Goal: Task Accomplishment & Management: Use online tool/utility

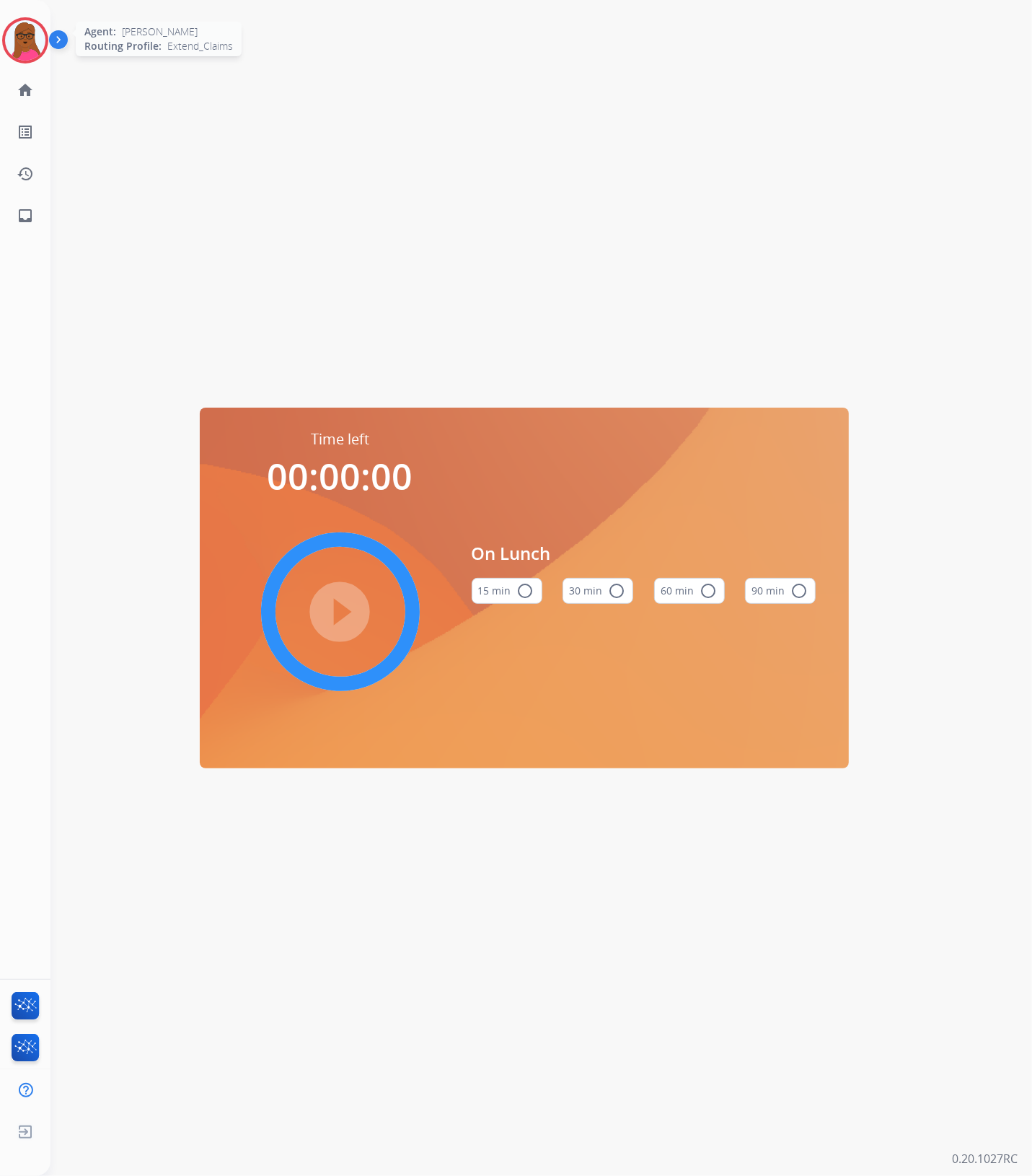
click at [16, 48] on img at bounding box center [25, 40] width 40 height 40
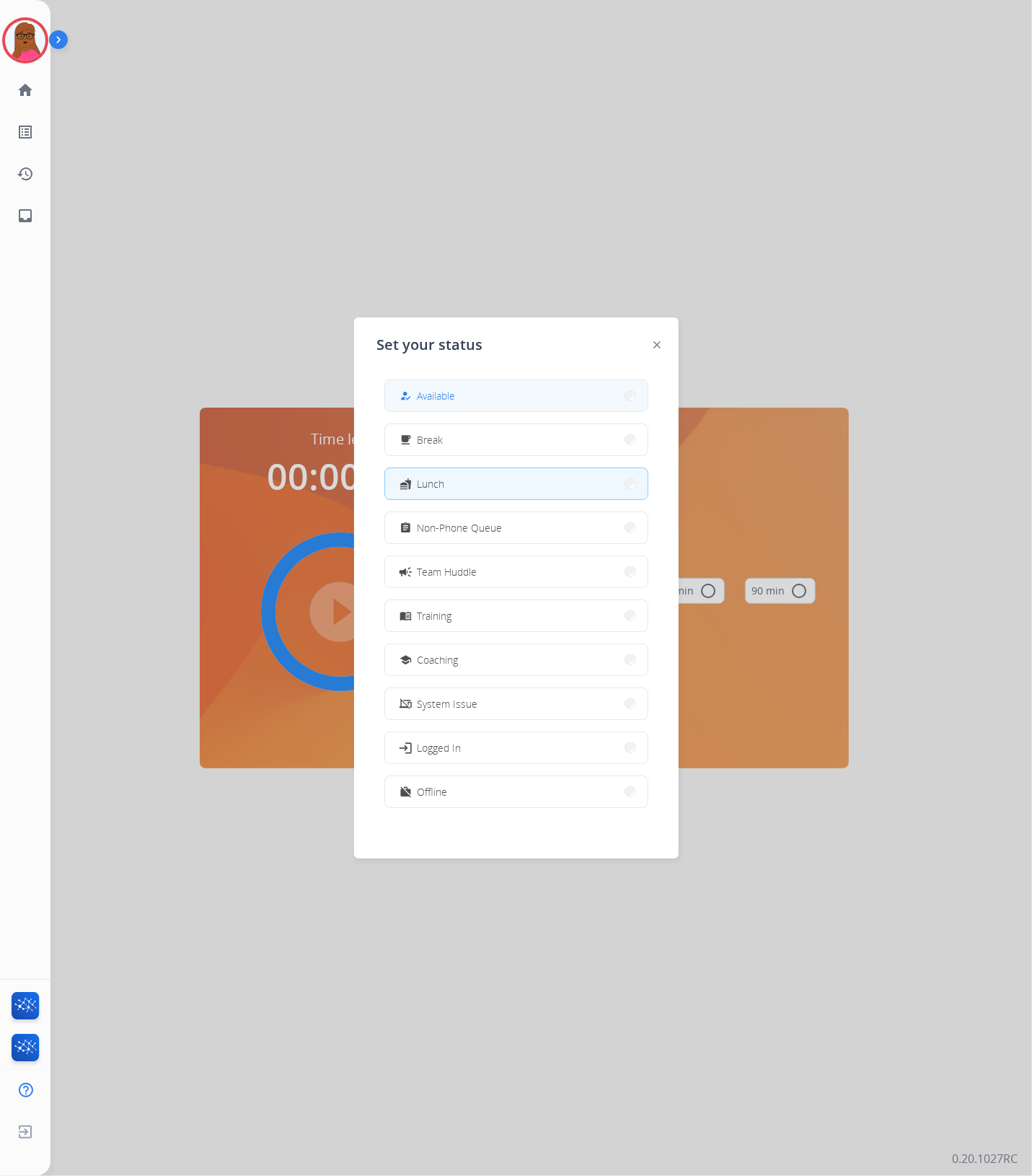
click at [519, 399] on button "how_to_reg Available" at bounding box center [516, 396] width 263 height 31
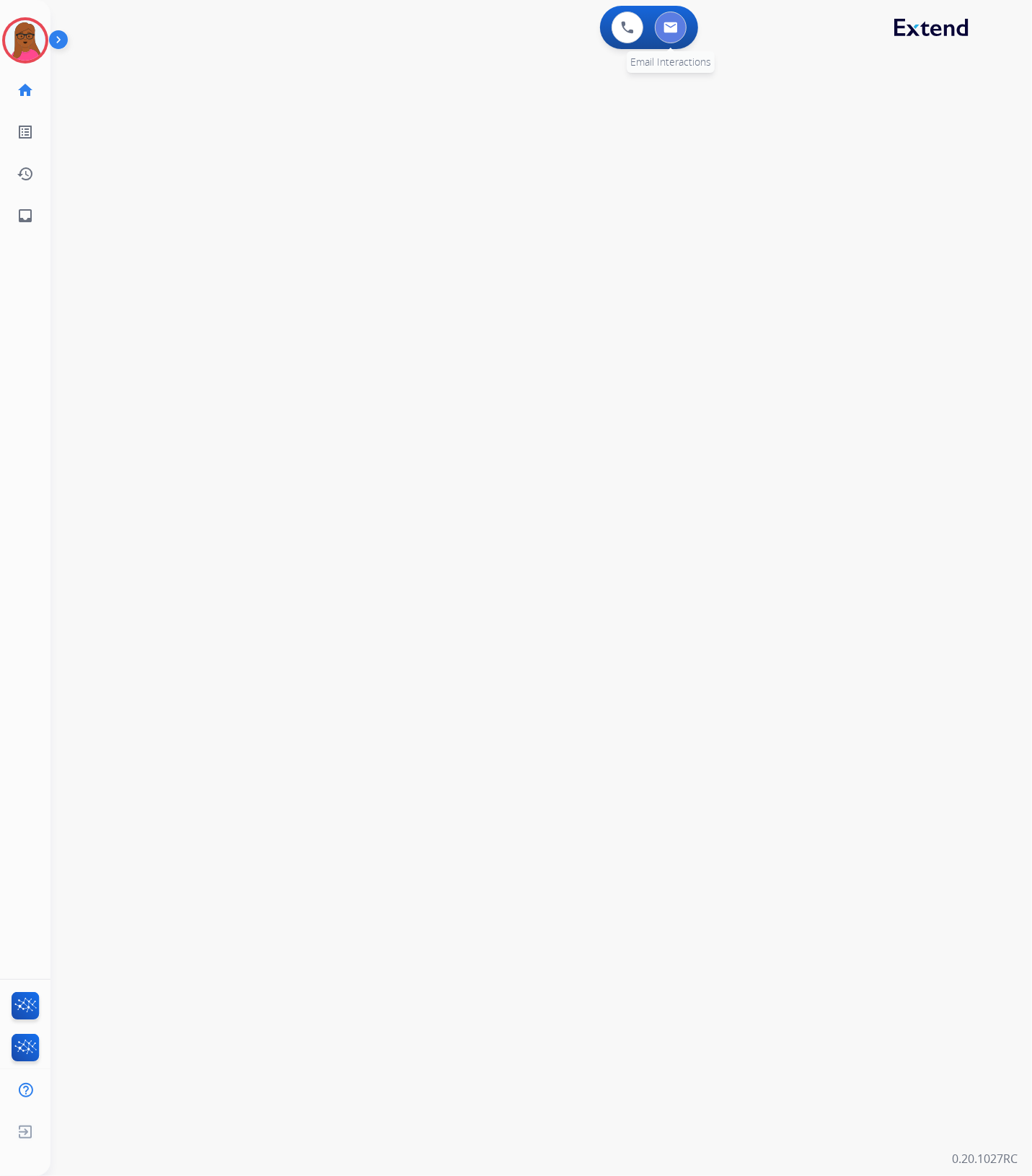
click at [683, 30] on button at bounding box center [671, 27] width 31 height 31
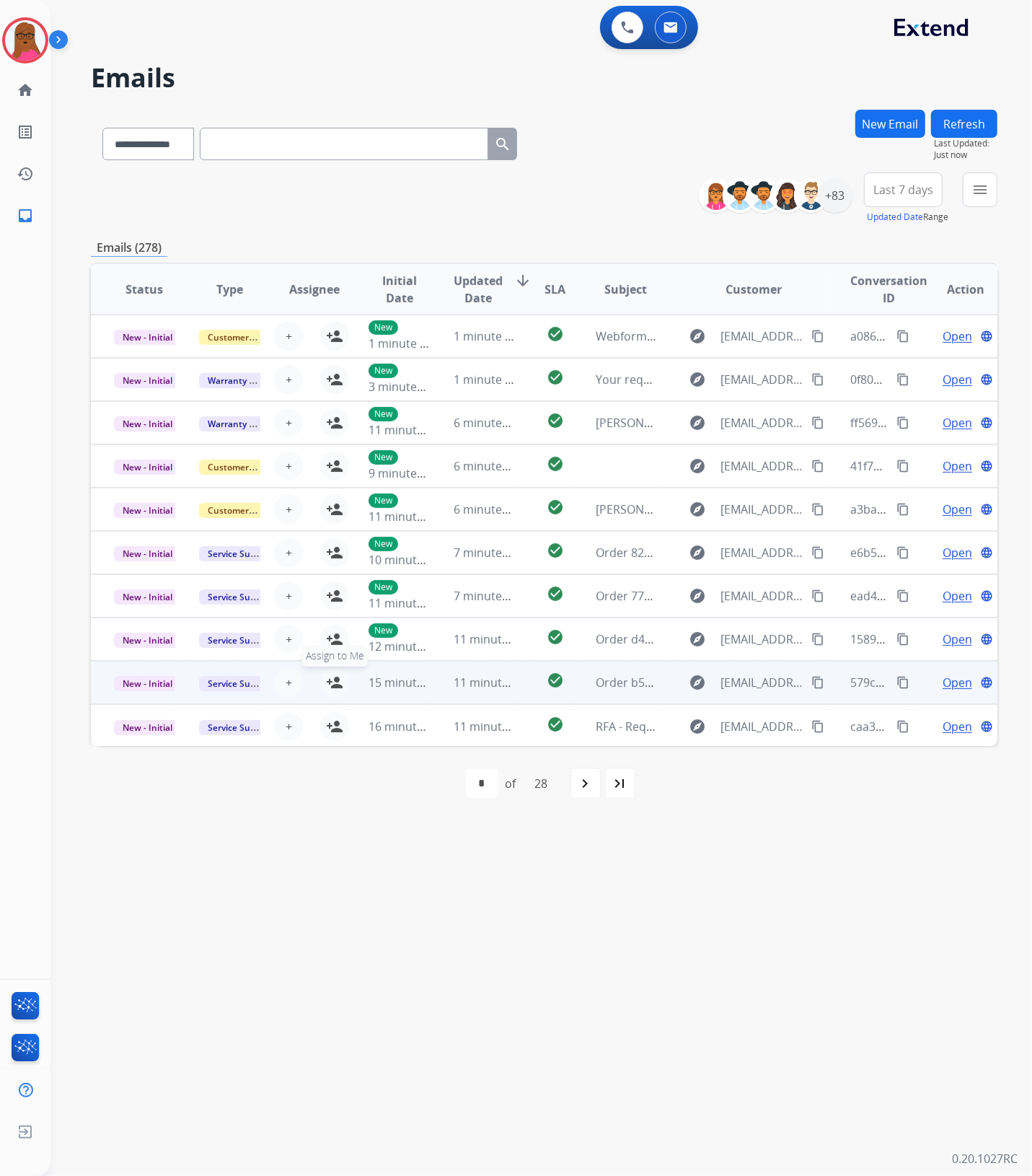
click at [336, 683] on mat-icon "person_add" at bounding box center [335, 682] width 17 height 17
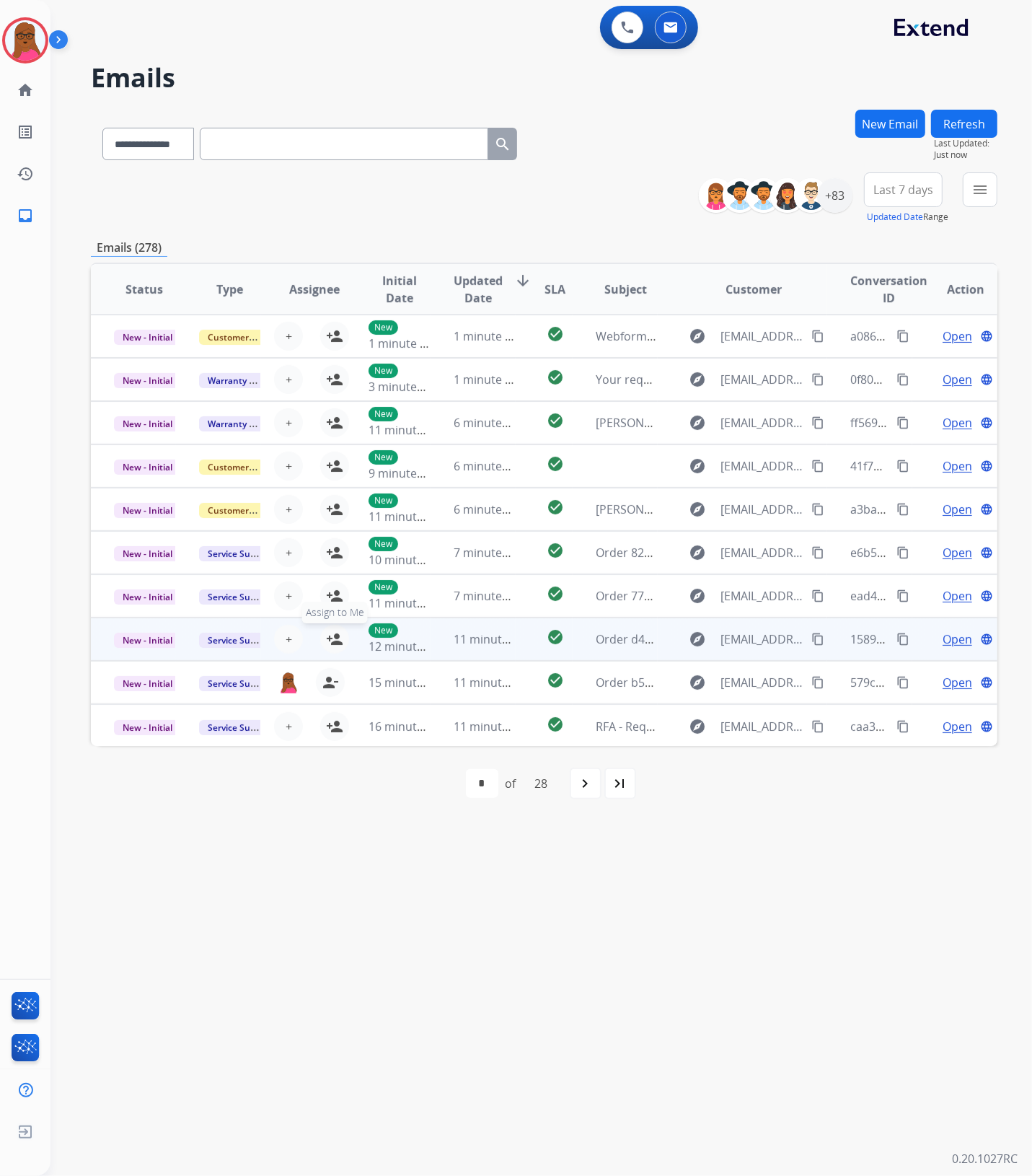
click at [330, 637] on mat-icon "person_add" at bounding box center [335, 639] width 17 height 17
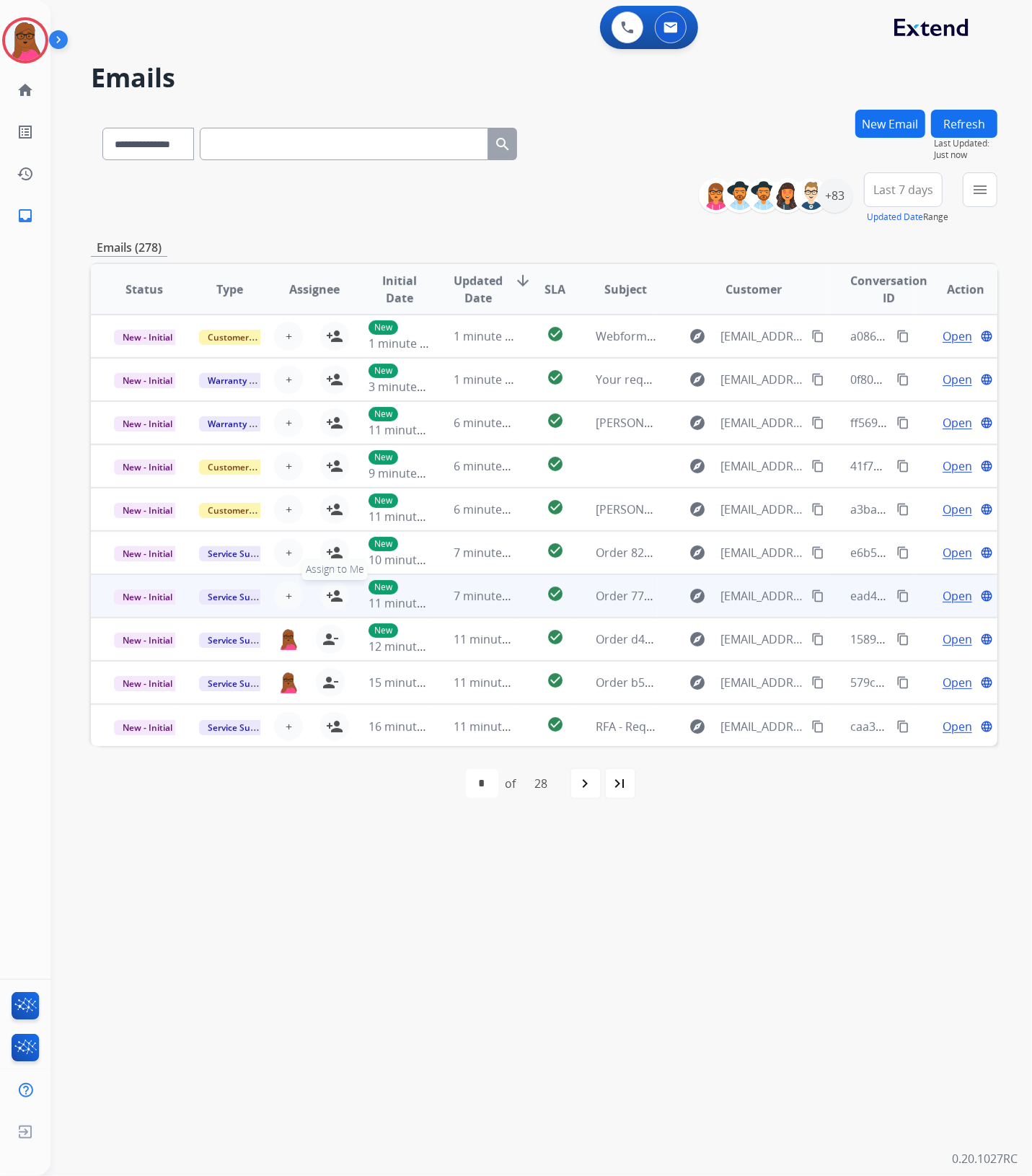
click at [337, 594] on mat-icon "person_add" at bounding box center [335, 596] width 17 height 17
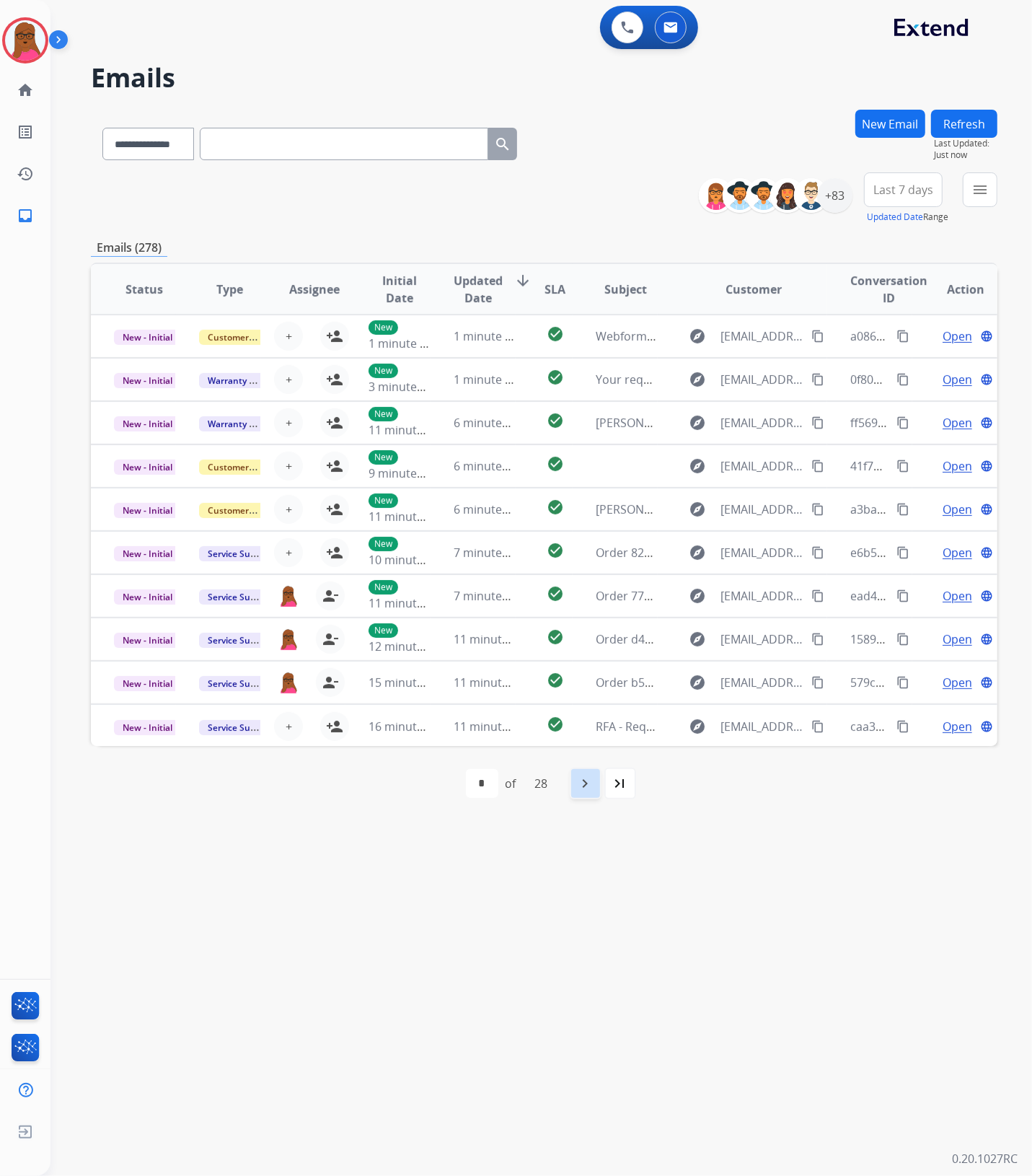
click at [589, 784] on mat-icon "navigate_next" at bounding box center [586, 784] width 17 height 17
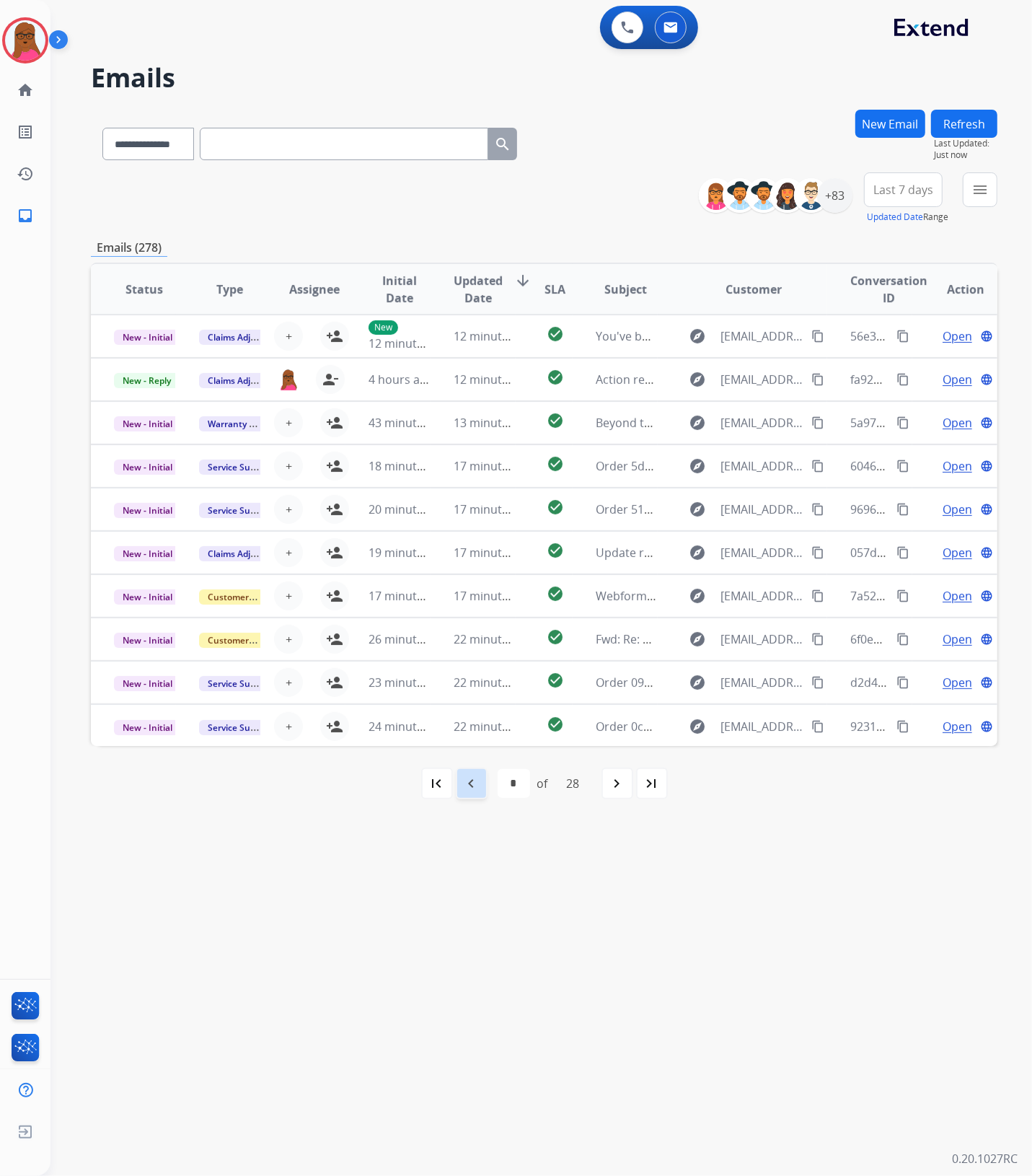
click at [475, 784] on mat-icon "navigate_before" at bounding box center [472, 784] width 17 height 17
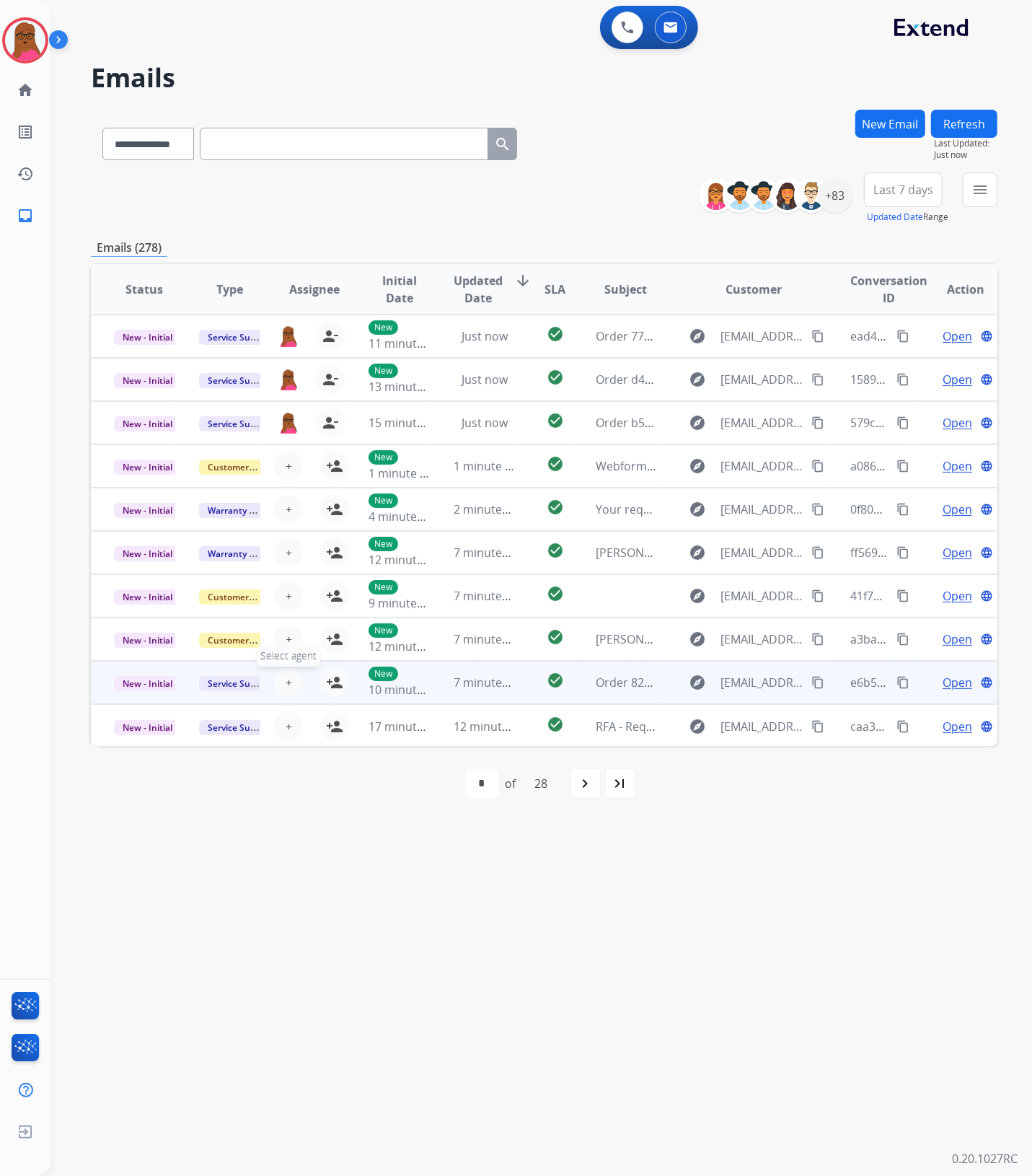
click at [286, 679] on span "+" at bounding box center [288, 682] width 7 height 17
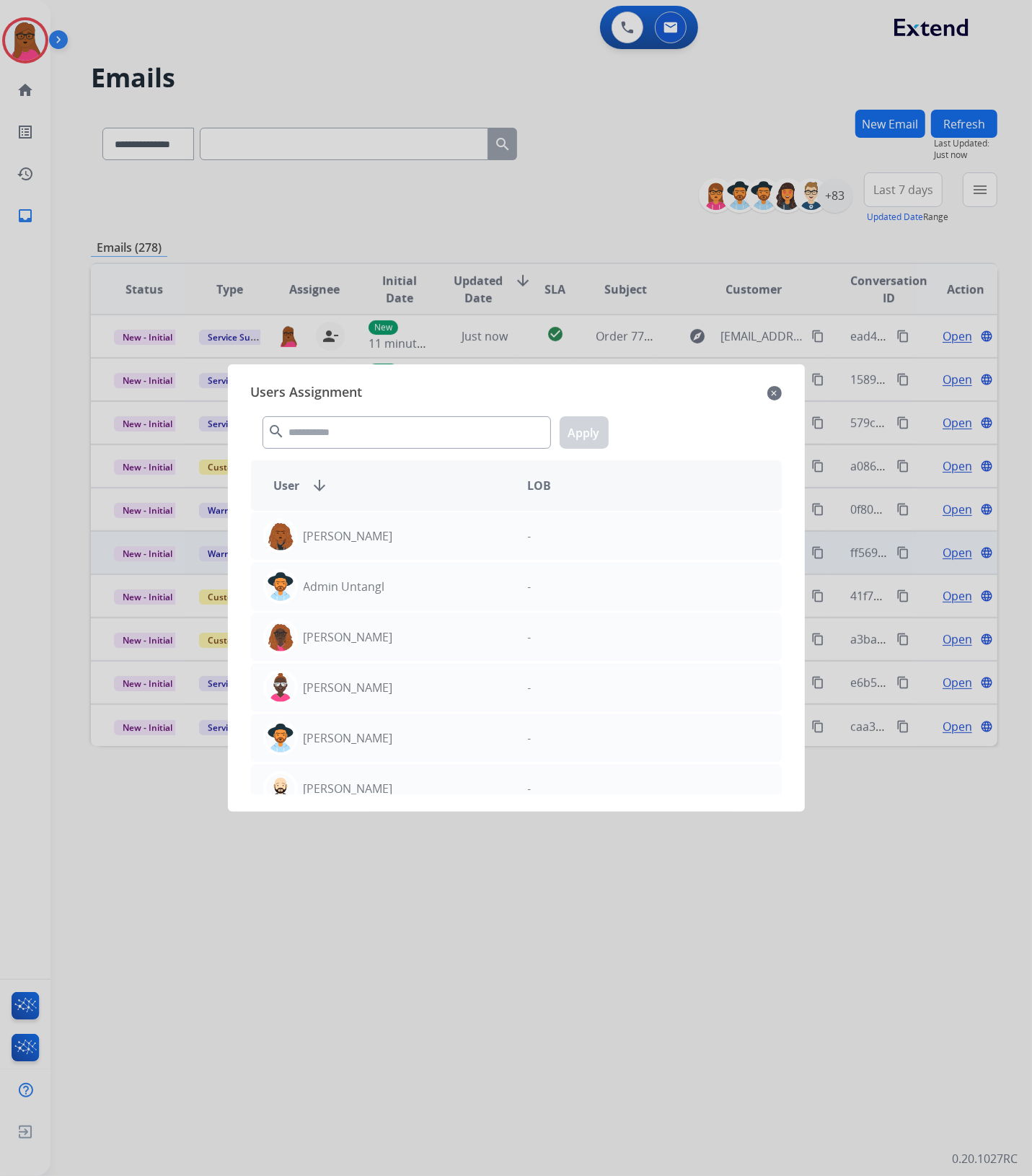
click at [774, 390] on mat-icon "close" at bounding box center [774, 393] width 14 height 17
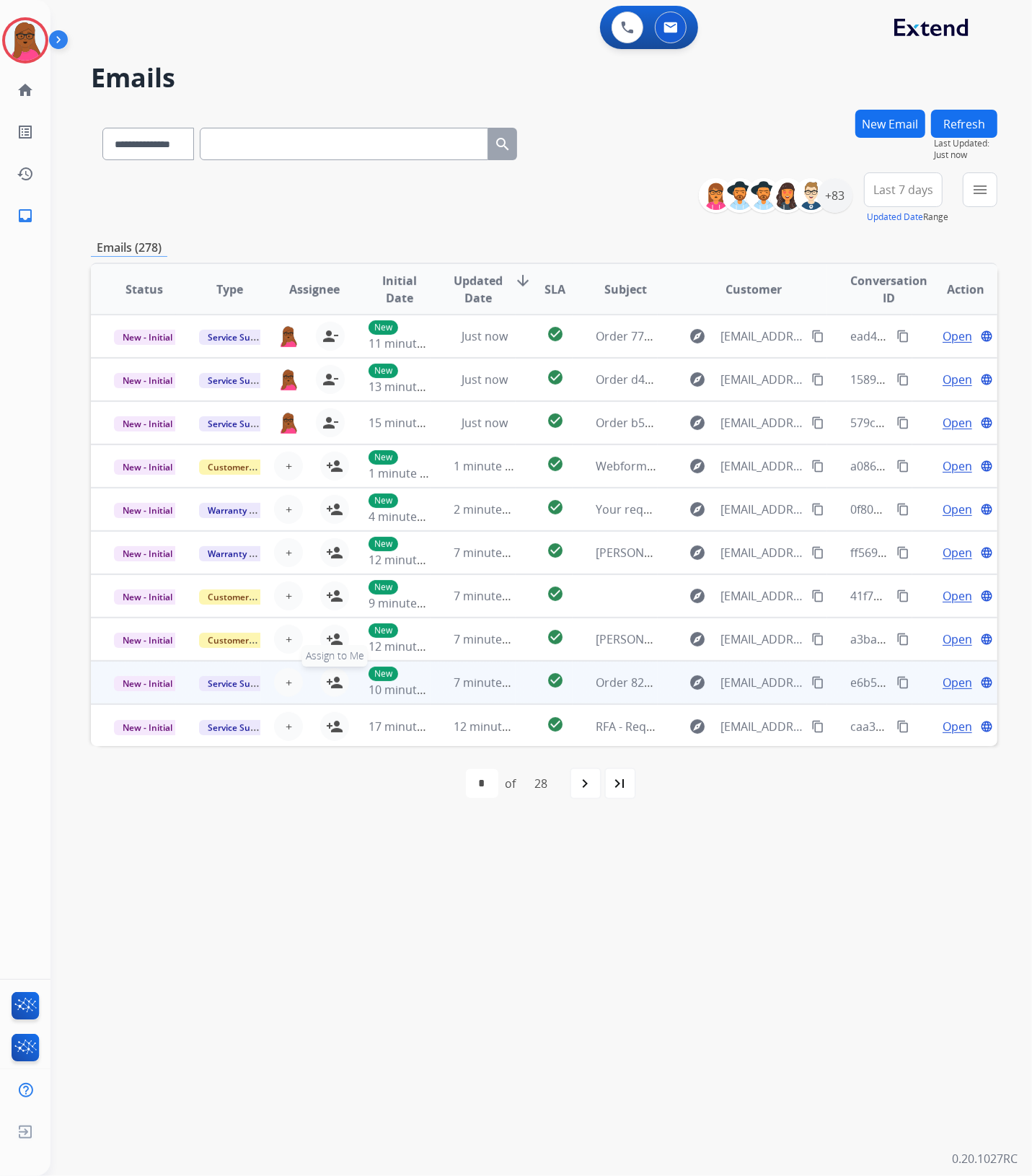
click at [330, 683] on mat-icon "person_add" at bounding box center [335, 682] width 17 height 17
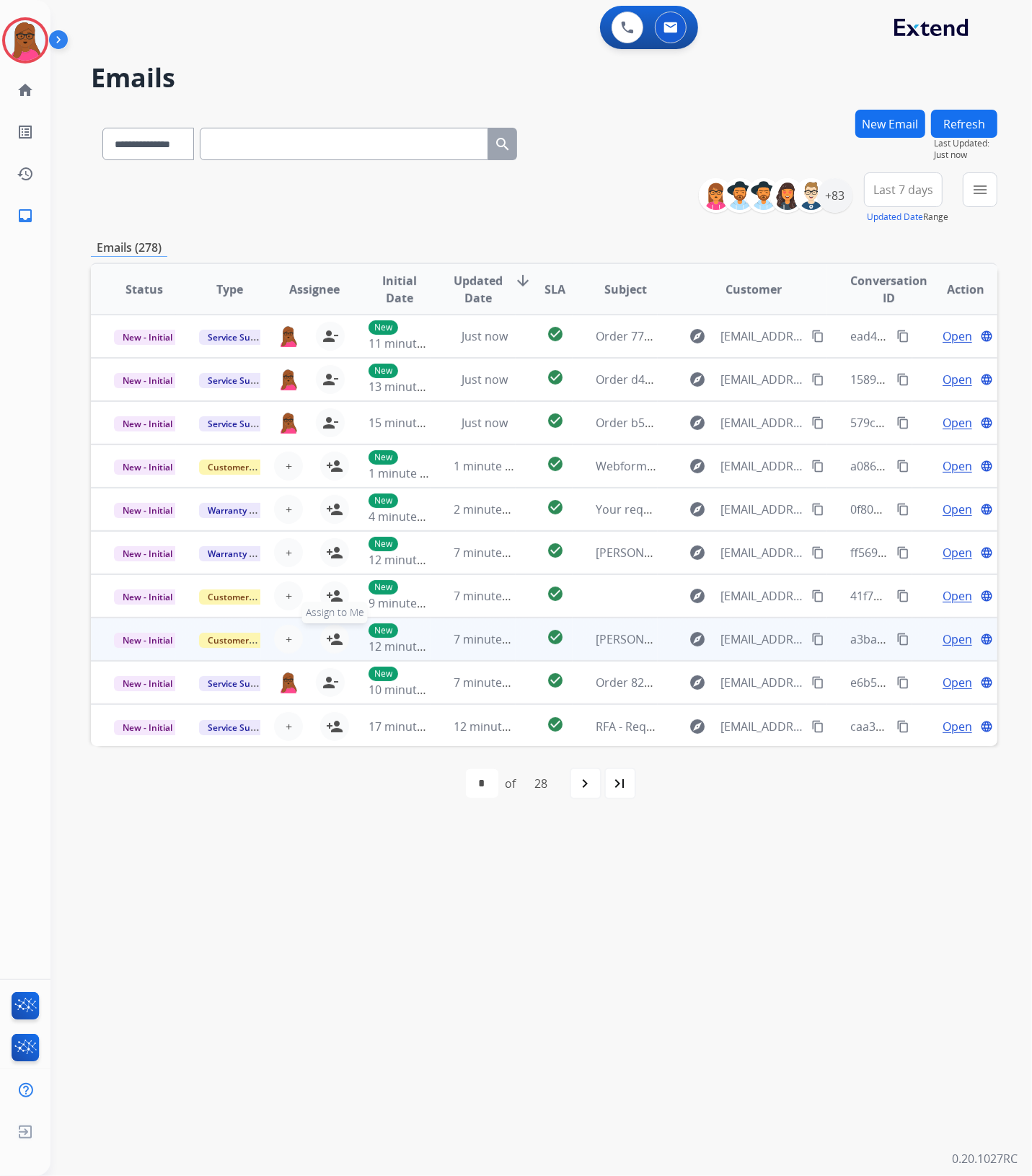
click at [332, 639] on mat-icon "person_add" at bounding box center [335, 639] width 17 height 17
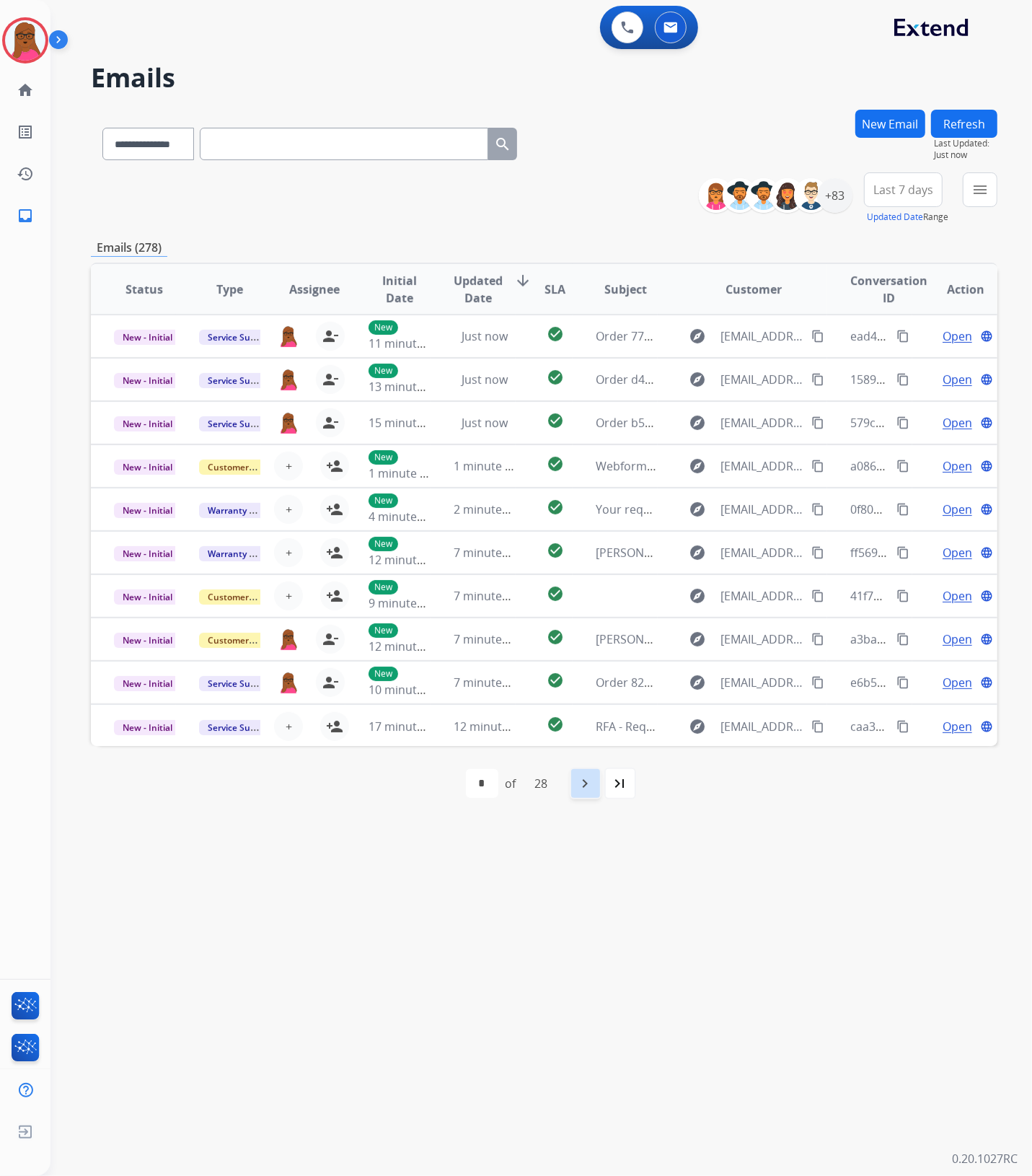
click at [584, 789] on mat-icon "navigate_next" at bounding box center [586, 784] width 17 height 17
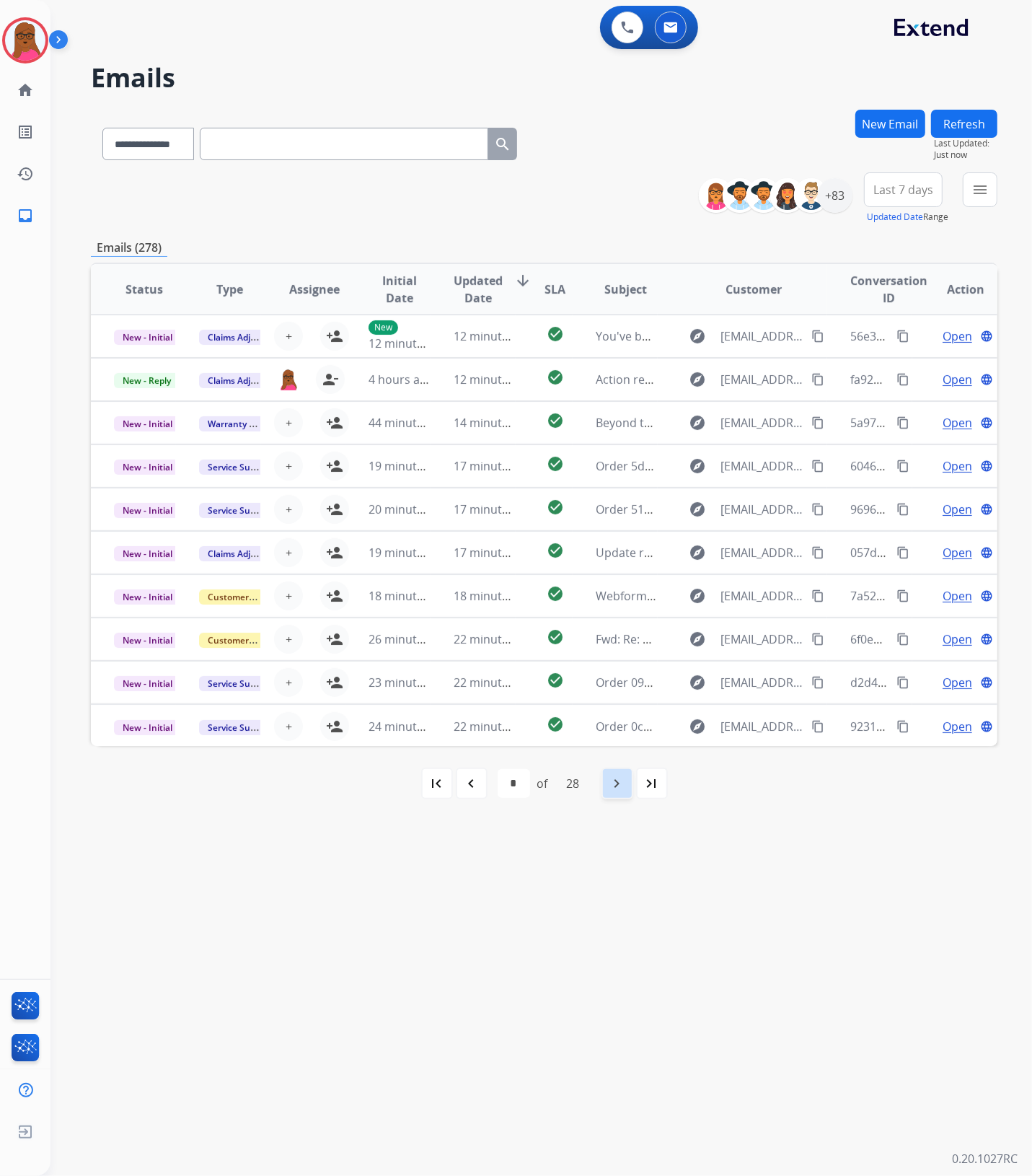
click at [614, 784] on mat-icon "navigate_next" at bounding box center [617, 784] width 17 height 17
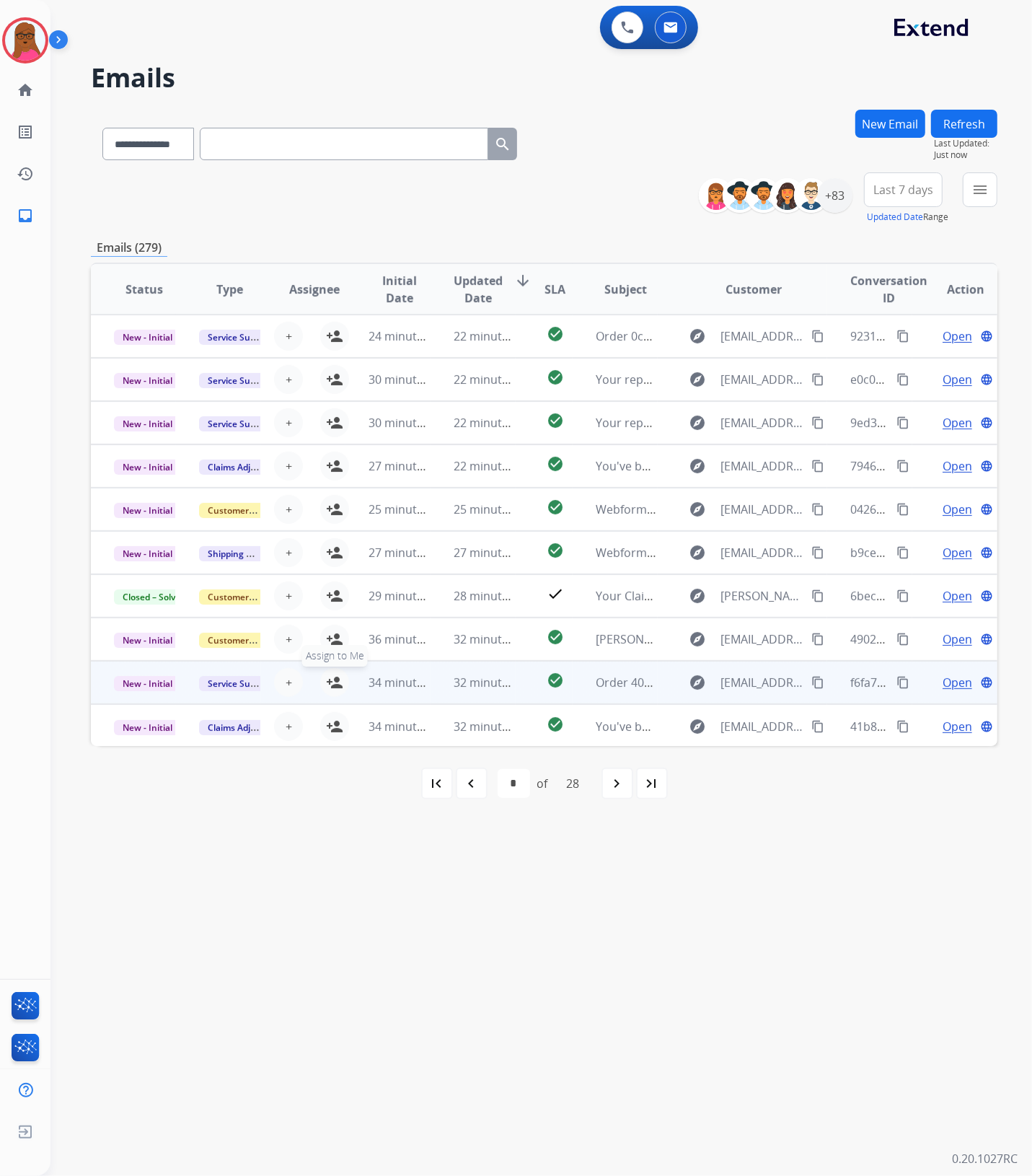
click at [336, 682] on mat-icon "person_add" at bounding box center [335, 682] width 17 height 17
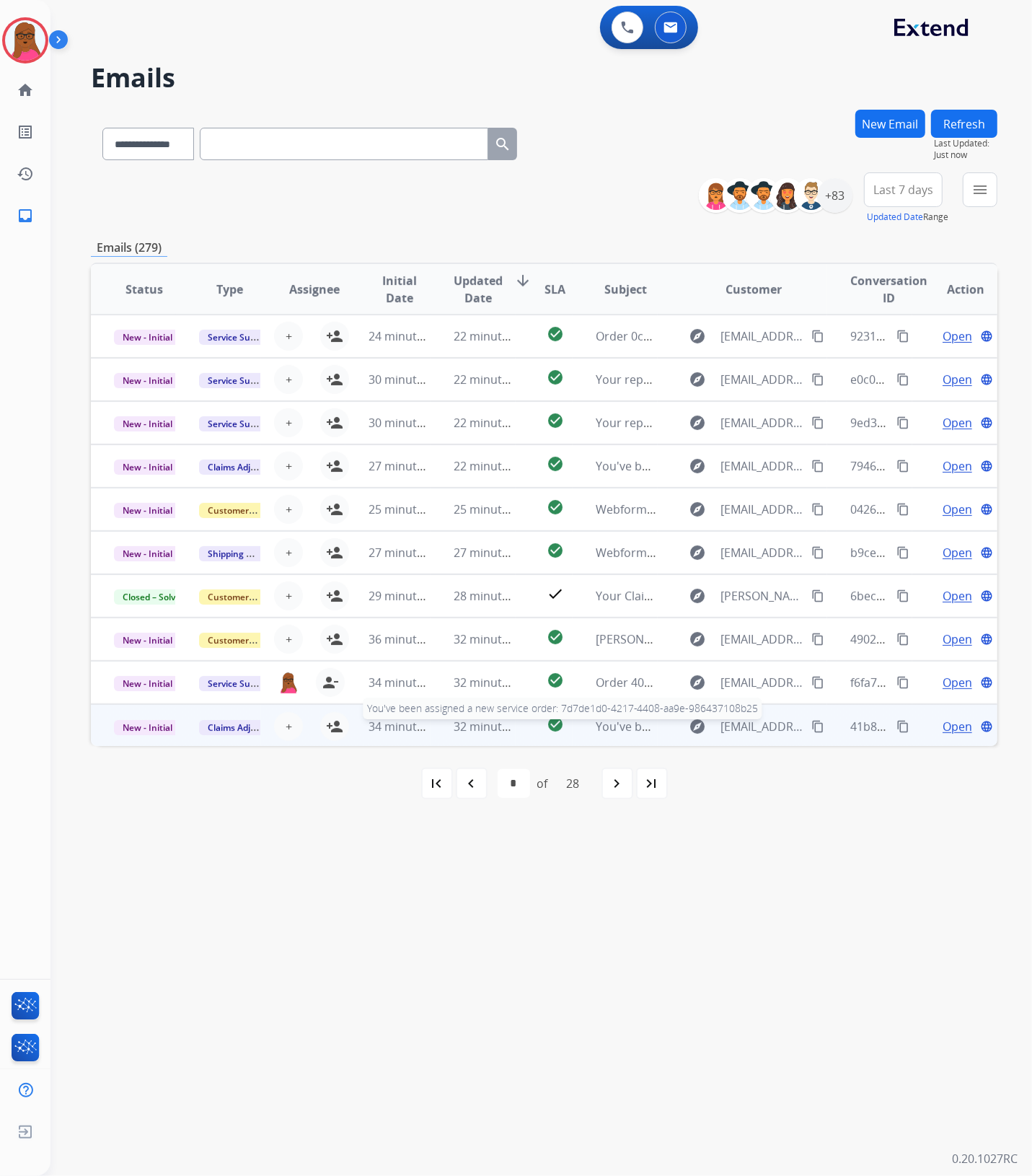
click at [630, 731] on span "You've been assigned a new service order: 7d7de1d0-4217-4408-aa9e-986437108b25" at bounding box center [826, 726] width 458 height 16
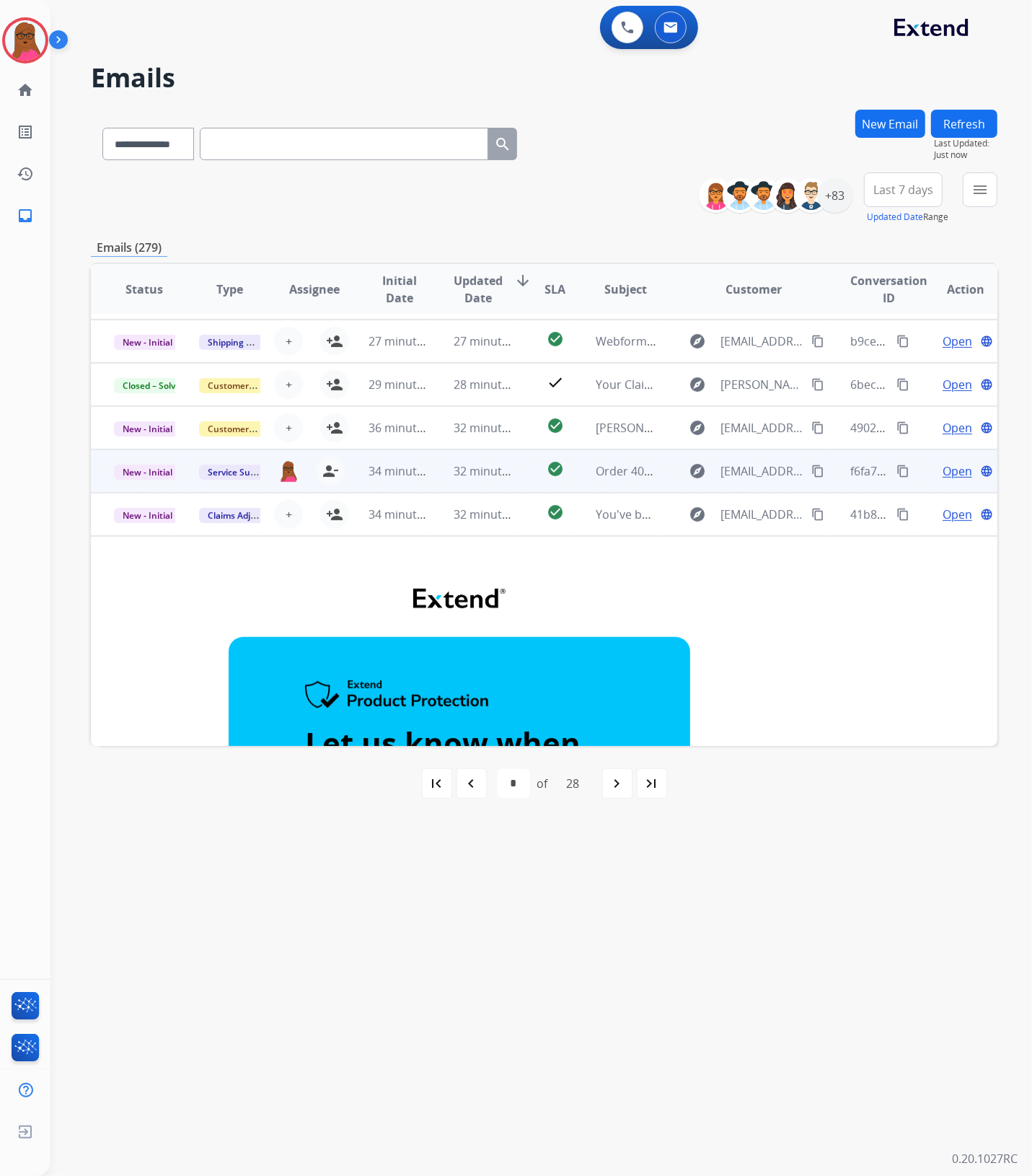
scroll to position [209, 0]
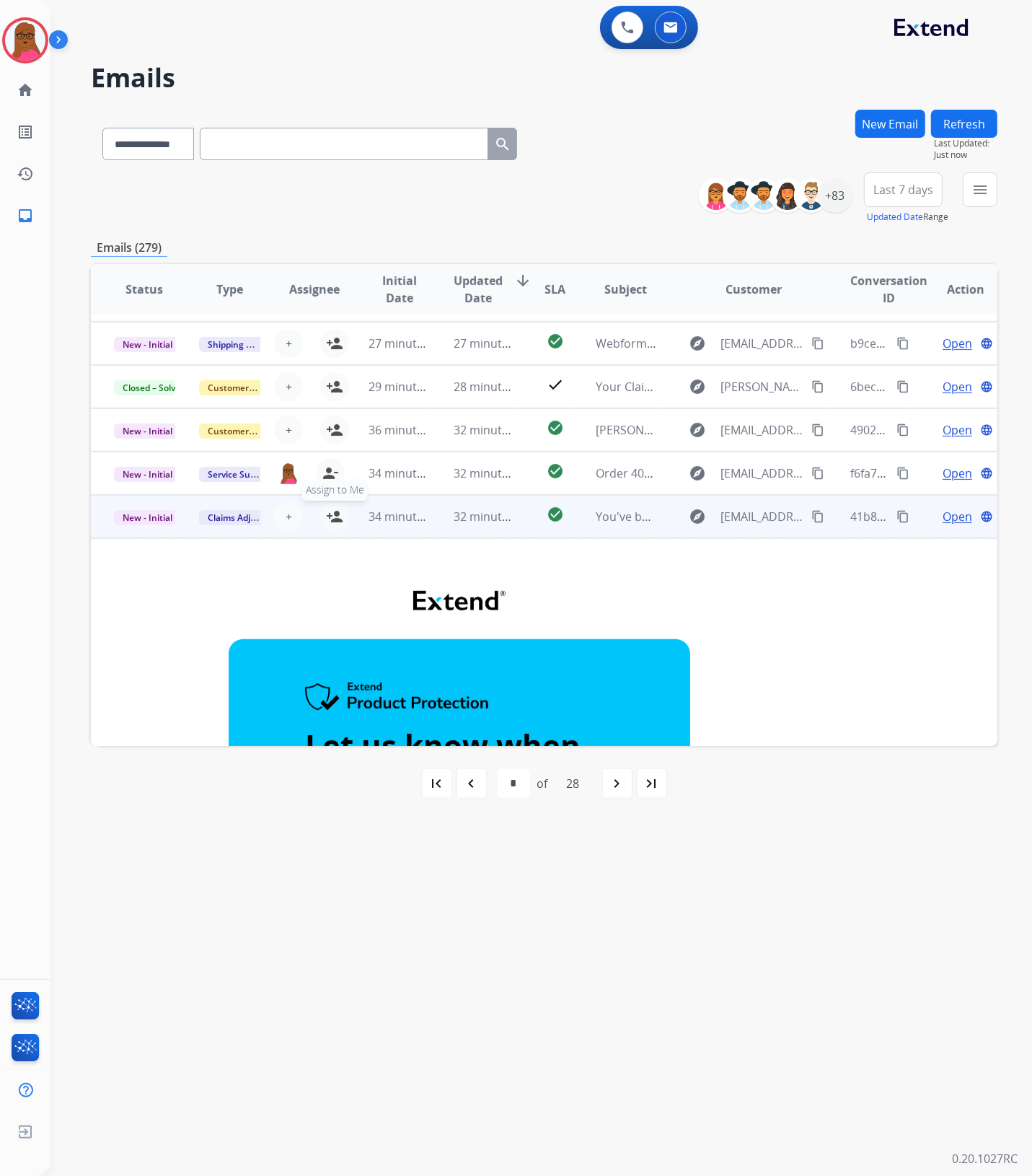
click at [327, 518] on mat-icon "person_add" at bounding box center [335, 517] width 17 height 17
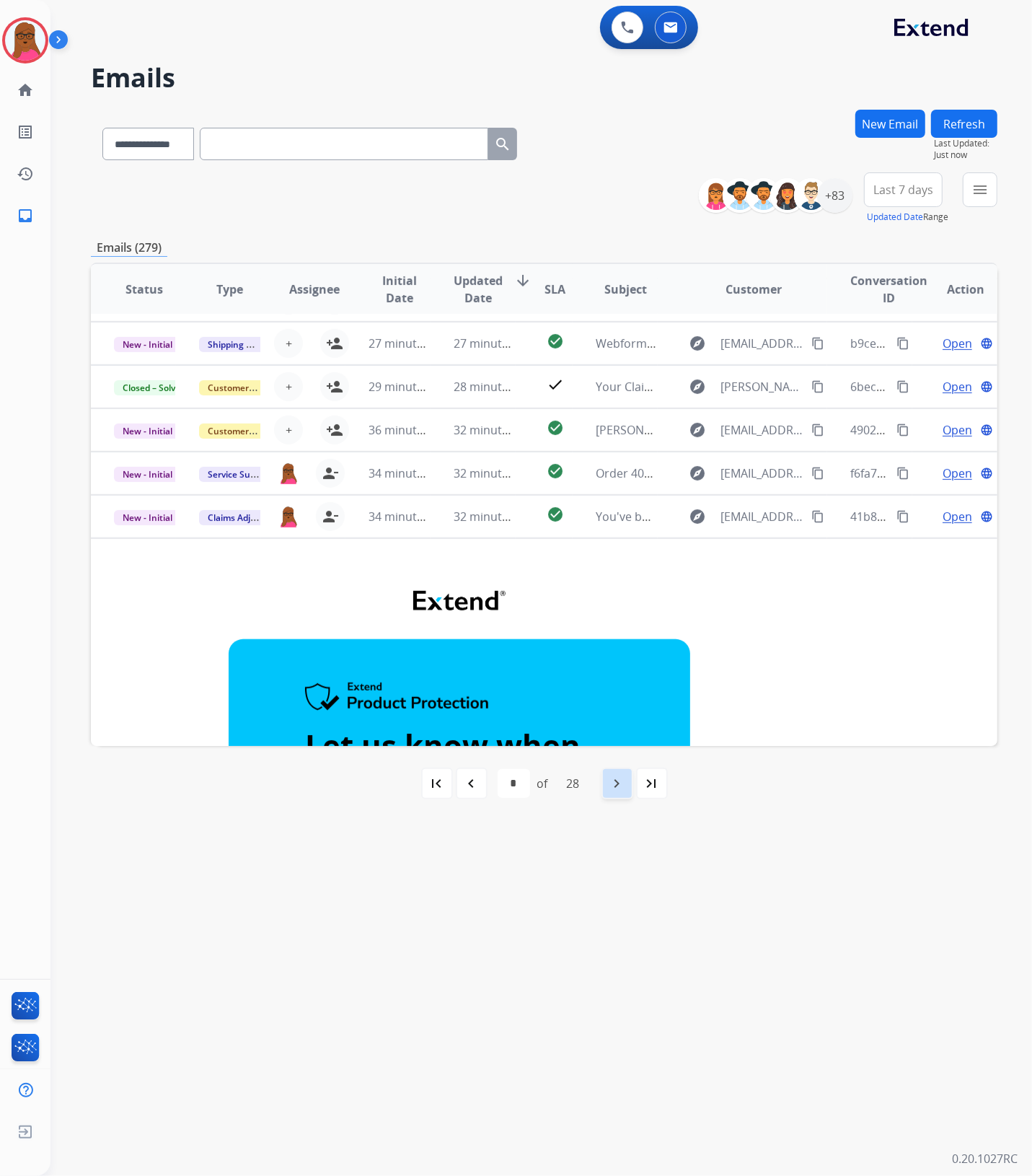
click at [618, 792] on mat-icon "navigate_next" at bounding box center [617, 784] width 17 height 17
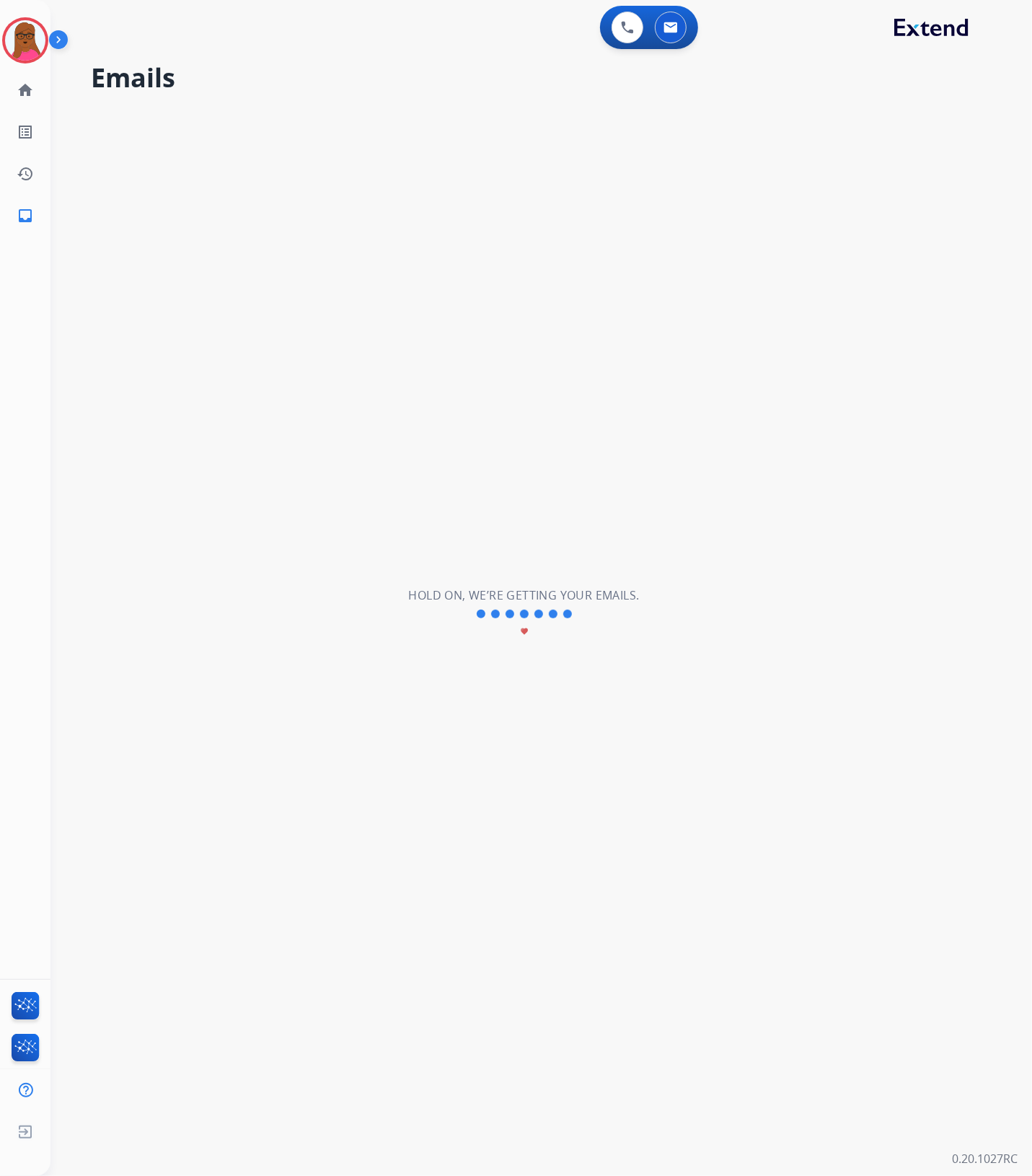
scroll to position [48, 0]
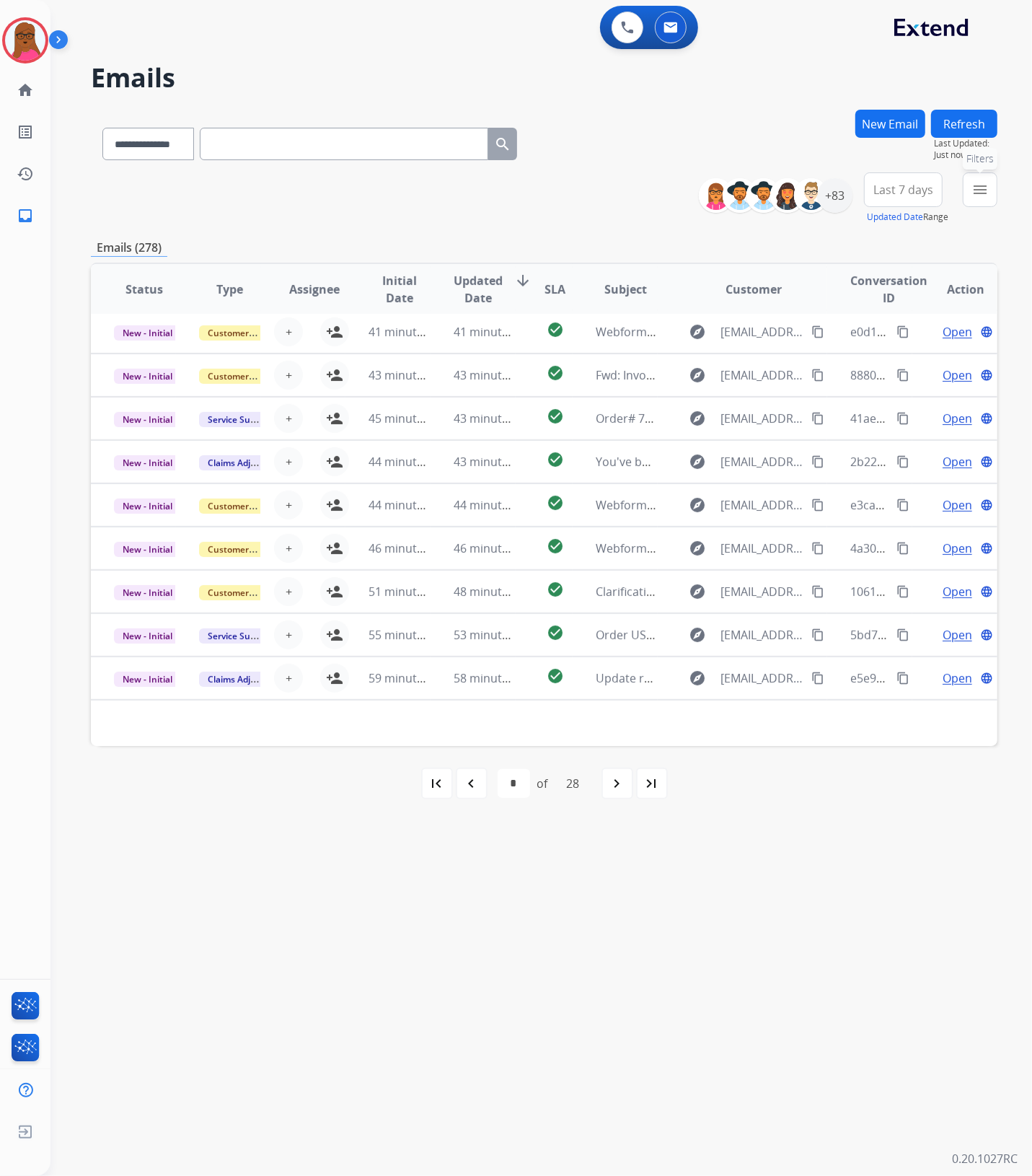
click at [980, 196] on mat-icon "menu" at bounding box center [981, 189] width 17 height 17
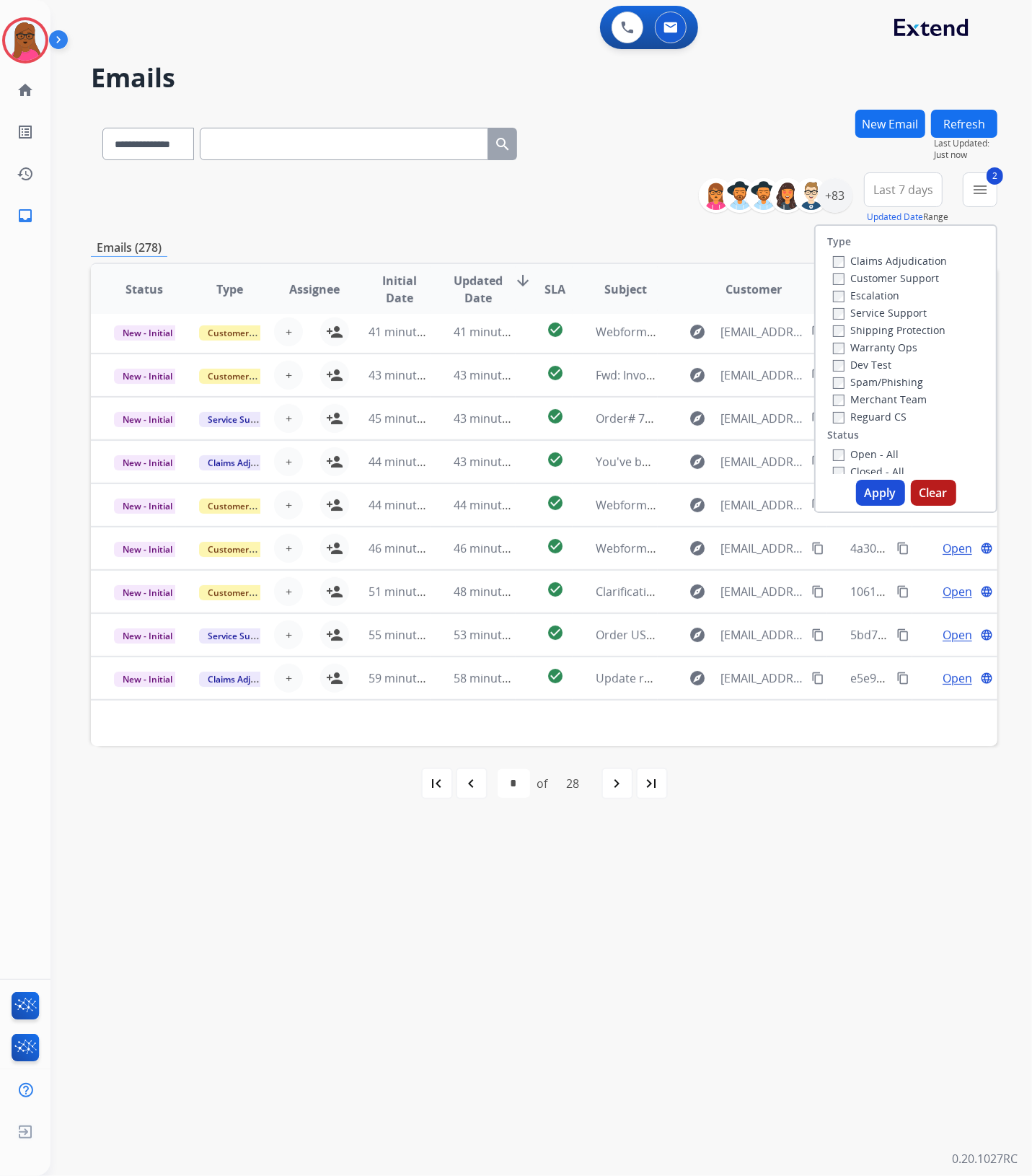
click at [886, 497] on button "Apply" at bounding box center [881, 492] width 49 height 26
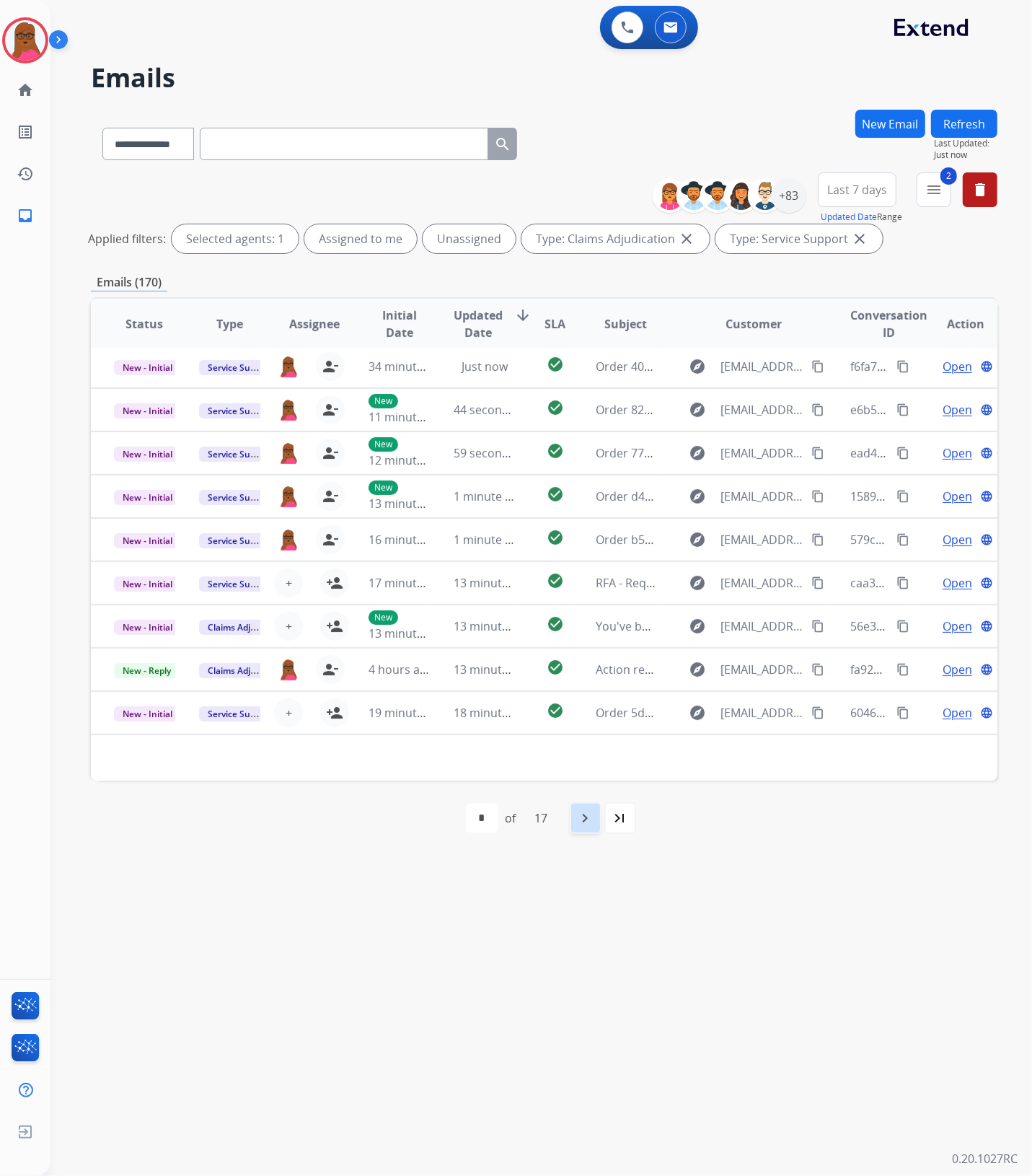
click at [582, 824] on mat-icon "navigate_next" at bounding box center [586, 818] width 17 height 17
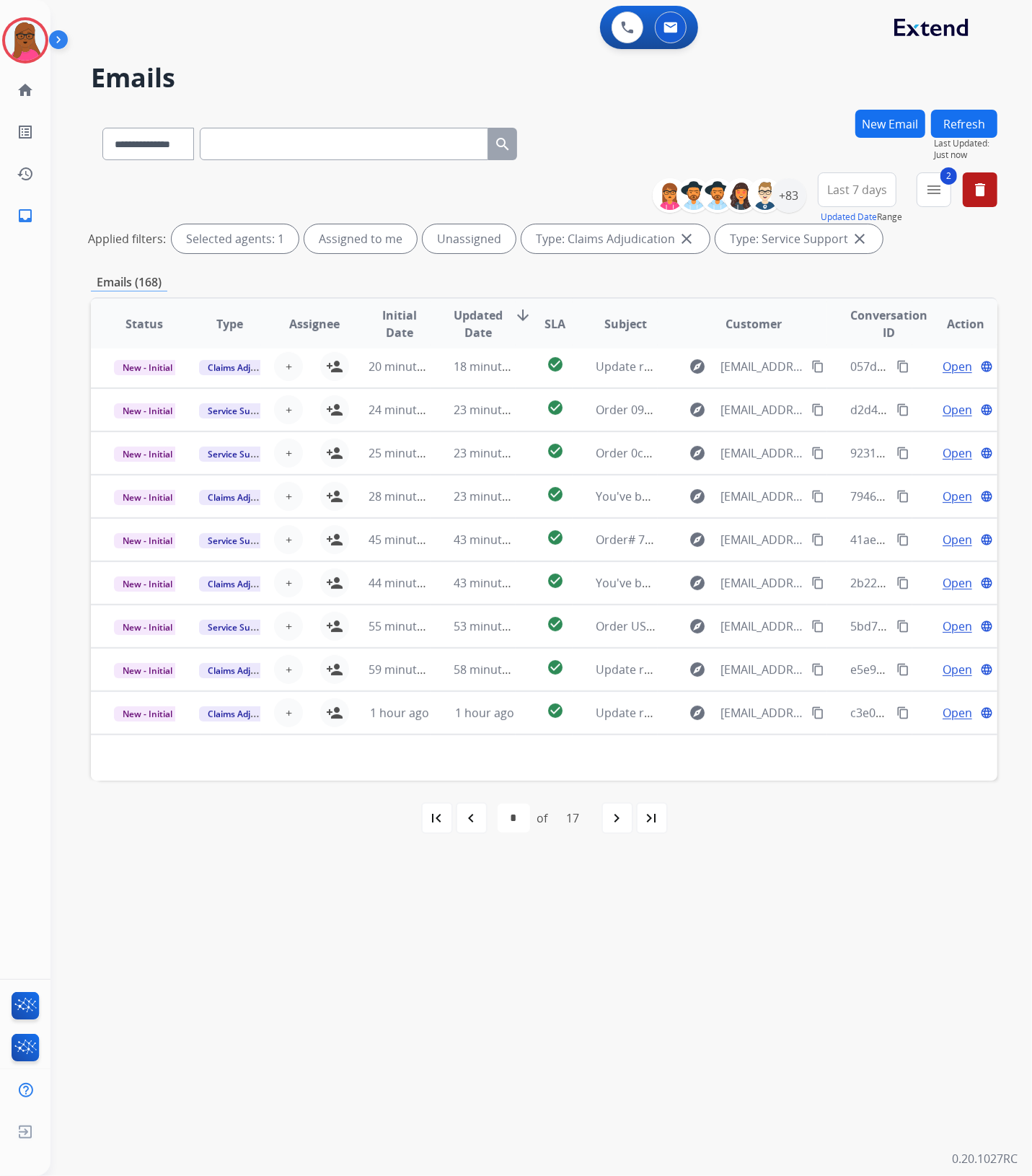
click at [615, 815] on mat-icon "navigate_next" at bounding box center [617, 818] width 17 height 17
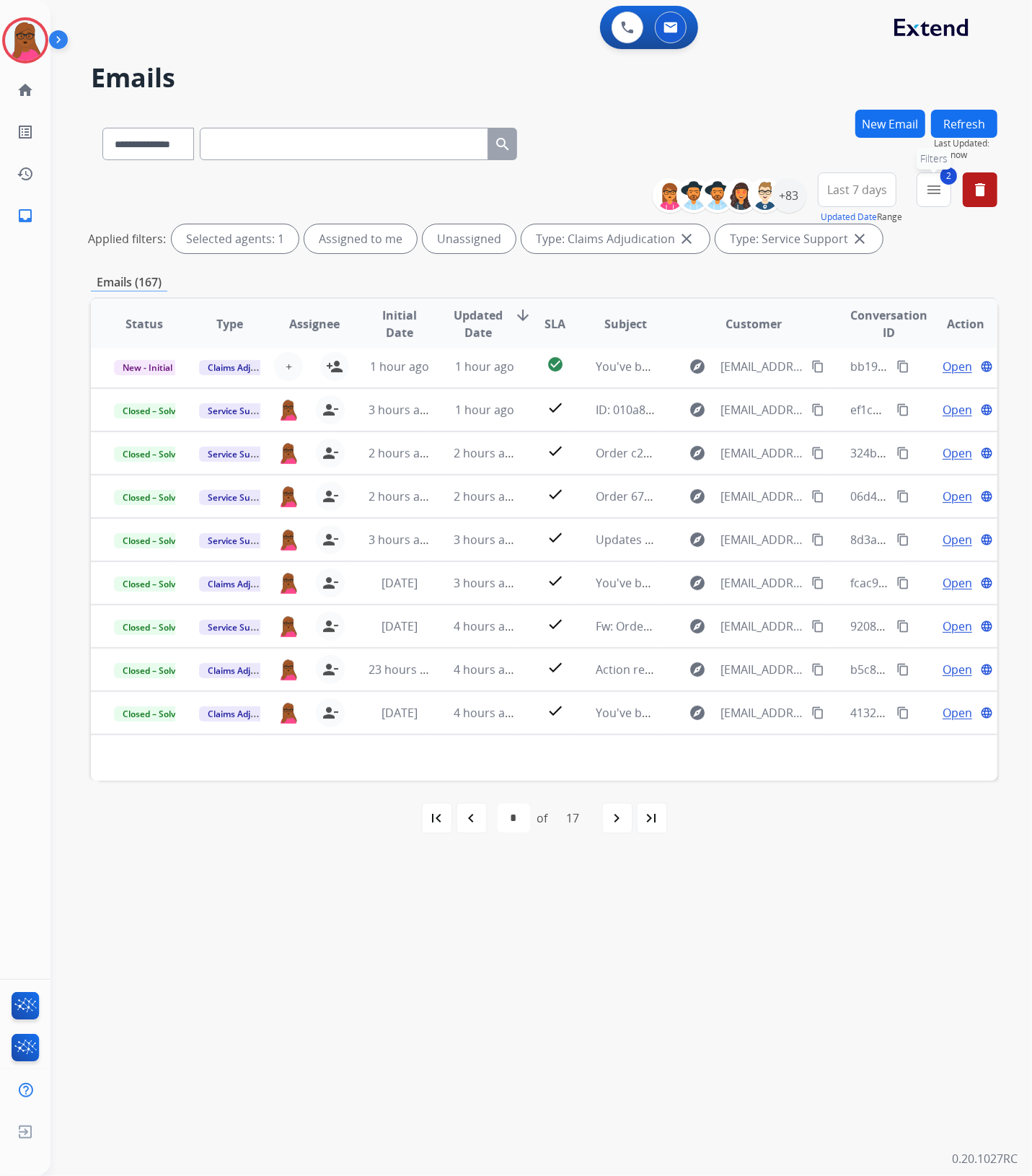
click at [943, 195] on mat-icon "menu" at bounding box center [934, 189] width 17 height 17
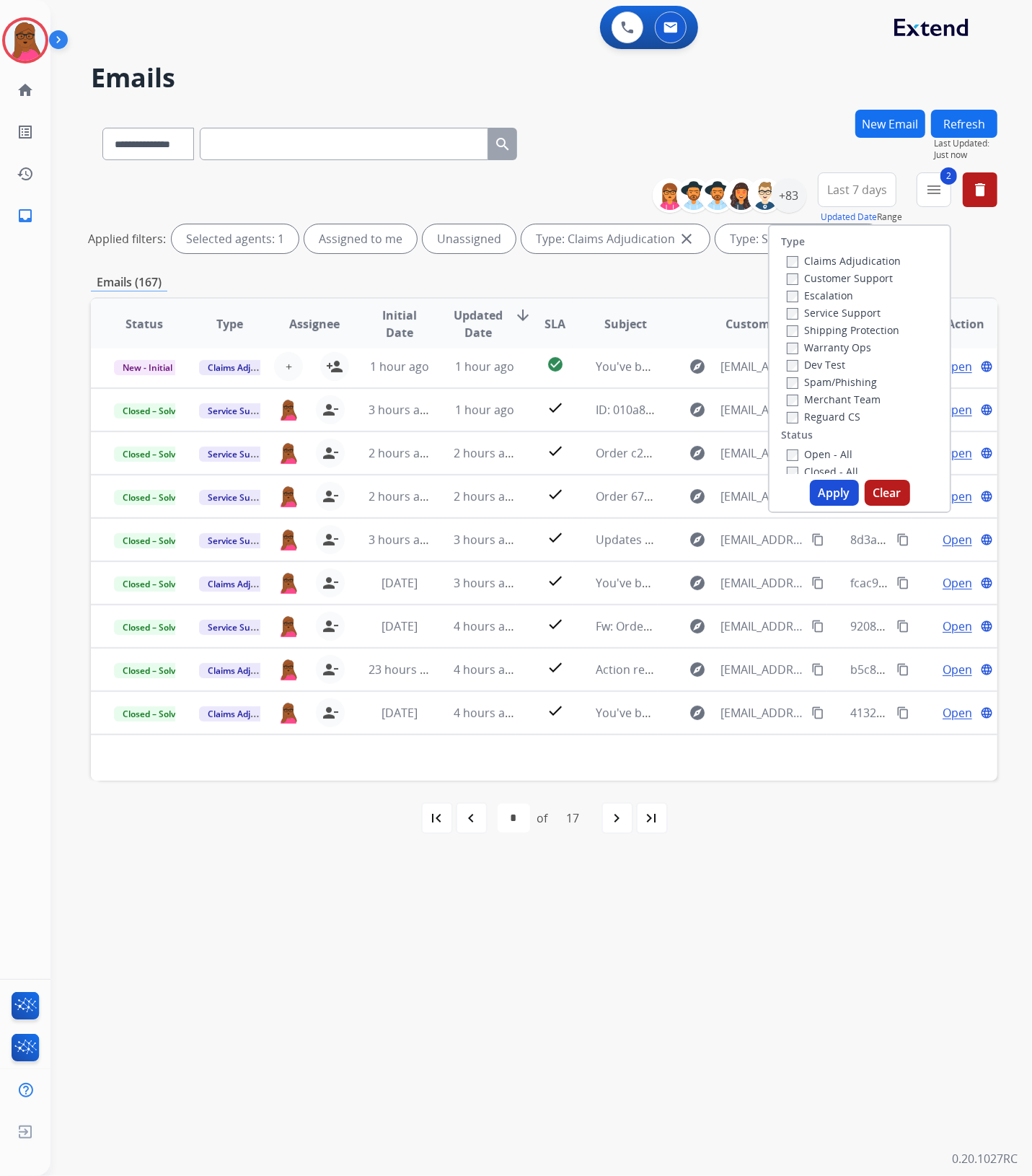
click at [902, 493] on button "Clear" at bounding box center [887, 492] width 46 height 26
select select "*"
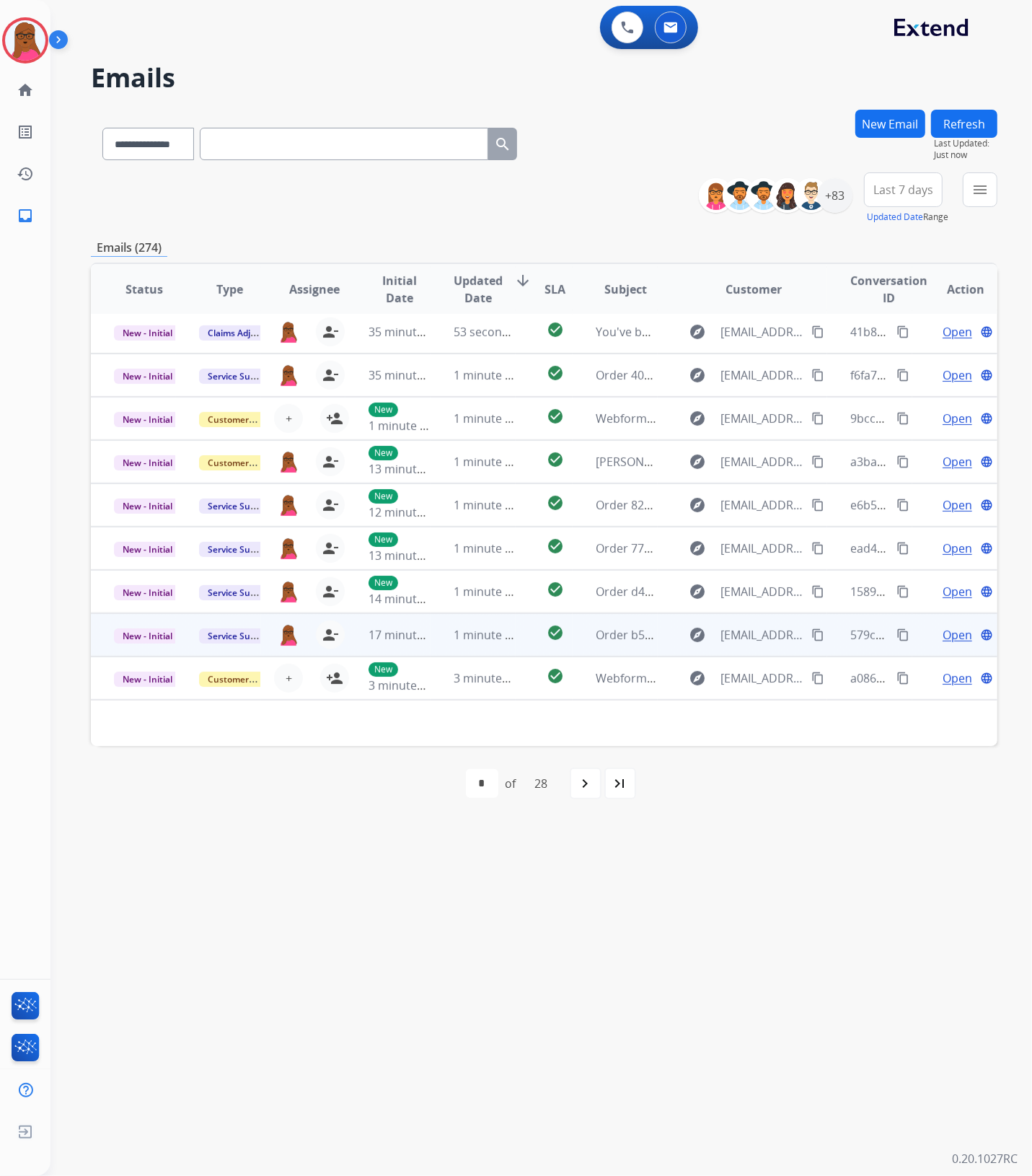
click at [947, 630] on span "Open" at bounding box center [957, 635] width 29 height 17
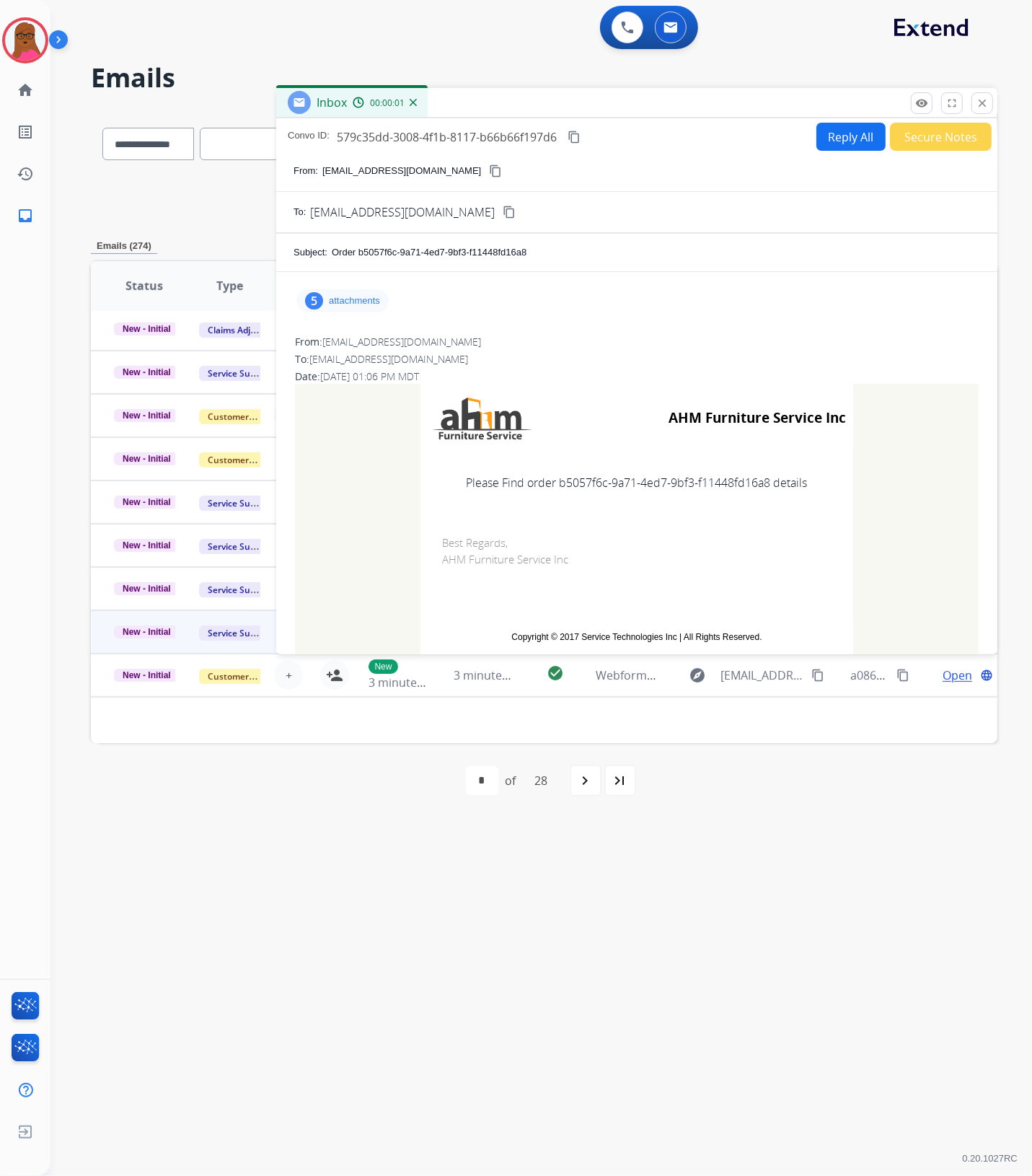
click at [366, 295] on p "attachments" at bounding box center [355, 301] width 51 height 11
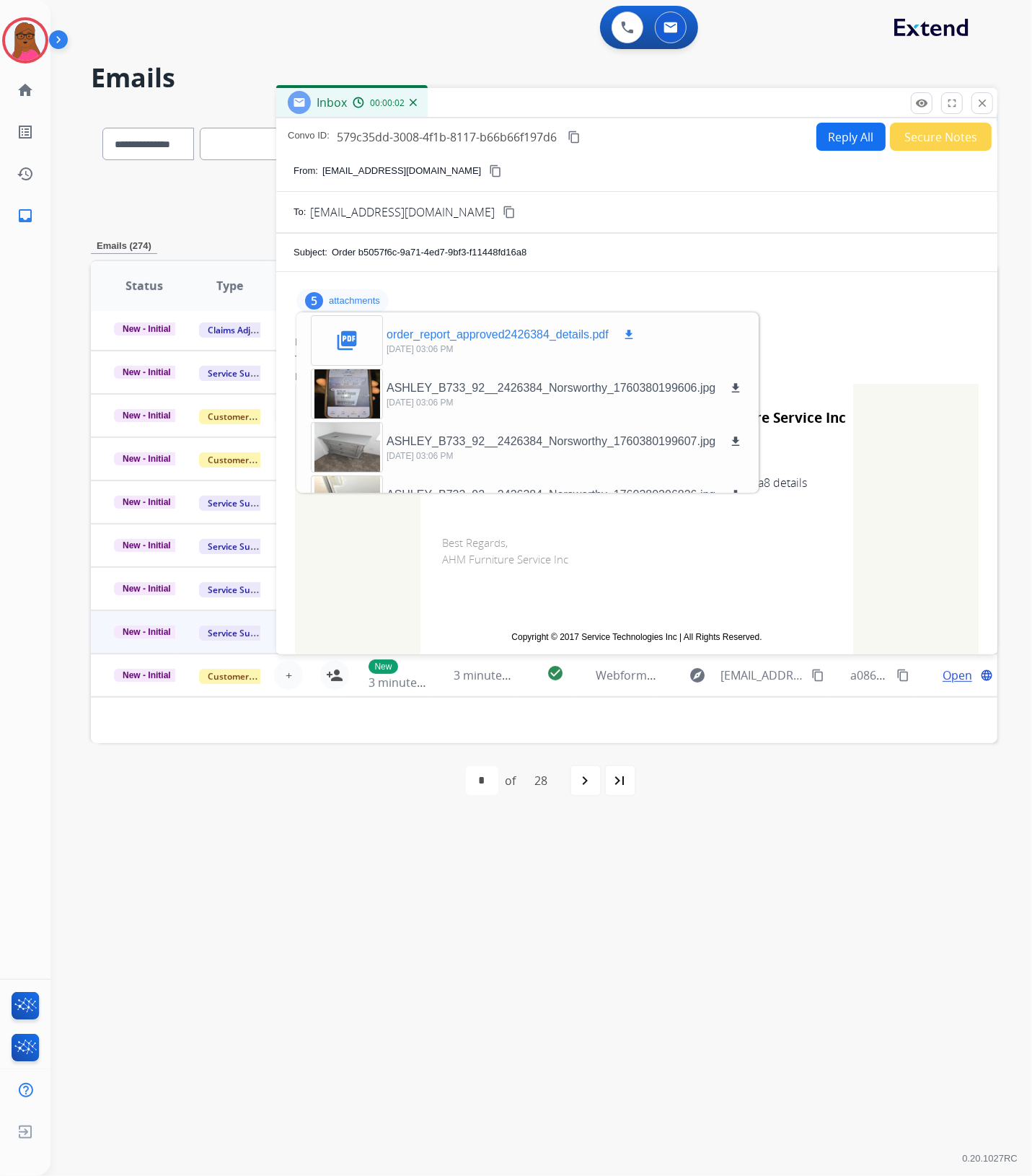
click at [632, 337] on mat-icon "download" at bounding box center [630, 335] width 13 height 13
click at [983, 105] on mat-icon "close" at bounding box center [983, 104] width 13 height 13
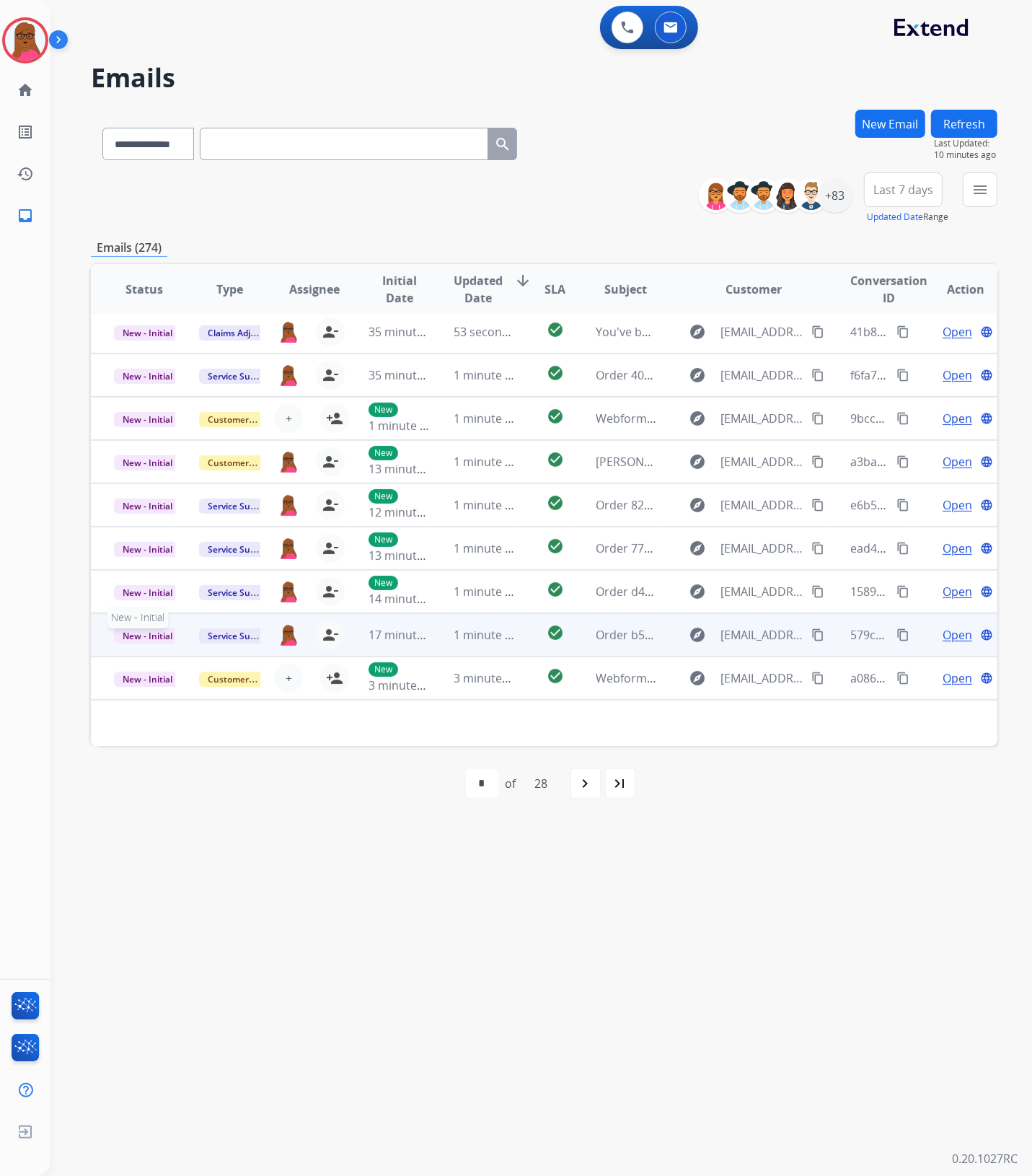
click at [166, 630] on span "New - Initial" at bounding box center [147, 637] width 68 height 15
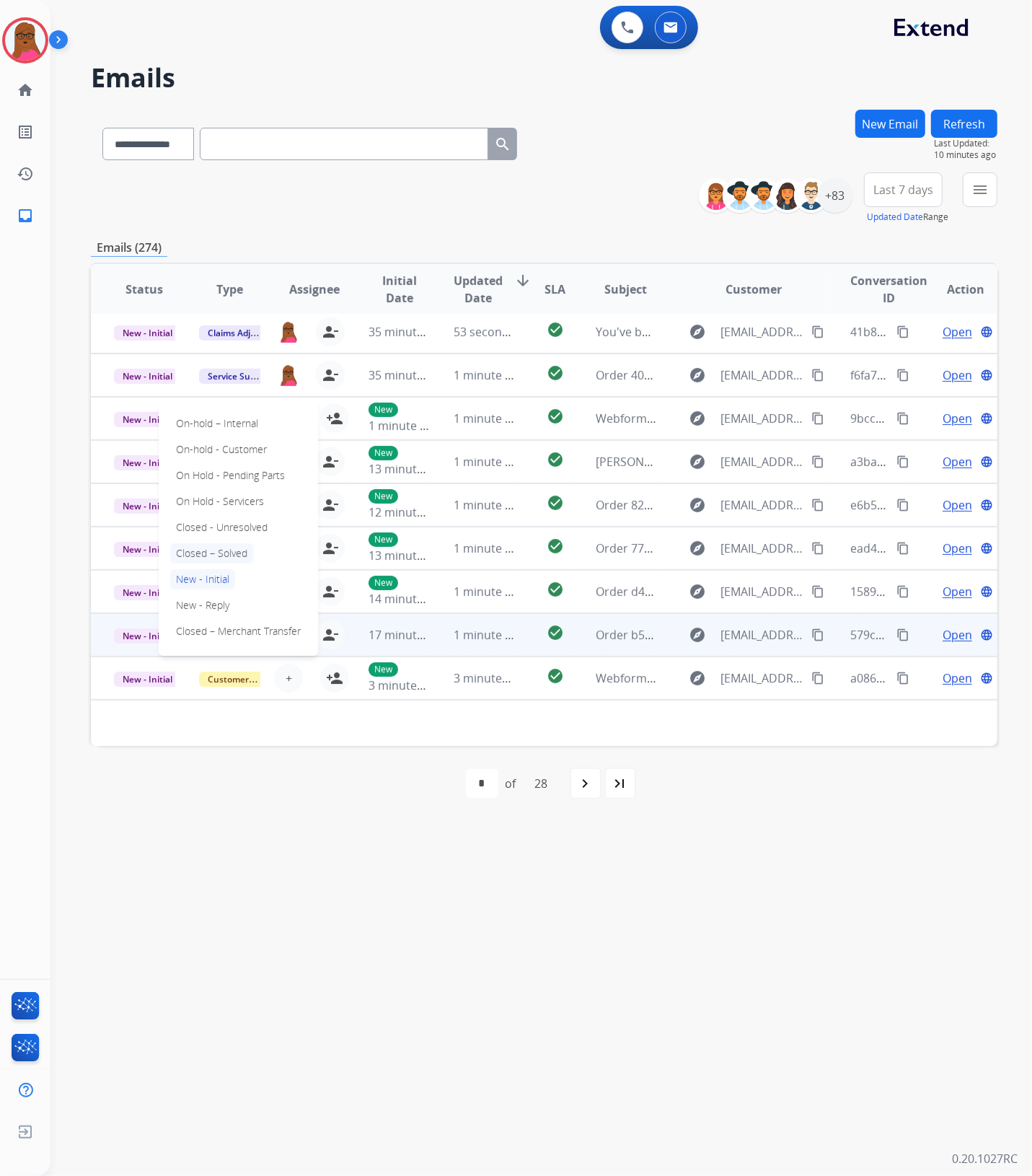
click at [220, 551] on p "Closed – Solved" at bounding box center [211, 553] width 83 height 20
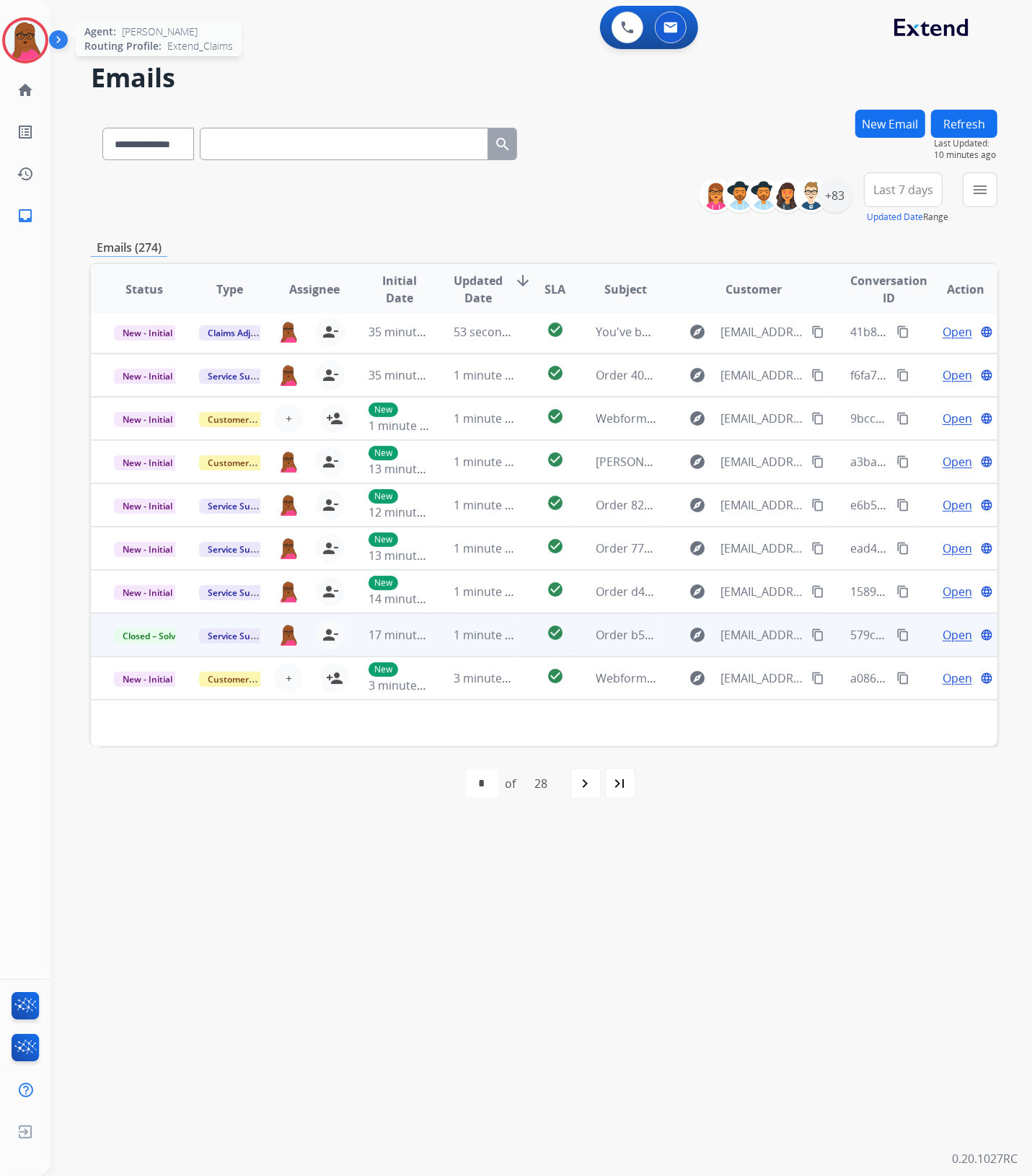
click at [20, 26] on img at bounding box center [25, 40] width 40 height 40
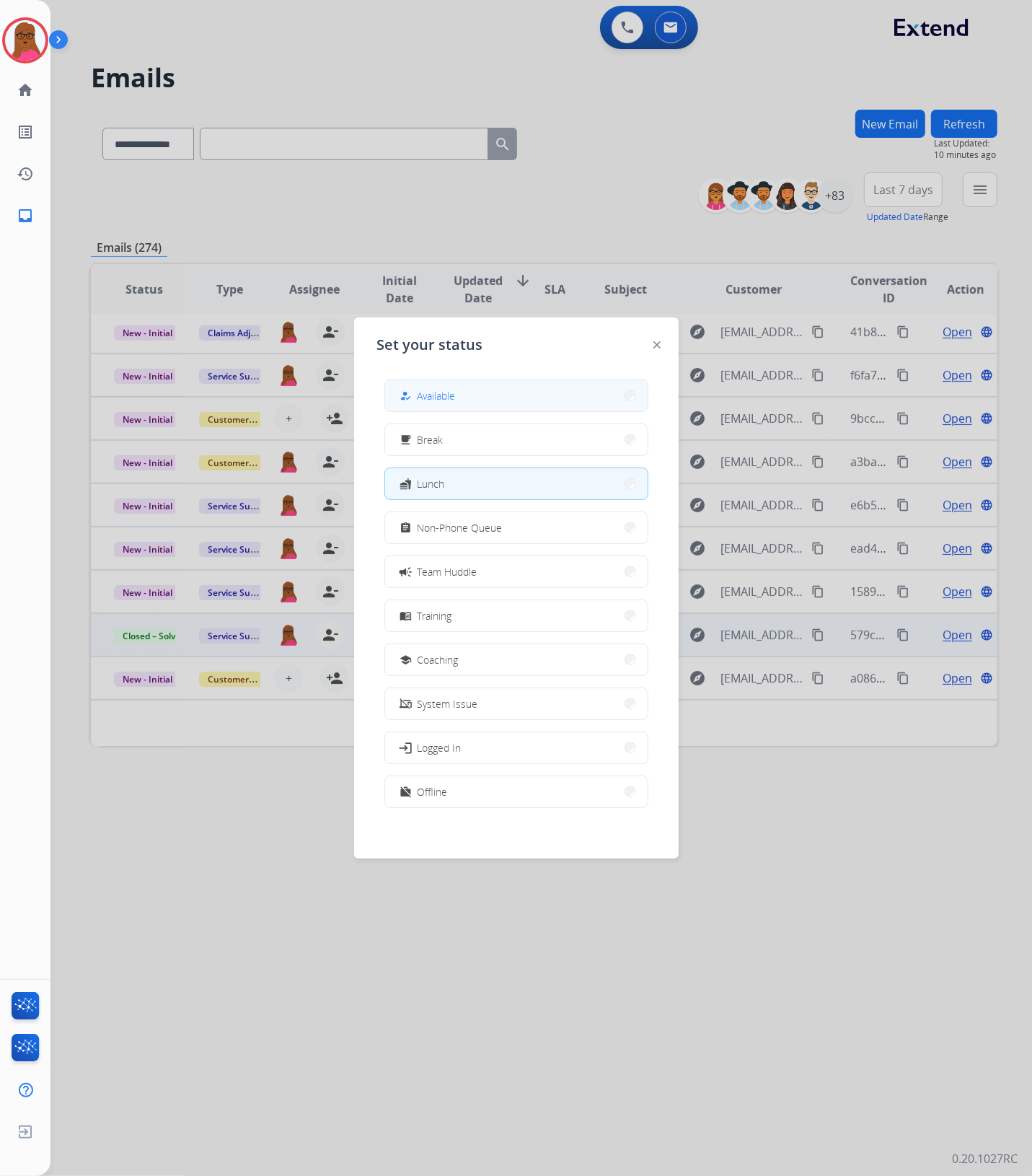
click at [531, 402] on button "how_to_reg Available" at bounding box center [516, 396] width 263 height 31
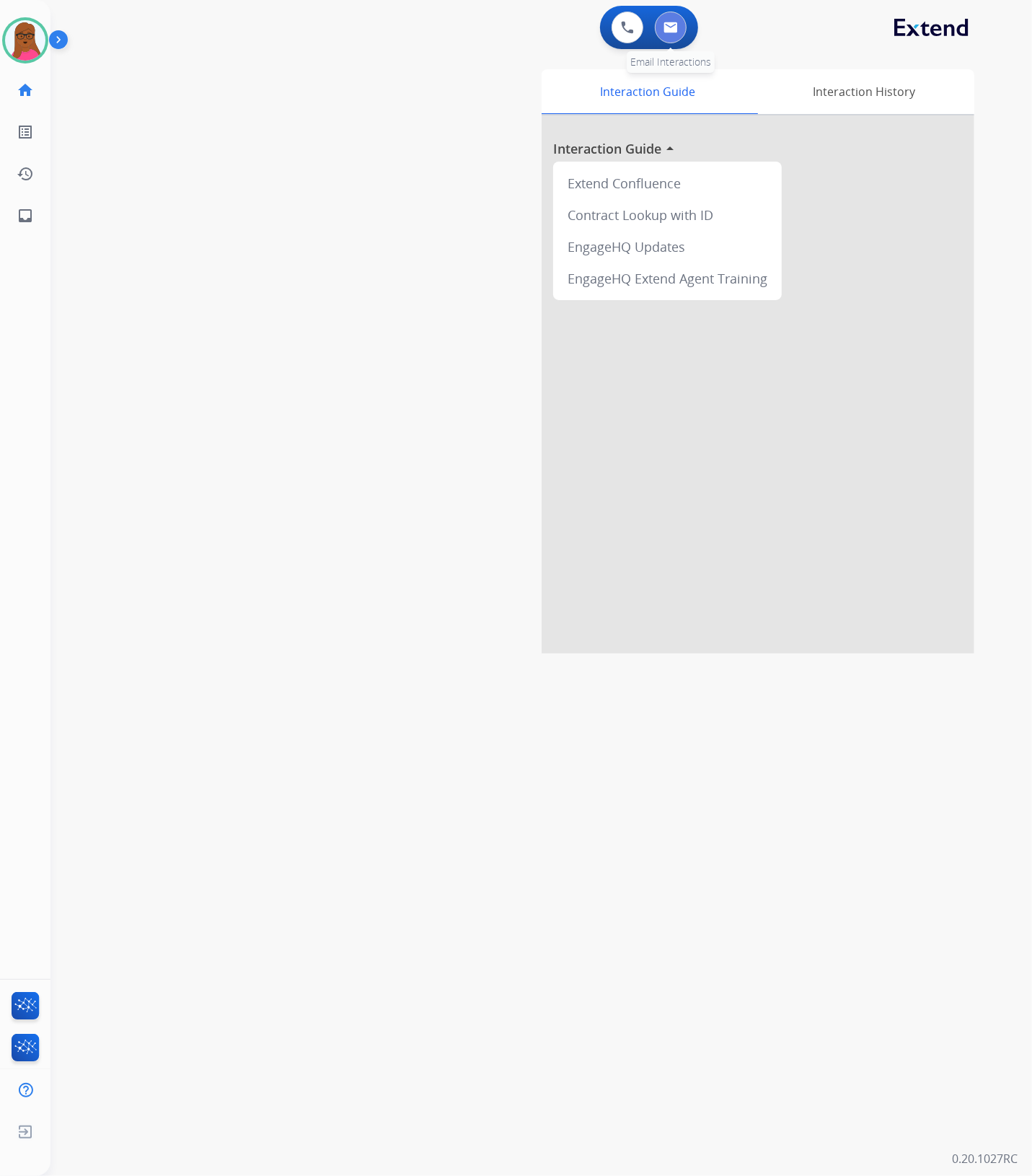
click at [675, 34] on button at bounding box center [671, 27] width 31 height 31
select select "**********"
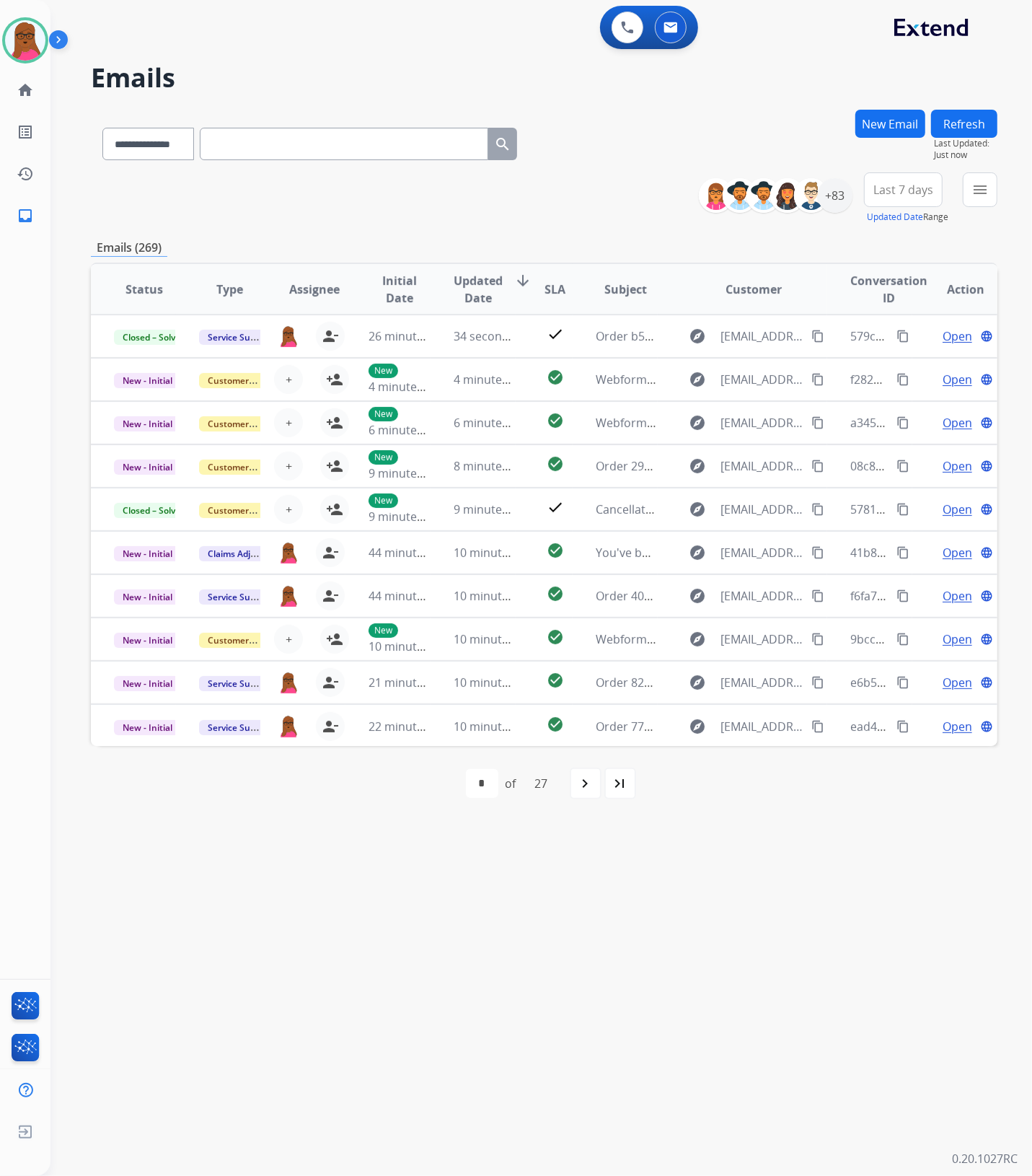
click at [594, 785] on mat-icon "navigate_next" at bounding box center [586, 784] width 17 height 17
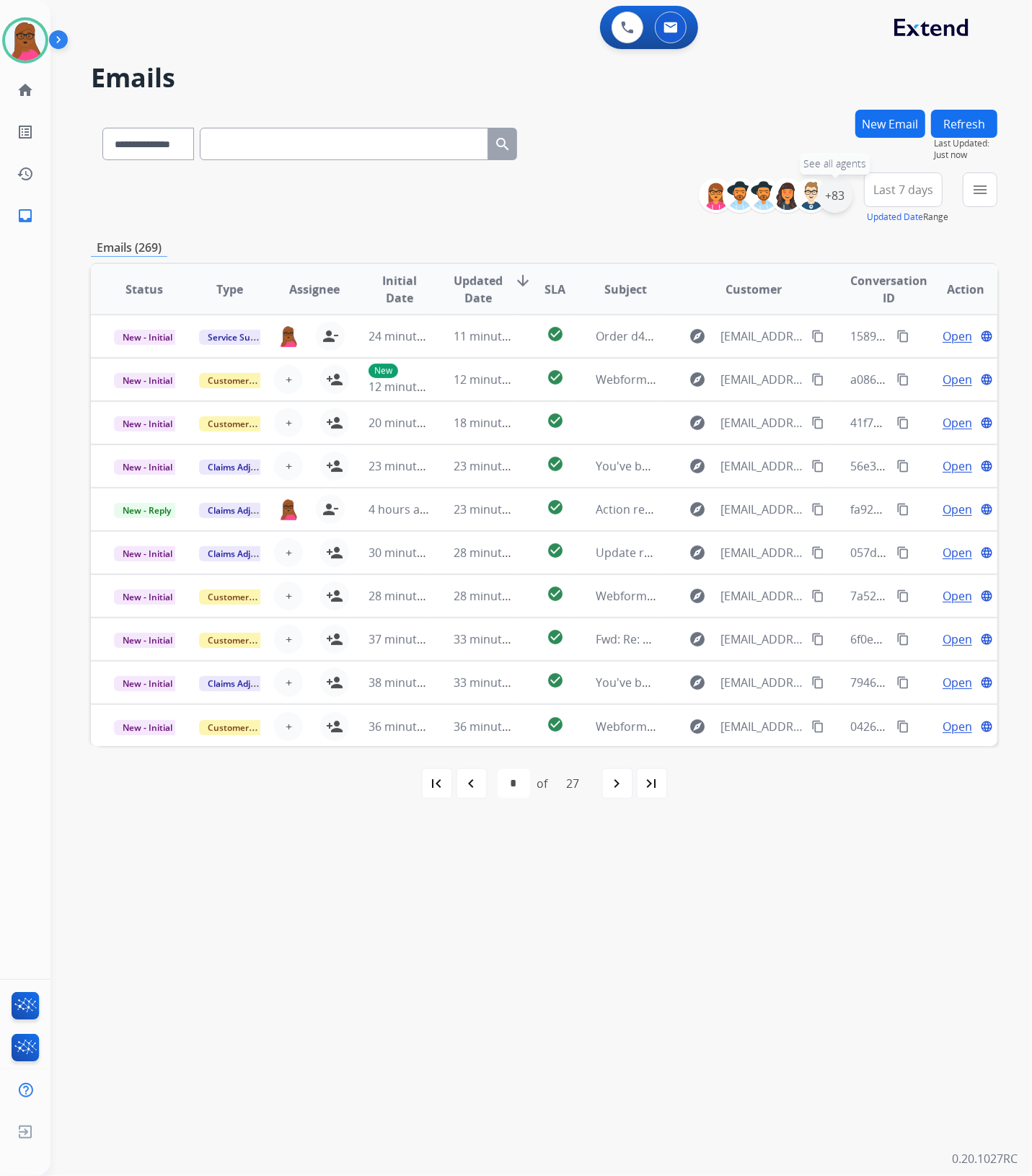
click at [833, 199] on div "+83" at bounding box center [835, 195] width 34 height 34
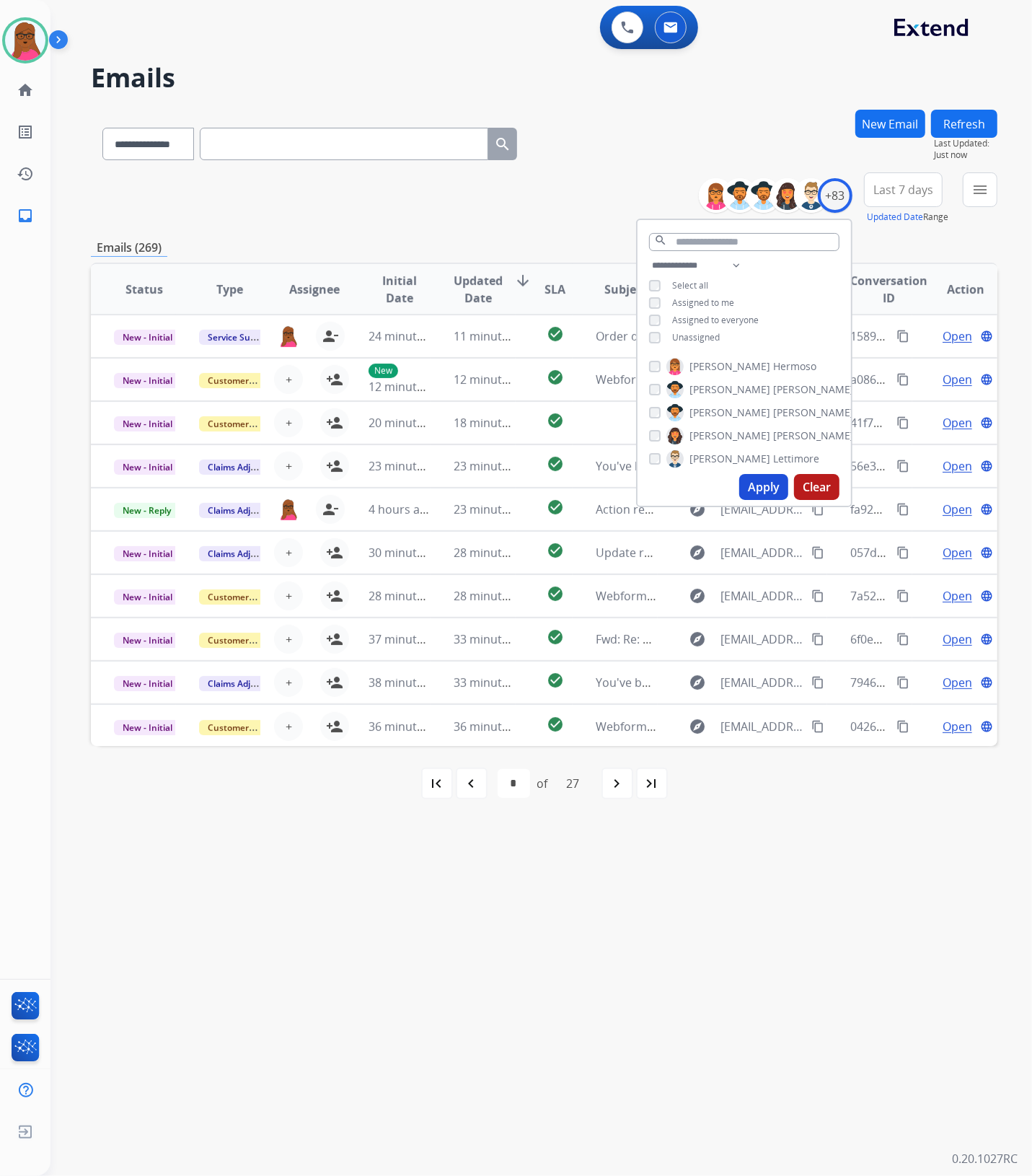
click at [759, 480] on button "Apply" at bounding box center [764, 486] width 49 height 26
select select "*"
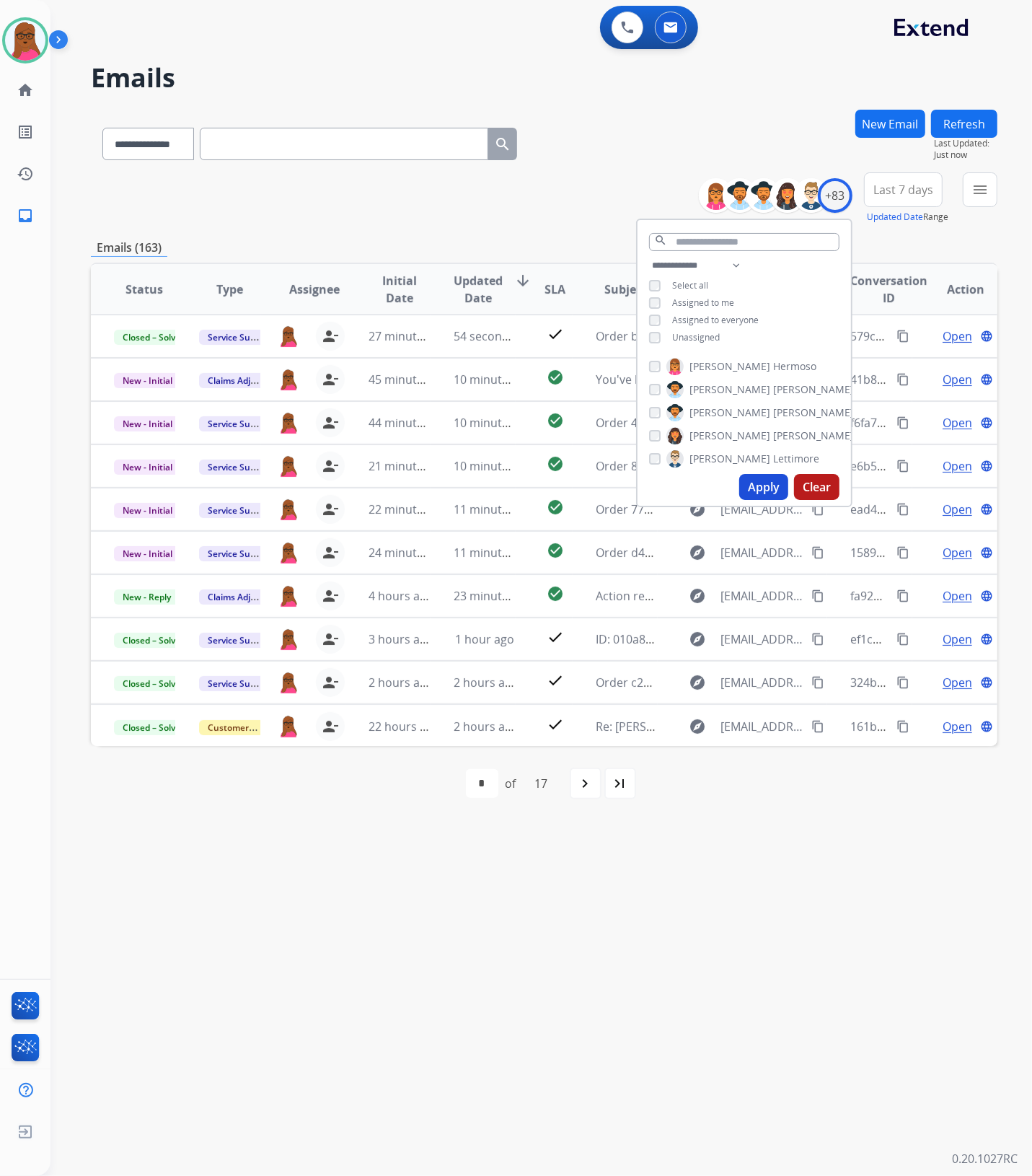
click at [781, 872] on div "**********" at bounding box center [524, 615] width 947 height 1125
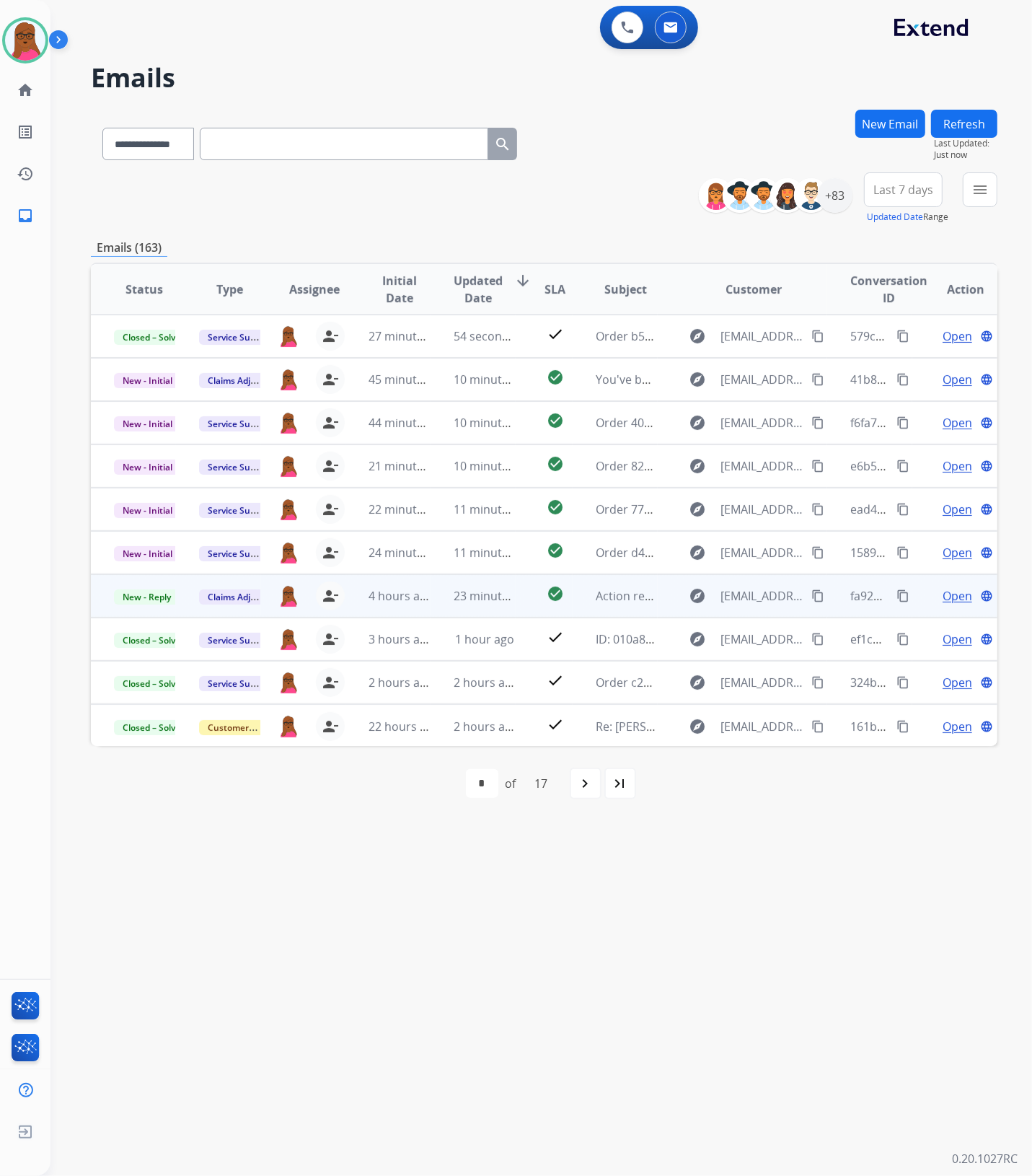
click at [952, 599] on span "Open" at bounding box center [957, 596] width 29 height 17
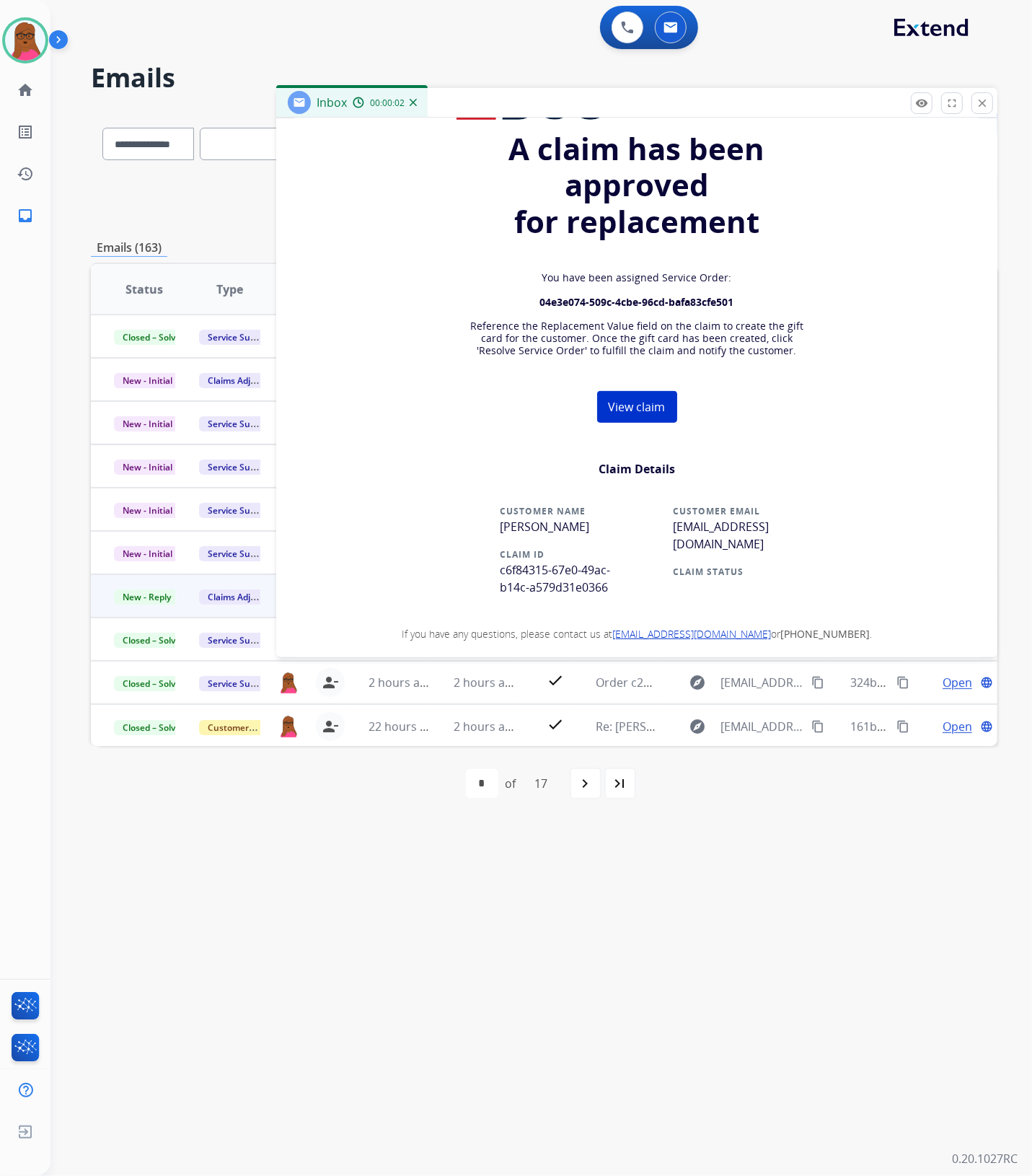
scroll to position [361, 0]
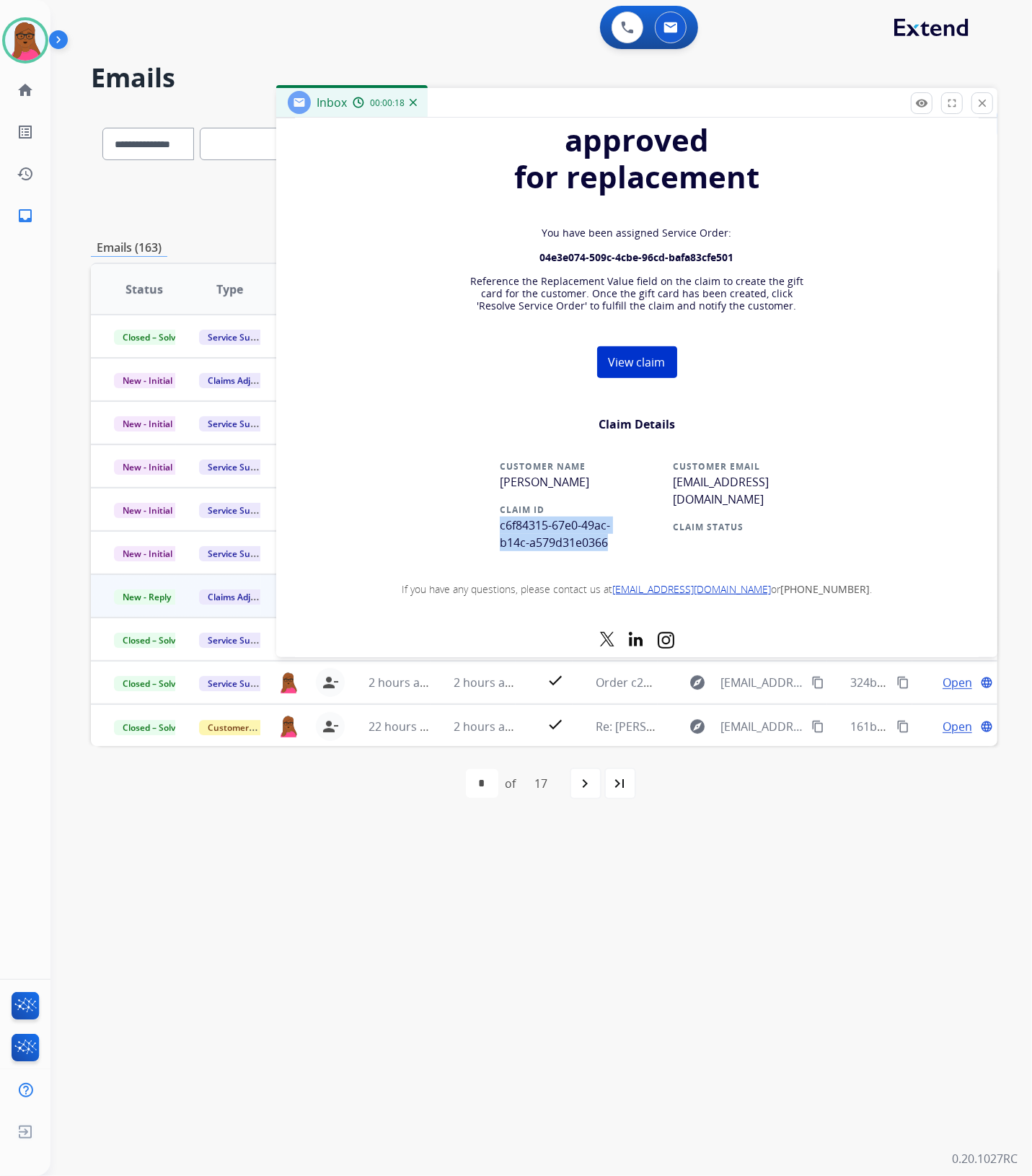
drag, startPoint x: 618, startPoint y: 549, endPoint x: 488, endPoint y: 527, distance: 131.8
click at [488, 527] on td "CUSTOMER NAME [PERSON_NAME] CLAIM ID c6f84315-67e0-49ac-b14c-a579d31e0366" at bounding box center [557, 512] width 159 height 124
copy span "c6f84315-67e0-49ac-b14c-a579d31e0366"
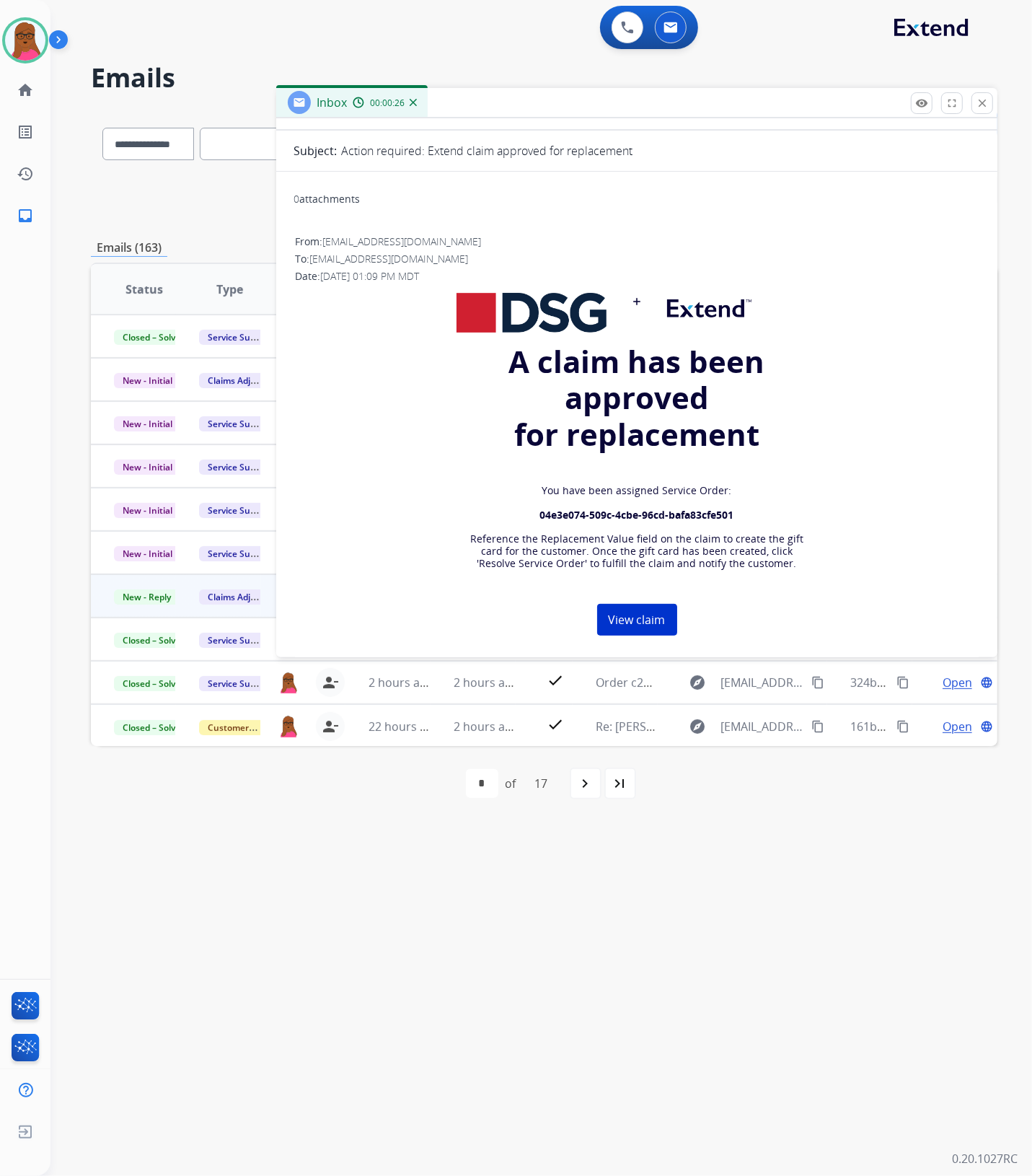
scroll to position [0, 0]
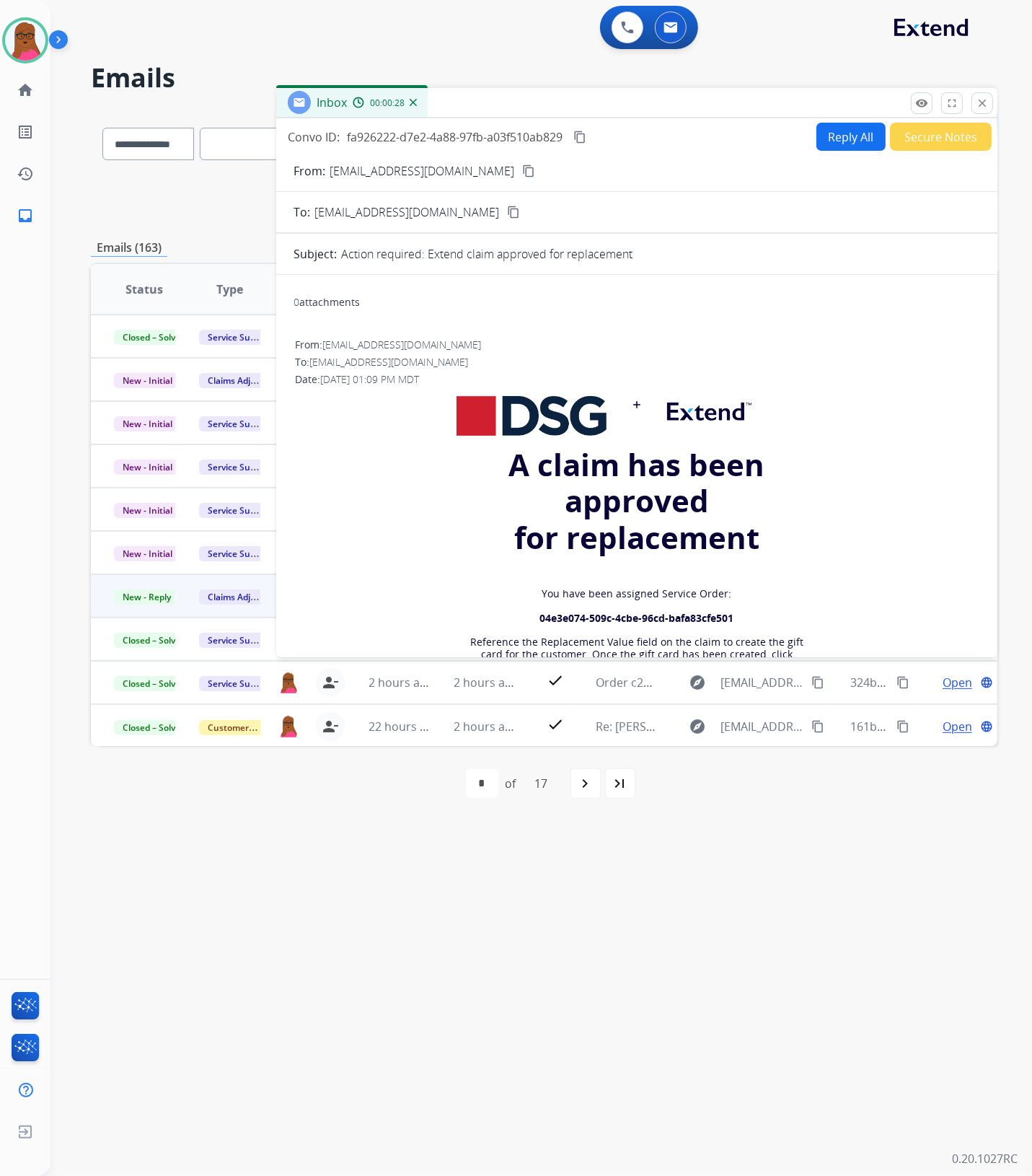
drag, startPoint x: 988, startPoint y: 106, endPoint x: 927, endPoint y: 130, distance: 65.6
click at [988, 106] on mat-icon "close" at bounding box center [983, 104] width 13 height 13
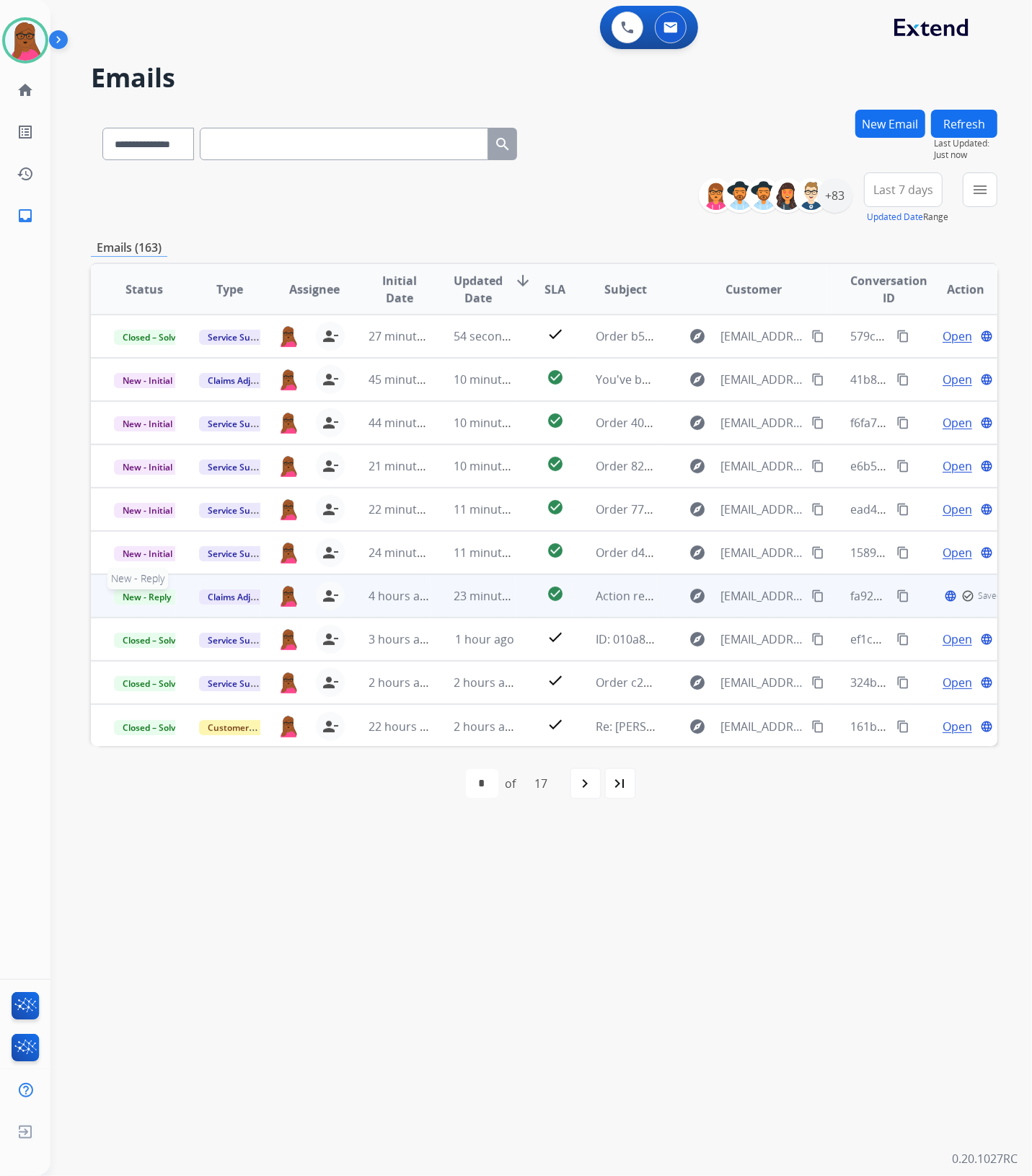
click at [146, 593] on span "New - Reply" at bounding box center [146, 598] width 66 height 15
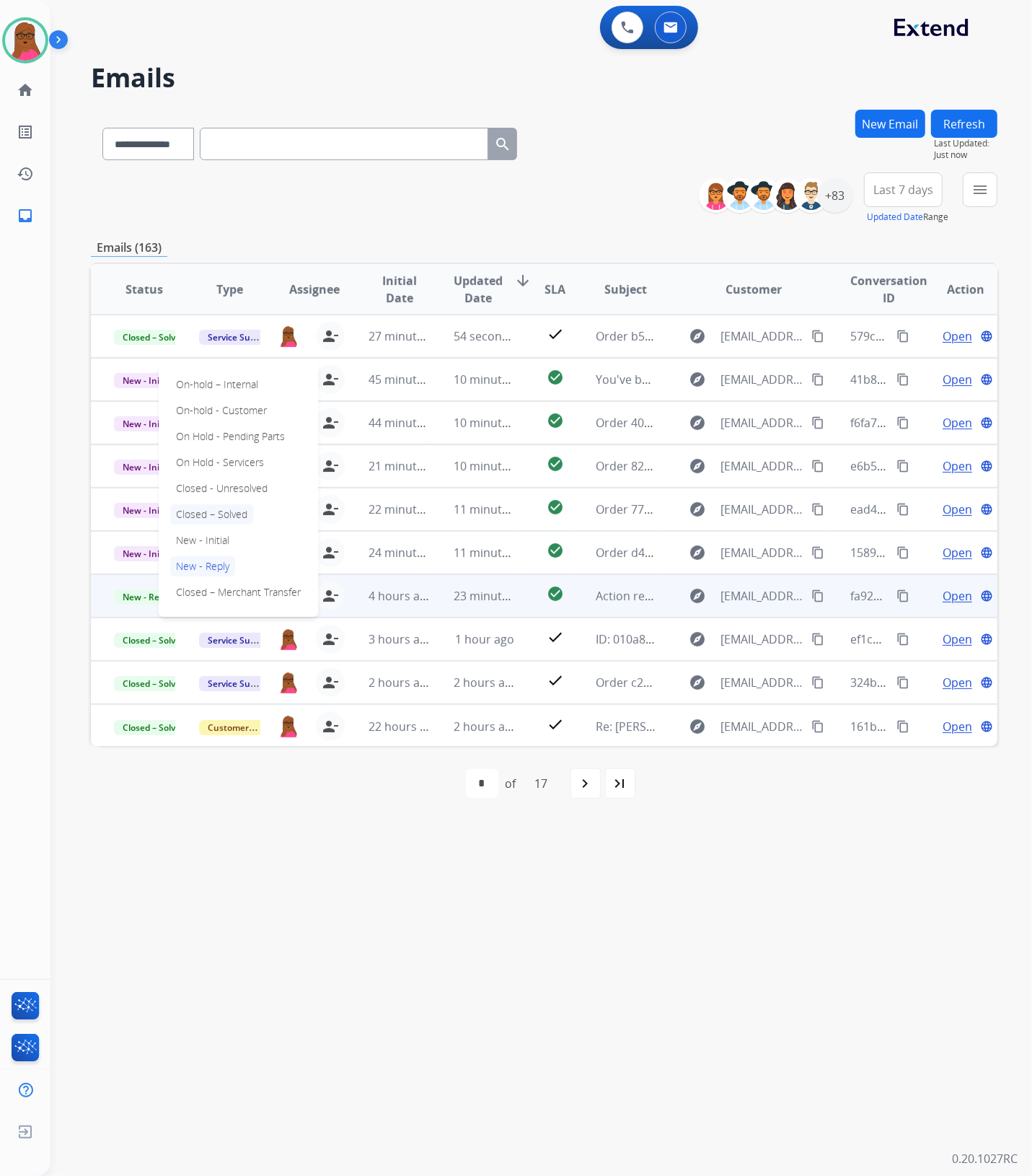
click at [206, 518] on p "Closed – Solved" at bounding box center [211, 514] width 83 height 20
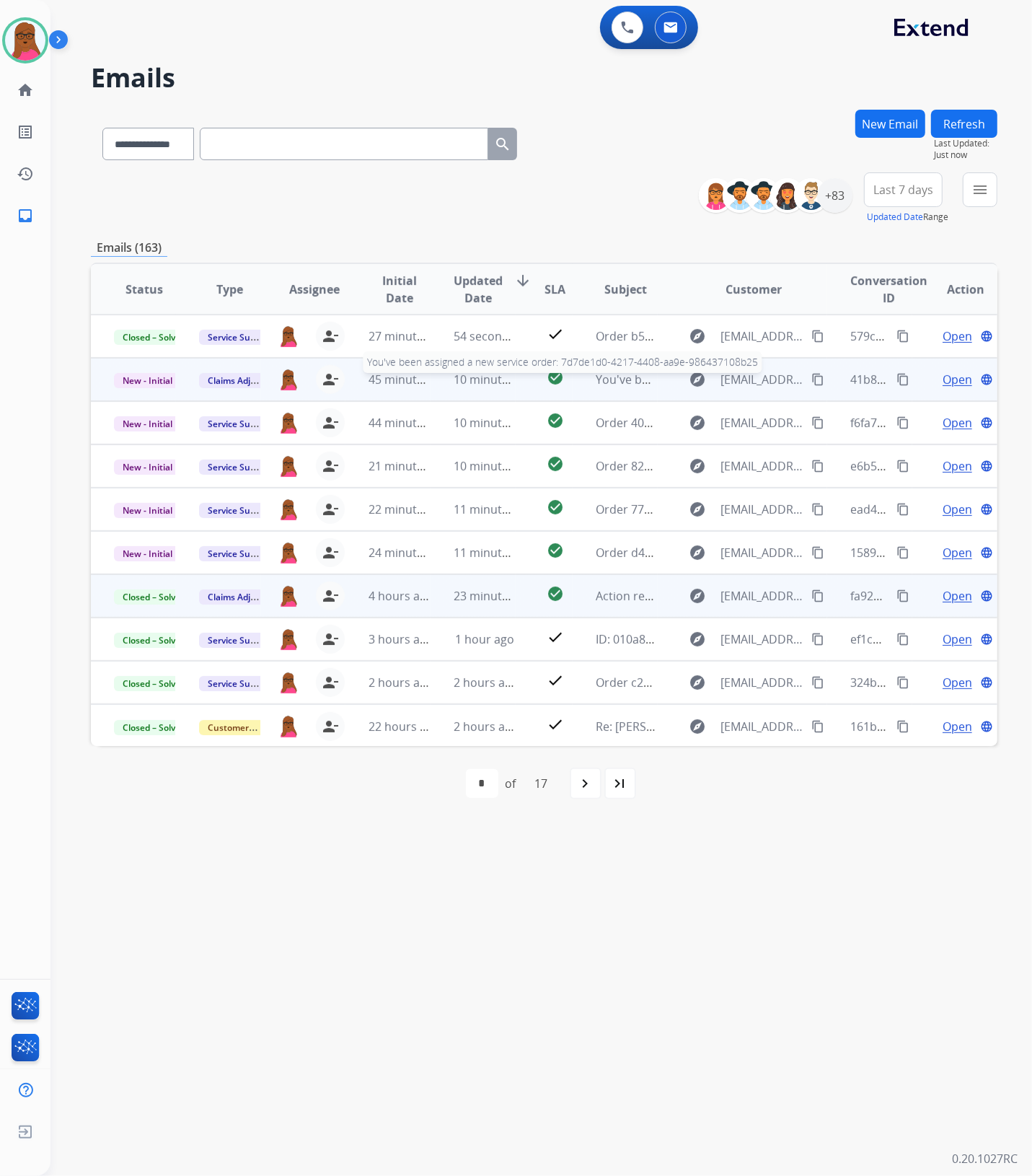
click at [621, 381] on span "You've been assigned a new service order: 7d7de1d0-4217-4408-aa9e-986437108b25" at bounding box center [826, 380] width 458 height 16
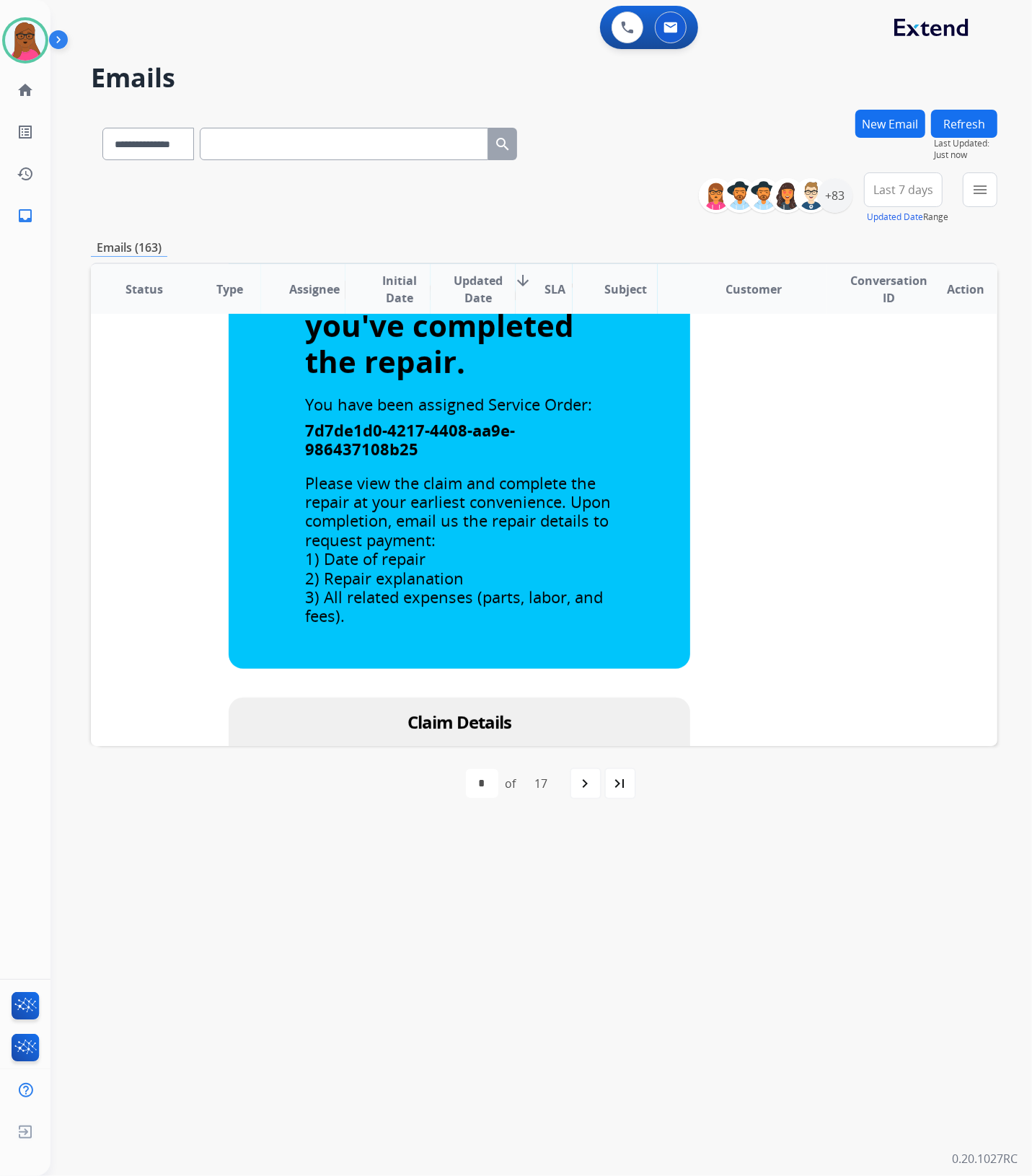
scroll to position [282, 0]
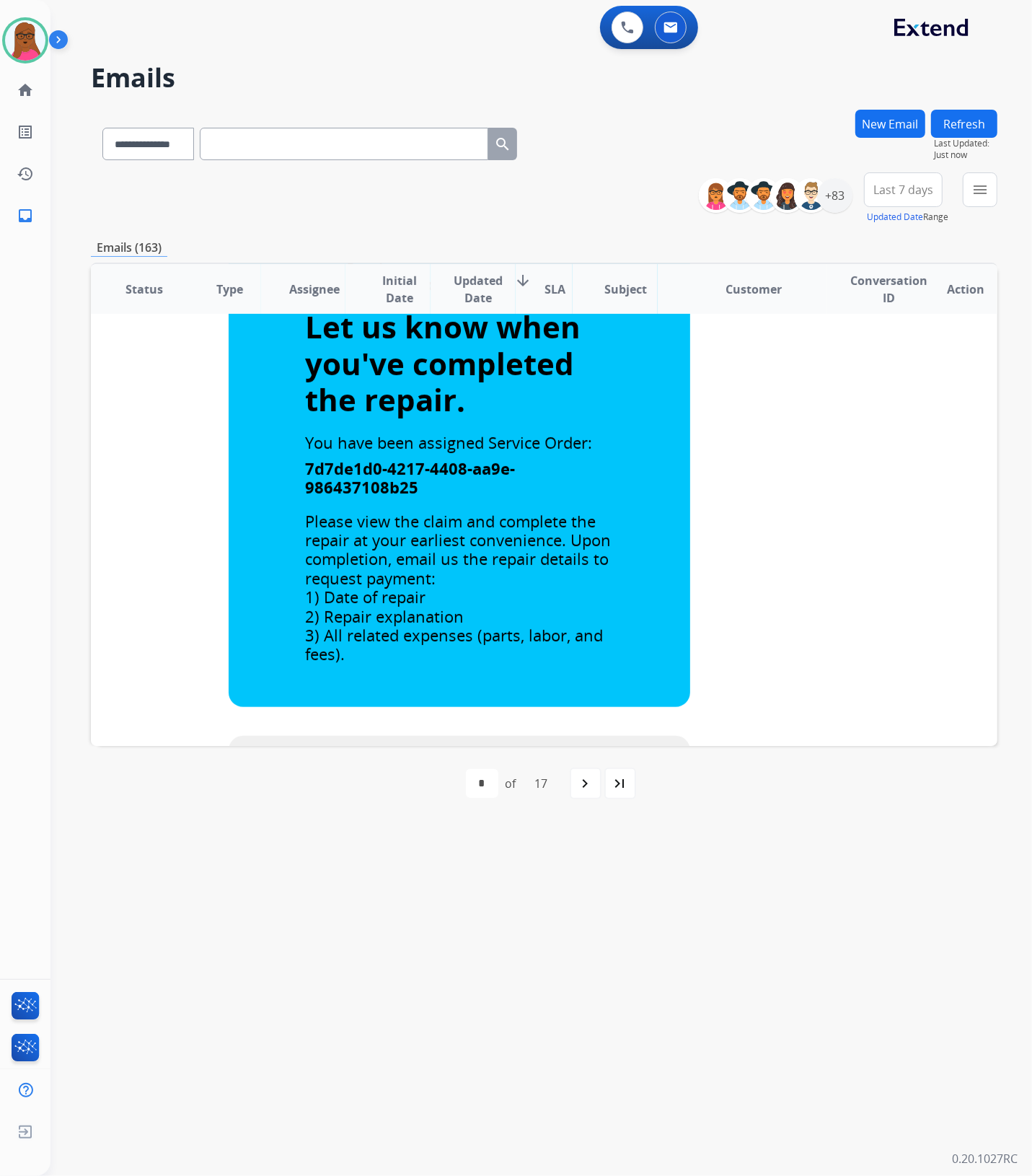
drag, startPoint x: 951, startPoint y: 124, endPoint x: 1022, endPoint y: 175, distance: 87.4
click at [951, 124] on button "Refresh" at bounding box center [964, 124] width 67 height 29
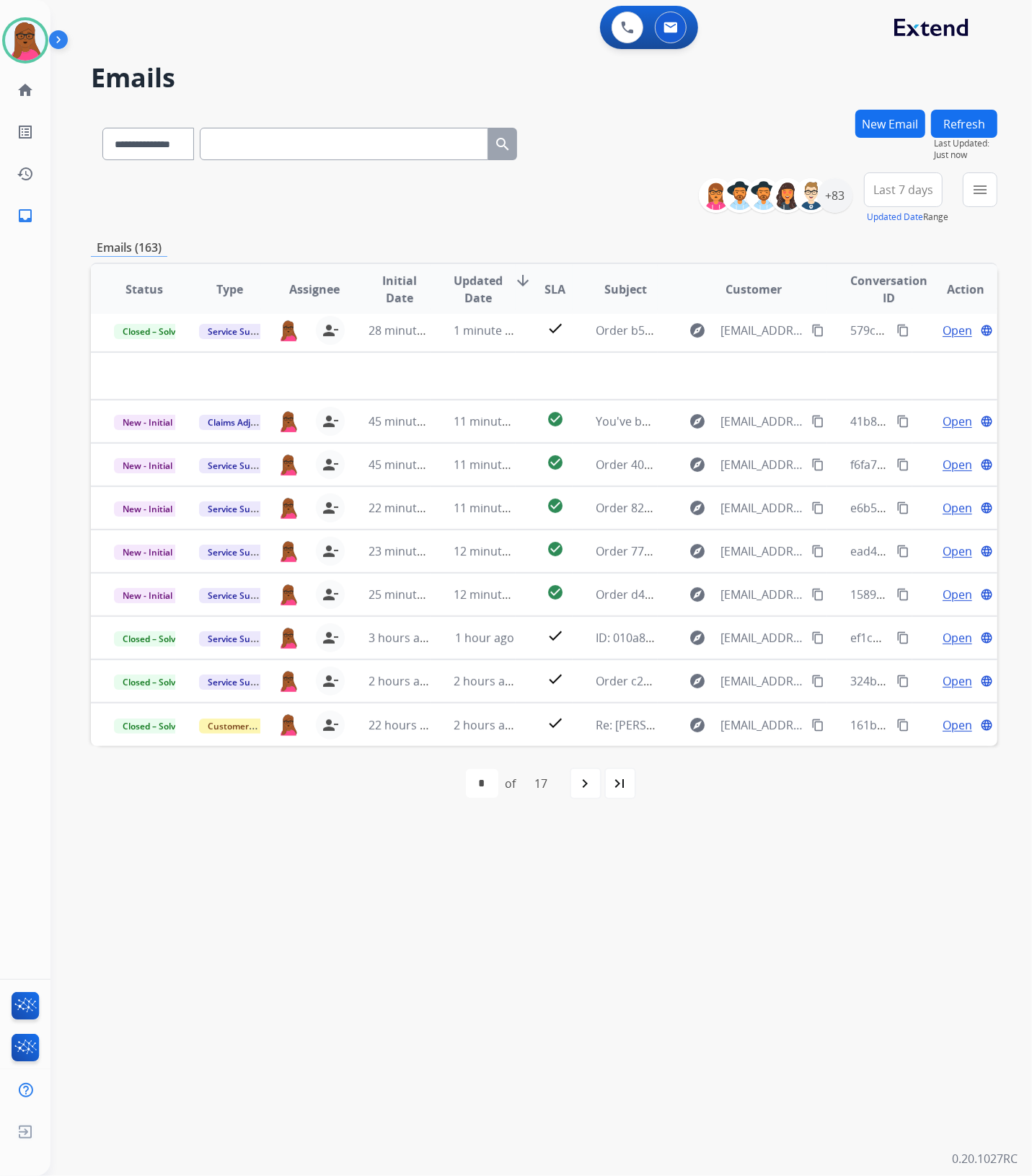
scroll to position [48, 0]
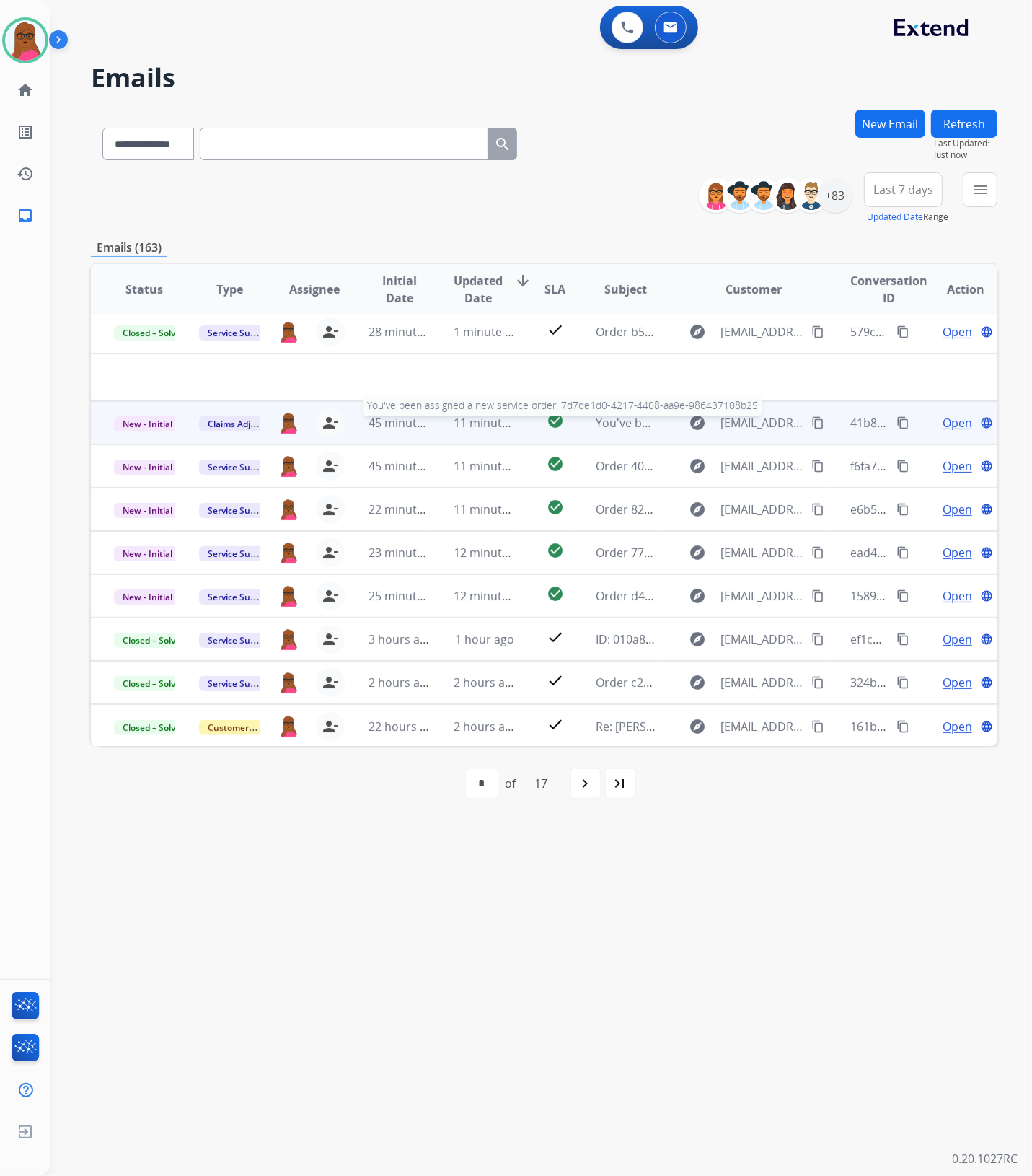
click at [633, 421] on span "You've been assigned a new service order: 7d7de1d0-4217-4408-aa9e-986437108b25" at bounding box center [826, 422] width 458 height 16
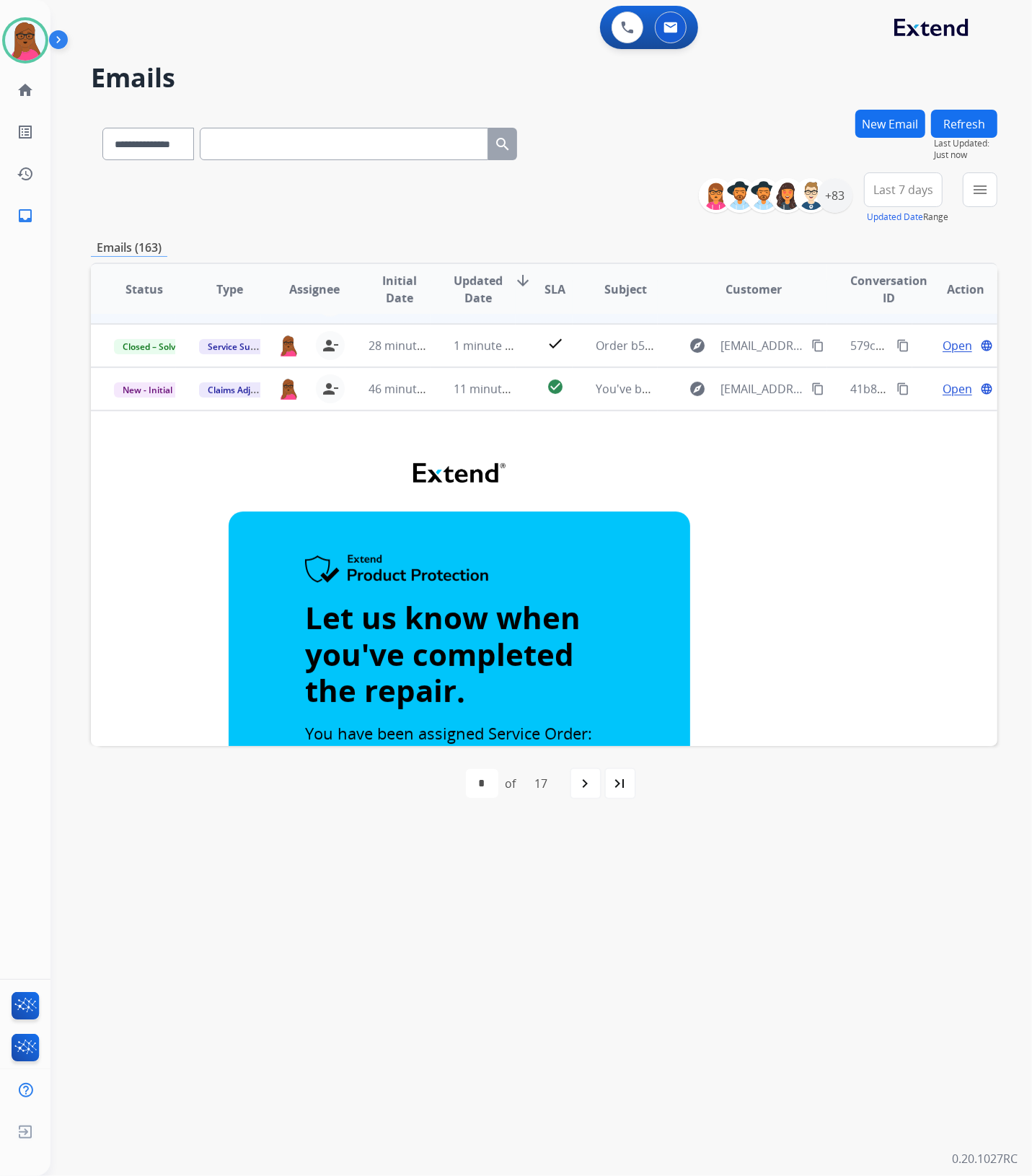
scroll to position [0, 0]
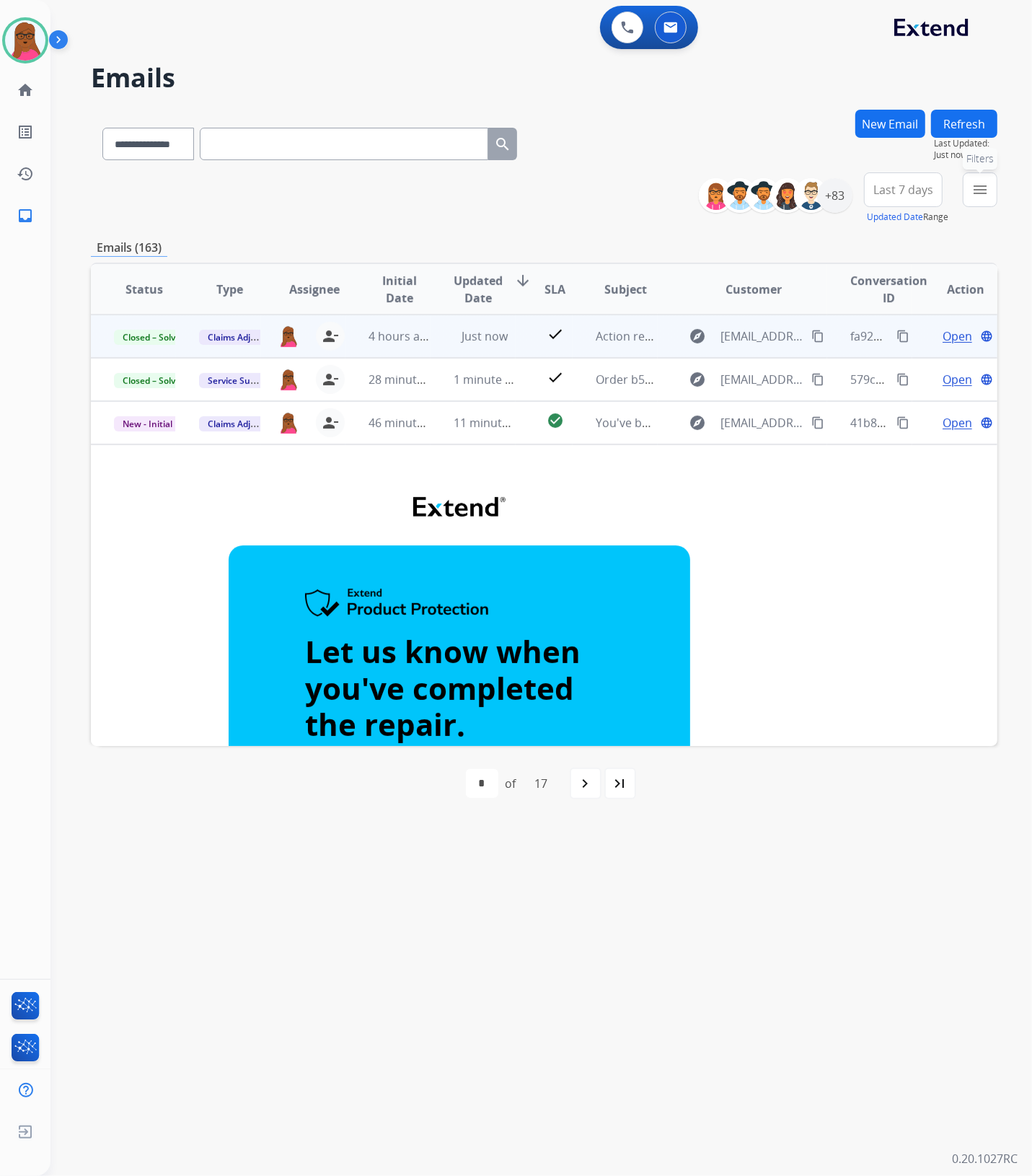
click at [971, 185] on button "menu Filters" at bounding box center [981, 189] width 34 height 34
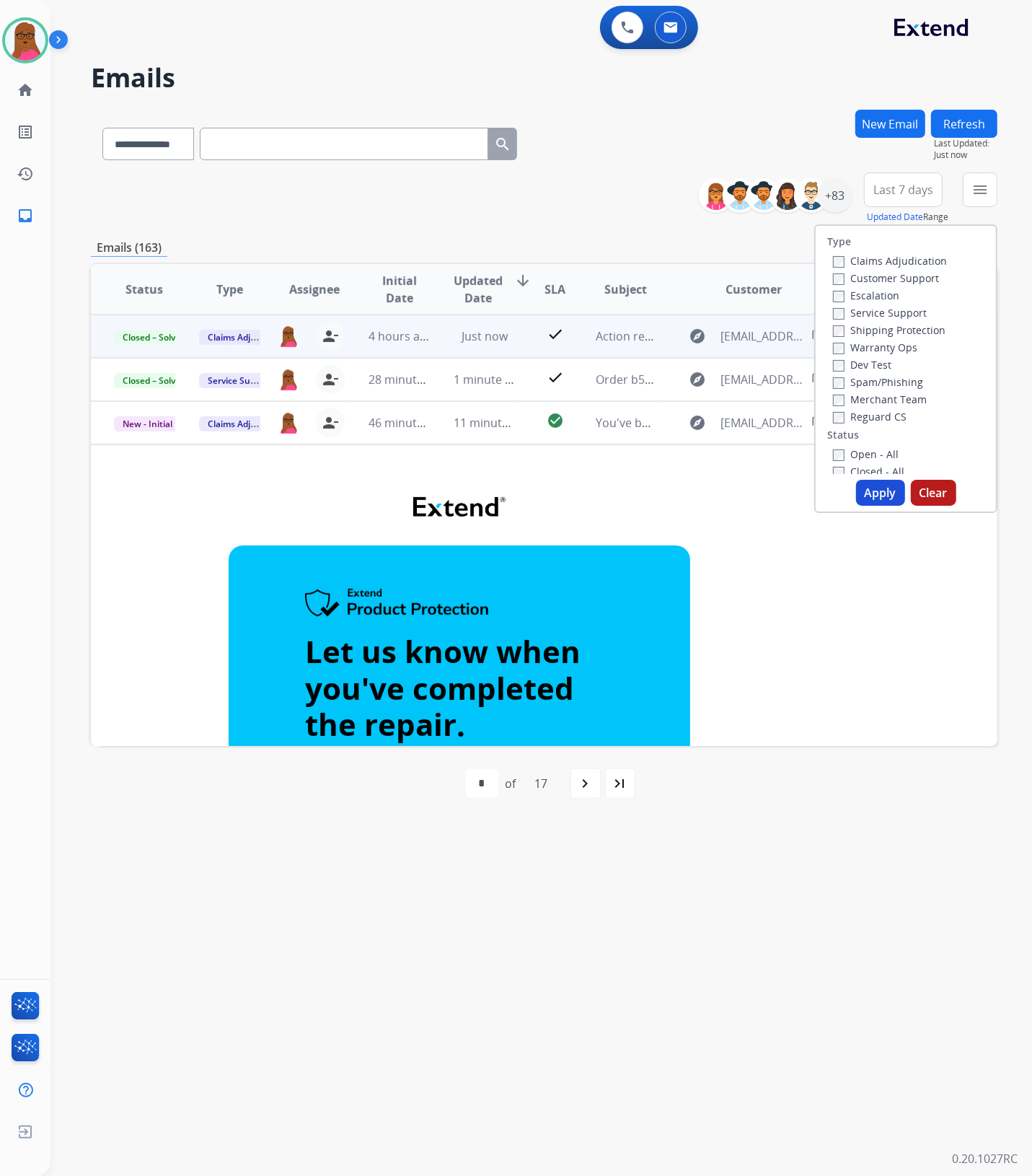
click at [932, 496] on button "Clear" at bounding box center [934, 492] width 46 height 26
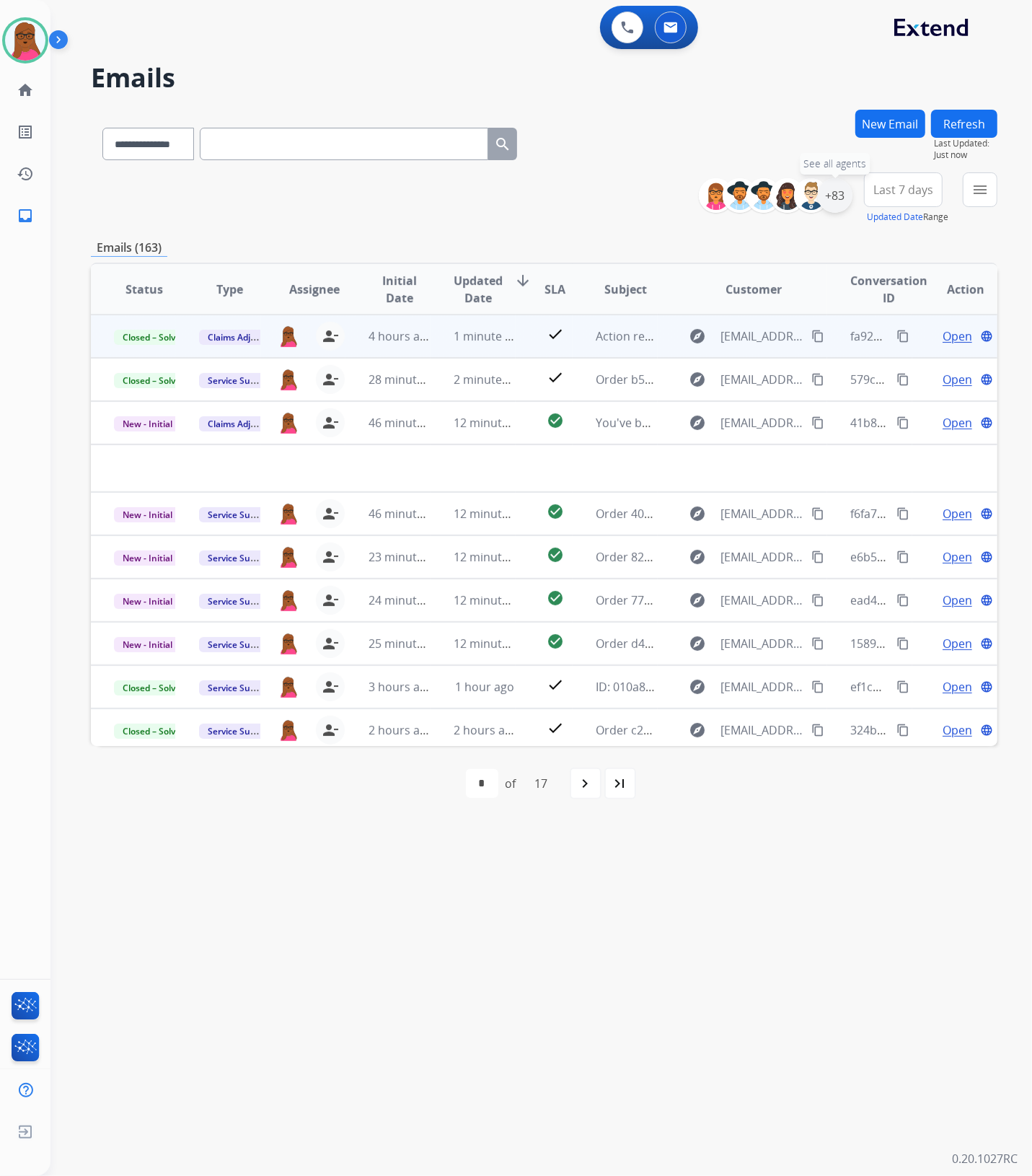
click at [823, 199] on div "+83" at bounding box center [835, 195] width 34 height 34
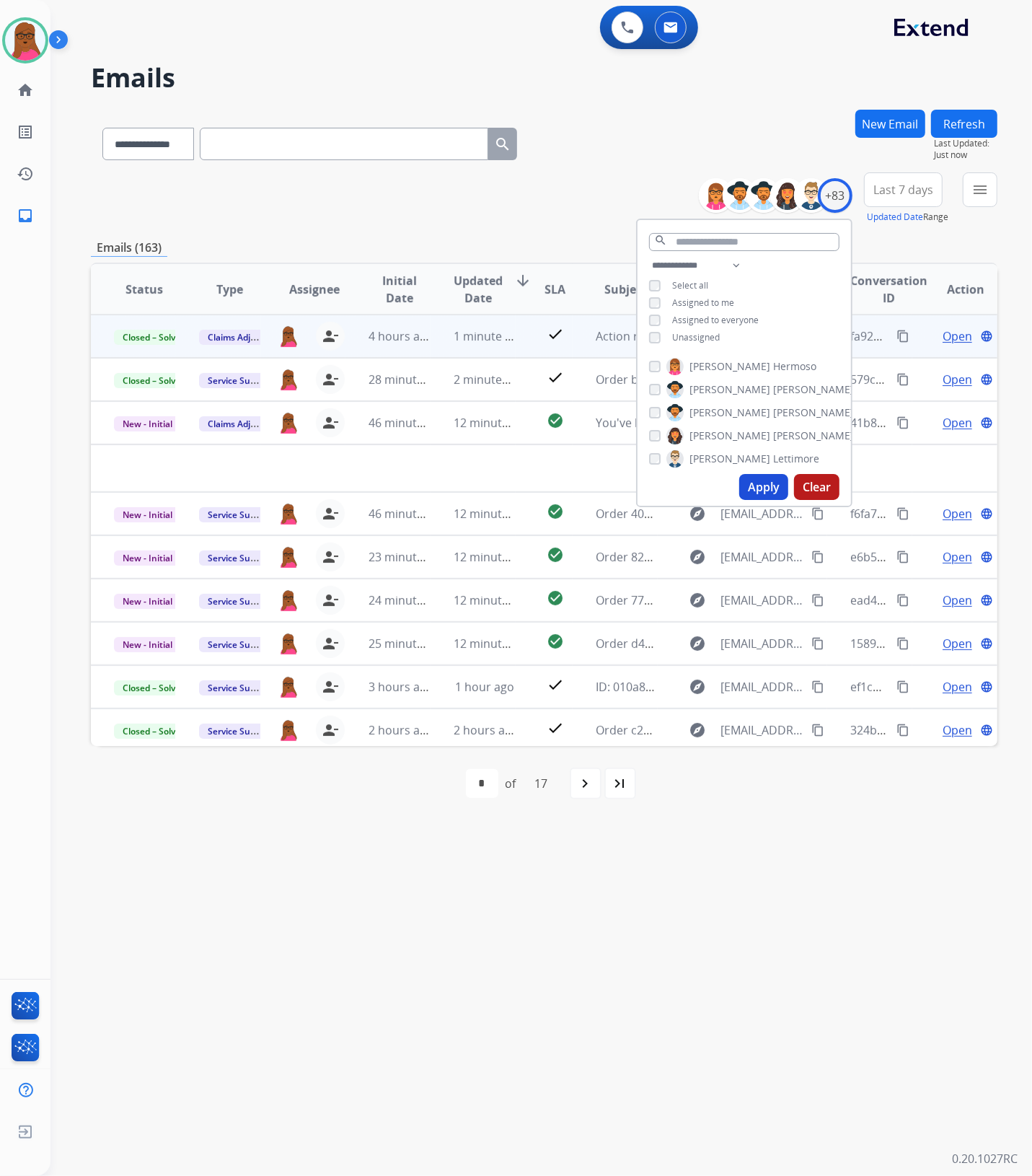
click at [613, 188] on div "**********" at bounding box center [544, 198] width 906 height 52
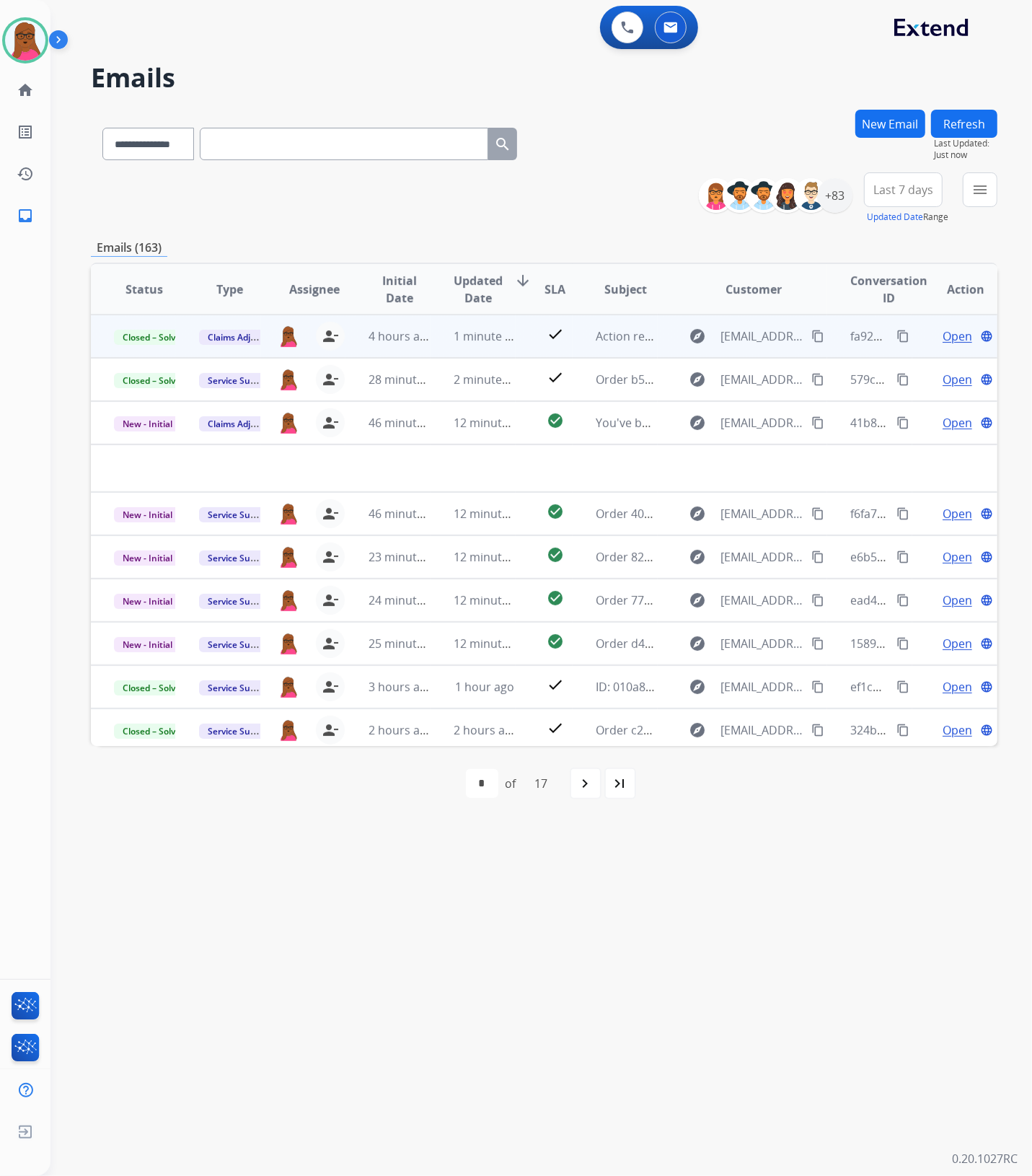
click at [943, 340] on span "Open" at bounding box center [957, 336] width 29 height 17
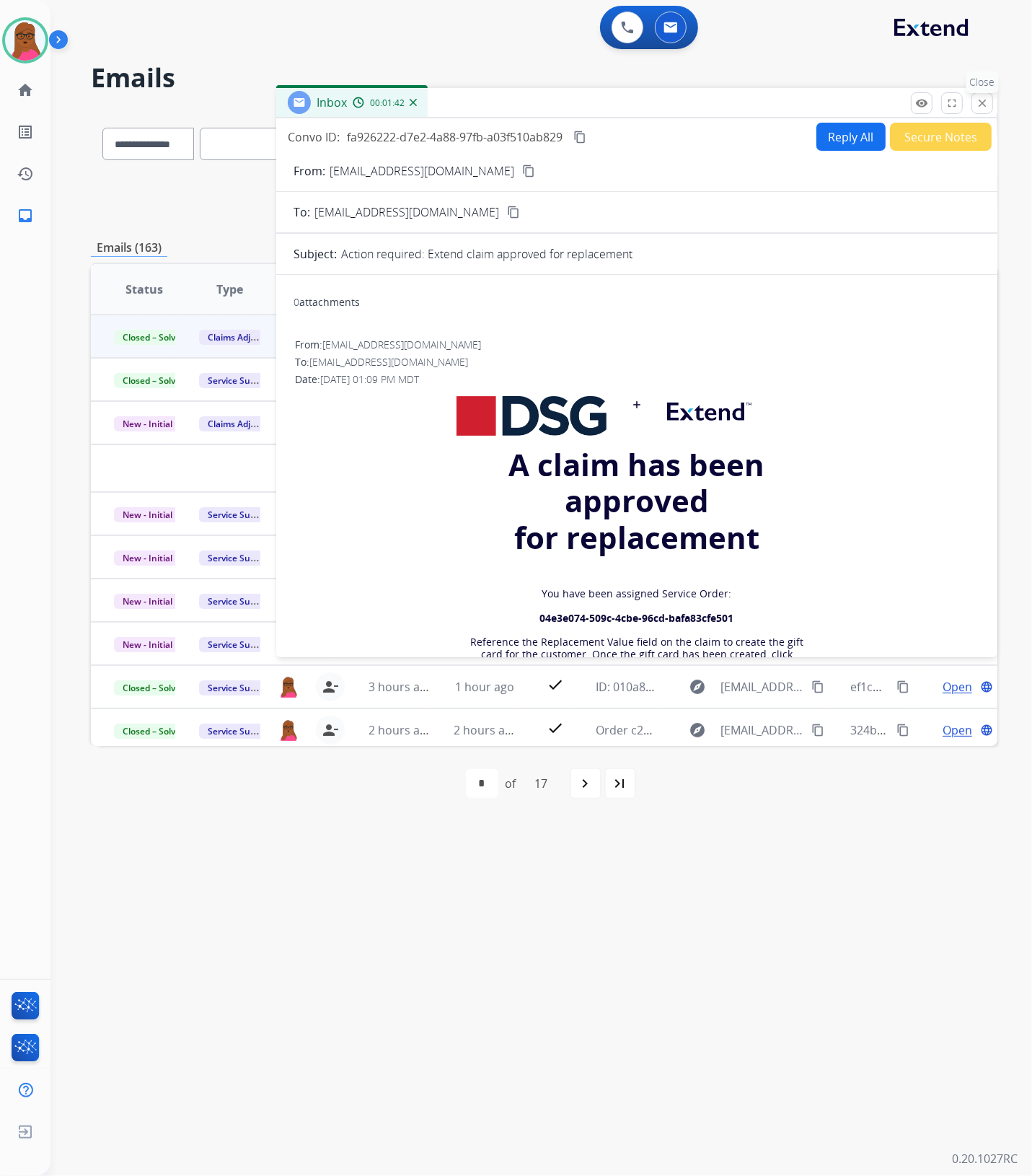
drag, startPoint x: 984, startPoint y: 103, endPoint x: 750, endPoint y: 478, distance: 442.0
click at [984, 103] on mat-icon "close" at bounding box center [983, 104] width 13 height 13
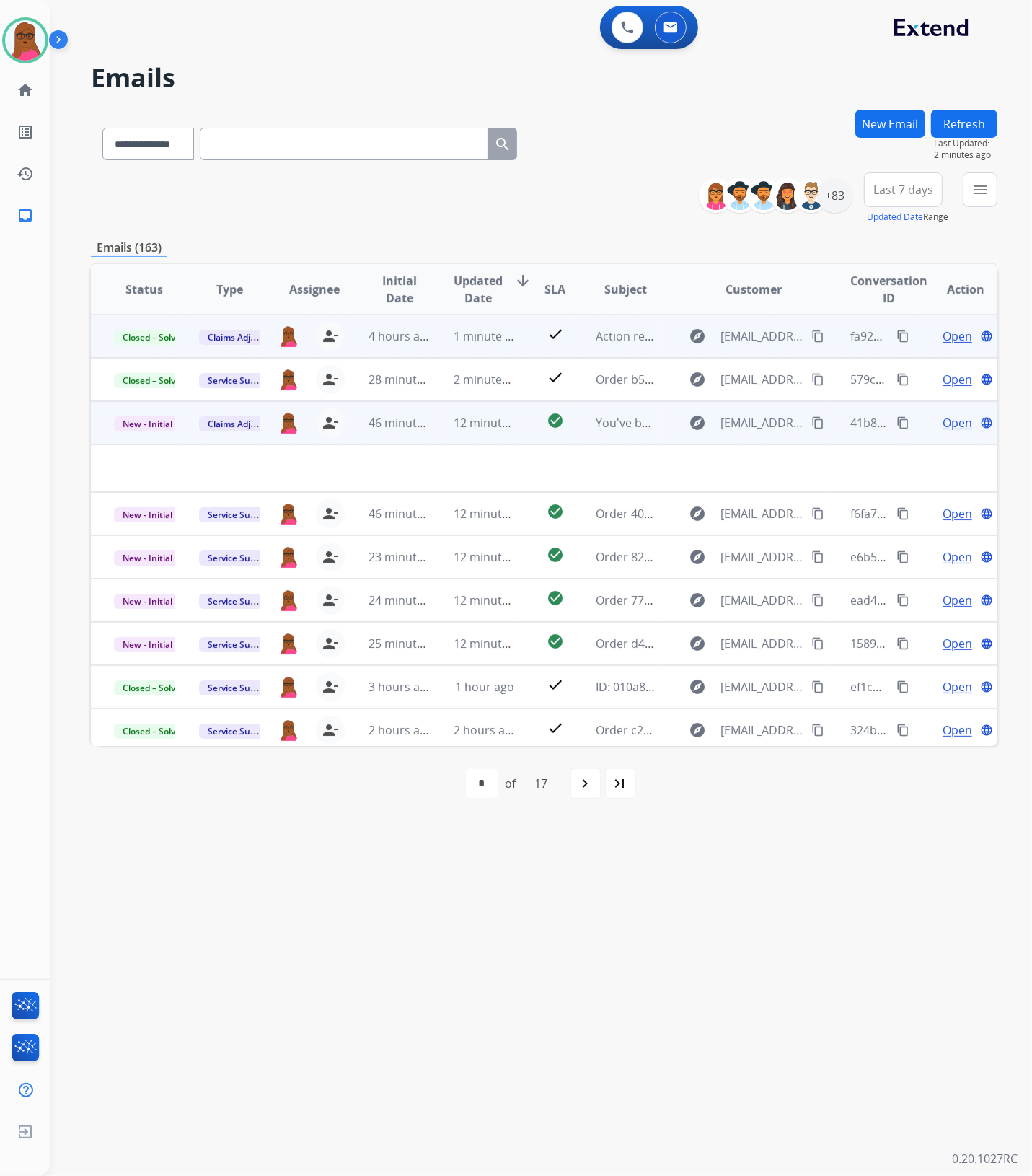
click at [951, 422] on span "Open" at bounding box center [957, 422] width 29 height 17
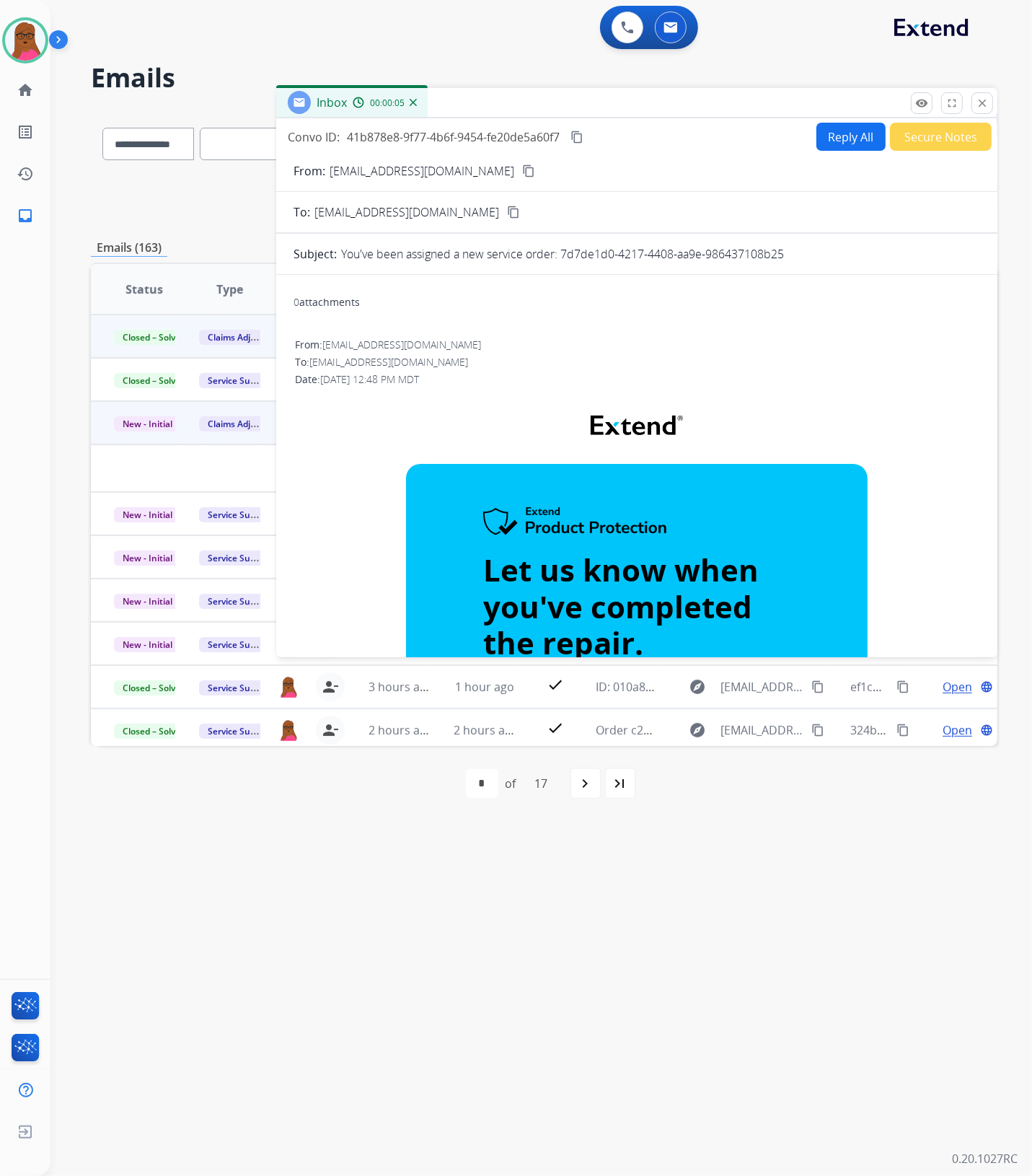
scroll to position [539, 0]
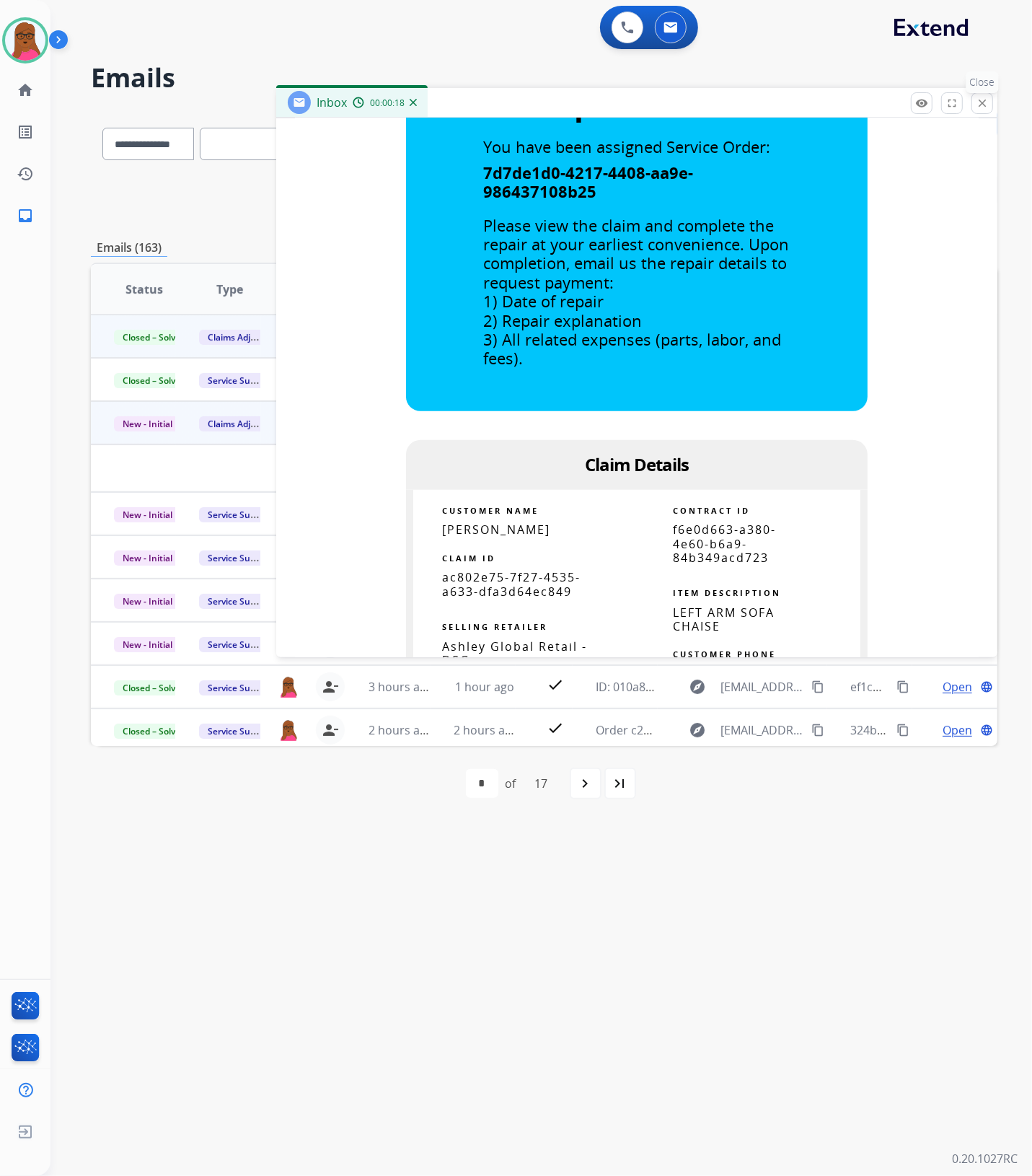
drag, startPoint x: 996, startPoint y: 105, endPoint x: 983, endPoint y: 101, distance: 13.6
click at [994, 103] on div "Inbox 00:00:18" at bounding box center [637, 104] width 721 height 30
click at [983, 101] on mat-icon "close" at bounding box center [983, 104] width 13 height 13
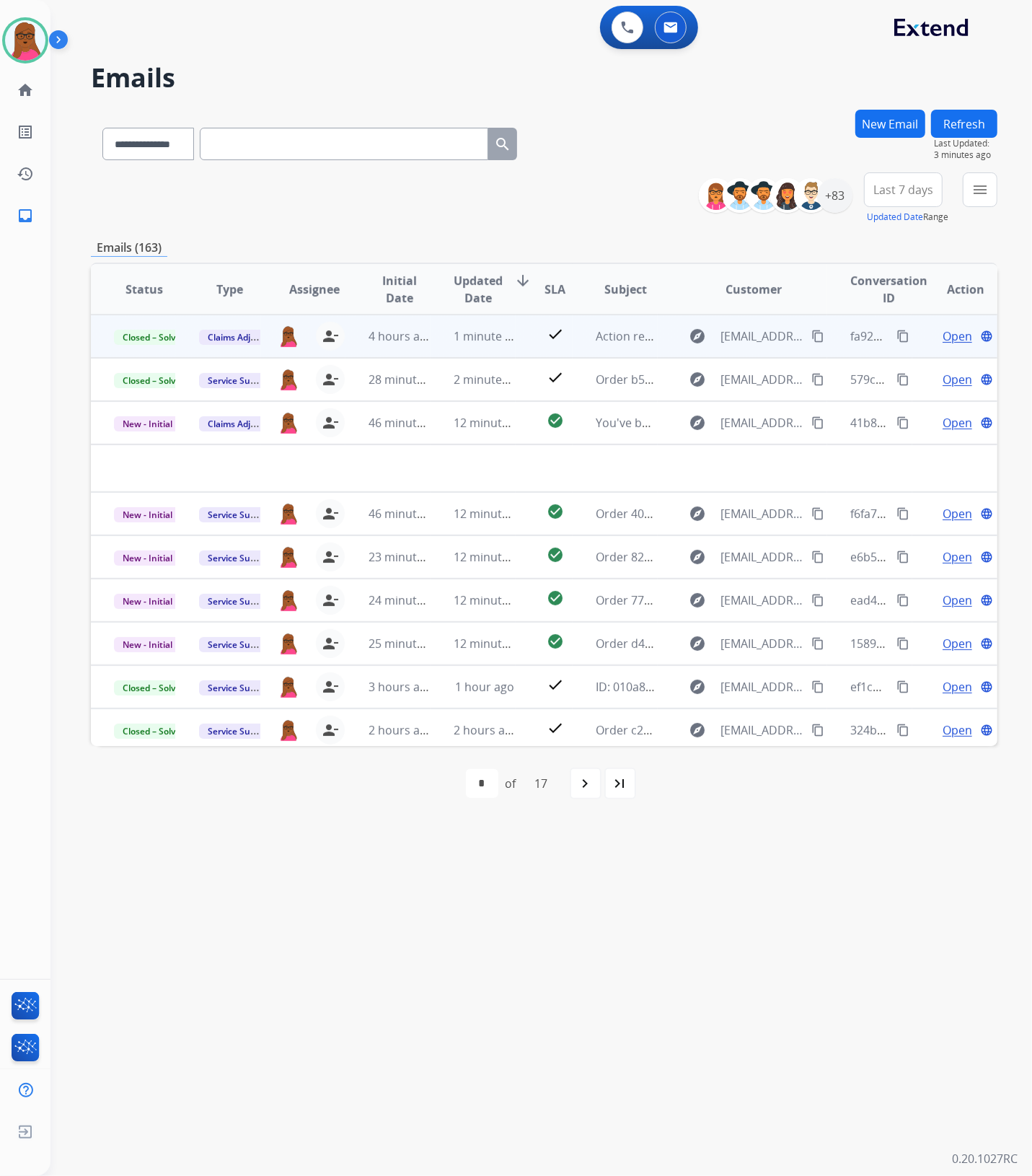
click at [658, 336] on td "explore [EMAIL_ADDRESS][DOMAIN_NAME] content_copy" at bounding box center [743, 337] width 170 height 44
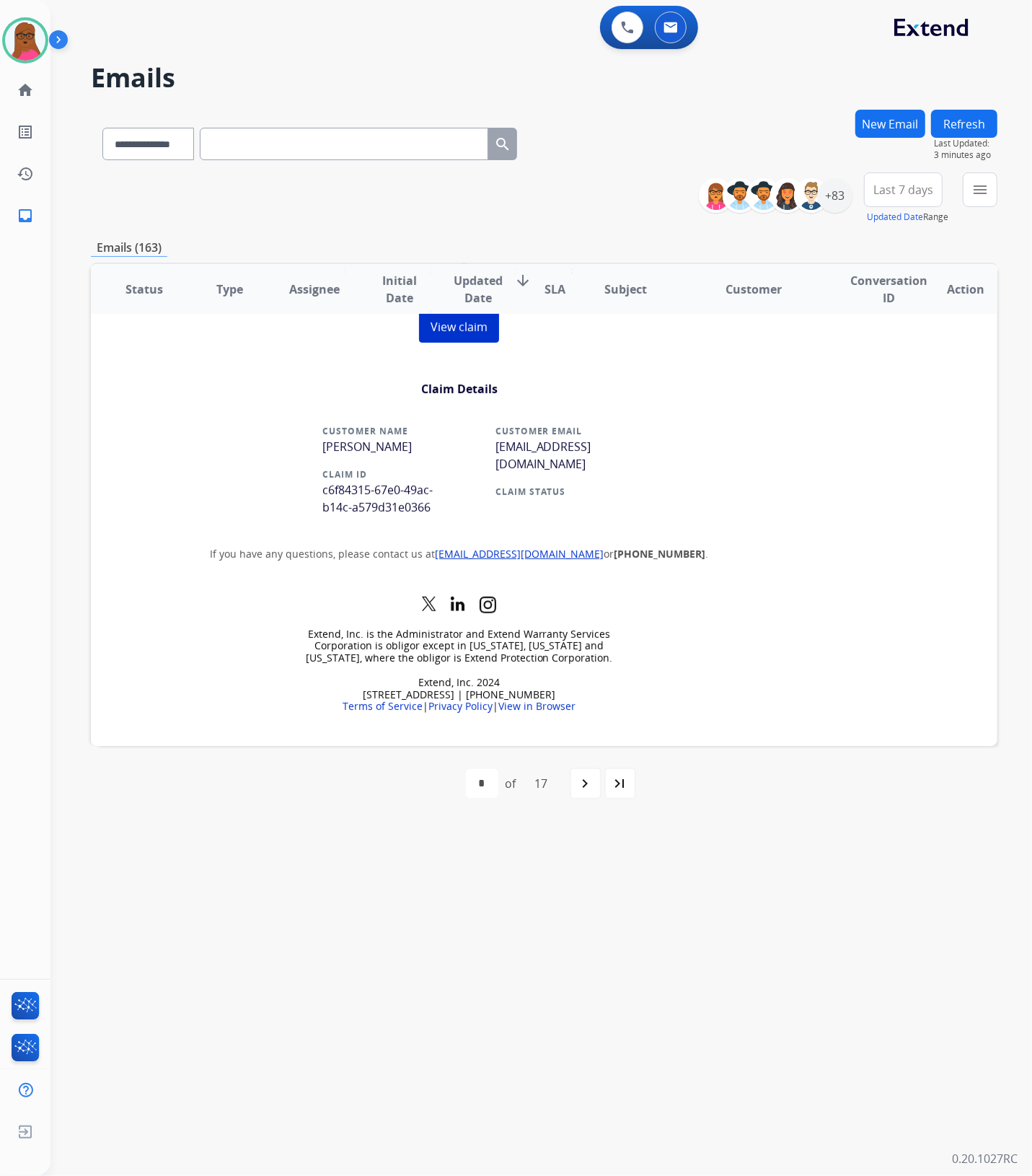
scroll to position [361, 0]
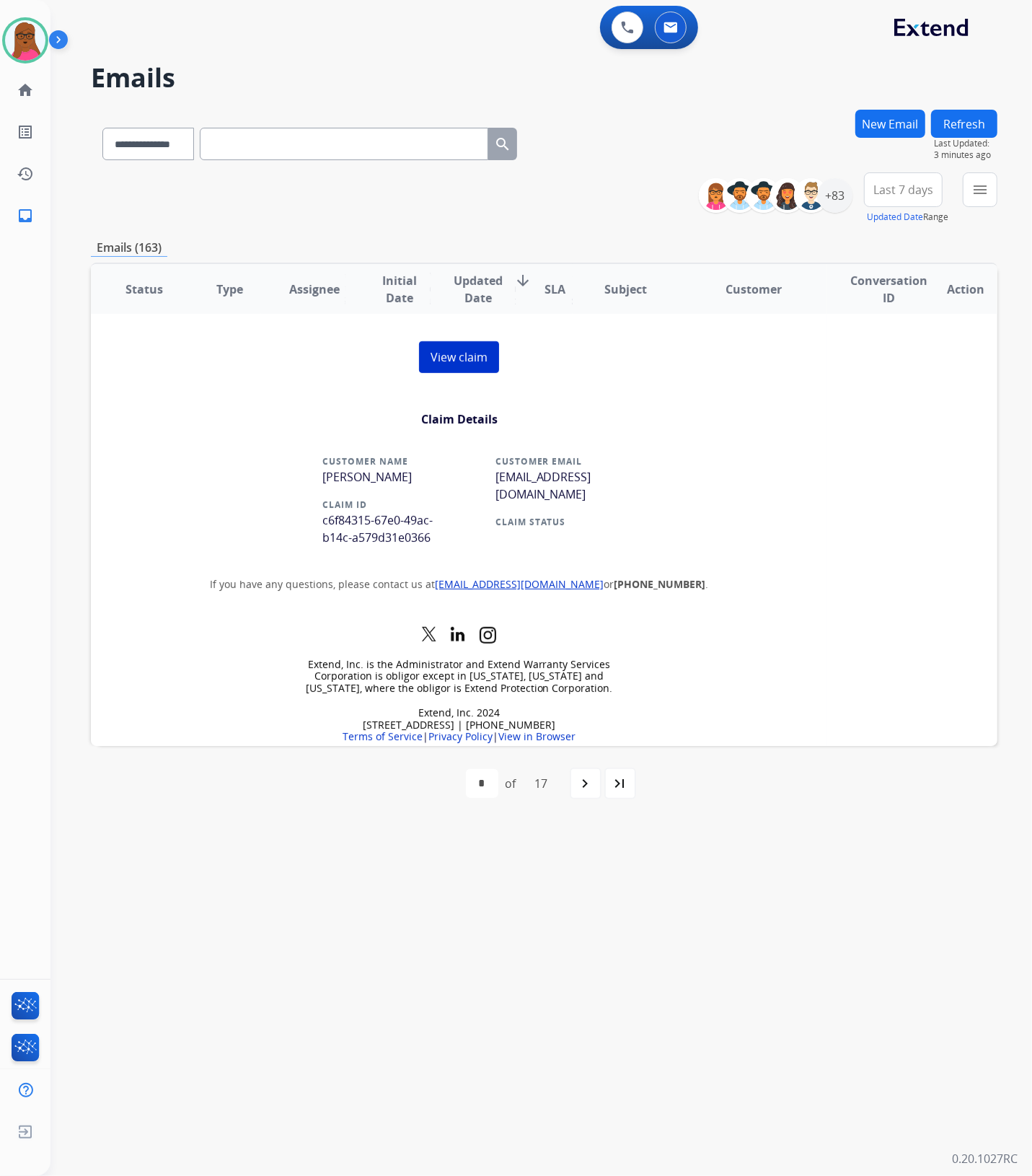
click at [376, 533] on span "c6f84315-67e0-49ac-b14c-a579d31e0366" at bounding box center [378, 529] width 110 height 33
copy tr "c6f84315-67e0-49ac-b14c-a579d31e0366"
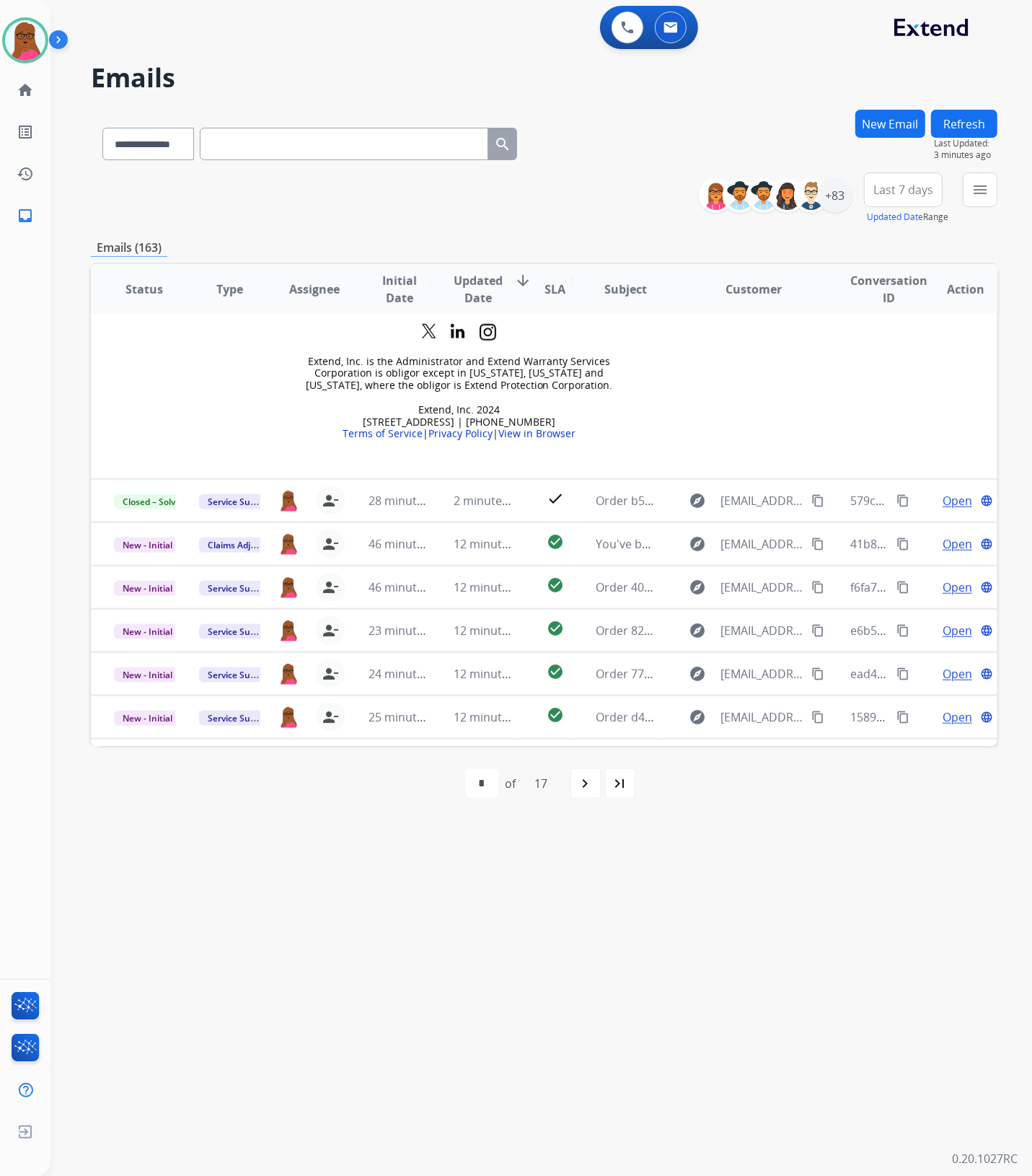
scroll to position [785, 0]
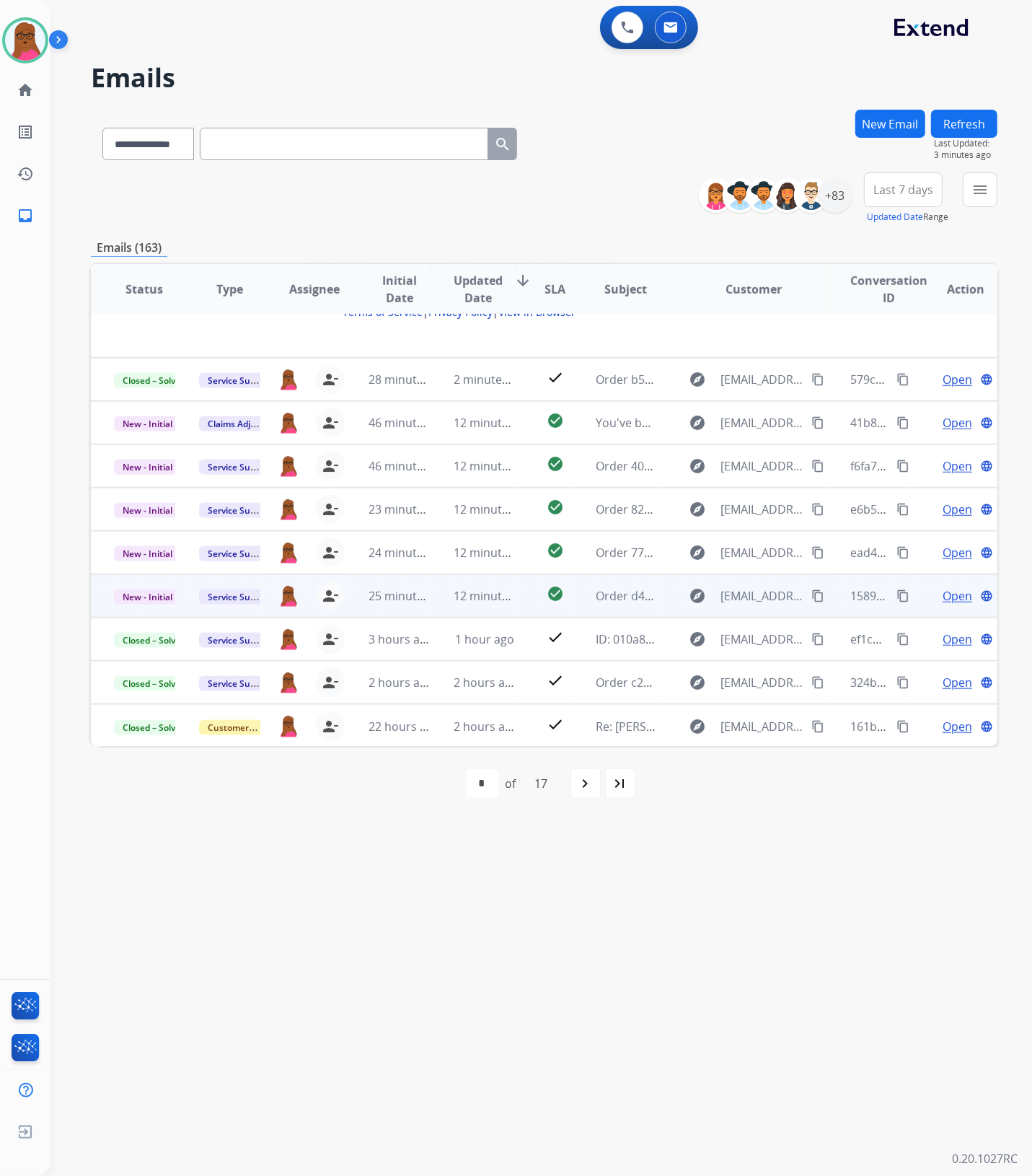
click at [943, 597] on span "Open" at bounding box center [957, 596] width 29 height 17
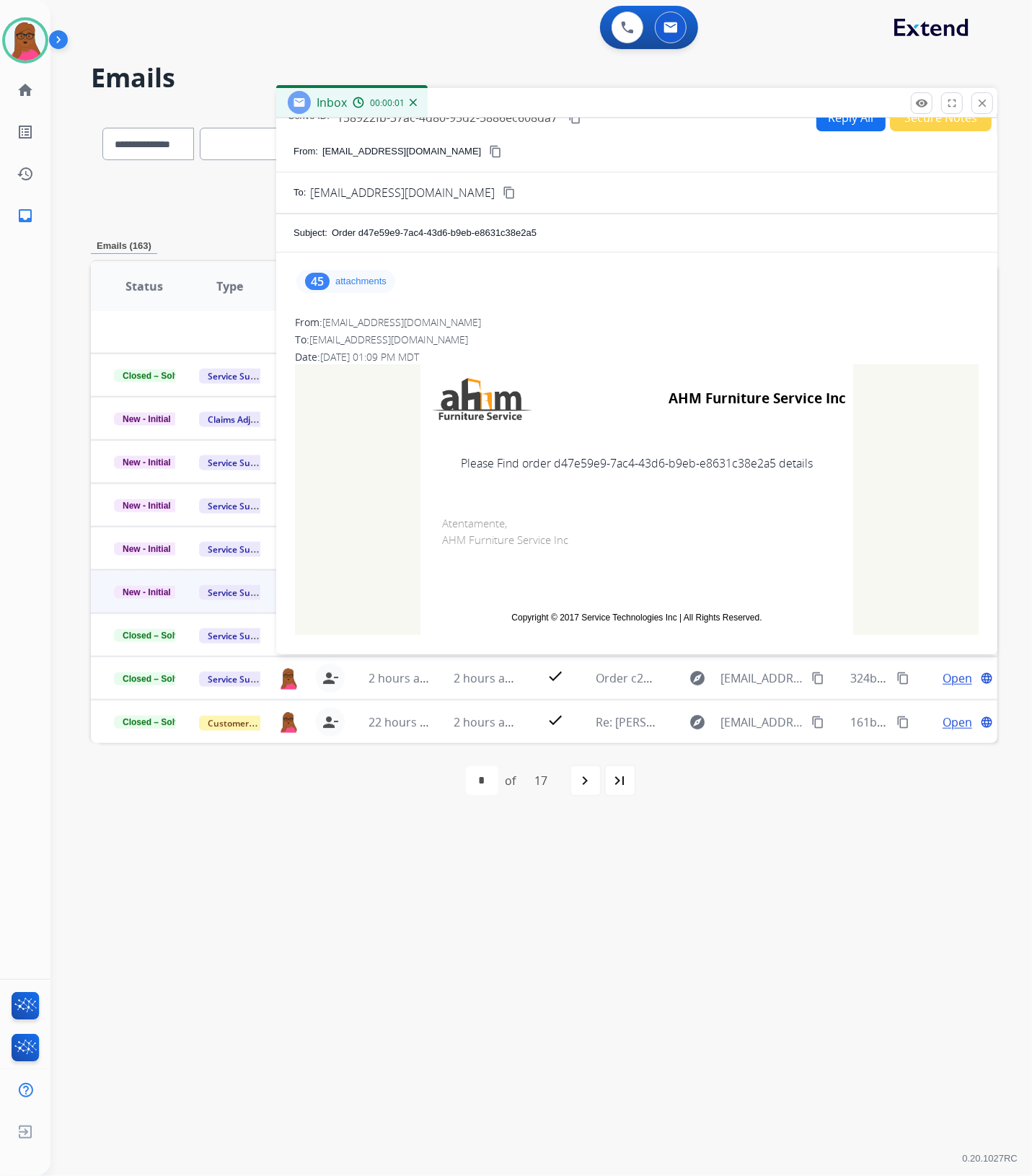
scroll to position [23, 0]
click at [369, 270] on div "45 attachments" at bounding box center [346, 279] width 99 height 23
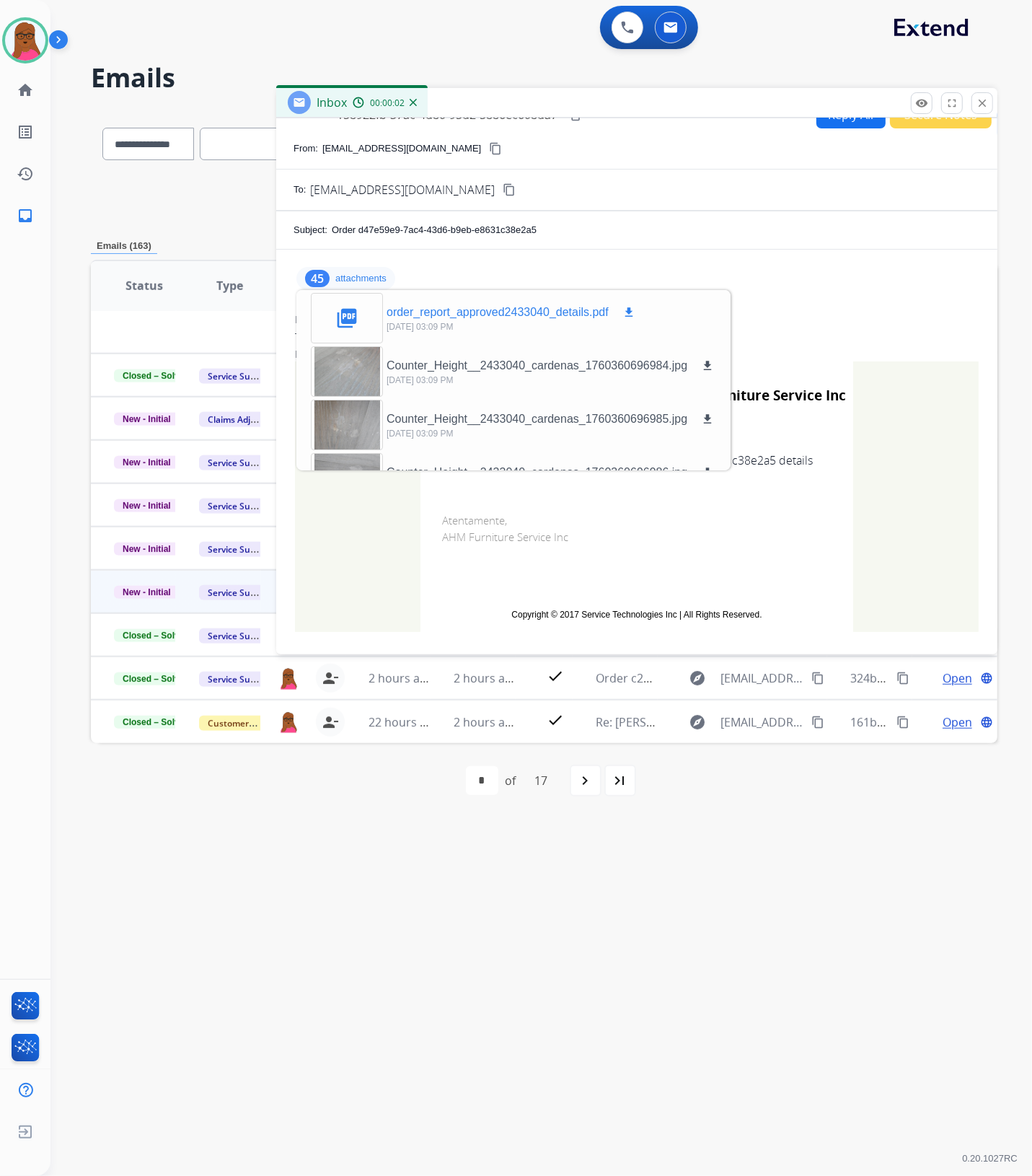
click at [625, 315] on mat-icon "download" at bounding box center [630, 313] width 13 height 13
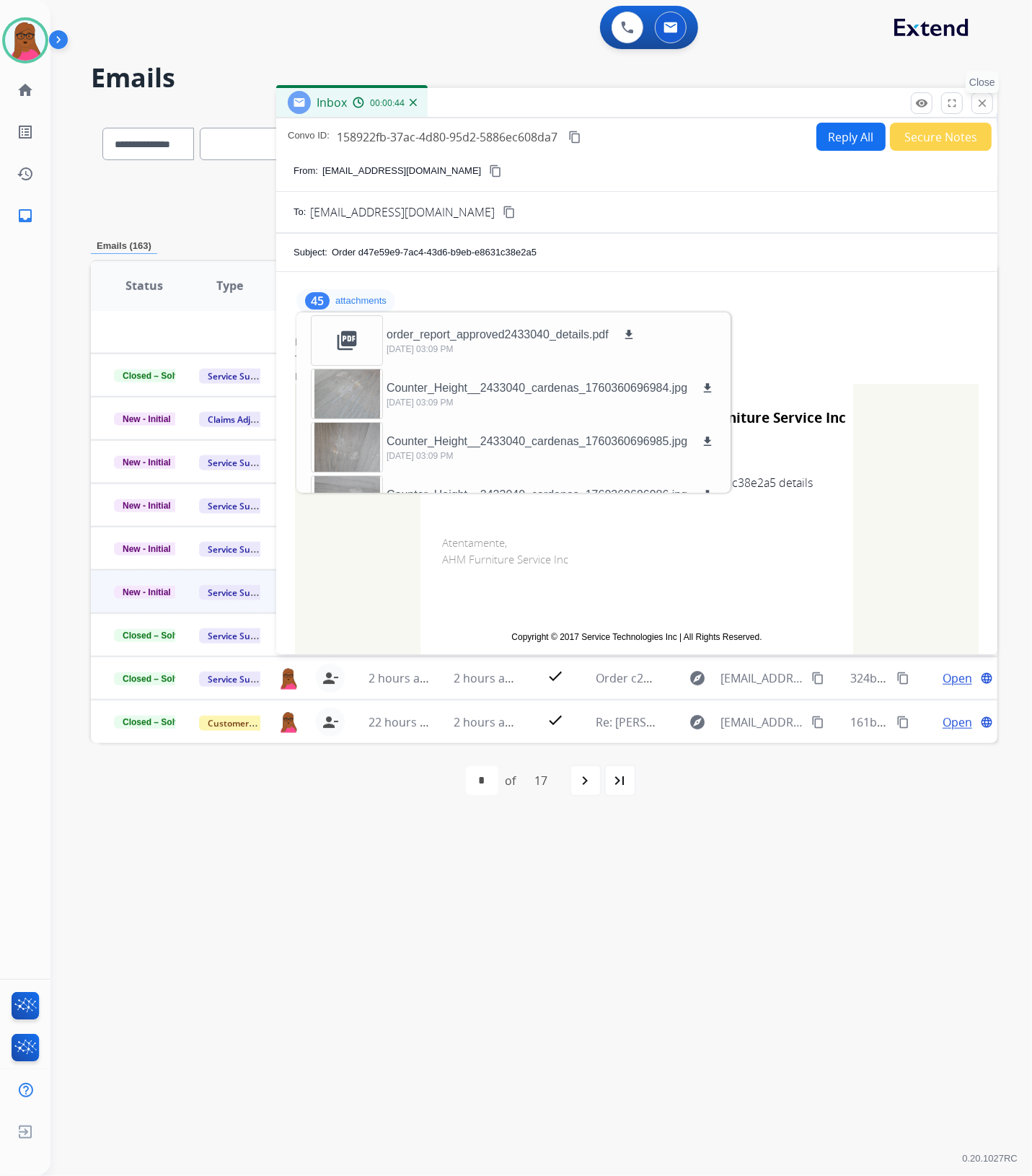
click at [983, 102] on mat-icon "close" at bounding box center [983, 104] width 13 height 13
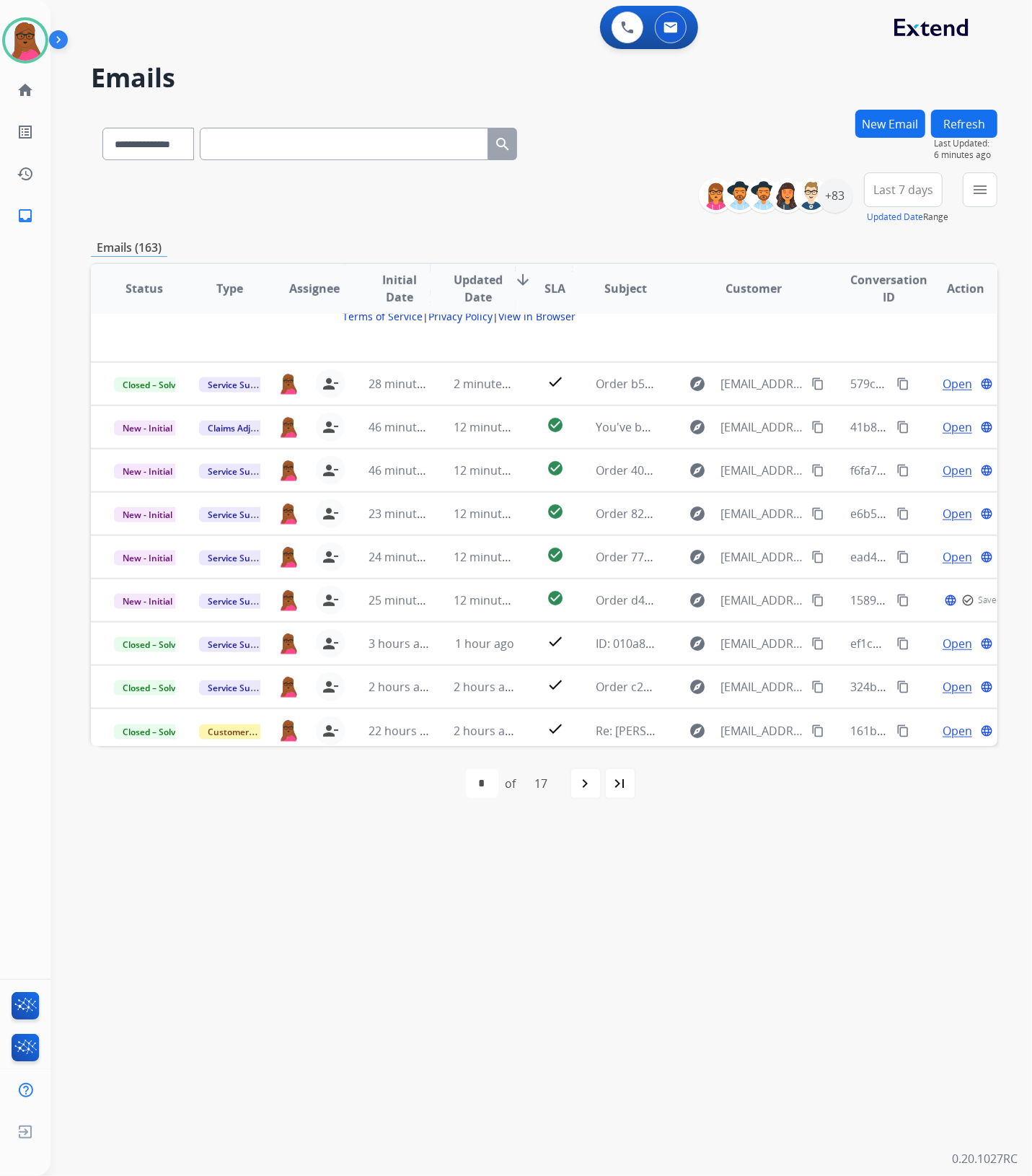
scroll to position [785, 0]
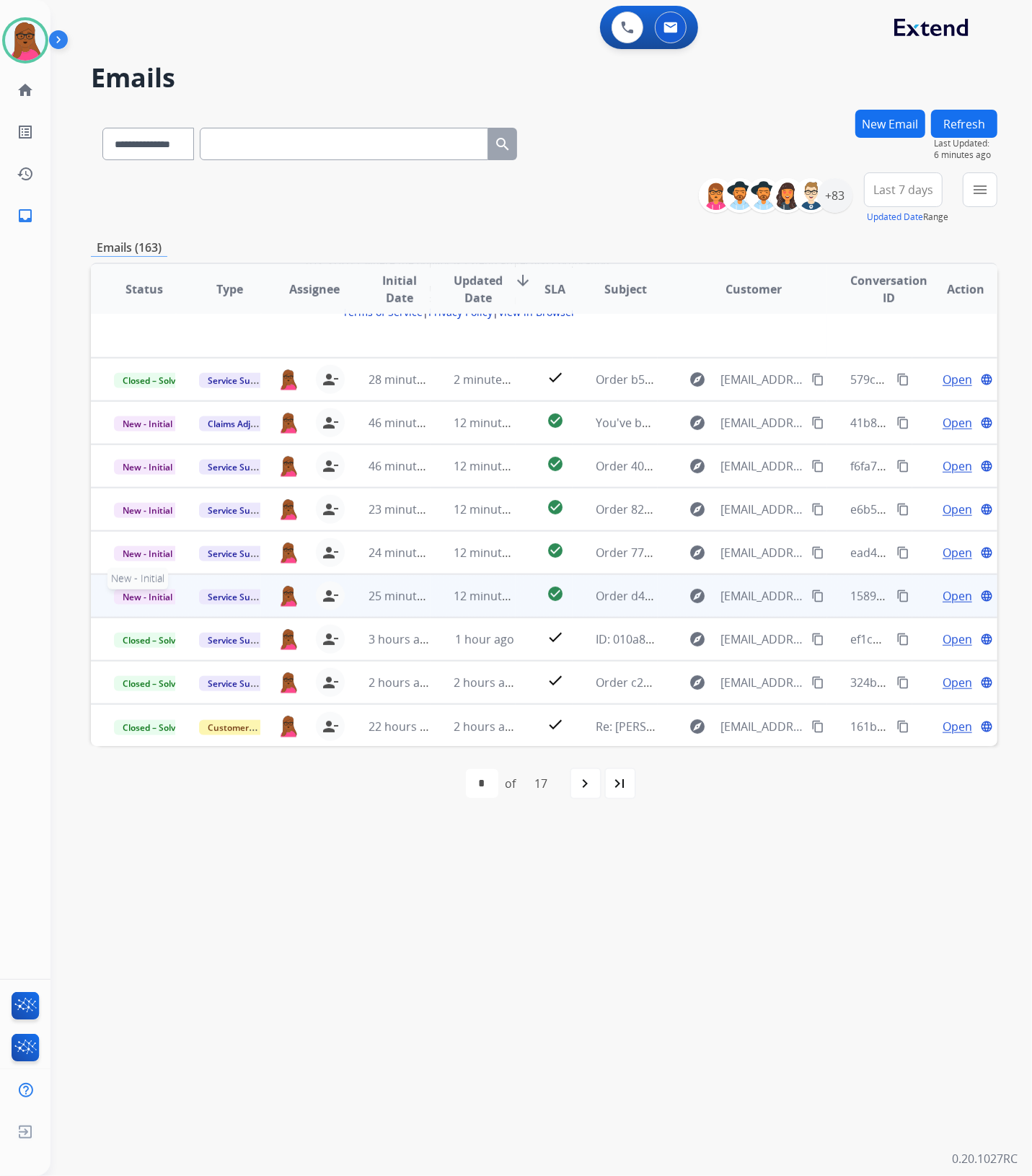
click at [139, 593] on span "New - Initial" at bounding box center [147, 598] width 68 height 15
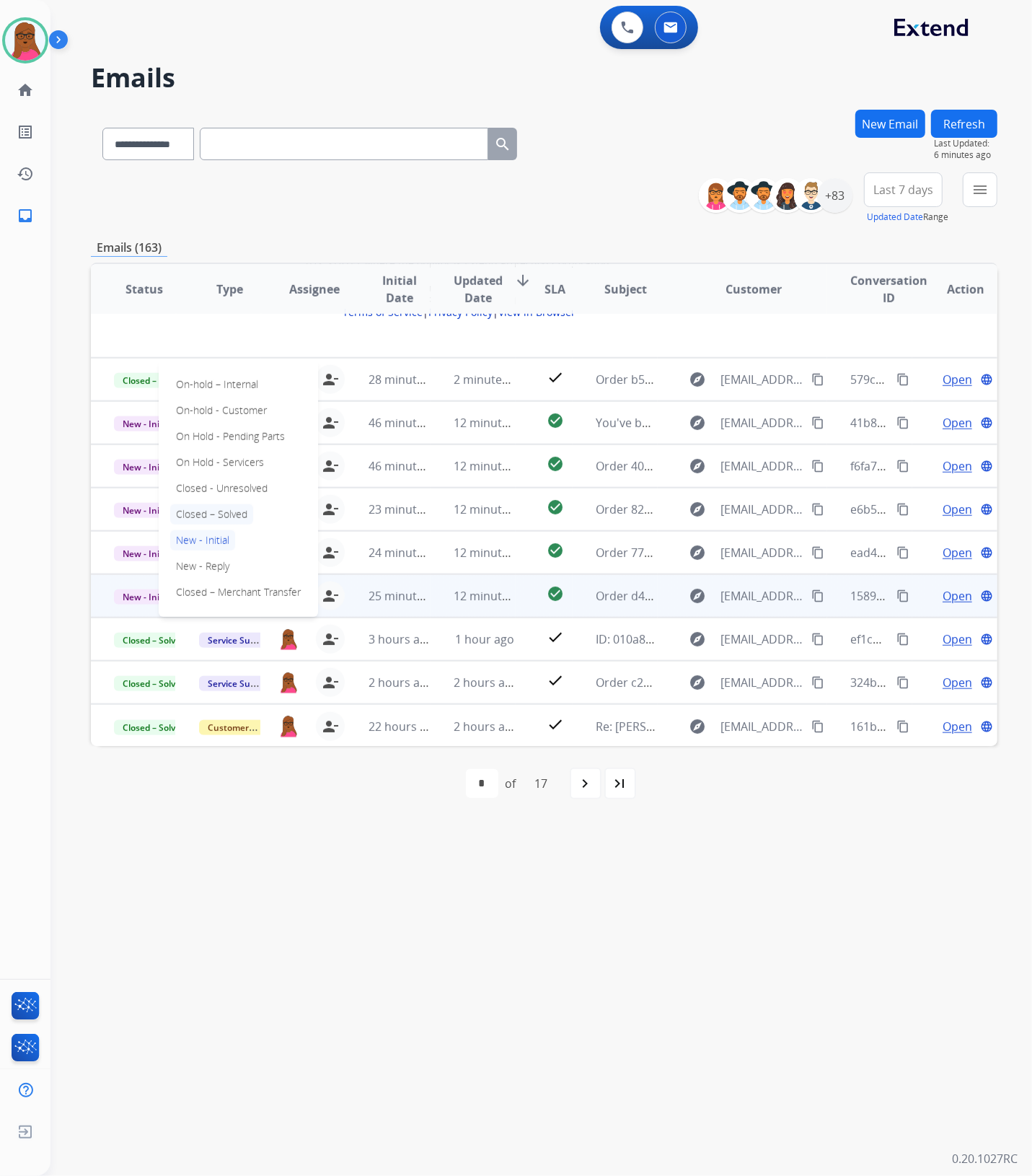
click at [213, 513] on p "Closed – Solved" at bounding box center [211, 514] width 83 height 20
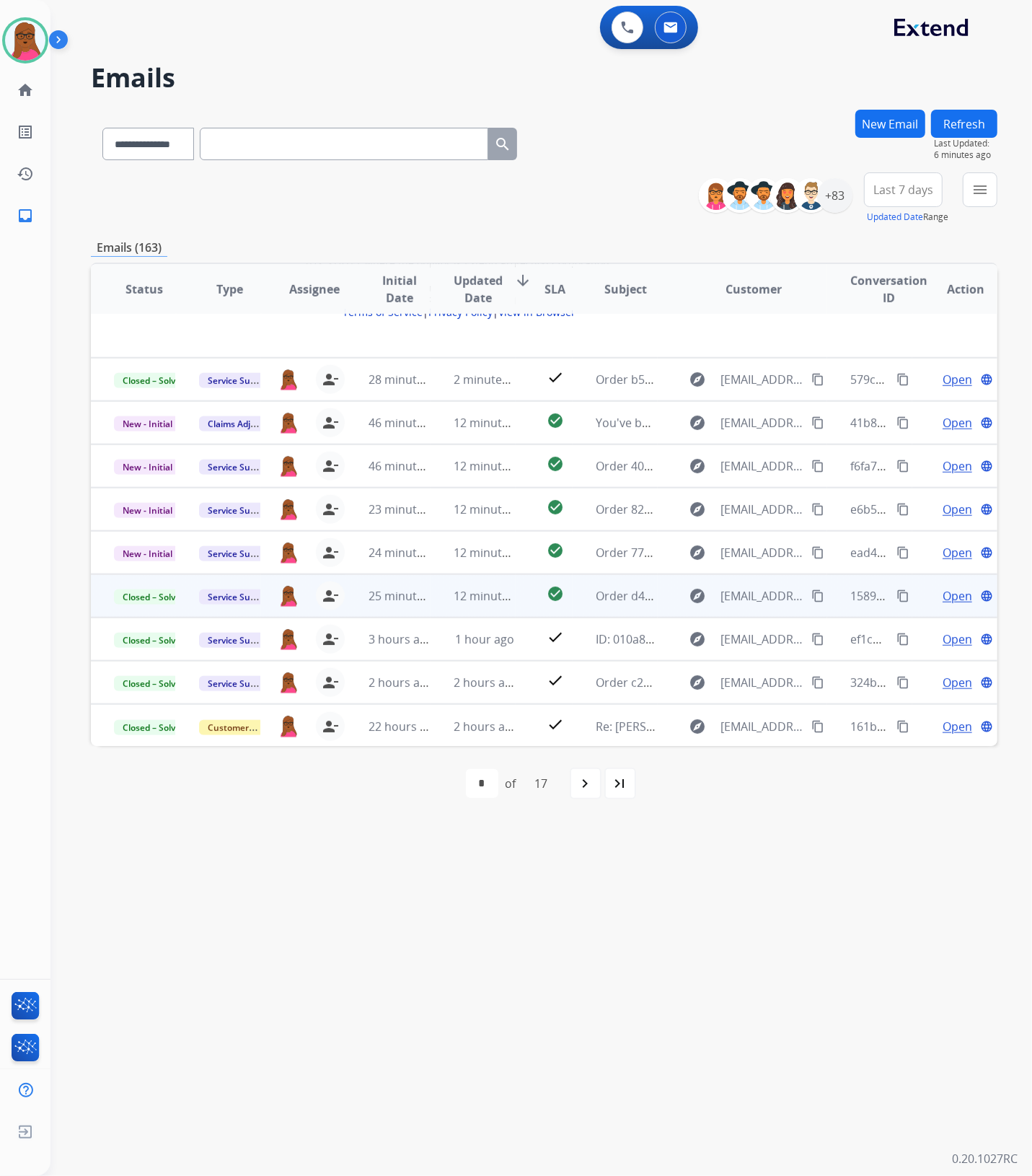
click at [881, 127] on button "New Email" at bounding box center [891, 124] width 70 height 29
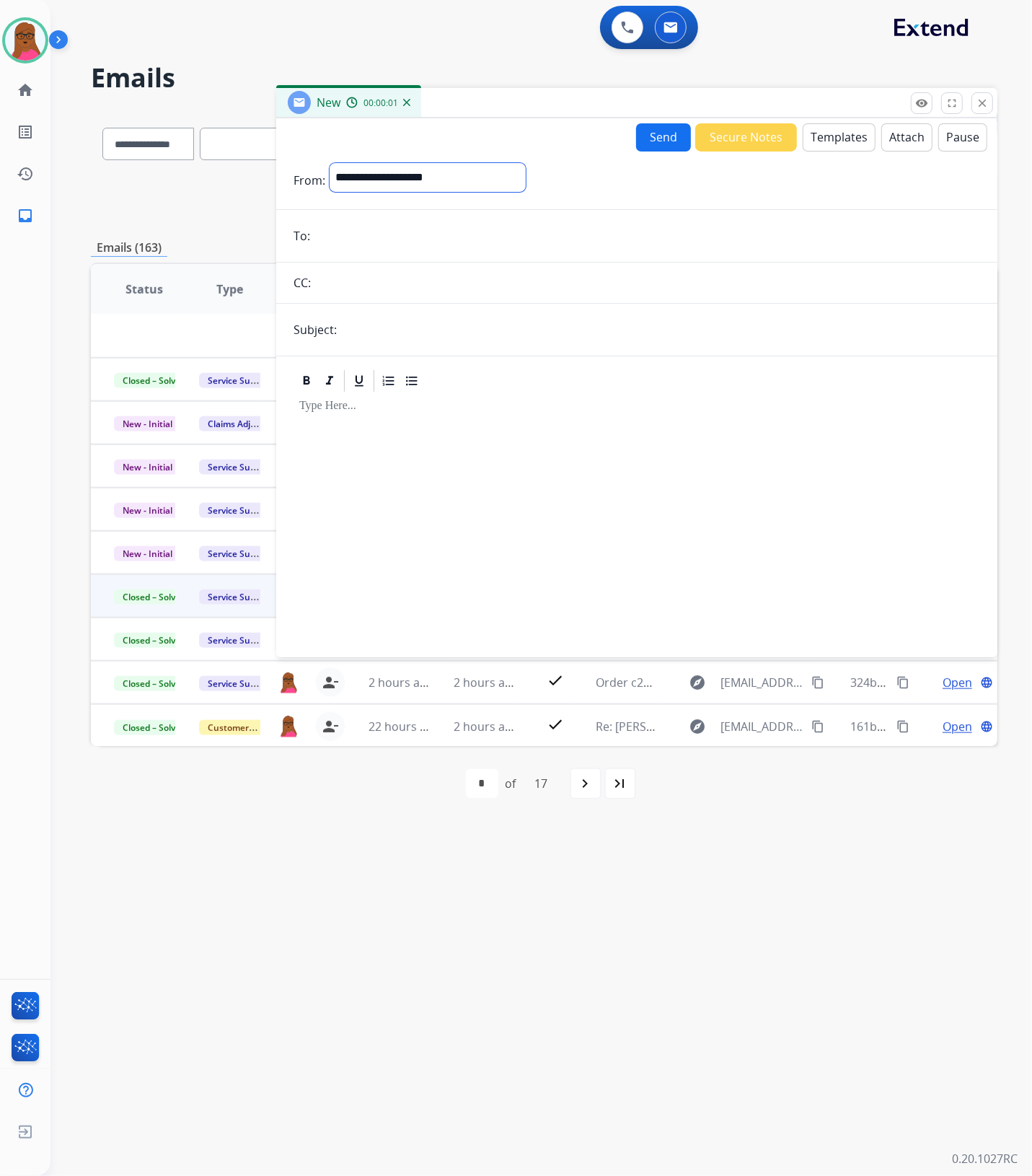
click at [526, 178] on select "**********" at bounding box center [428, 177] width 196 height 29
select select "**********"
click at [330, 163] on select "**********" at bounding box center [428, 177] width 196 height 29
drag, startPoint x: 608, startPoint y: 246, endPoint x: 601, endPoint y: 250, distance: 8.1
click at [608, 246] on input "email" at bounding box center [648, 237] width 666 height 29
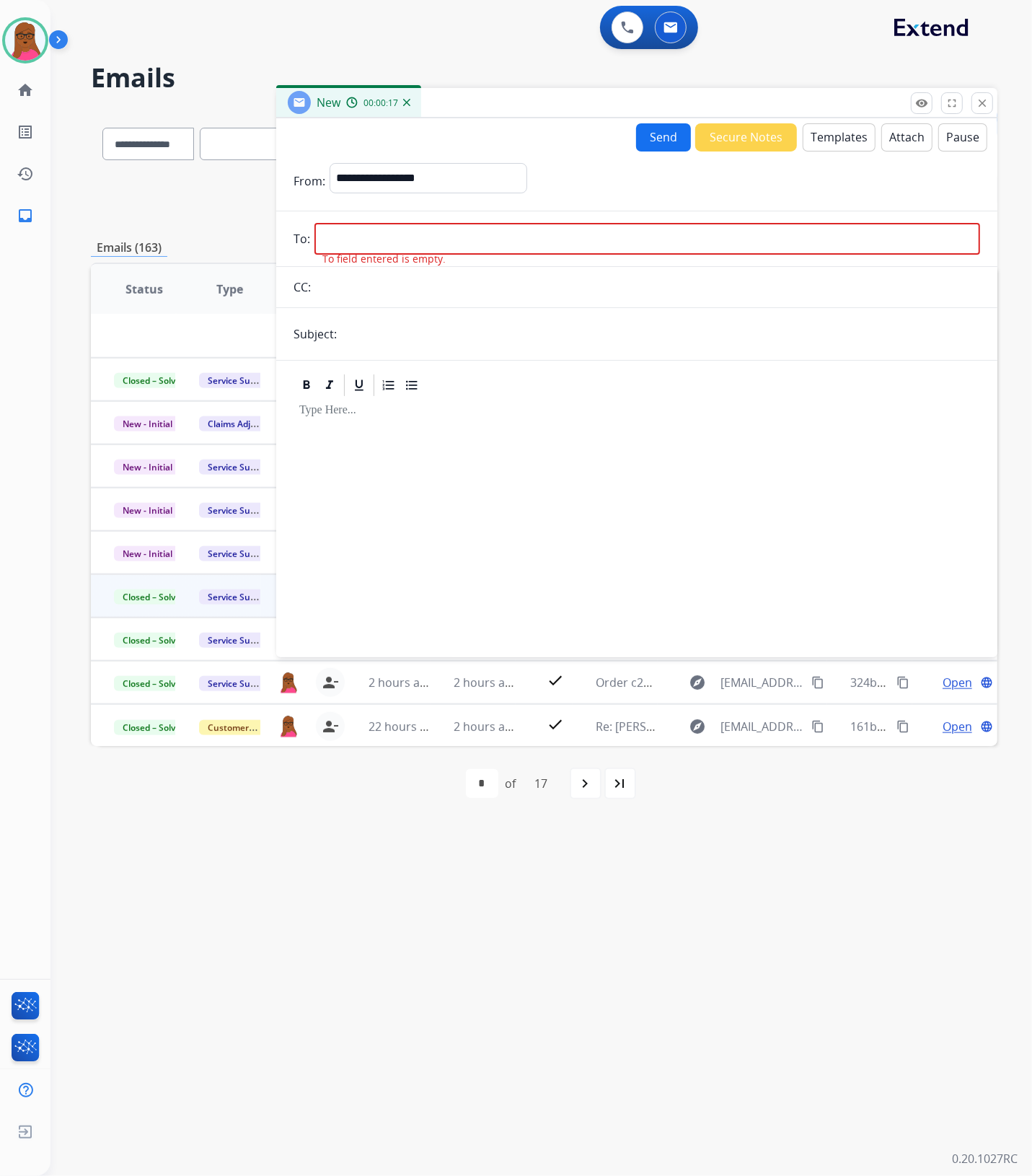
click at [539, 235] on input "email" at bounding box center [648, 238] width 666 height 31
paste input "**********"
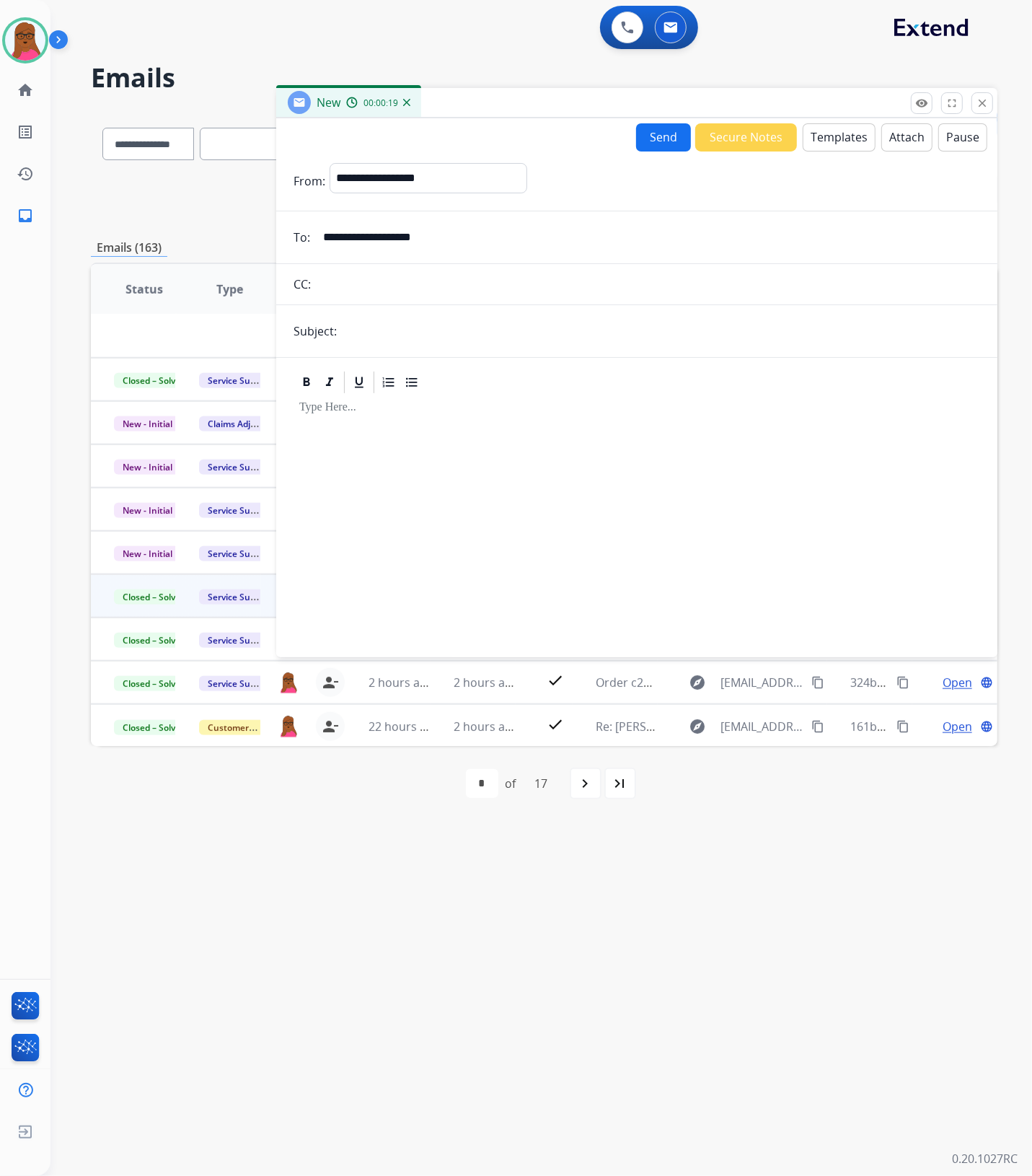
type input "**********"
click at [574, 330] on input "text" at bounding box center [661, 331] width 639 height 29
drag, startPoint x: 391, startPoint y: 330, endPoint x: 278, endPoint y: 332, distance: 113.0
click at [282, 333] on div "**********" at bounding box center [637, 331] width 721 height 29
type input "**********"
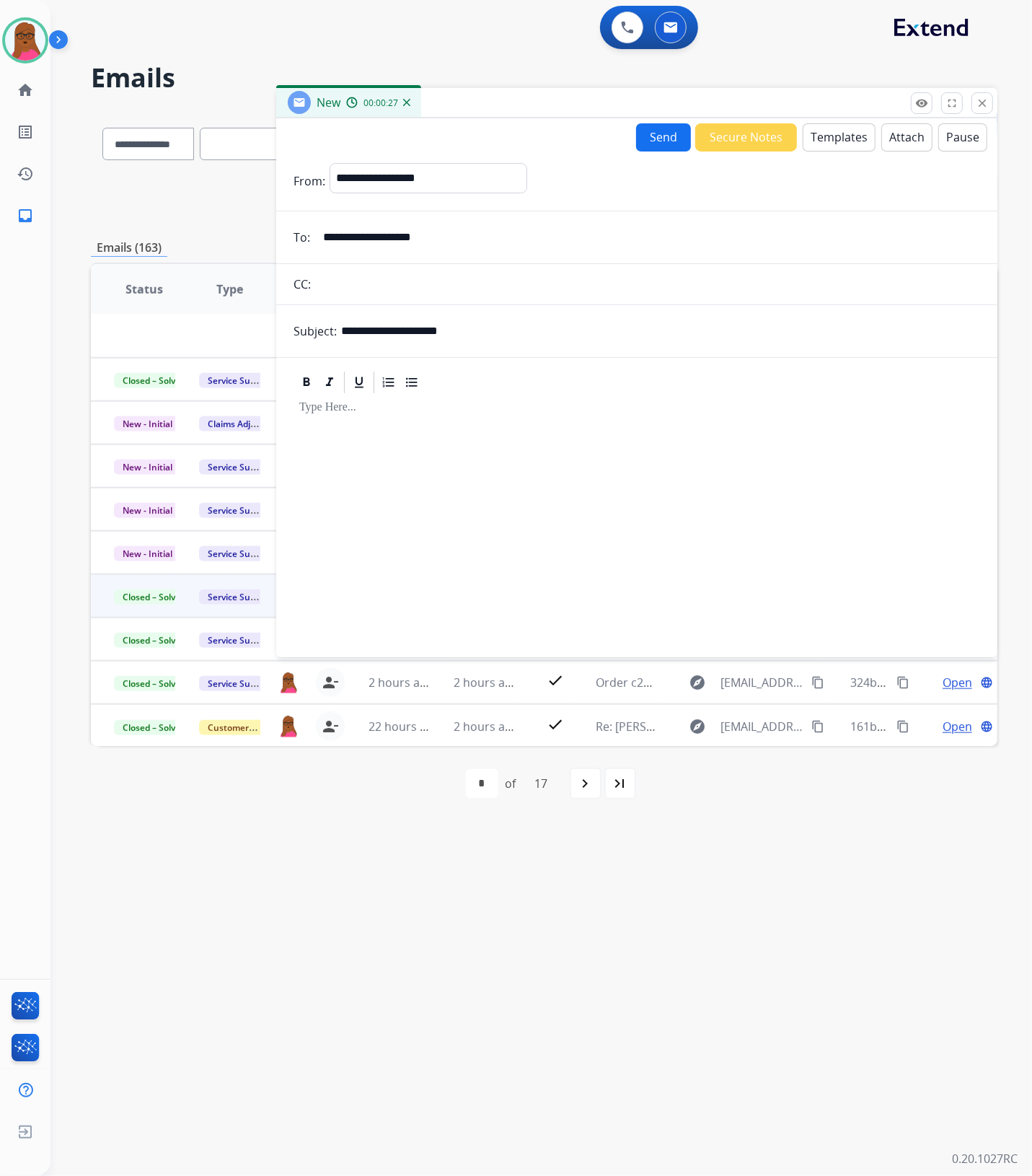
click at [832, 138] on button "Templates" at bounding box center [839, 138] width 73 height 29
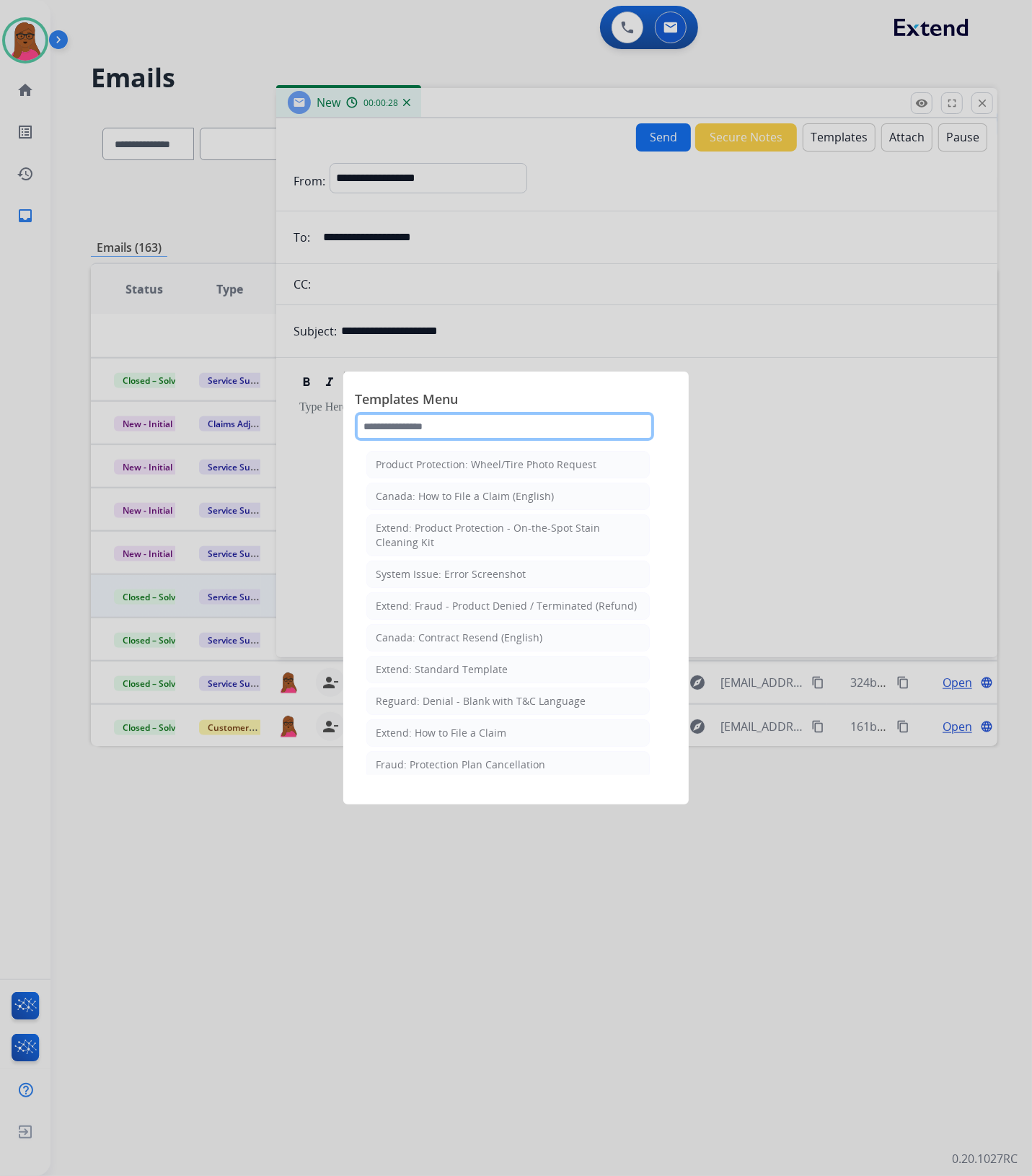
click at [462, 420] on input "text" at bounding box center [504, 426] width 300 height 29
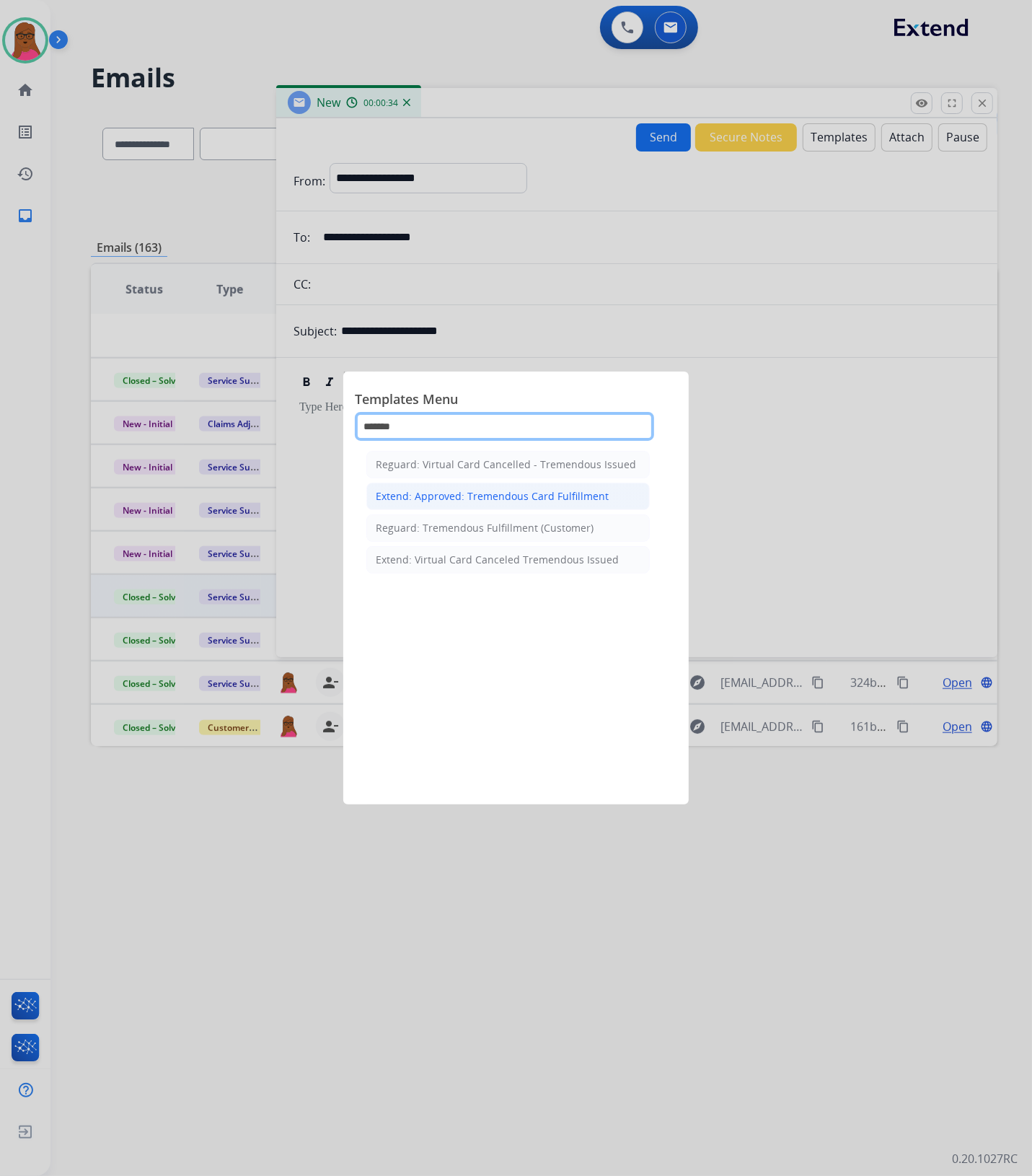
type input "*******"
click at [550, 493] on div "Extend: Approved: Tremendous Card Fulfillment" at bounding box center [492, 496] width 233 height 14
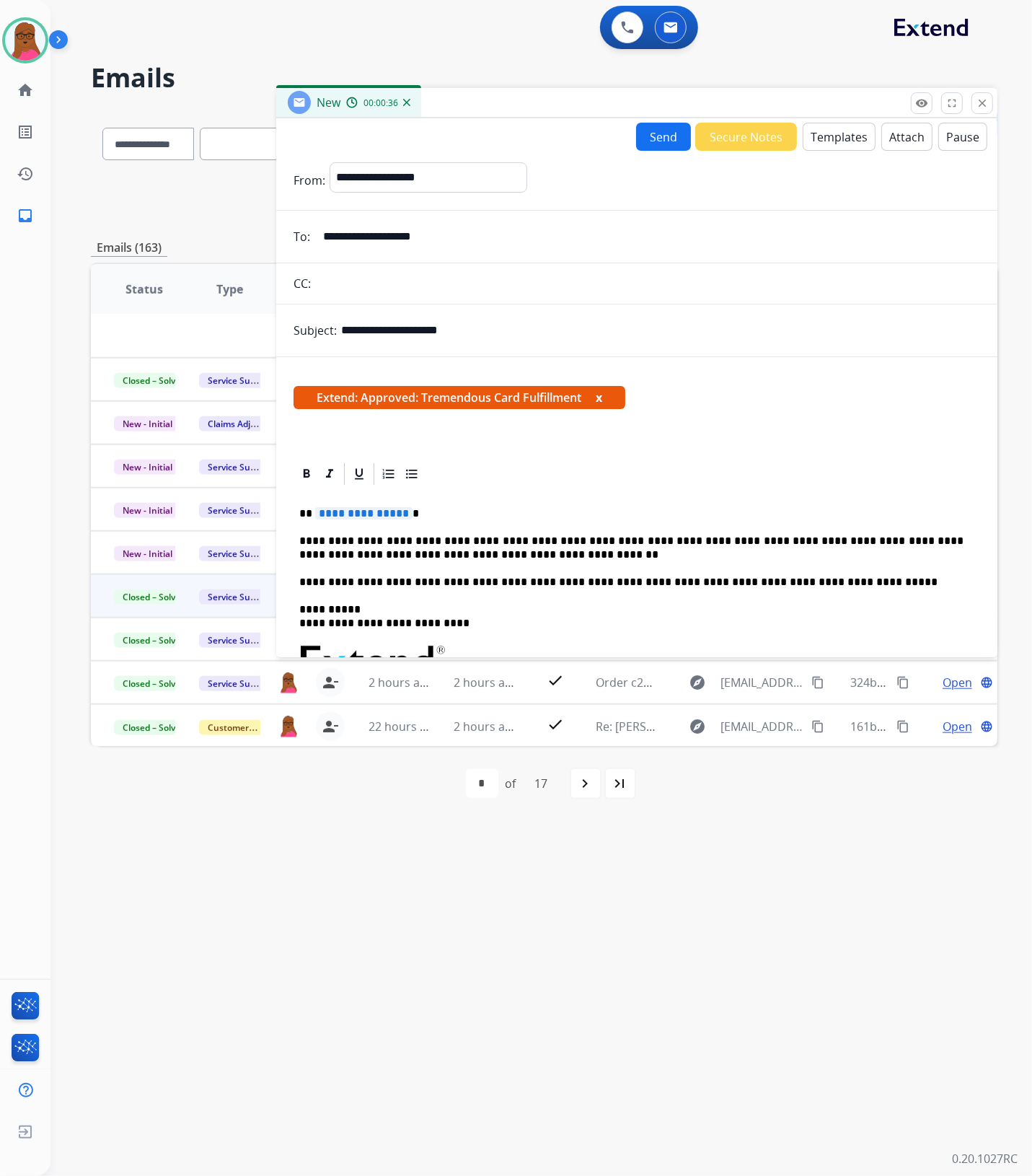
scroll to position [90, 0]
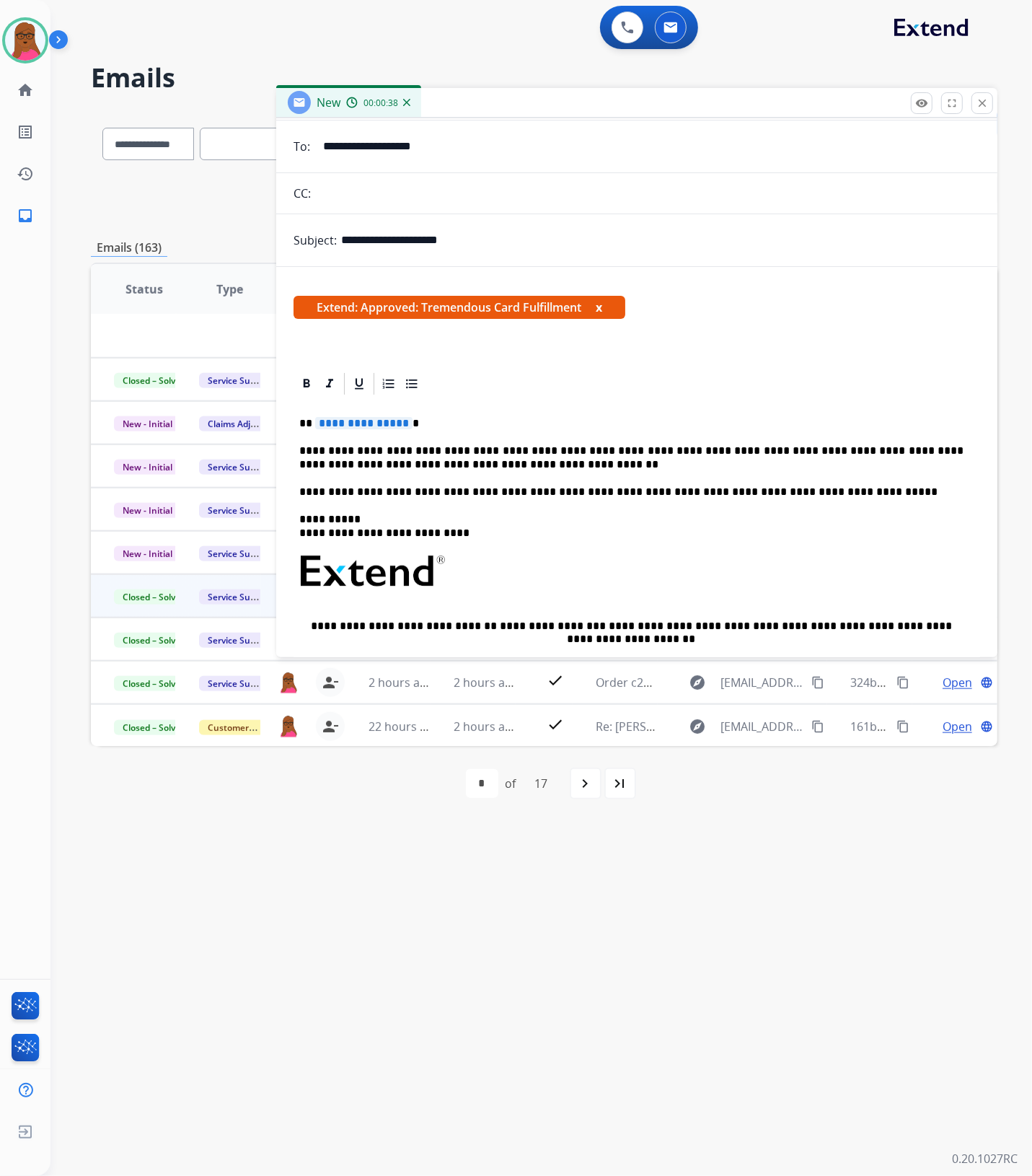
click at [602, 304] on button "x" at bounding box center [599, 307] width 7 height 17
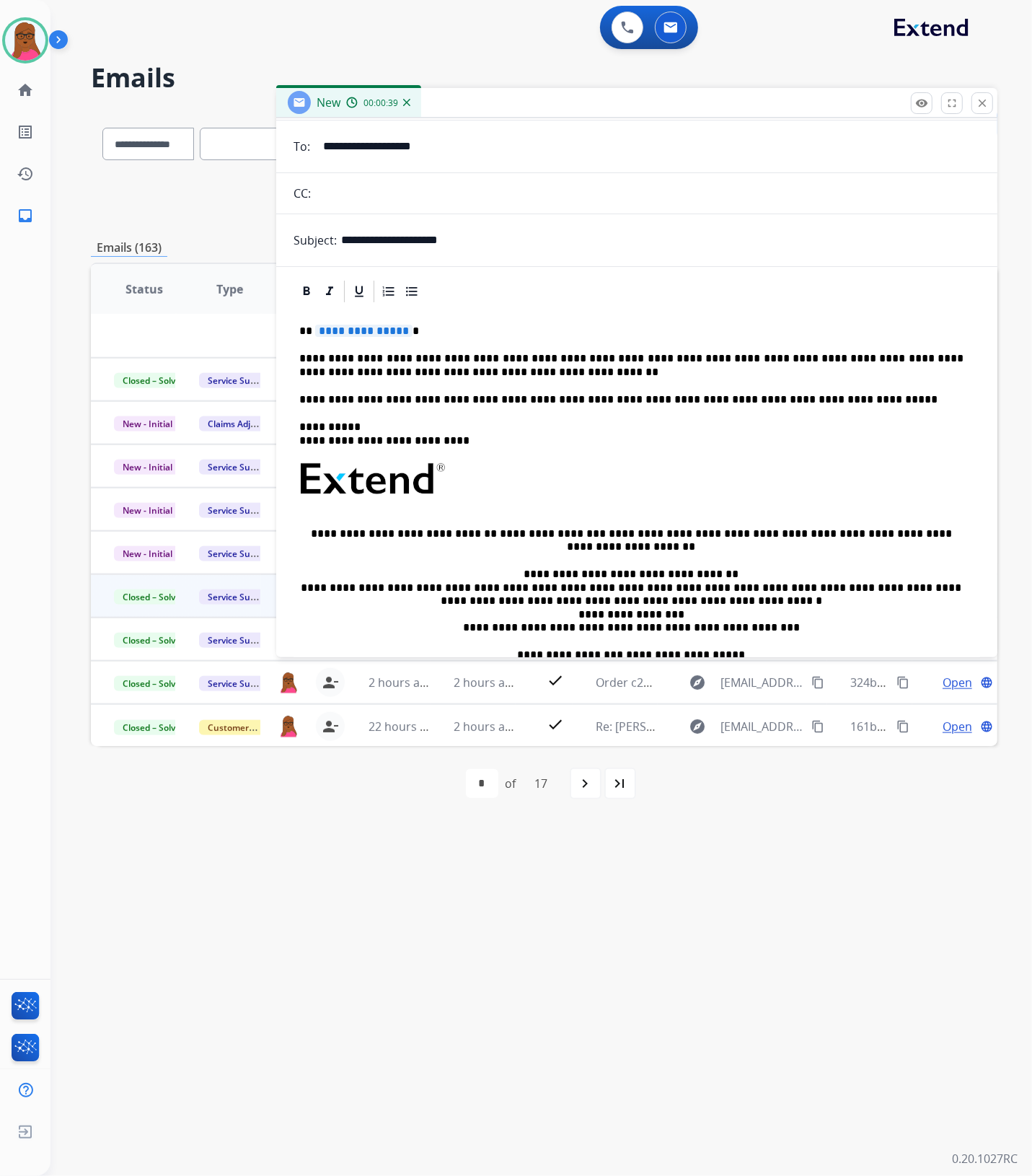
click at [378, 333] on span "**********" at bounding box center [363, 330] width 97 height 12
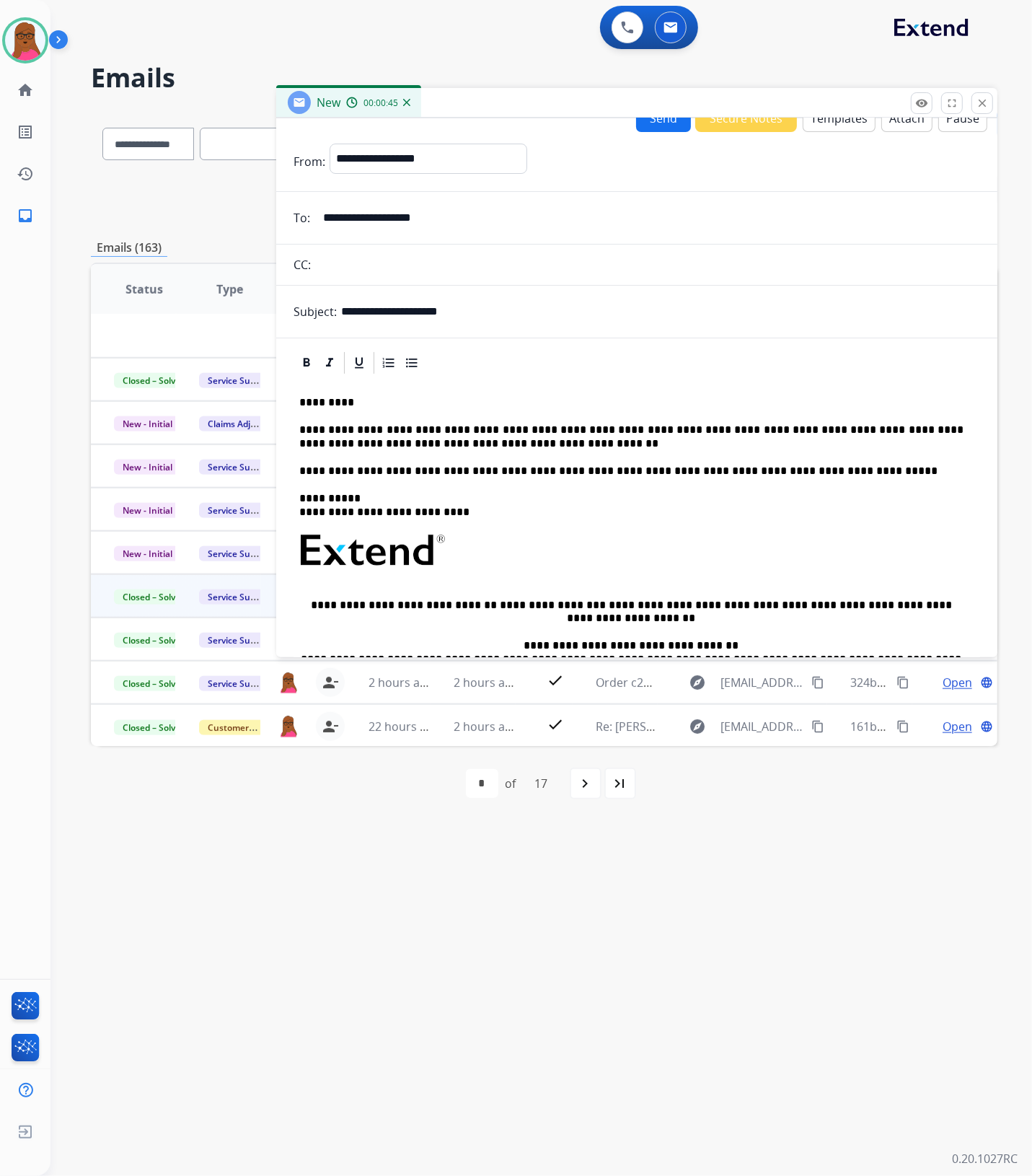
scroll to position [0, 0]
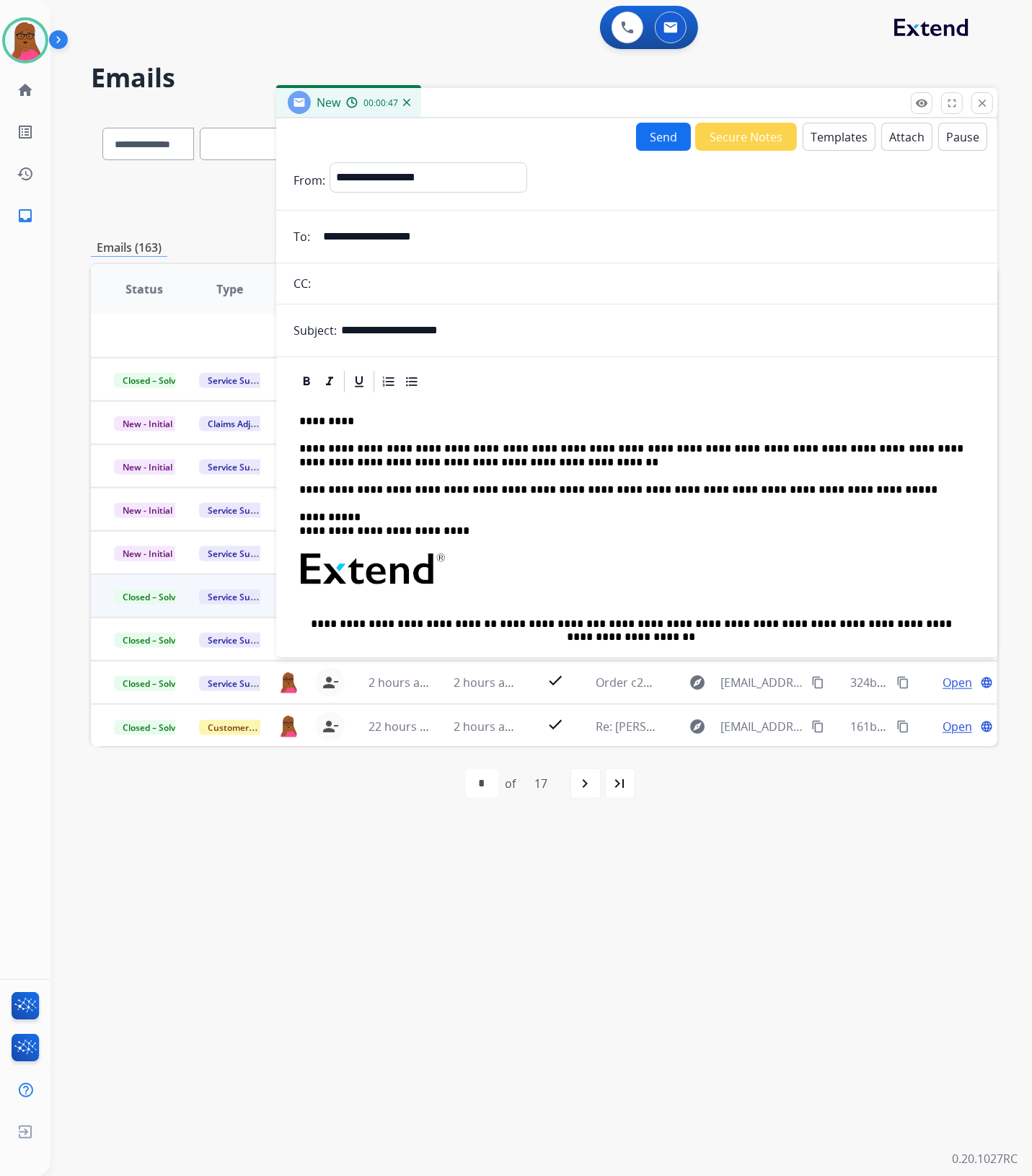
click at [657, 130] on button "Send" at bounding box center [664, 137] width 55 height 29
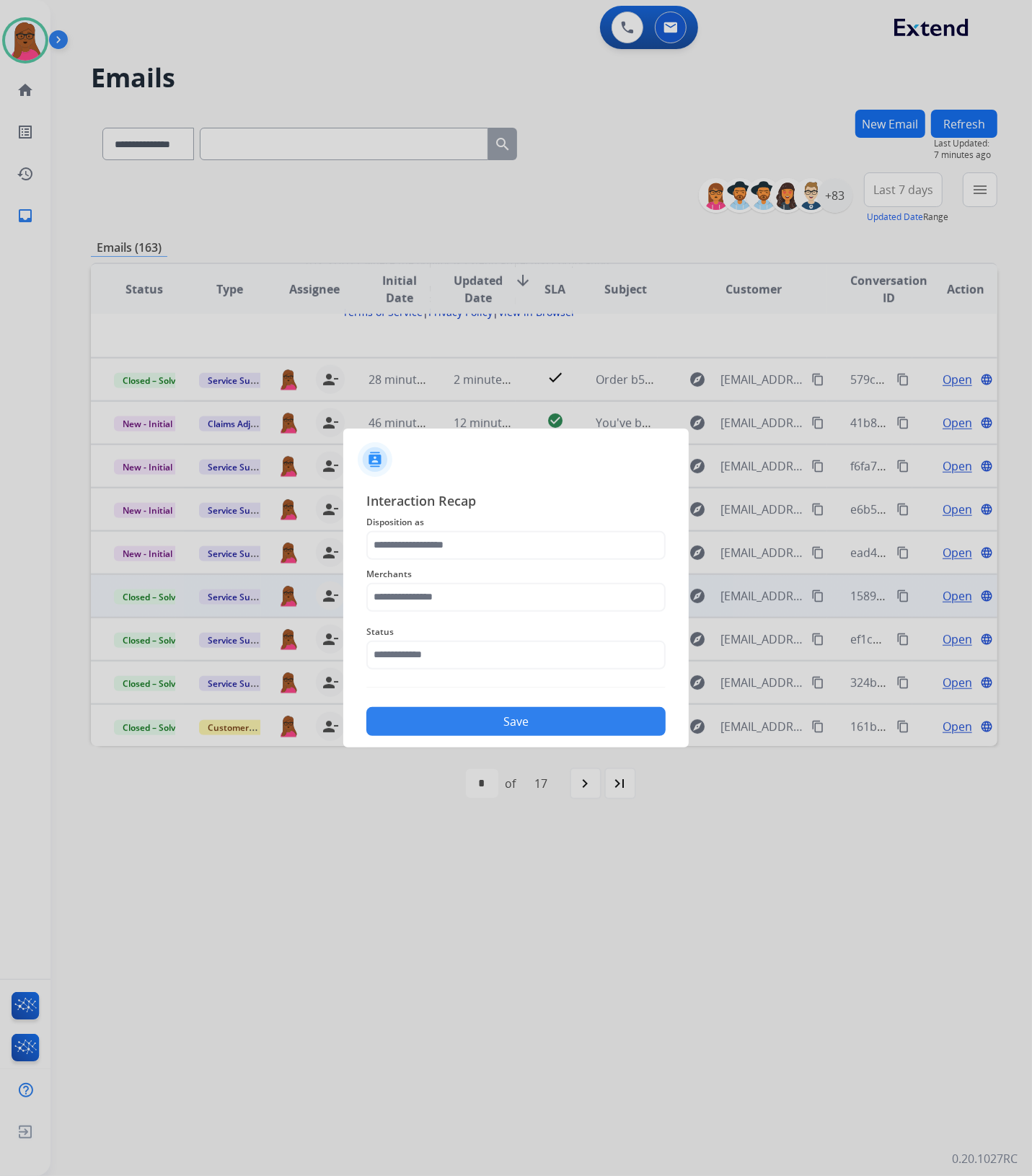
click at [496, 521] on span "Disposition as" at bounding box center [516, 522] width 300 height 17
click at [493, 534] on input "text" at bounding box center [516, 545] width 300 height 29
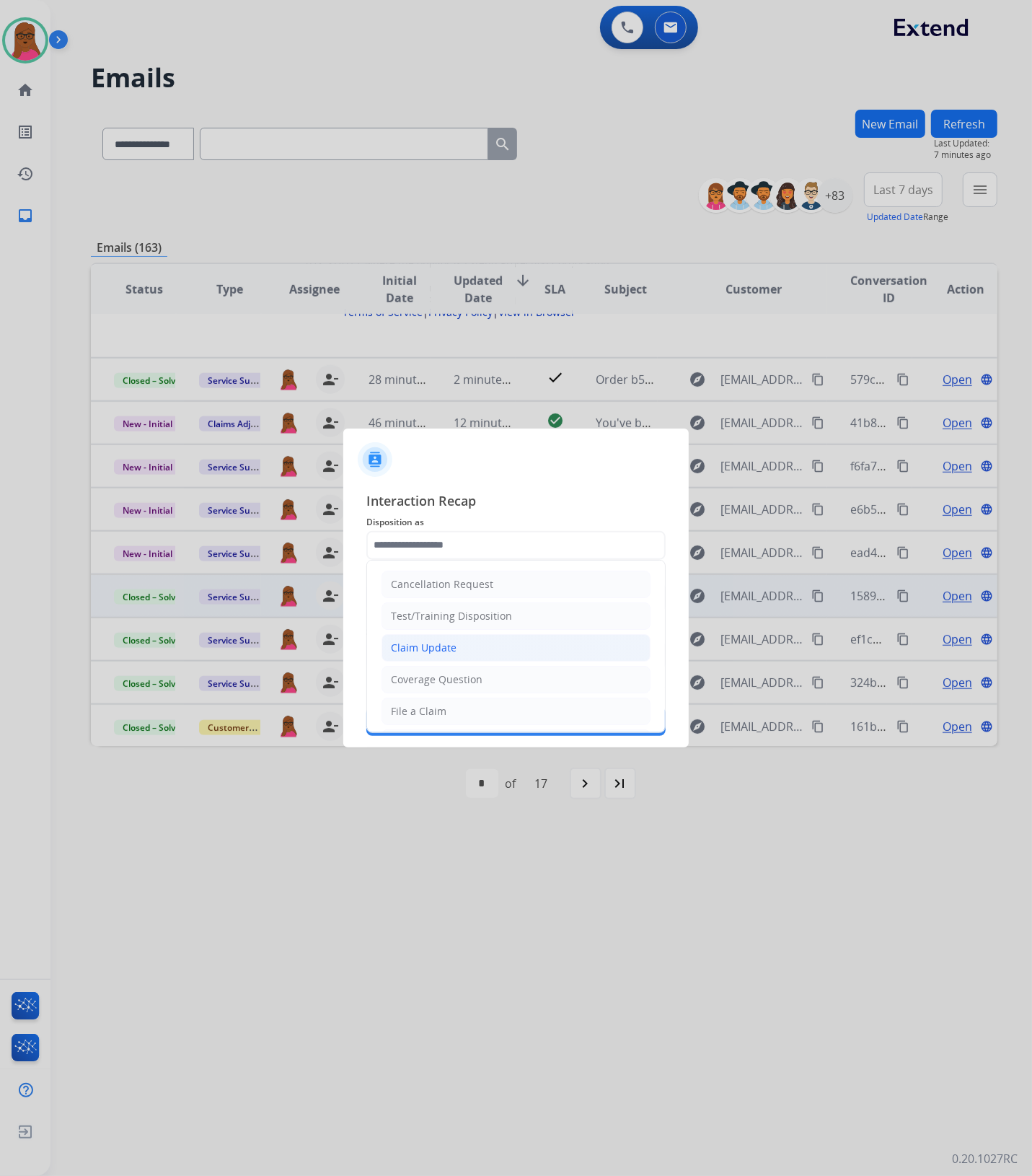
click at [447, 644] on div "Claim Update" at bounding box center [423, 648] width 66 height 14
type input "**********"
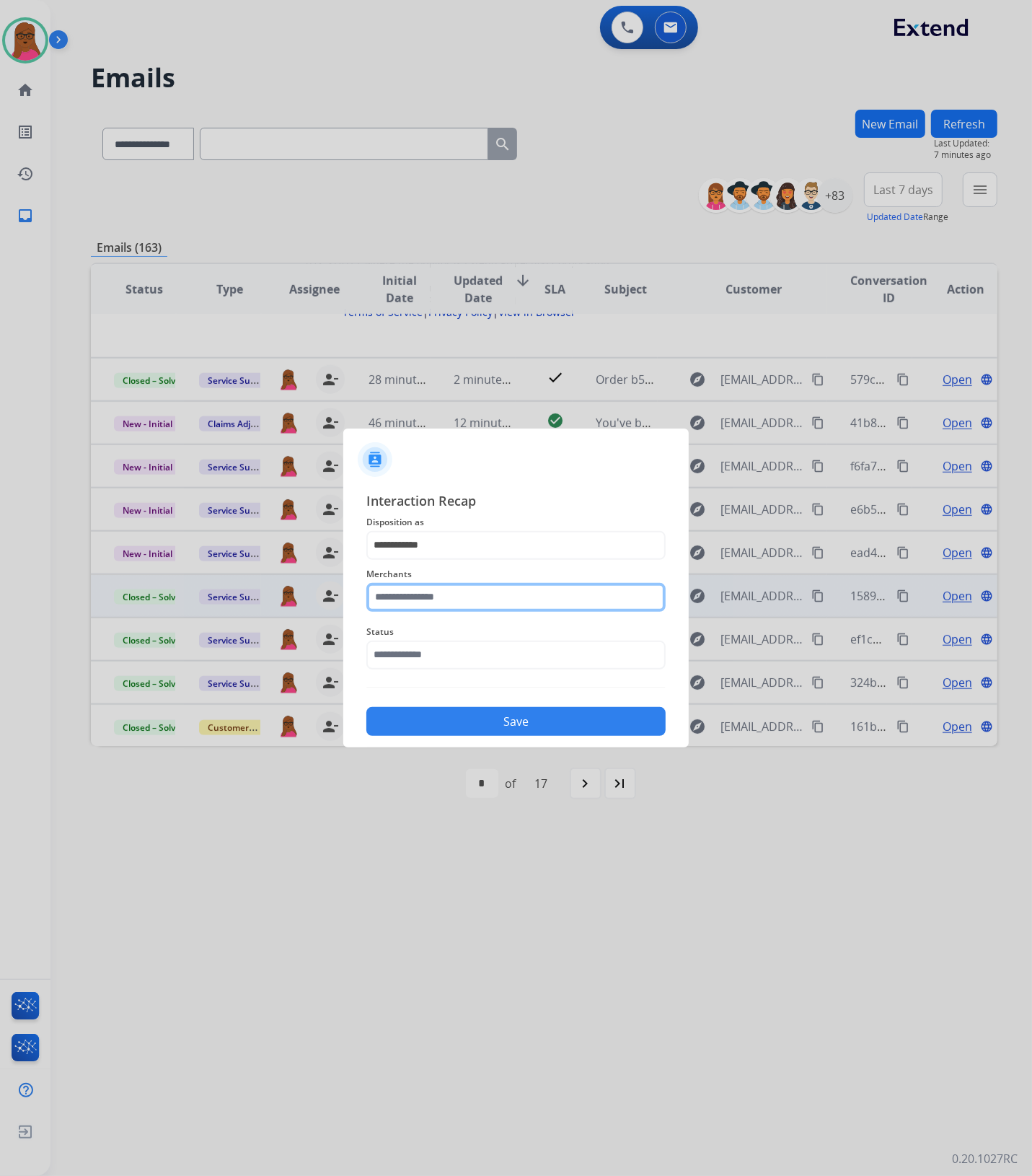
click at [462, 607] on input "text" at bounding box center [516, 598] width 300 height 29
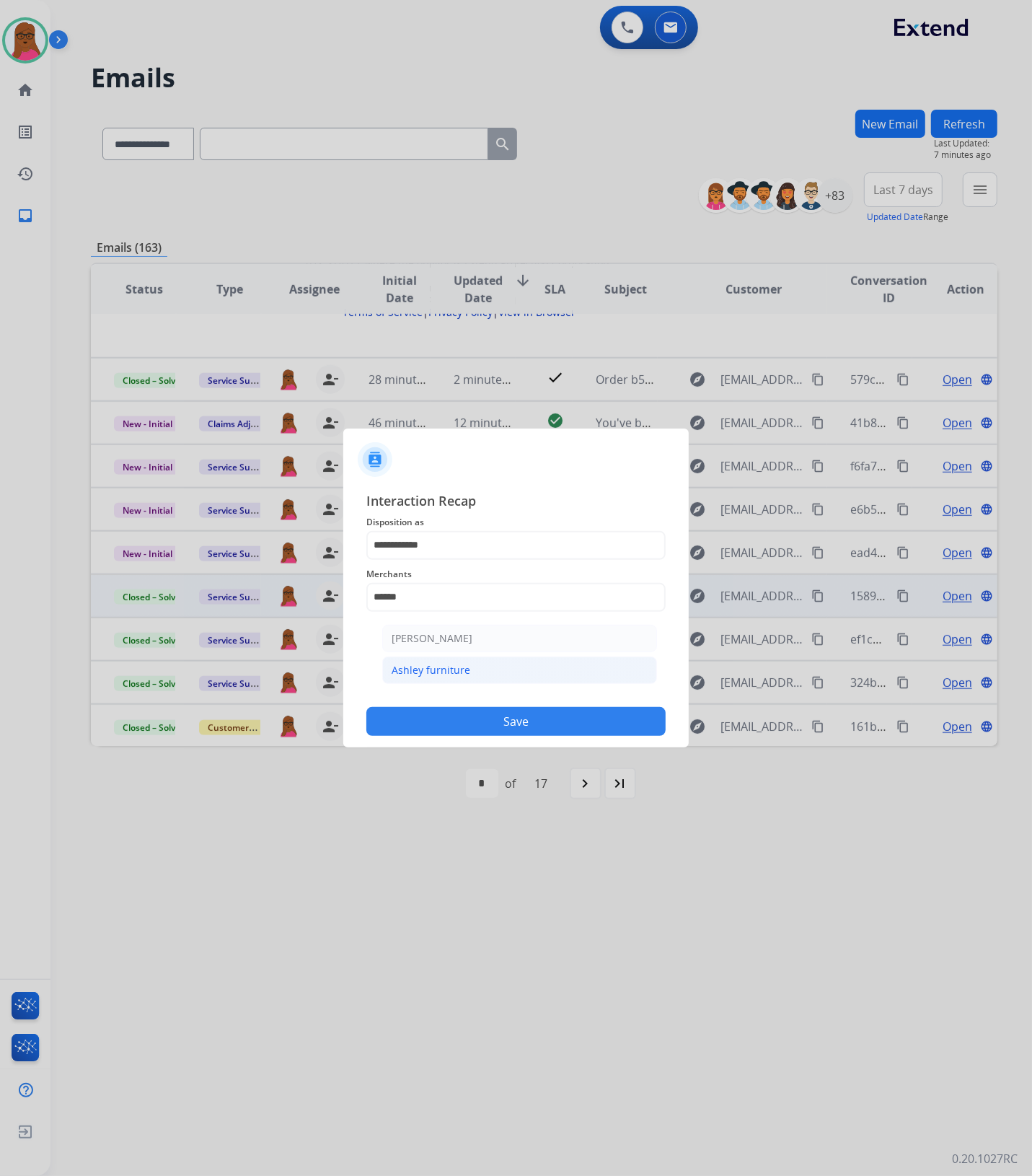
click at [461, 666] on div "Ashley furniture" at bounding box center [431, 670] width 79 height 14
type input "**********"
click at [474, 656] on input "text" at bounding box center [516, 656] width 300 height 29
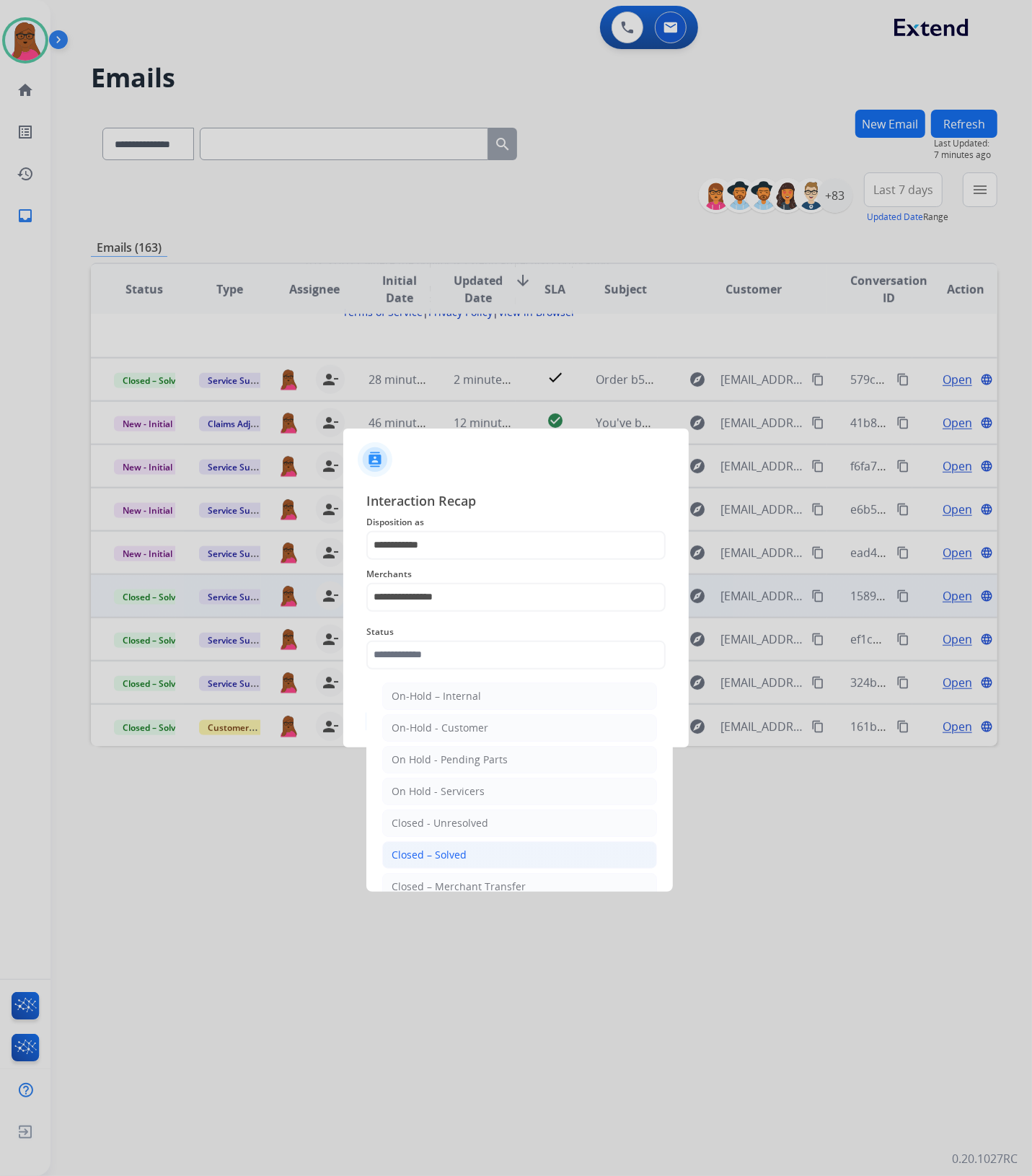
click at [474, 860] on li "Closed – Solved" at bounding box center [519, 854] width 275 height 28
type input "**********"
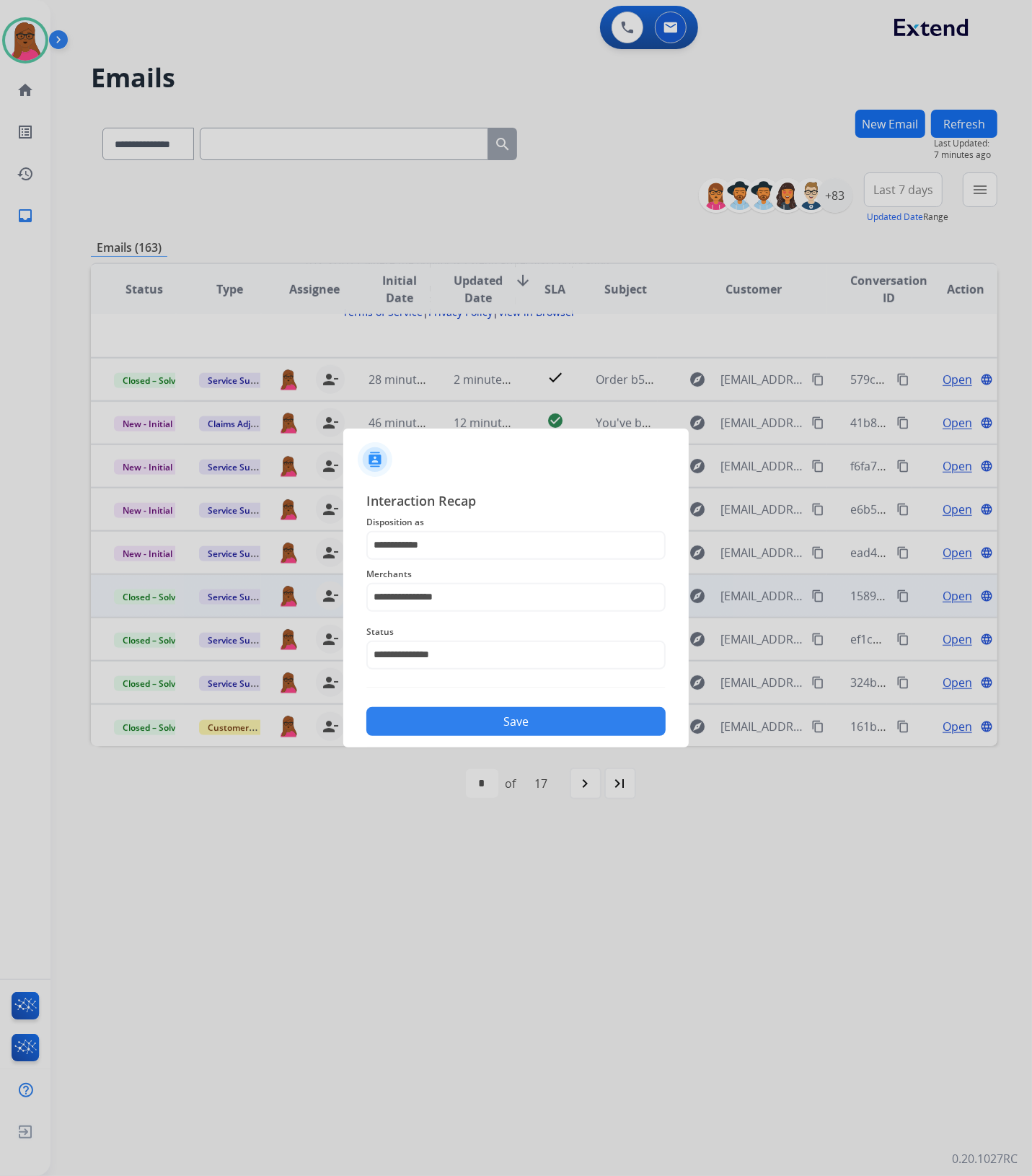
click at [541, 722] on button "Save" at bounding box center [516, 721] width 300 height 29
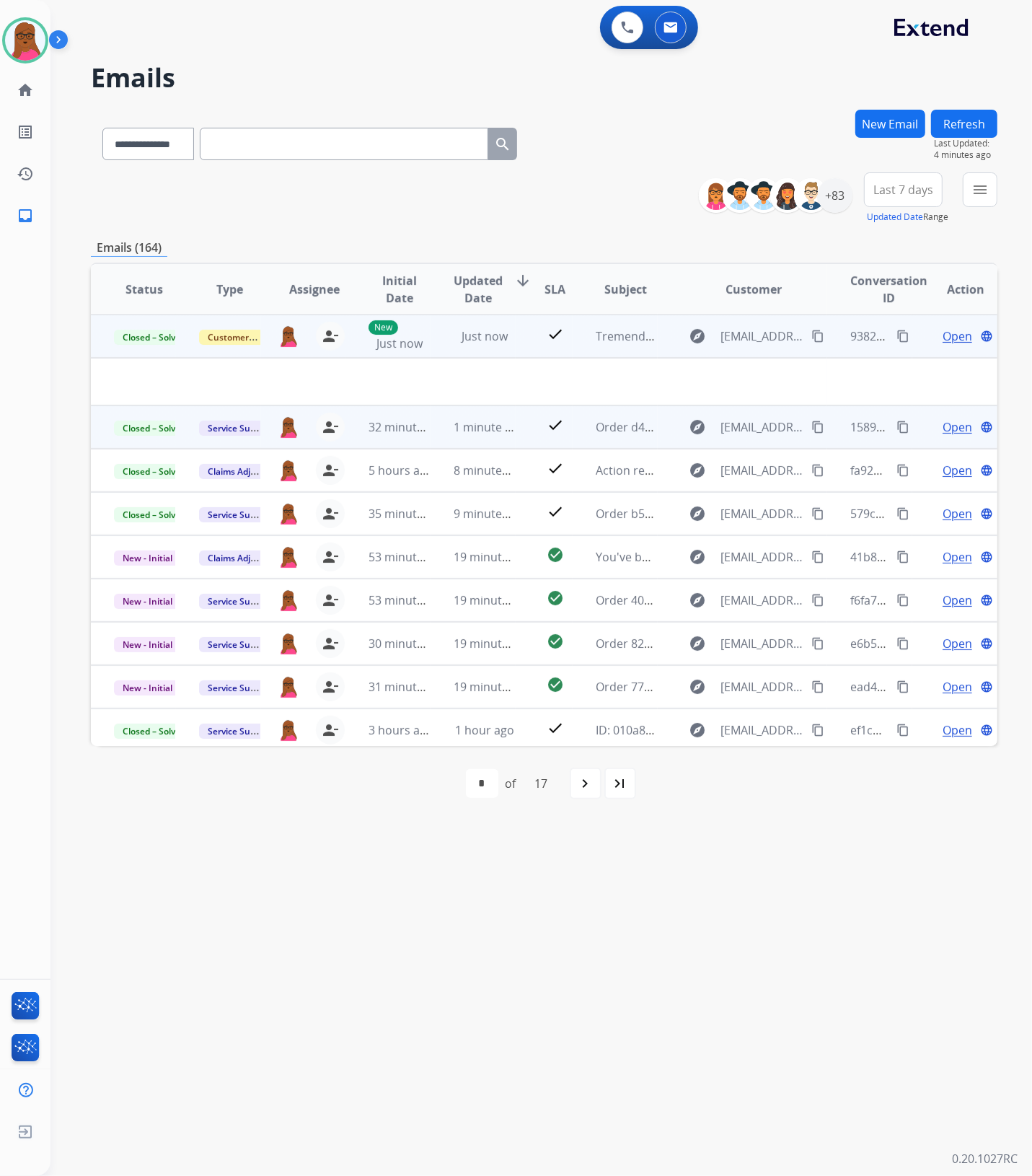
drag, startPoint x: 324, startPoint y: 333, endPoint x: 272, endPoint y: 347, distance: 53.9
click at [324, 333] on mat-icon "person_remove" at bounding box center [330, 336] width 17 height 17
click at [288, 340] on span "+" at bounding box center [288, 336] width 7 height 17
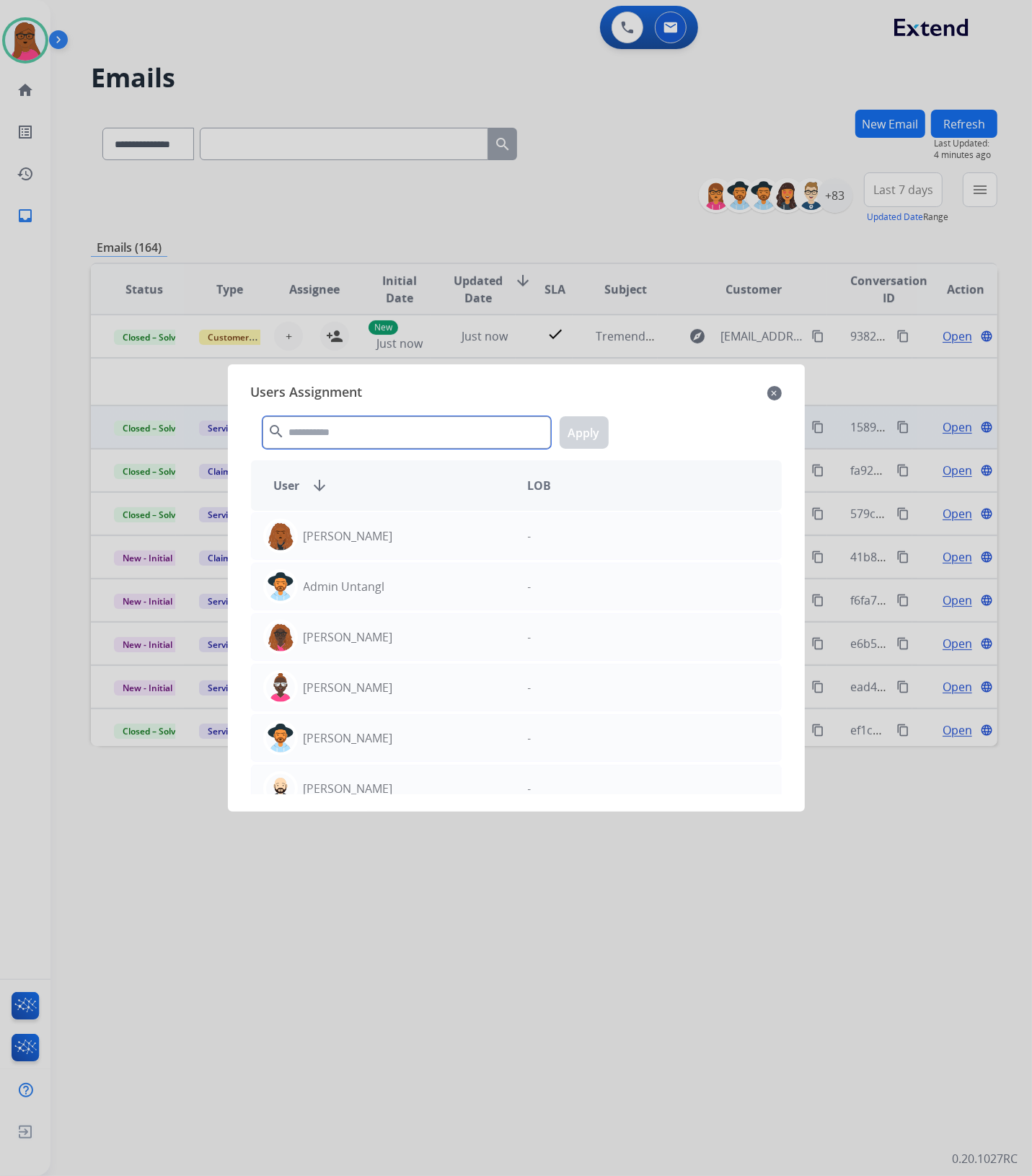
click at [387, 430] on input "text" at bounding box center [406, 433] width 288 height 32
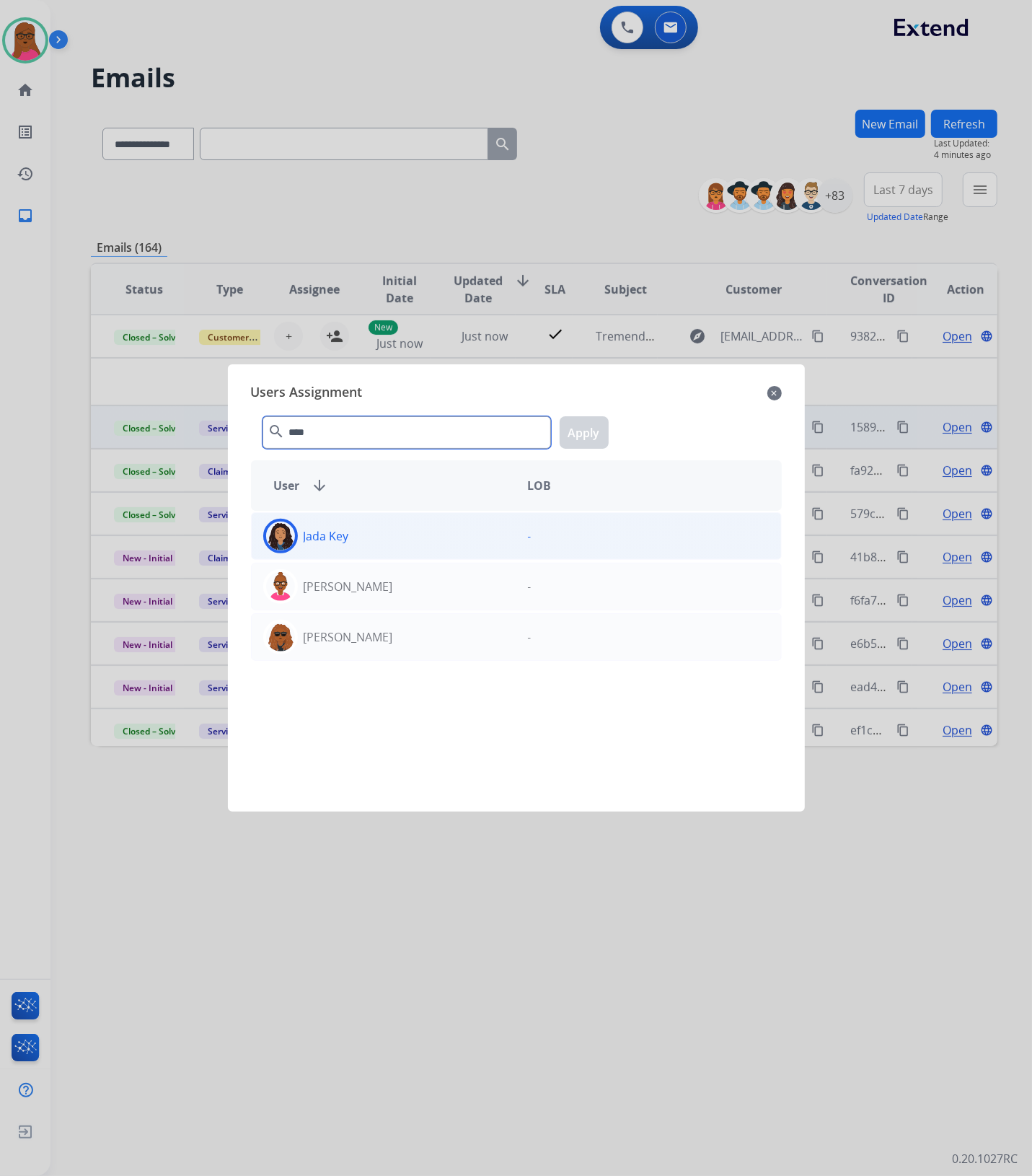
type input "****"
click at [443, 550] on div "Jada Key" at bounding box center [384, 536] width 264 height 34
click at [601, 427] on button "Apply" at bounding box center [585, 433] width 49 height 32
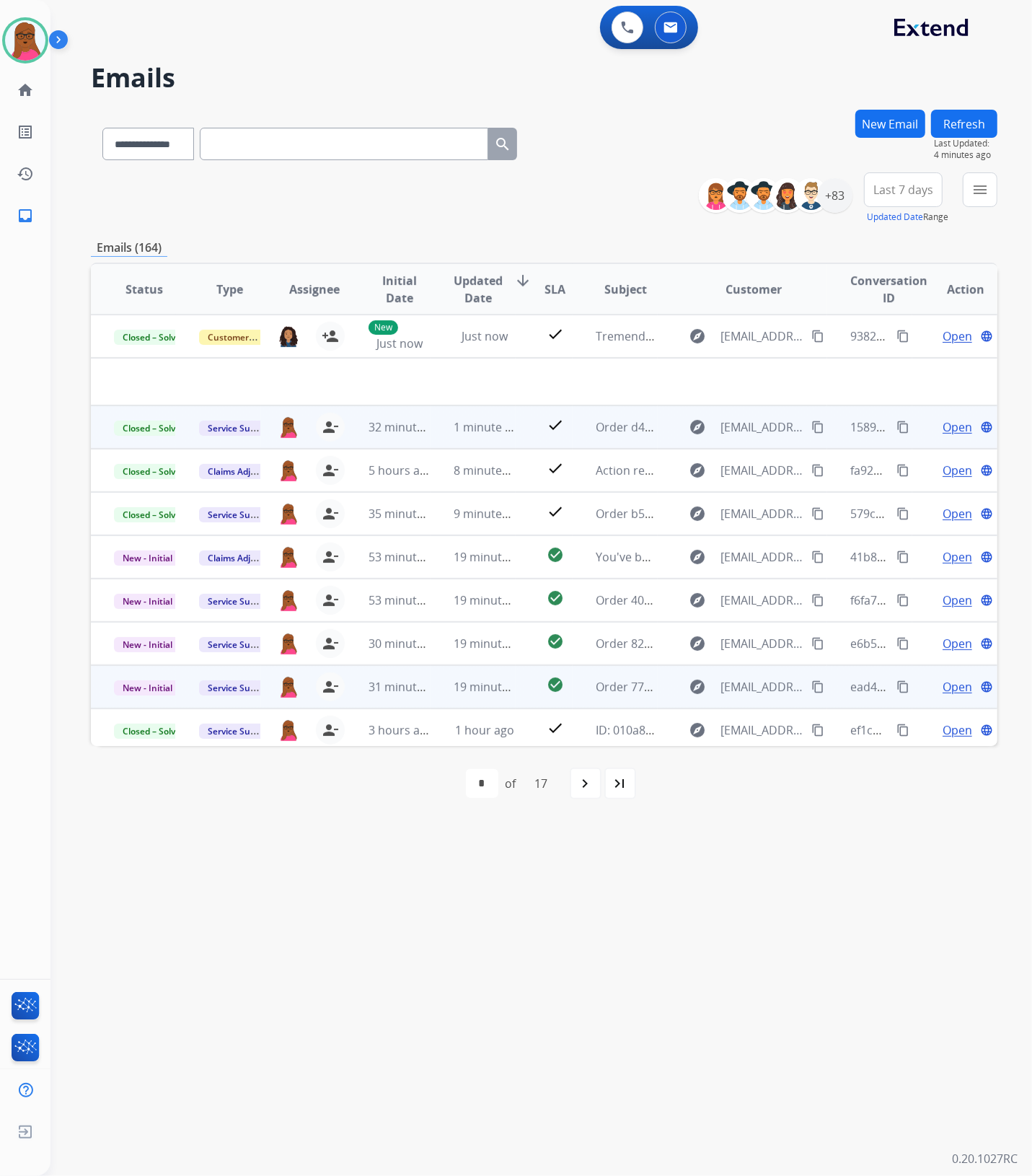
click at [958, 686] on span "Open" at bounding box center [957, 687] width 29 height 17
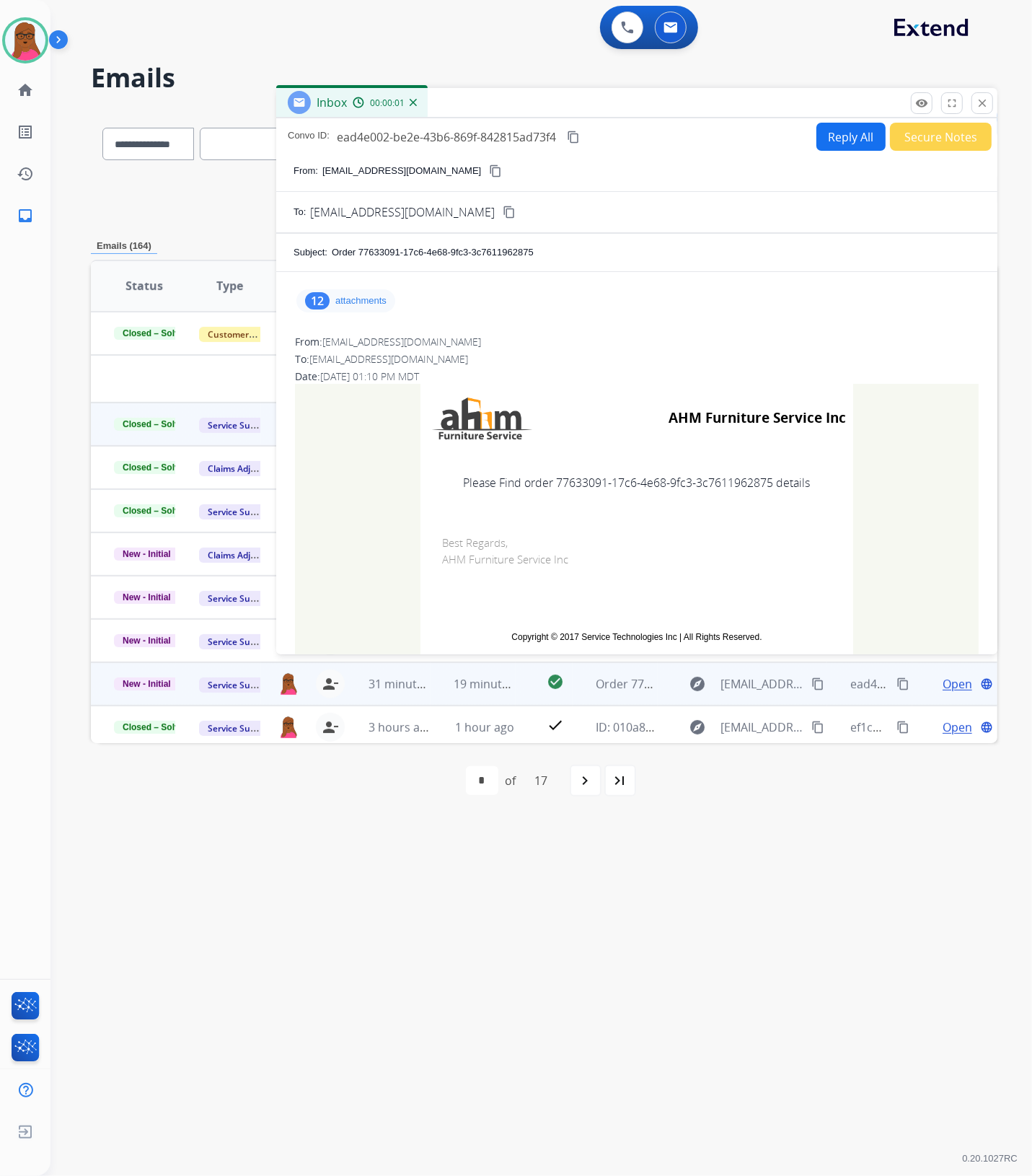
click at [368, 304] on p "attachments" at bounding box center [361, 301] width 51 height 11
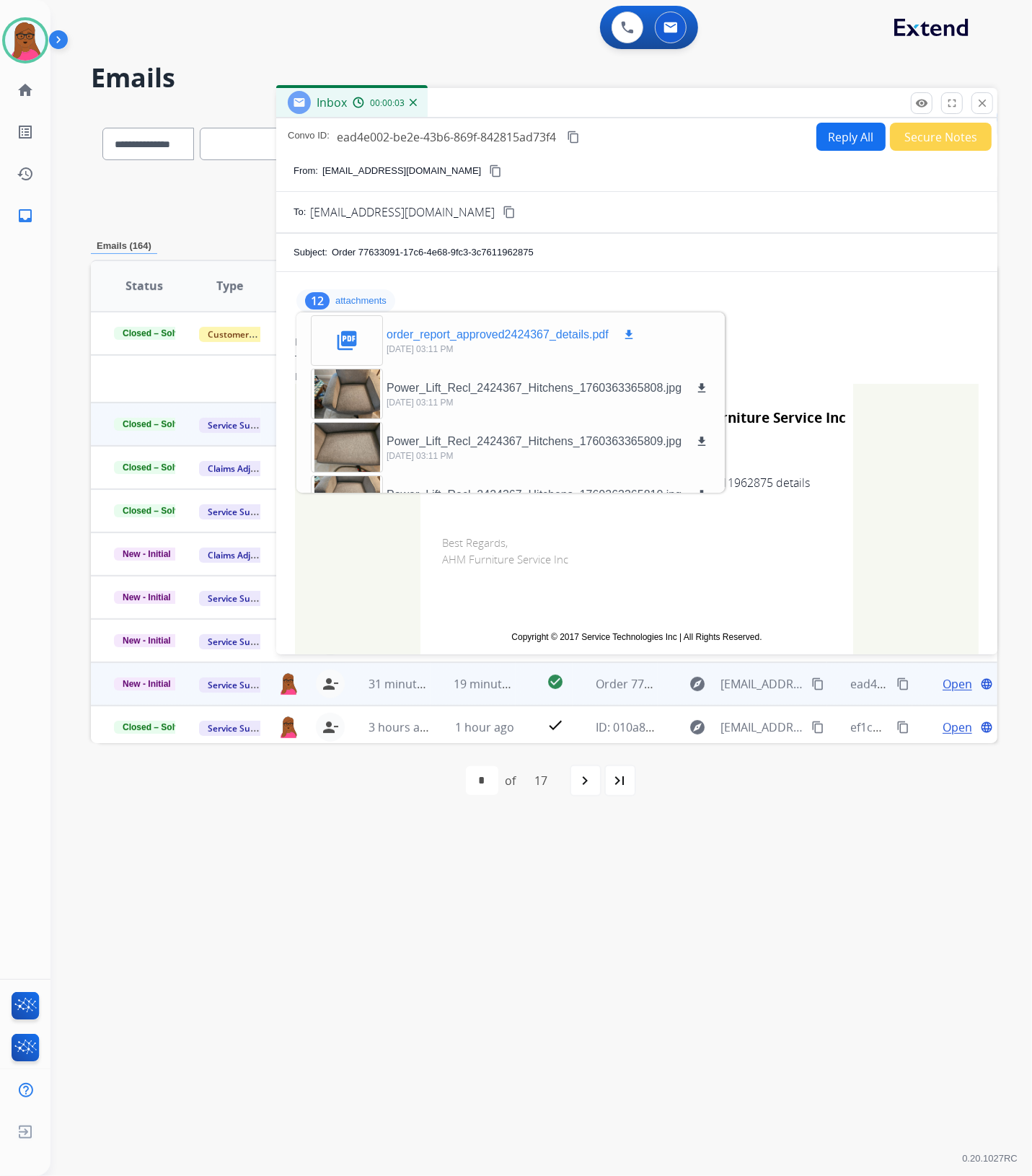
click at [626, 336] on mat-icon "download" at bounding box center [630, 335] width 13 height 13
click at [989, 103] on button "close Close" at bounding box center [983, 103] width 22 height 22
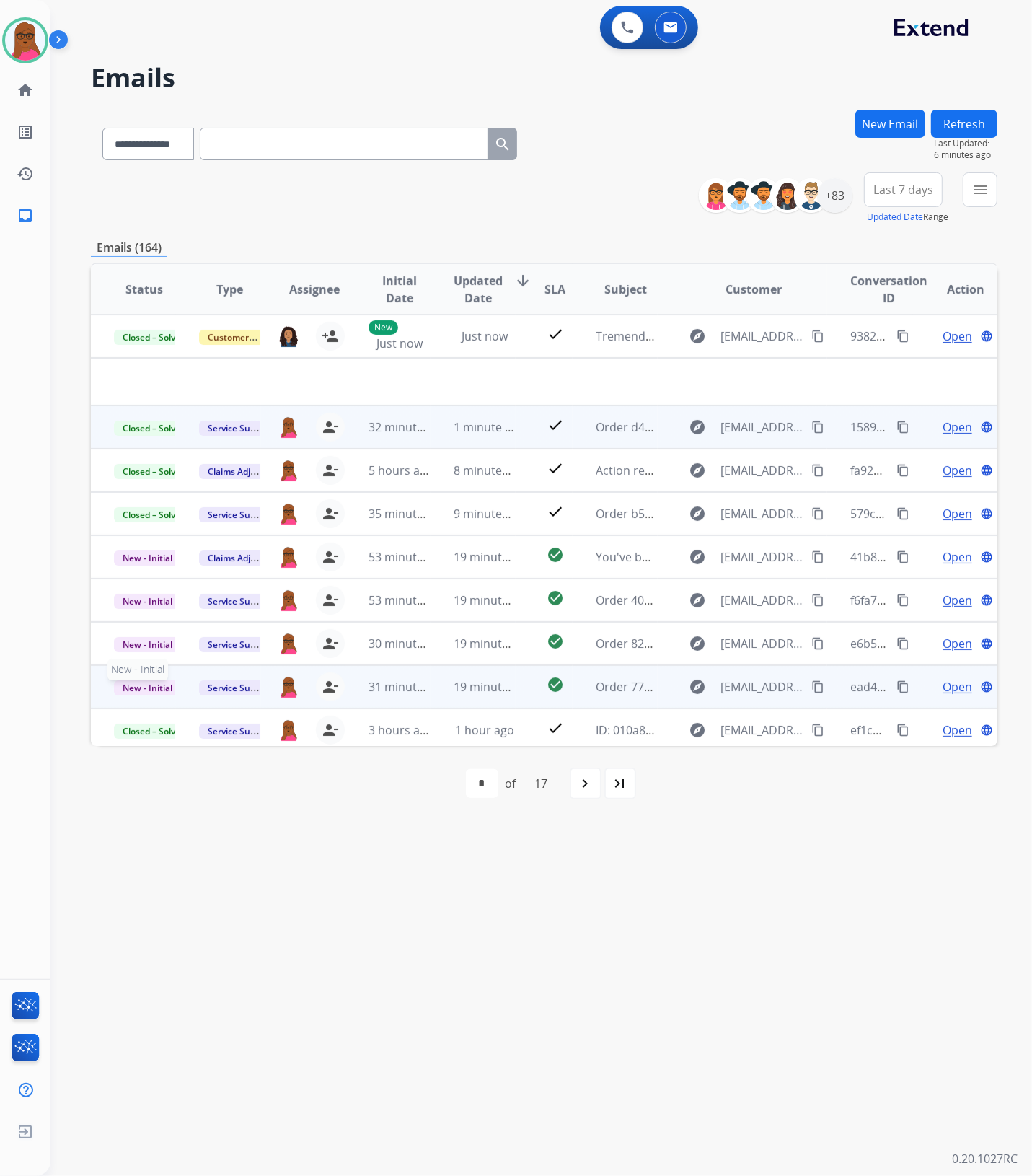
click at [161, 695] on p "New - Initial" at bounding box center [145, 687] width 61 height 17
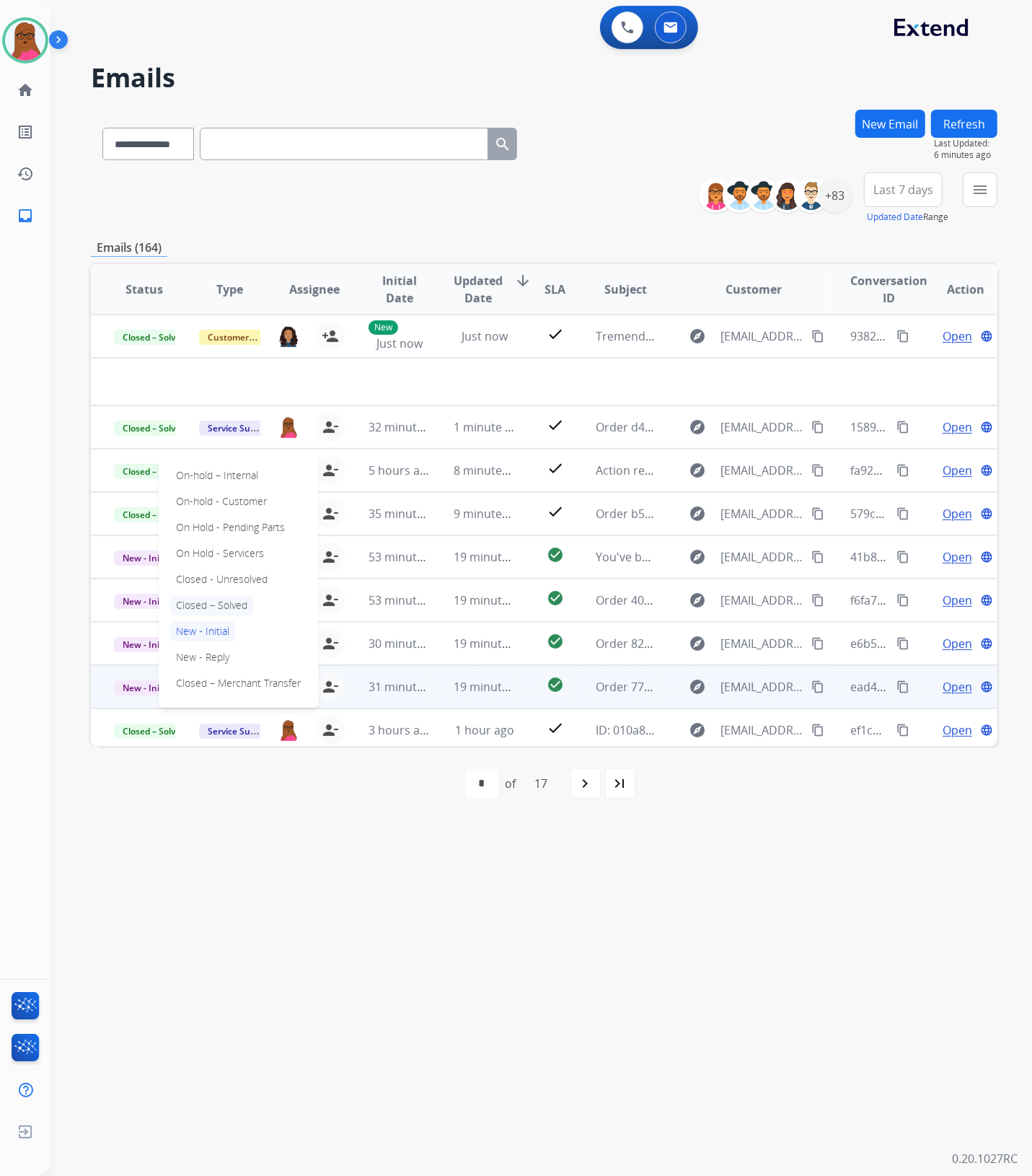
click at [204, 601] on p "Closed – Solved" at bounding box center [211, 605] width 83 height 20
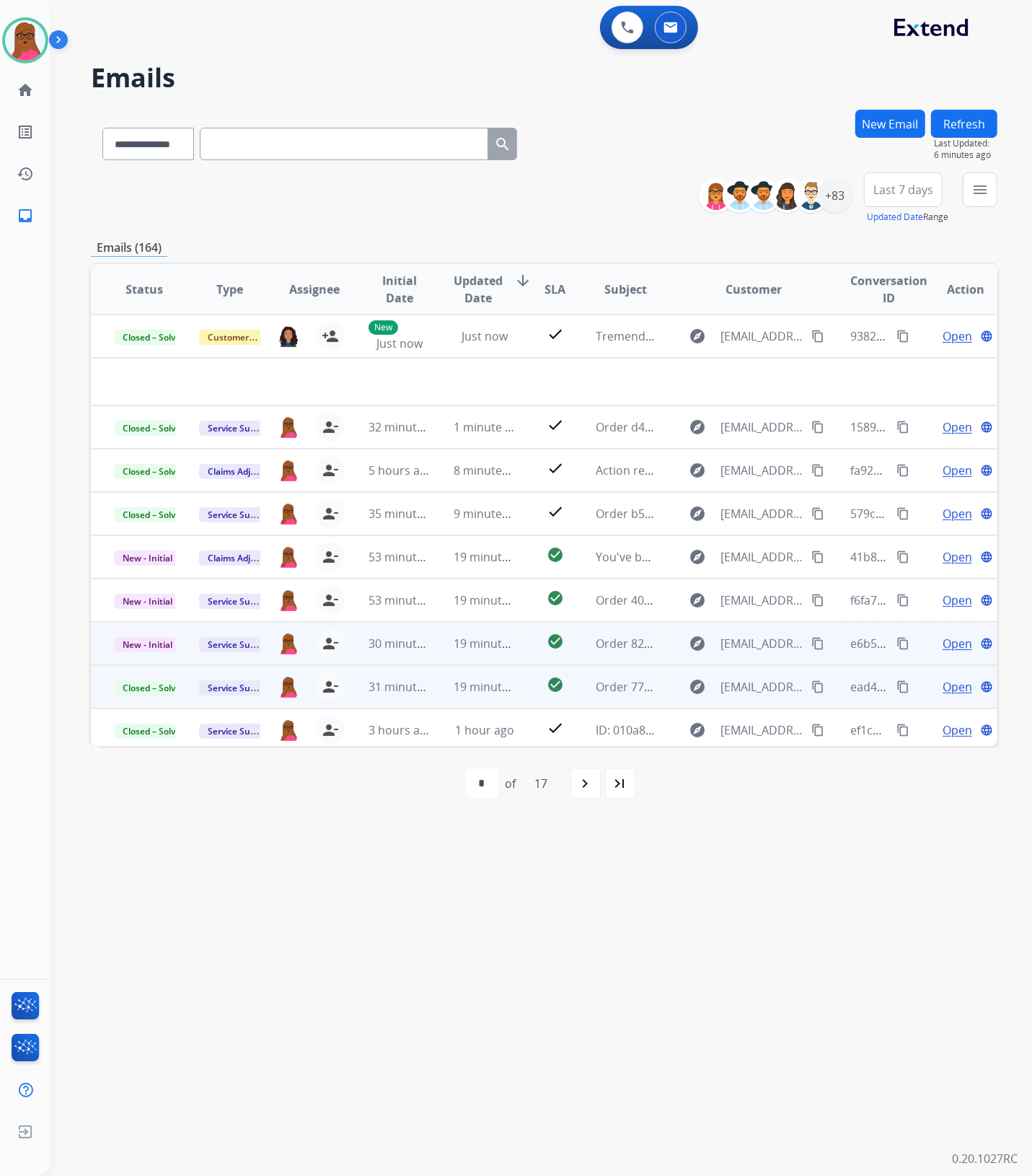
click at [948, 638] on span "Open" at bounding box center [957, 643] width 29 height 17
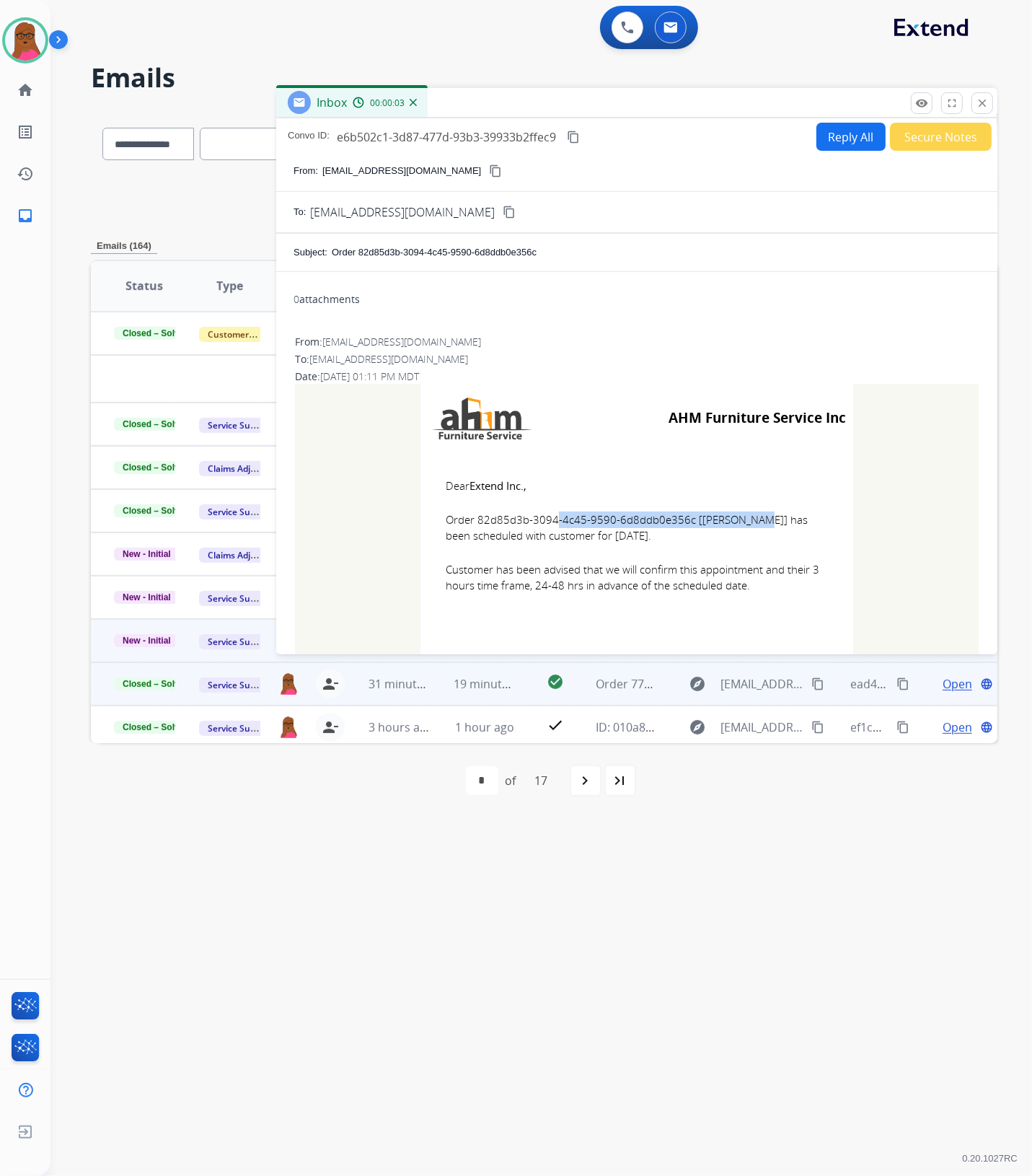
drag, startPoint x: 670, startPoint y: 519, endPoint x: 473, endPoint y: 521, distance: 197.0
click at [473, 521] on span "Order 82d85d3b-3094-4c45-9590-6d8ddb0e356c [[PERSON_NAME]] has been scheduled w…" at bounding box center [637, 528] width 382 height 32
copy span "82d85d3b-3094-4c45-9590-6d8ddb0e356c"
drag, startPoint x: 446, startPoint y: 477, endPoint x: 754, endPoint y: 587, distance: 327.1
click at [754, 587] on td "Dear Extend Inc., Order 82d85d3b-3094-4c45-9590-6d8ddb0e356c [[PERSON_NAME]] ha…" at bounding box center [636, 544] width 433 height 184
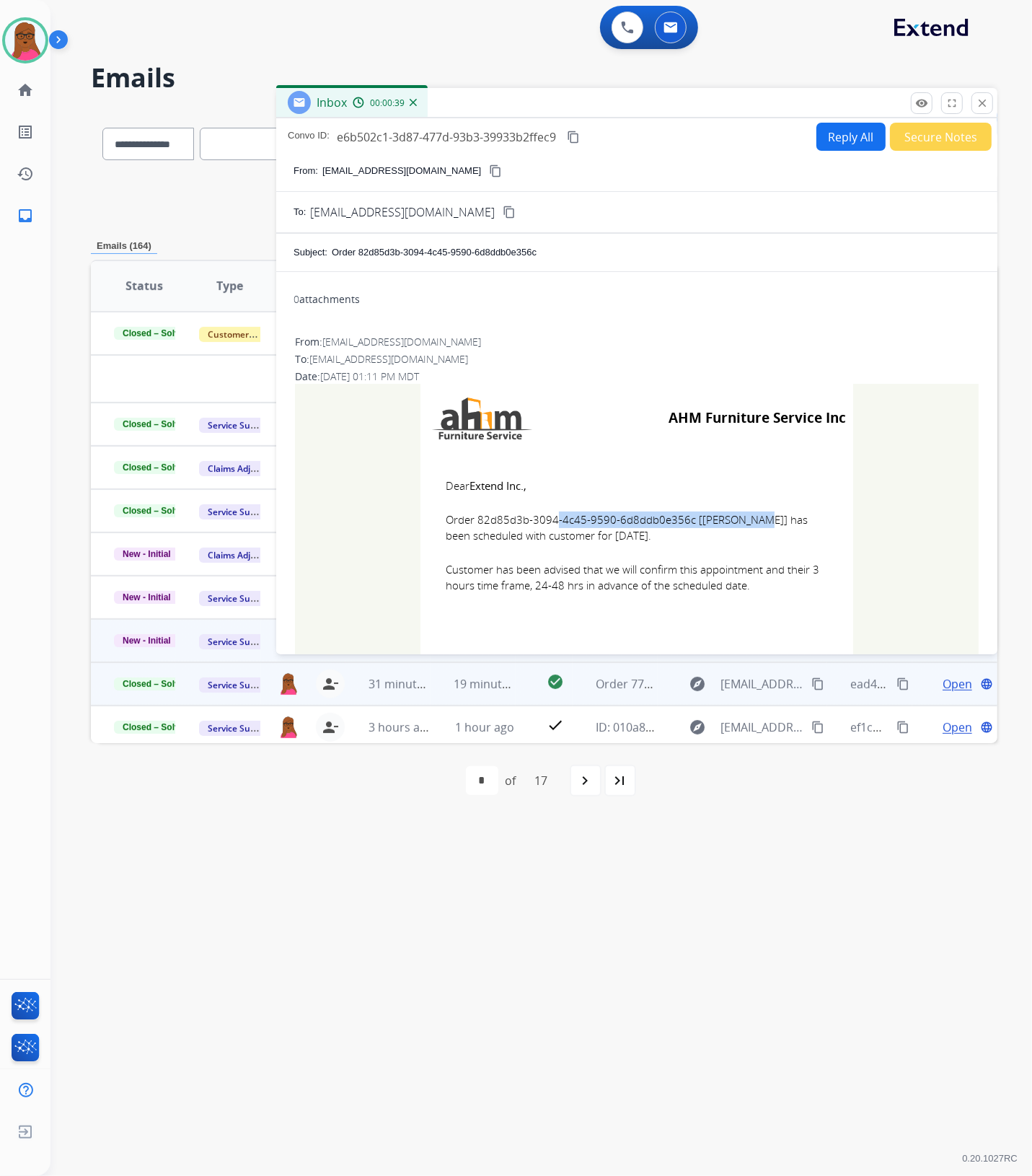
drag, startPoint x: 440, startPoint y: 479, endPoint x: 770, endPoint y: 590, distance: 348.2
click at [770, 590] on td "Dear Extend Inc., Order 82d85d3b-3094-4c45-9590-6d8ddb0e356c [[PERSON_NAME]] ha…" at bounding box center [636, 544] width 433 height 184
copy td "Dear Extend Inc., Order 82d85d3b-3094-4c45-9590-6d8ddb0e356c [[PERSON_NAME]] ha…"
drag, startPoint x: 988, startPoint y: 103, endPoint x: 962, endPoint y: 102, distance: 26.0
click at [988, 103] on mat-icon "close" at bounding box center [983, 104] width 13 height 13
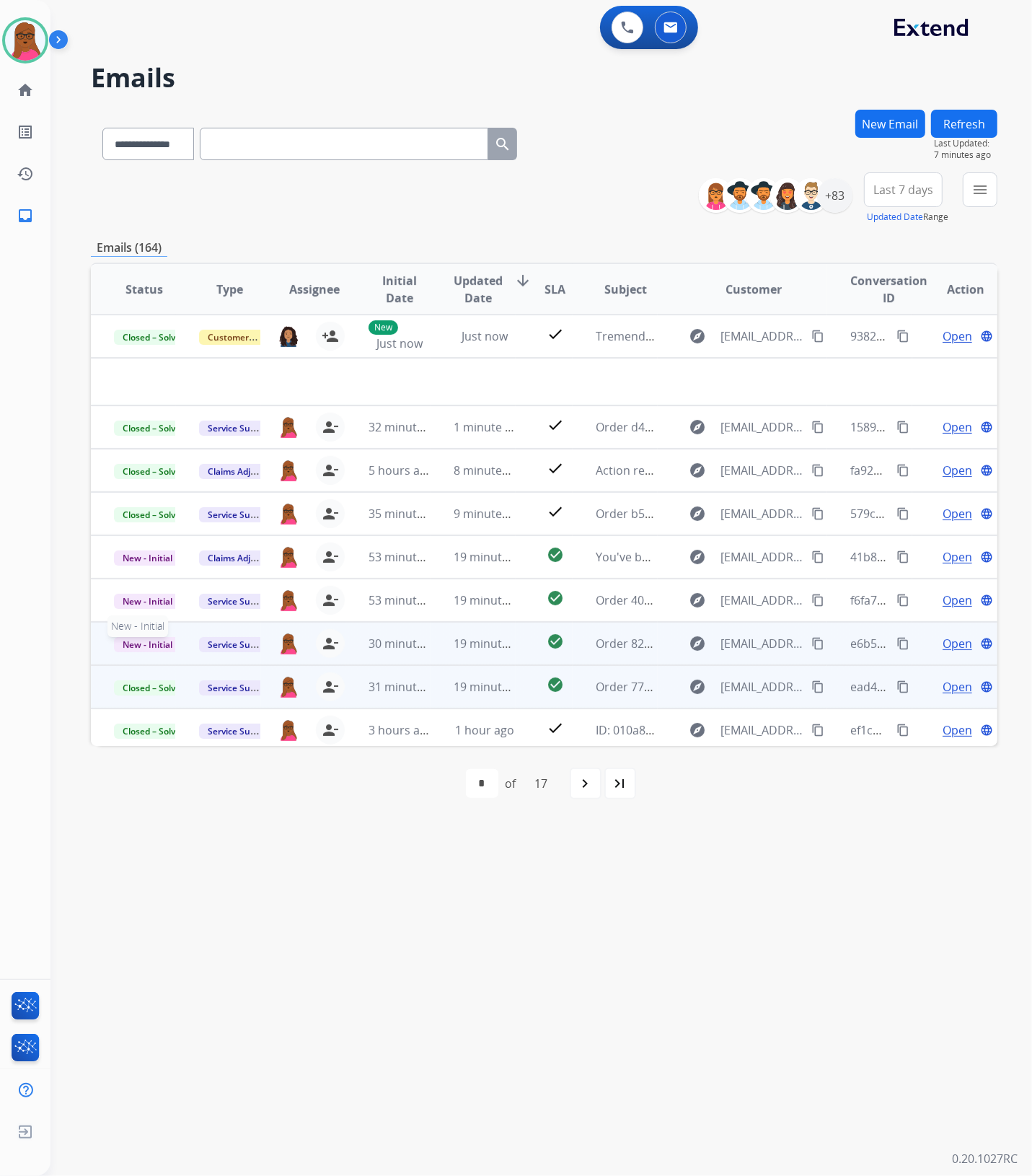
click at [135, 647] on span "New - Initial" at bounding box center [147, 645] width 68 height 15
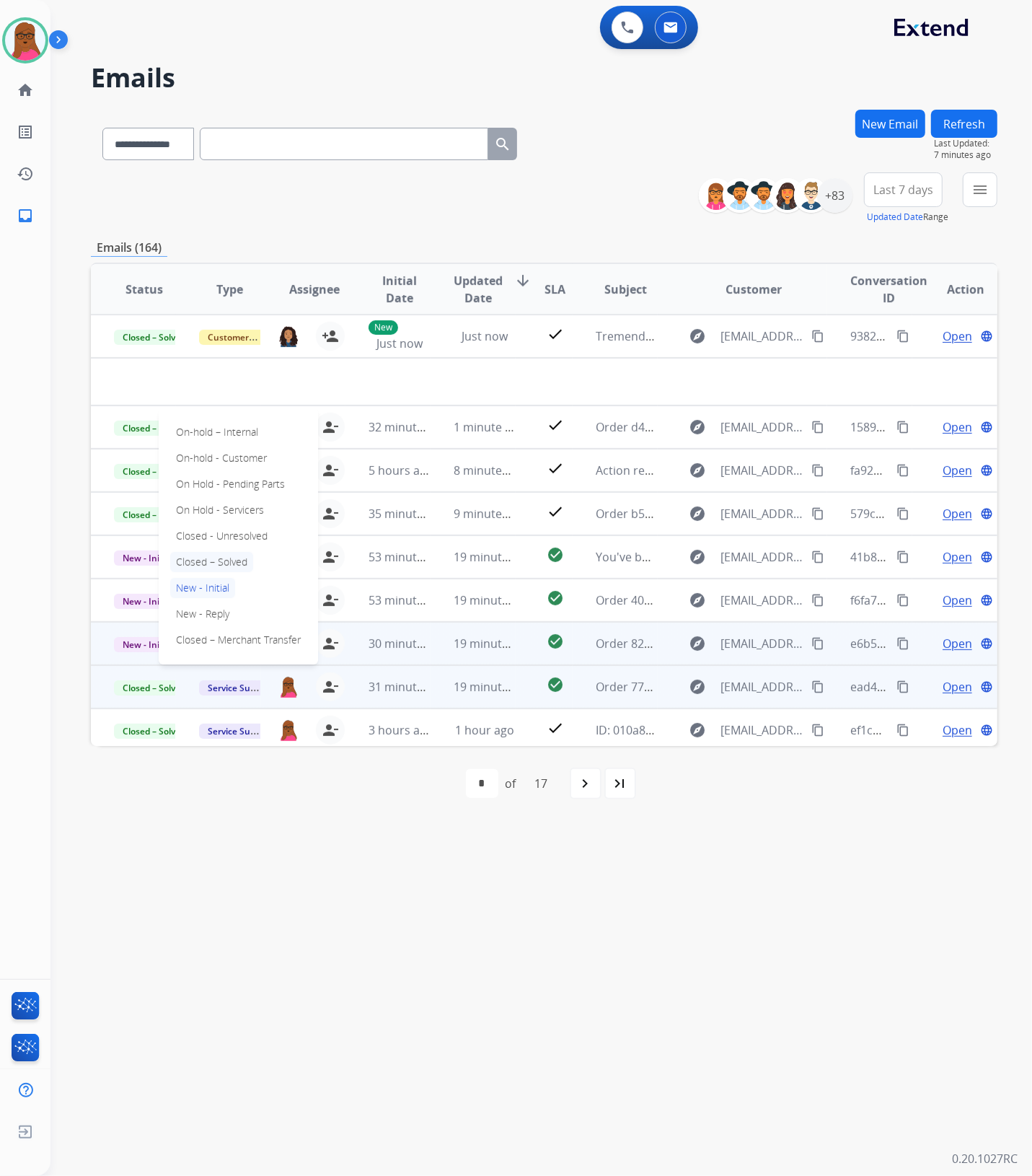
click at [233, 559] on p "Closed – Solved" at bounding box center [211, 561] width 83 height 20
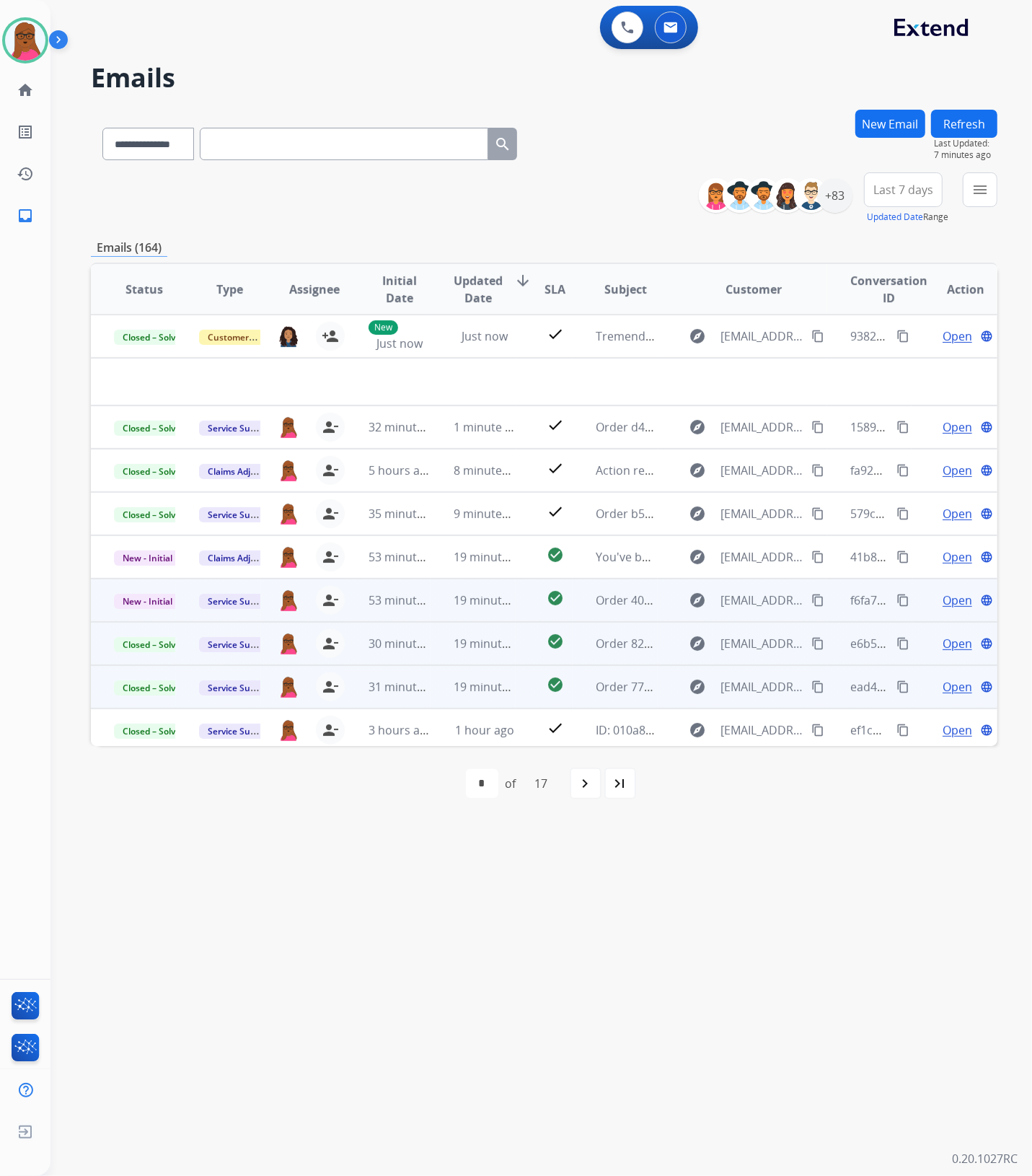
click at [943, 604] on span "Open" at bounding box center [957, 600] width 29 height 17
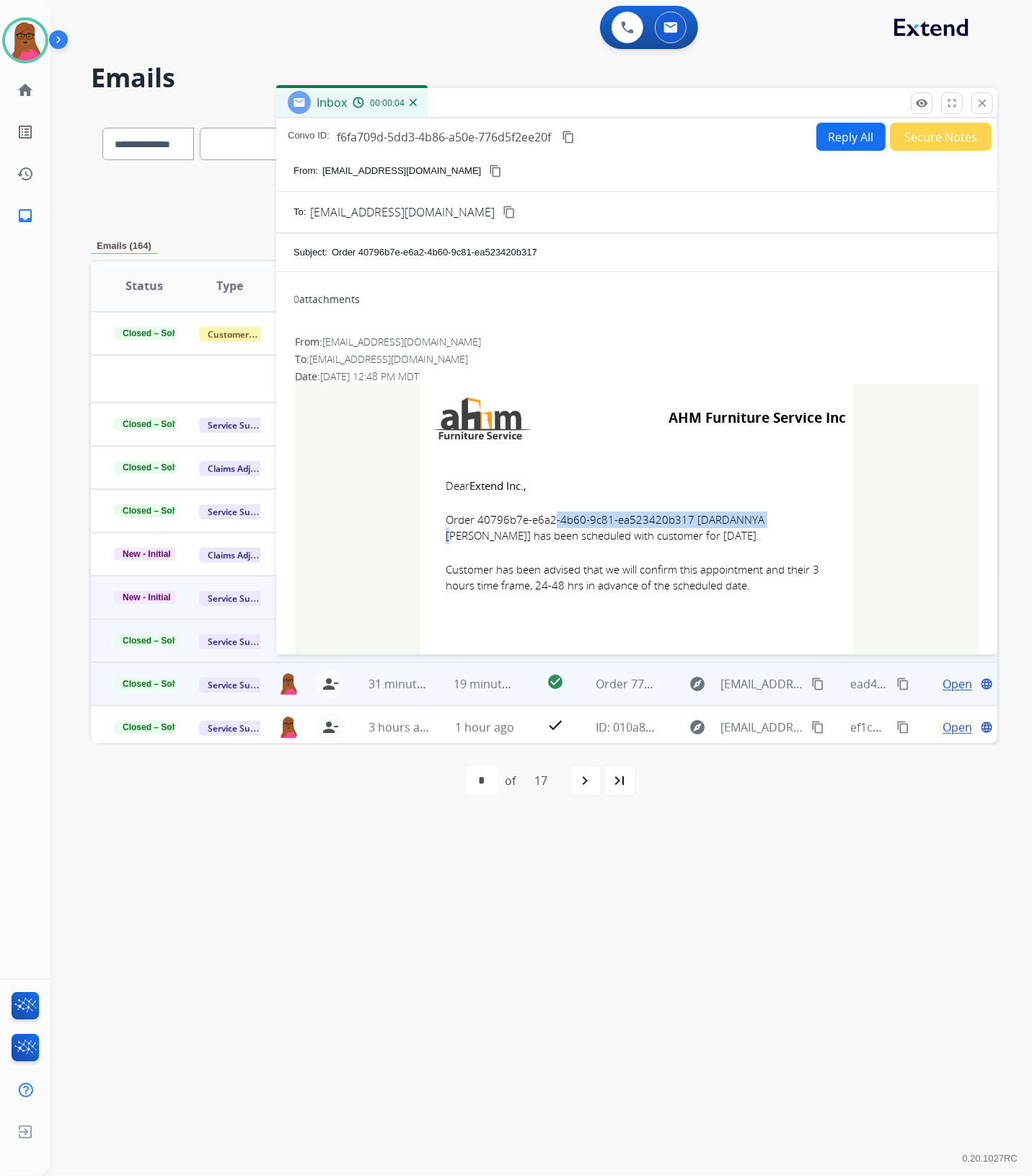
drag, startPoint x: 680, startPoint y: 519, endPoint x: 471, endPoint y: 523, distance: 209.0
click at [471, 523] on span "Order 40796b7e-e6a2-4b60-9c81-ea523420b317 [DARDANNYA [PERSON_NAME]] has been s…" at bounding box center [637, 528] width 382 height 32
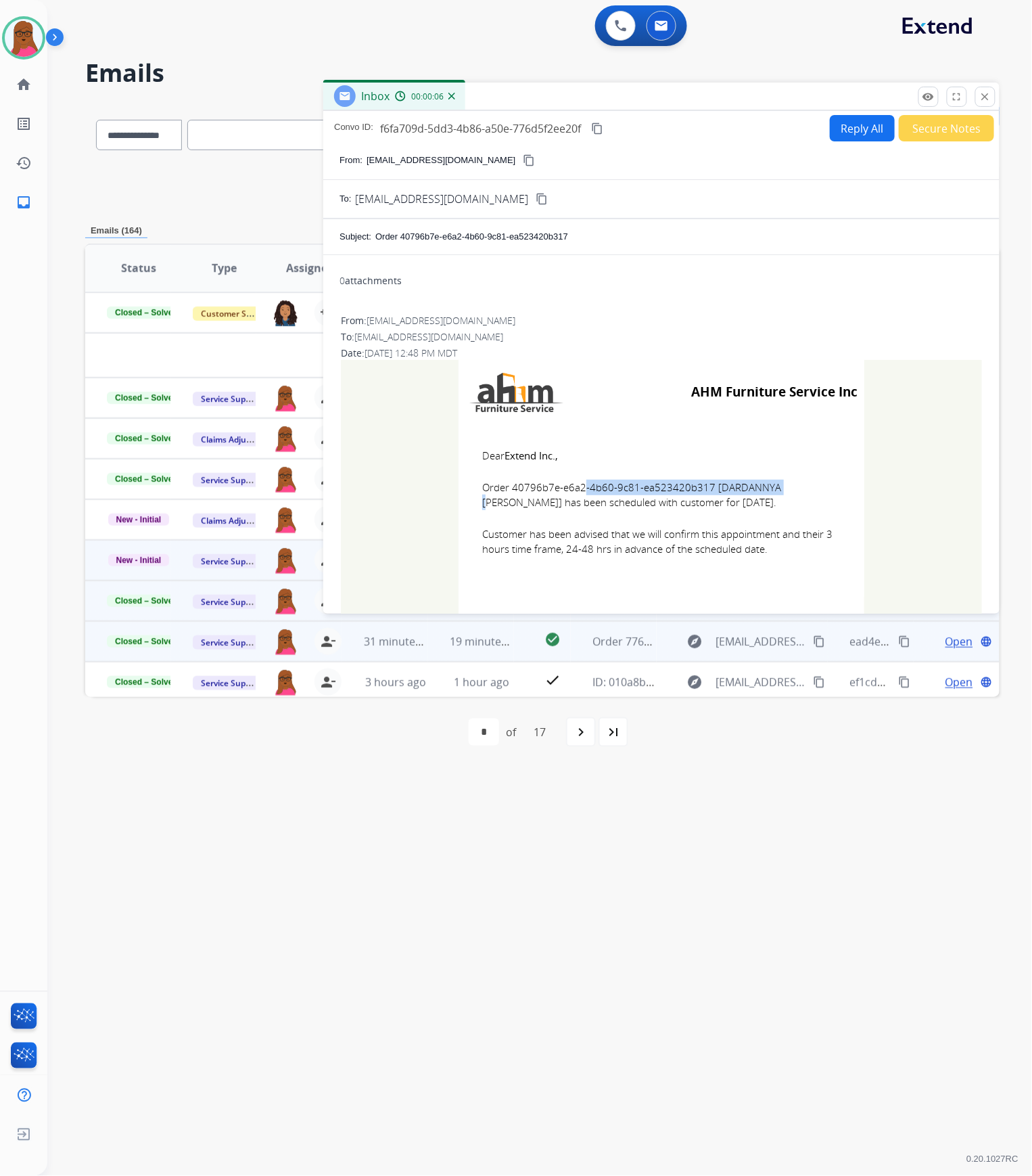
copy span "40796b7e-e6a2-4b60-9c81-ea523420b317"
drag, startPoint x: 477, startPoint y: 455, endPoint x: 772, endPoint y: 559, distance: 312.8
click at [772, 559] on td "Dear Extend Inc., Order 40796b7e-e6a2-4b60-9c81-ea523420b317 [DARDANNYA [PERSON…" at bounding box center [661, 510] width 406 height 172
copy td "Dear Extend Inc., Order 40796b7e-e6a2-4b60-9c81-ea523420b317 [DARDANNYA [PERSON…"
drag, startPoint x: 988, startPoint y: 98, endPoint x: 980, endPoint y: 100, distance: 8.2
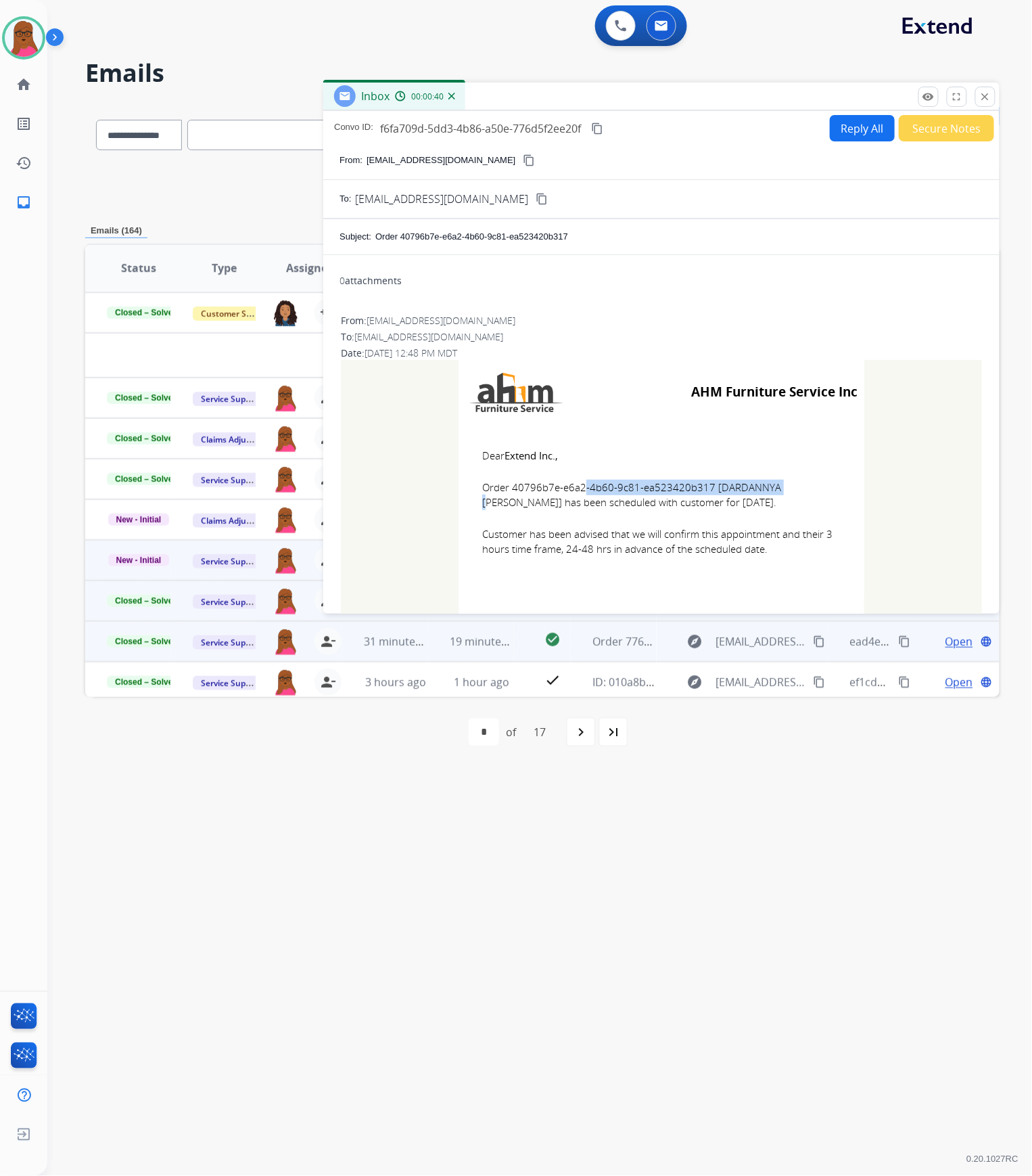
click at [968, 98] on mat-icon "close" at bounding box center [986, 97] width 12 height 12
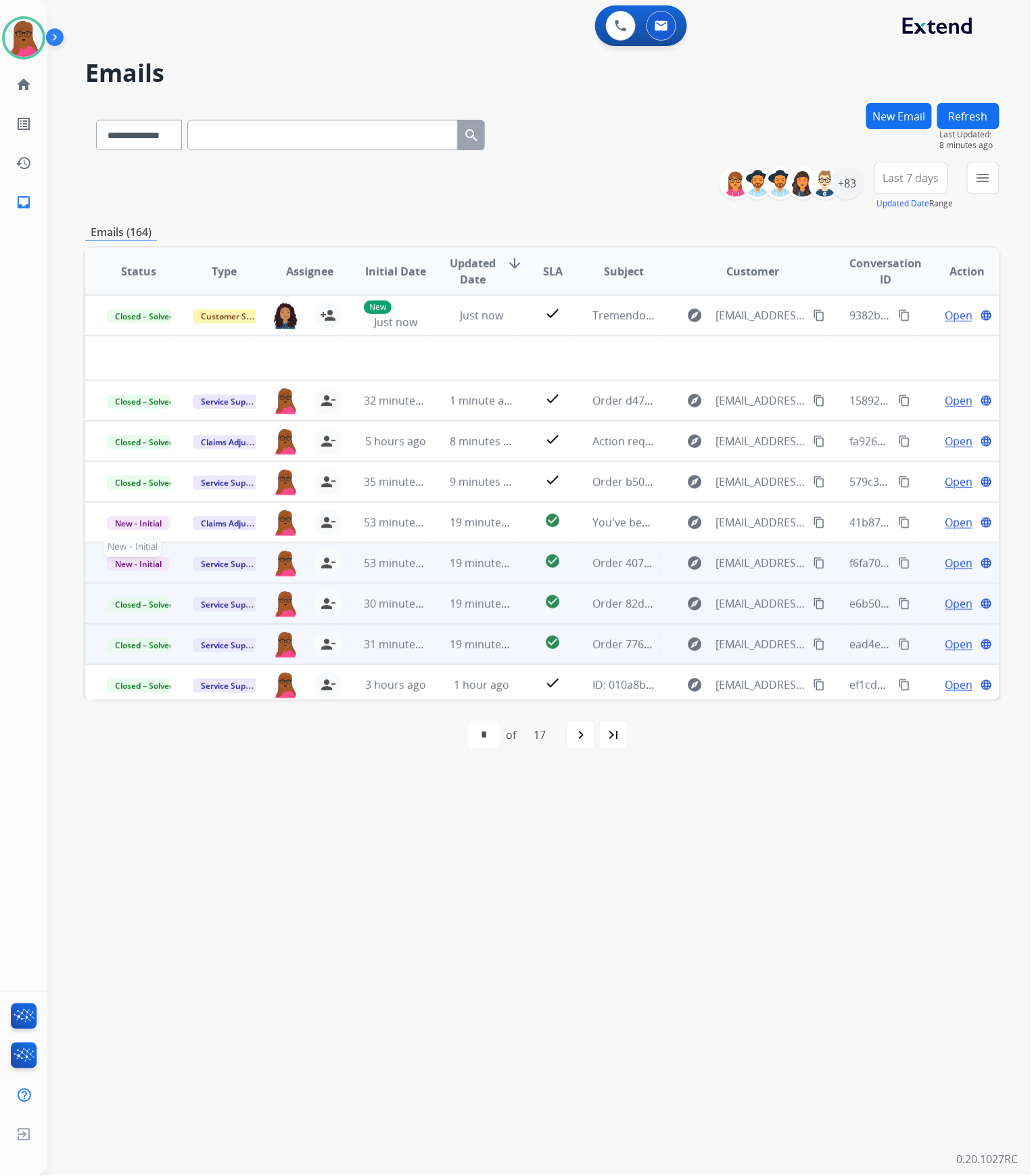
click at [136, 563] on span "New - Initial" at bounding box center [138, 564] width 63 height 14
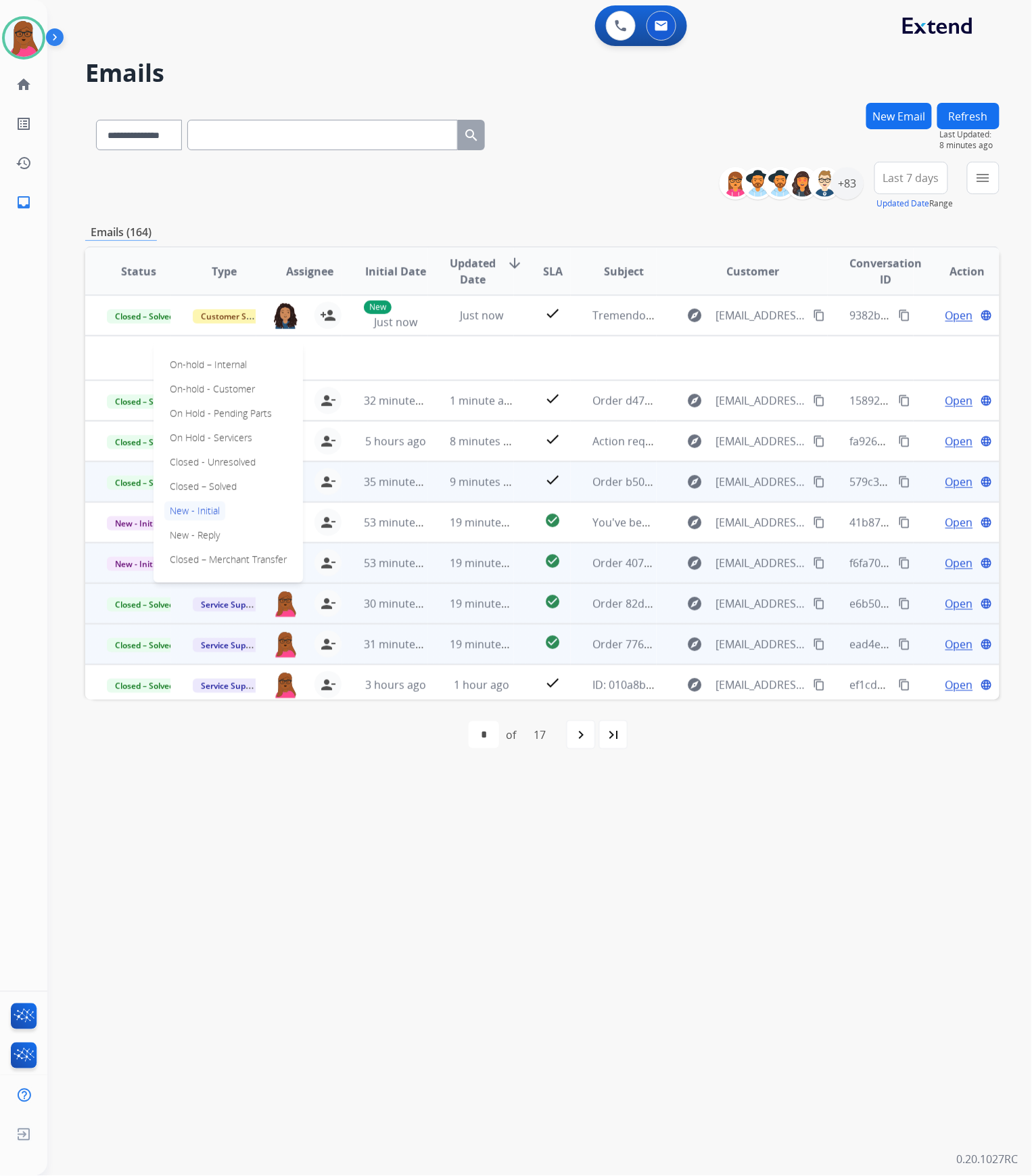
click at [219, 484] on p "Closed – Solved" at bounding box center [202, 486] width 78 height 19
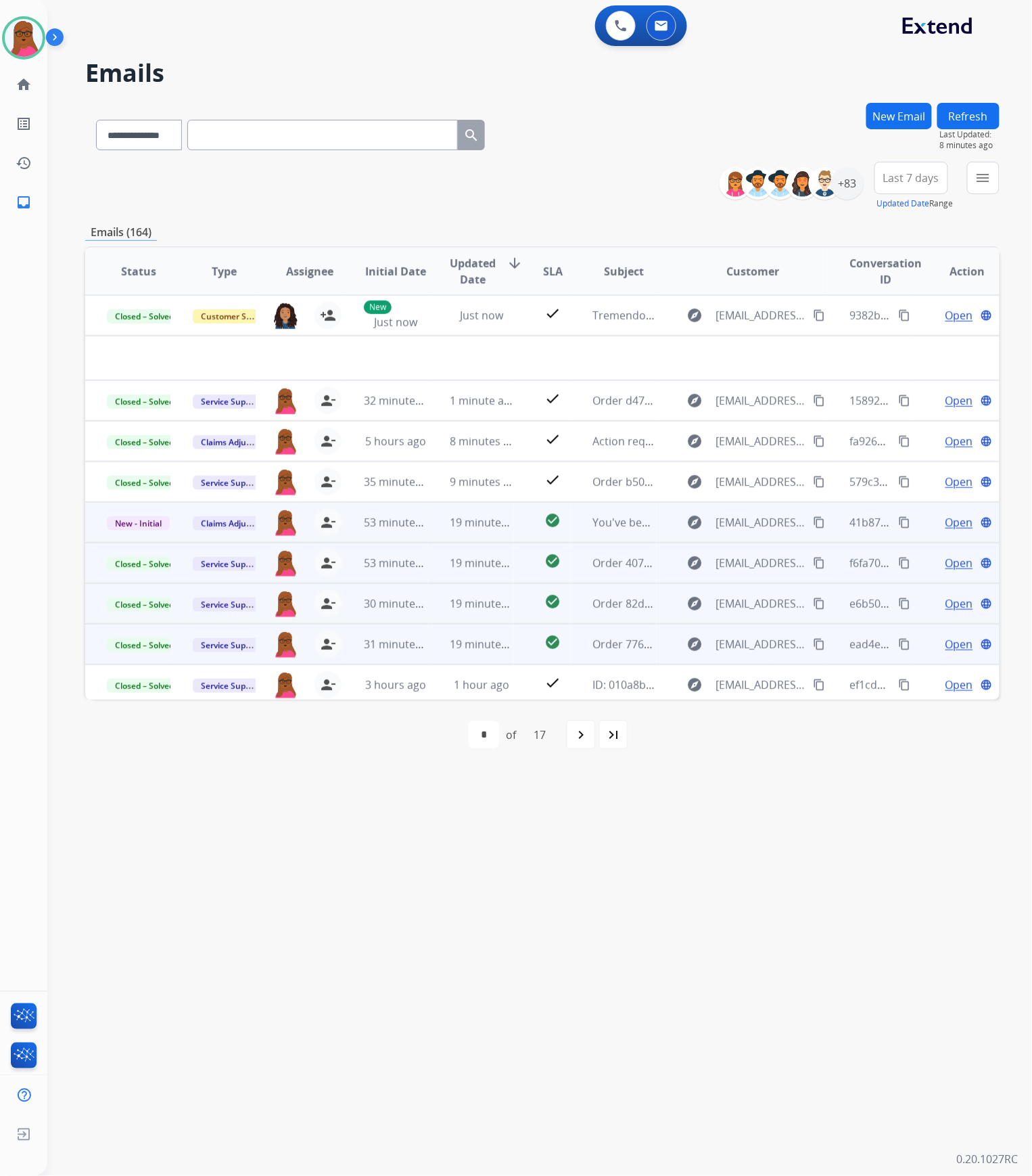
click at [948, 516] on span "Open" at bounding box center [959, 522] width 28 height 16
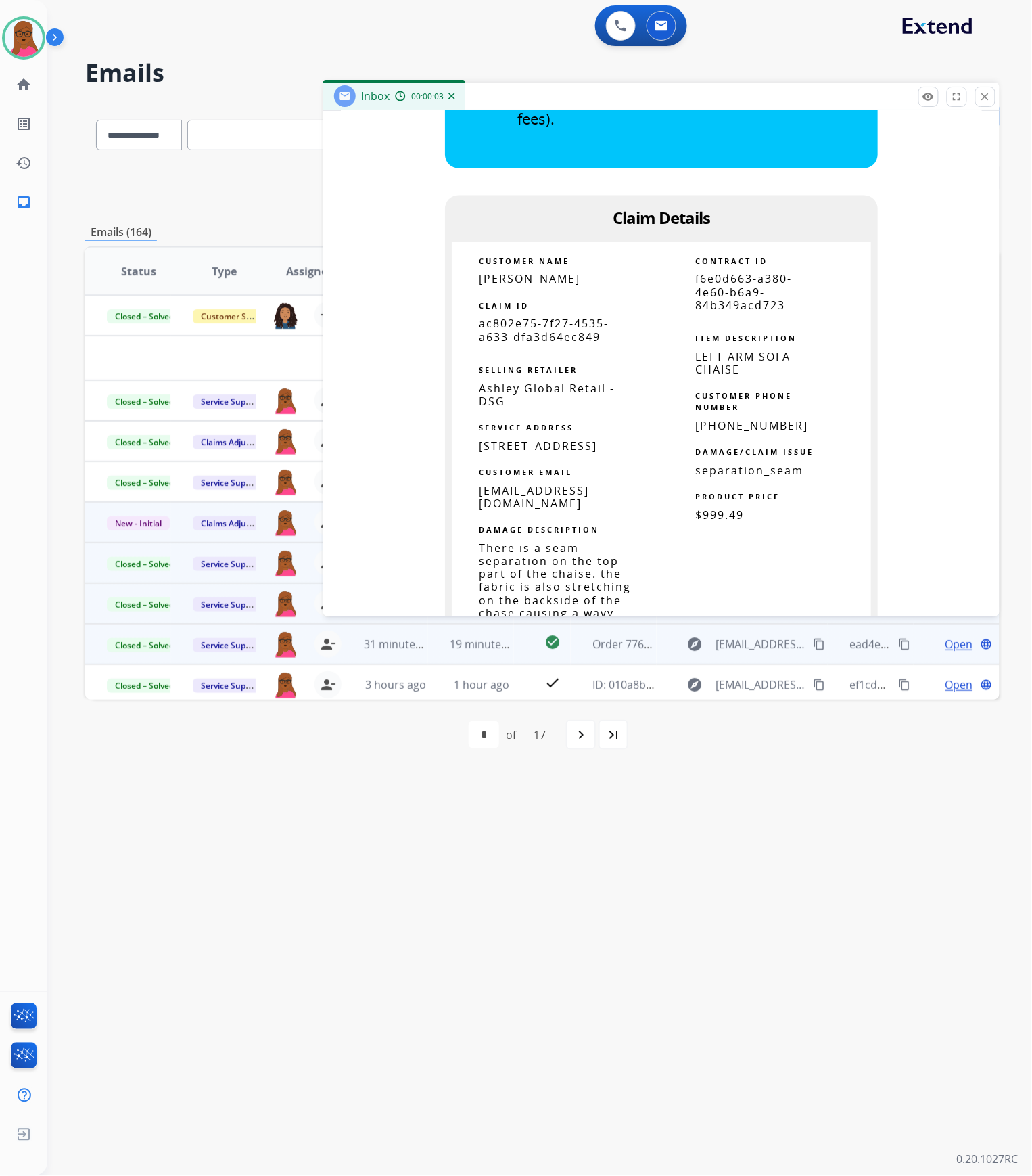
scroll to position [722, 0]
click at [544, 334] on span "ac802e75-7f27-4535-a633-dfa3d64ec849" at bounding box center [544, 331] width 130 height 28
click at [542, 334] on span "ac802e75-7f27-4535-a633-dfa3d64ec849" at bounding box center [544, 331] width 130 height 28
copy tbody
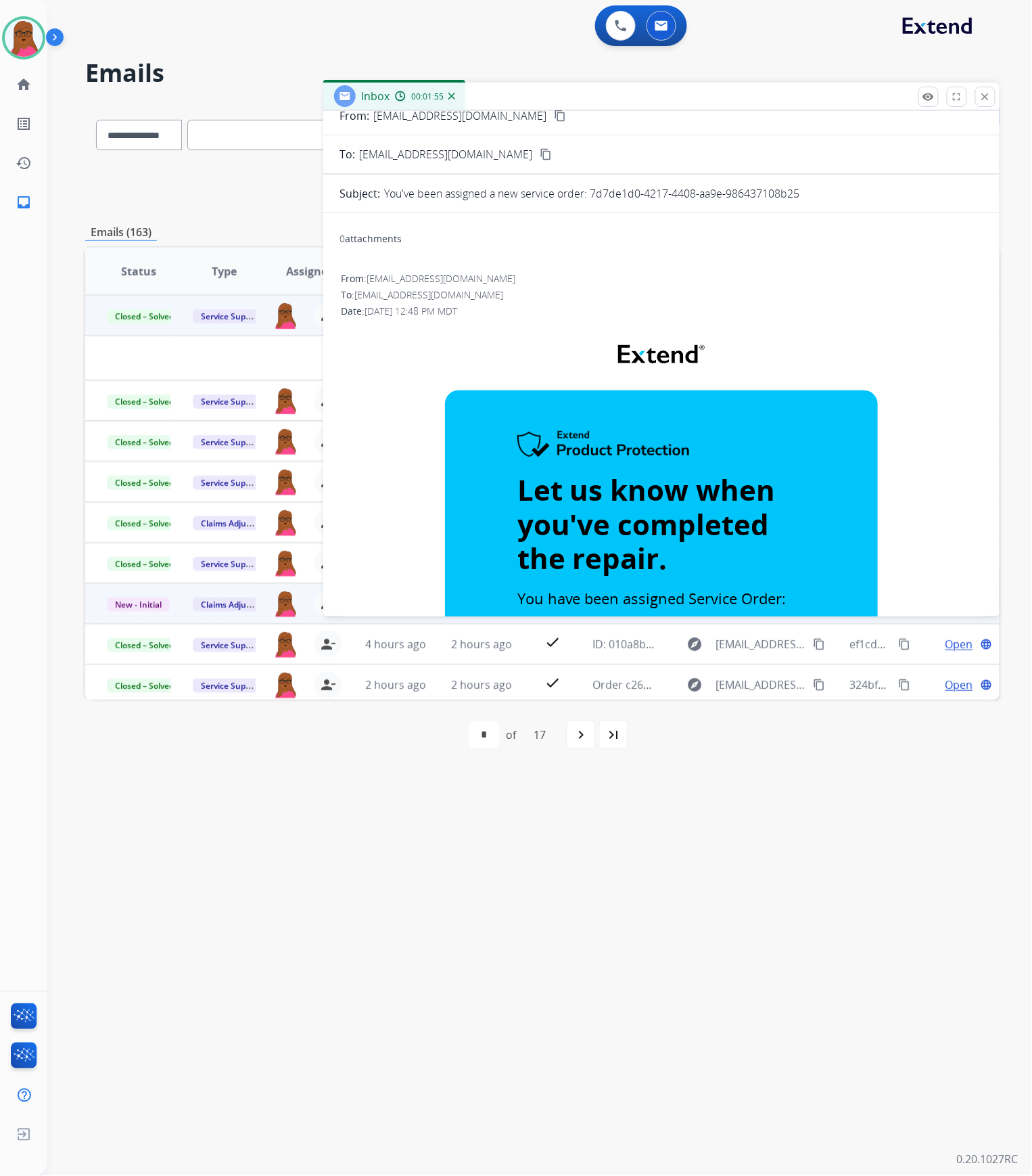
scroll to position [0, 0]
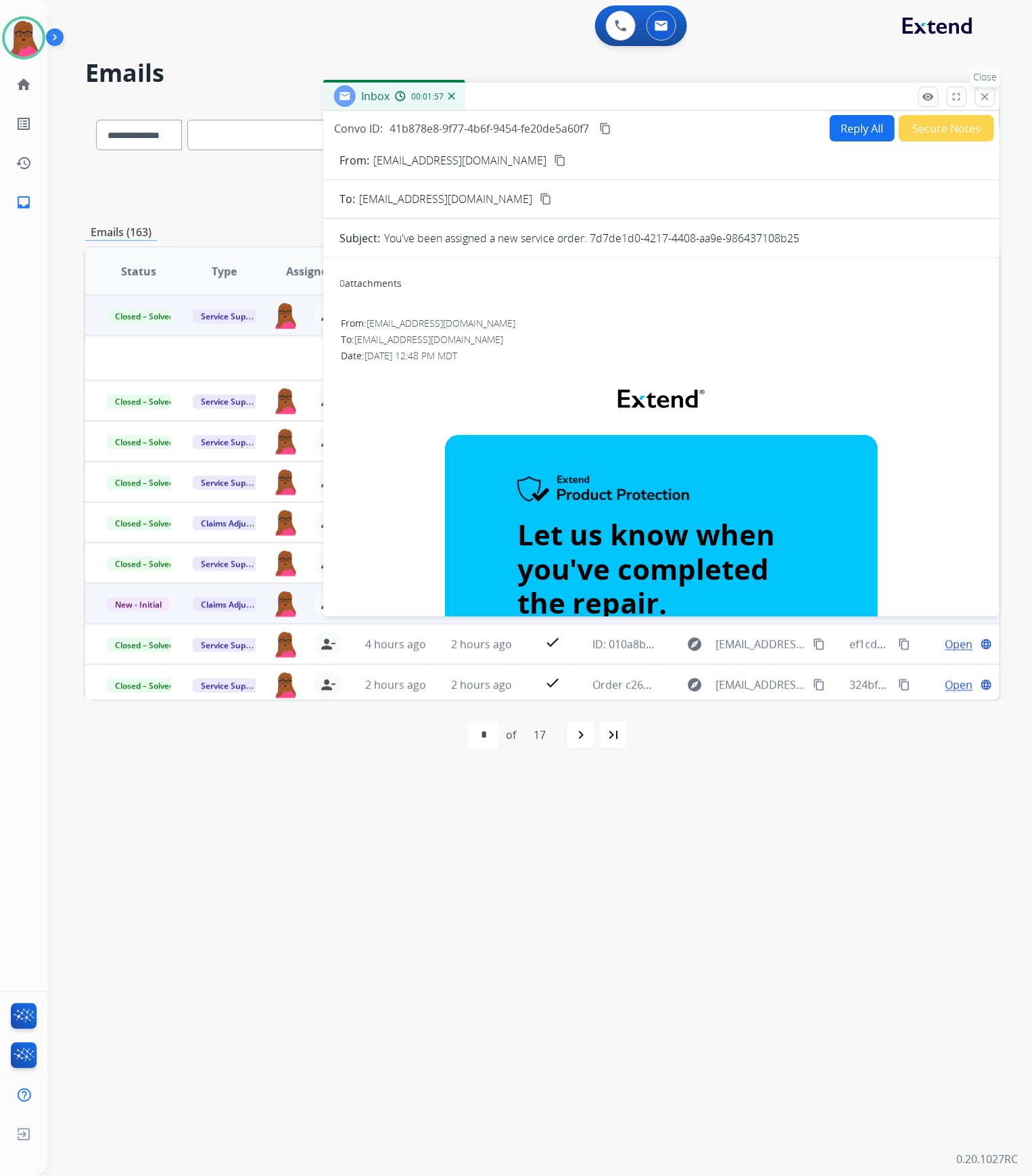
click at [968, 100] on button "close Close" at bounding box center [986, 96] width 21 height 21
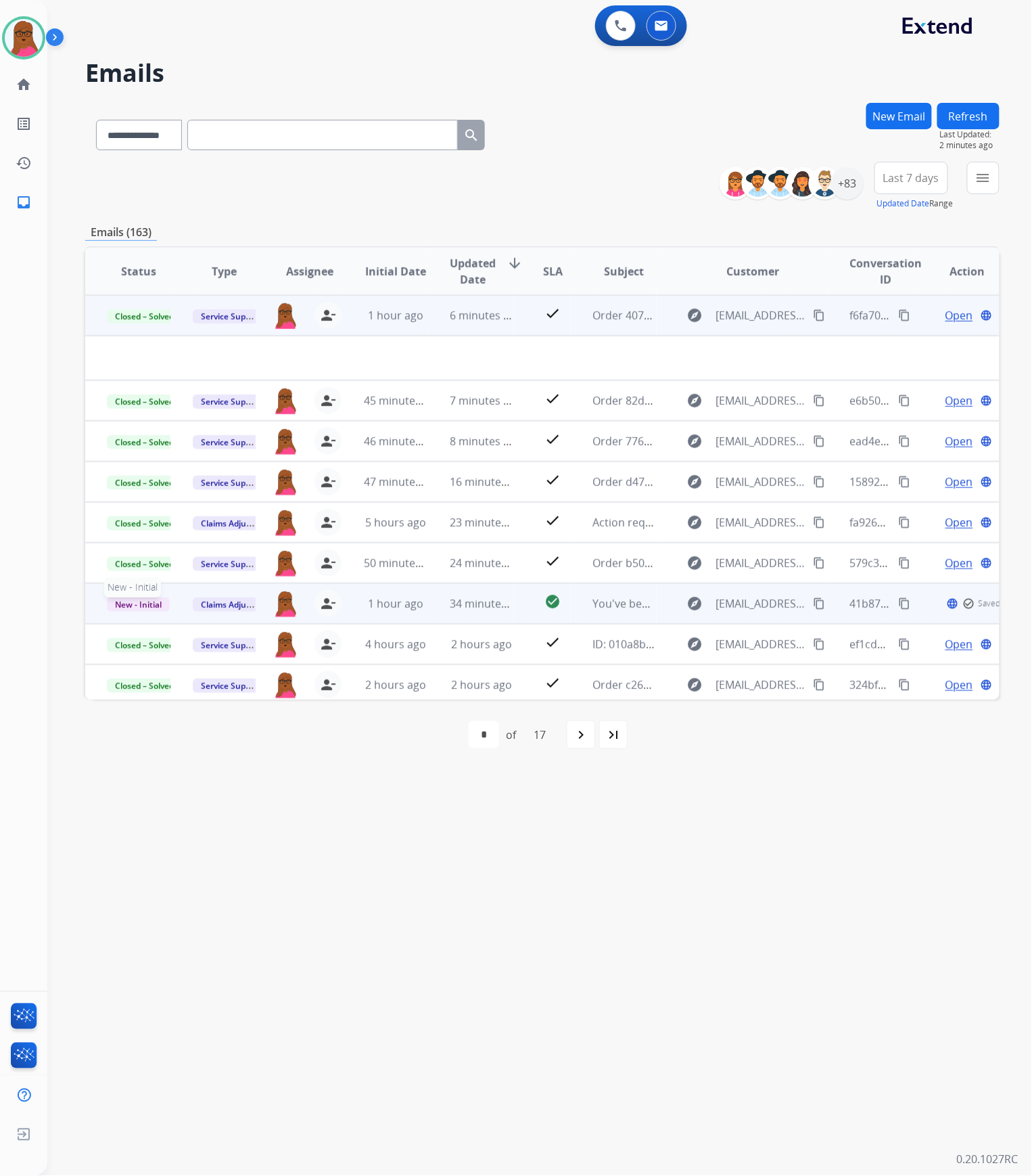
click at [150, 604] on span "New - Initial" at bounding box center [138, 605] width 63 height 14
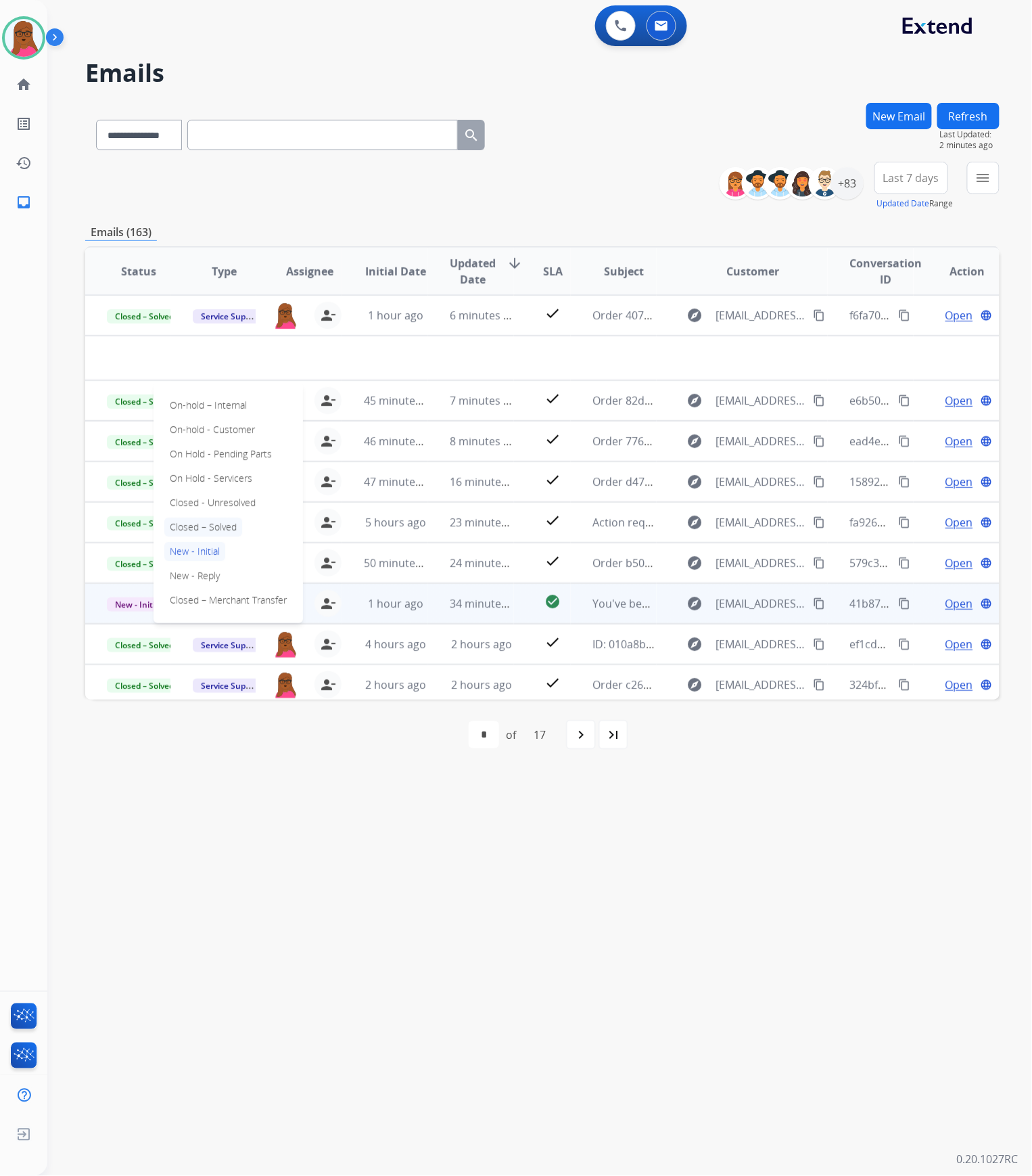
click at [201, 531] on p "Closed – Solved" at bounding box center [202, 526] width 78 height 19
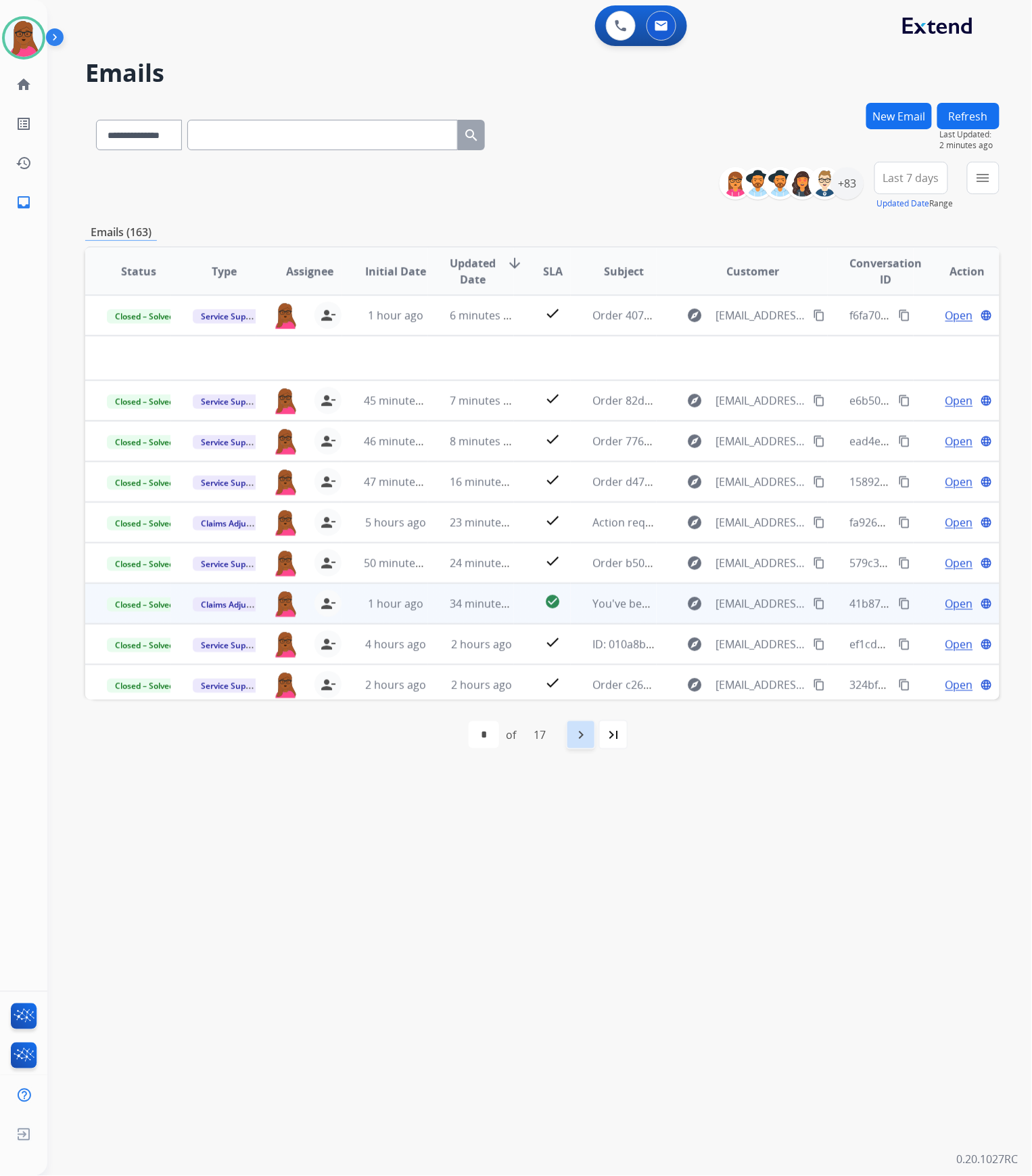
click at [577, 742] on mat-icon "navigate_next" at bounding box center [581, 735] width 16 height 16
select select "*"
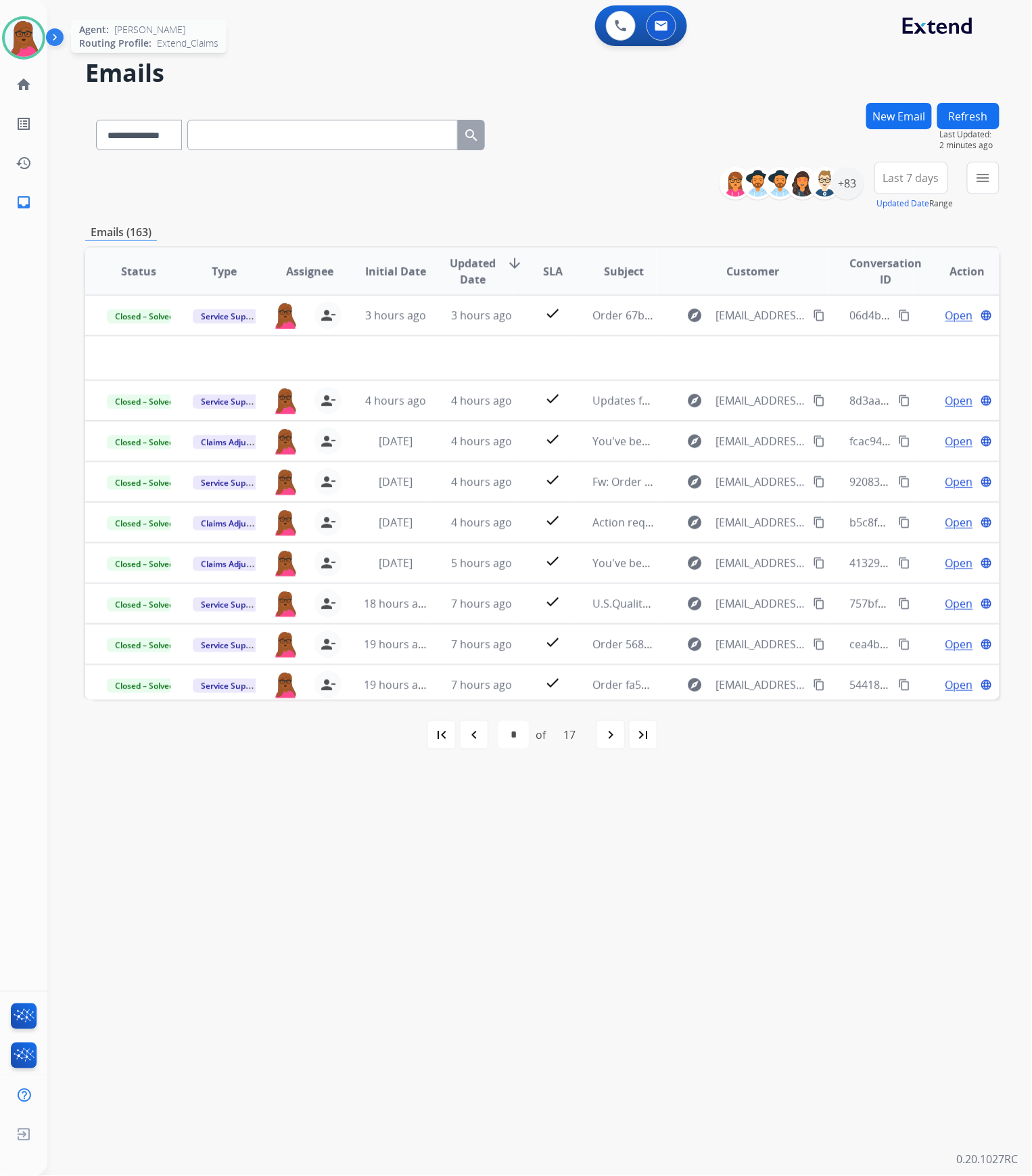
click at [21, 37] on img at bounding box center [23, 37] width 37 height 37
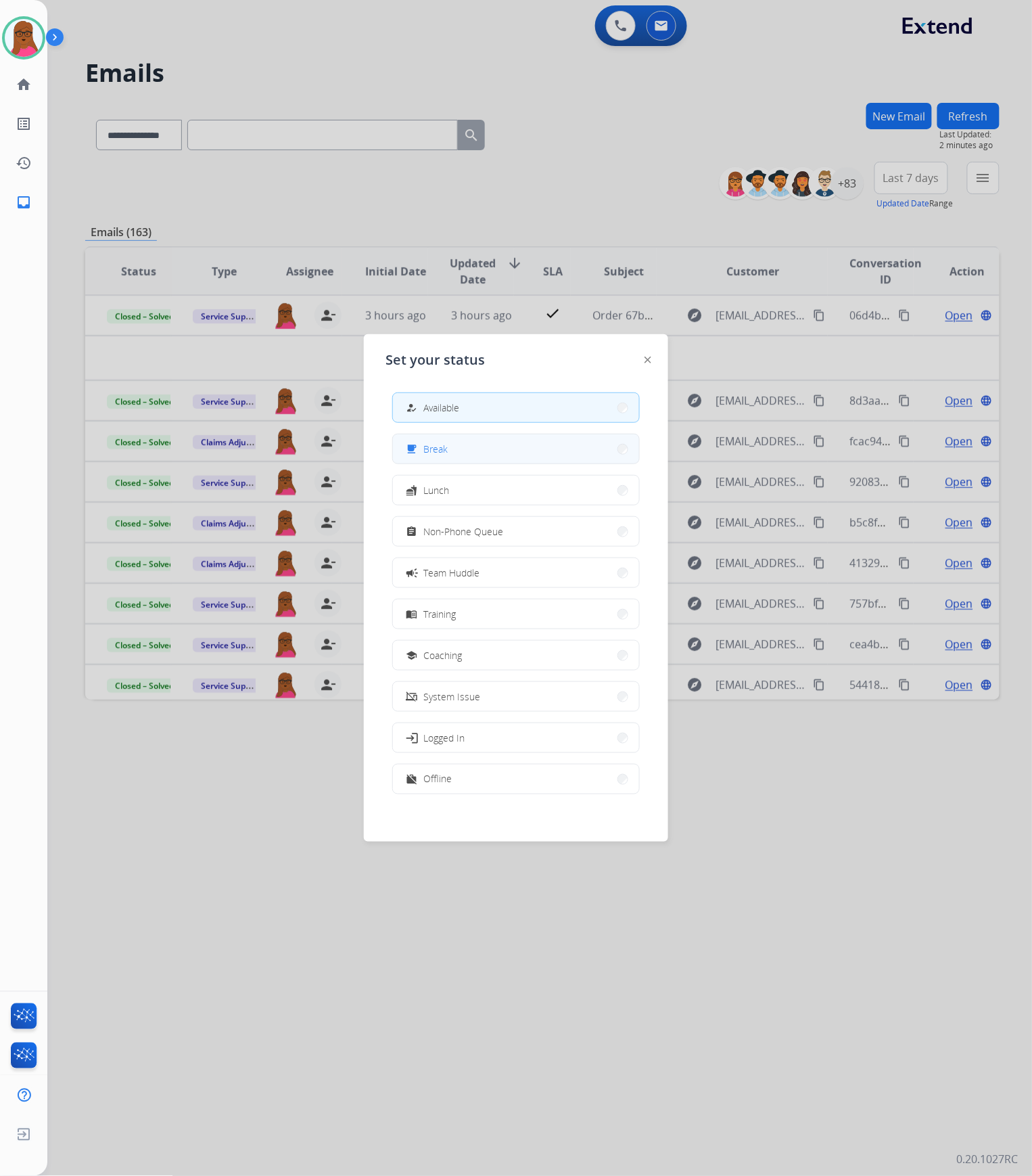
click at [488, 447] on button "free_breakfast Break" at bounding box center [516, 449] width 246 height 29
